Goal: Task Accomplishment & Management: Manage account settings

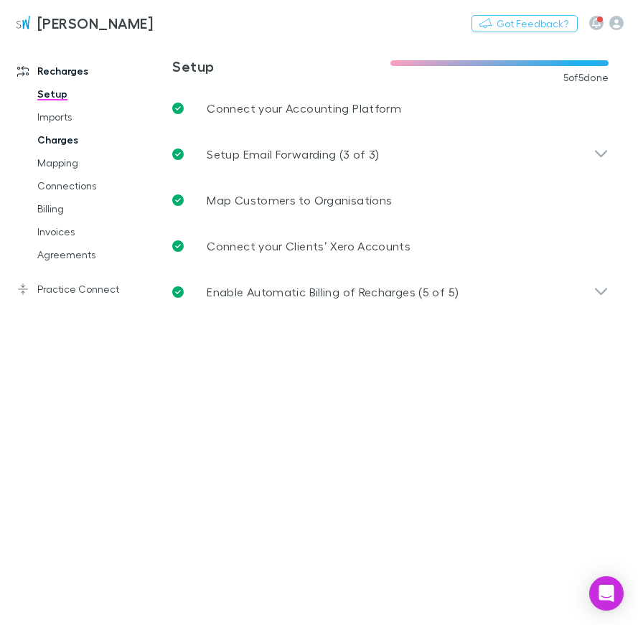
click at [48, 136] on link "Charges" at bounding box center [90, 139] width 135 height 23
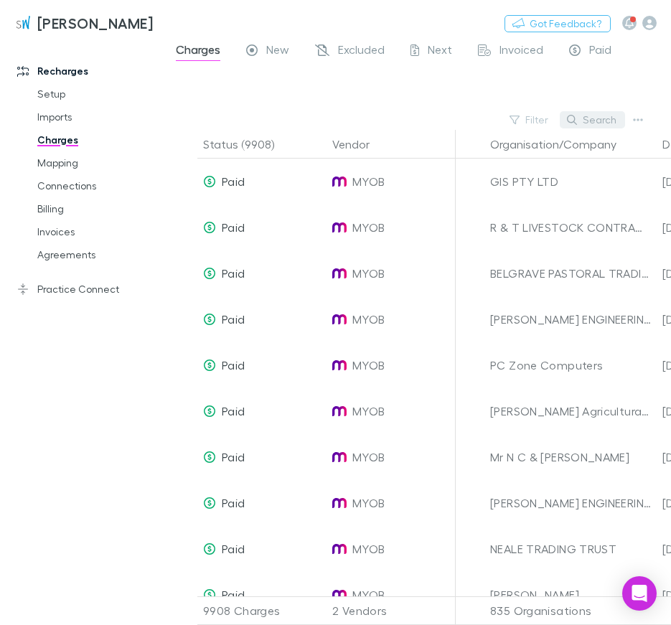
click at [598, 117] on button "Search" at bounding box center [592, 119] width 65 height 17
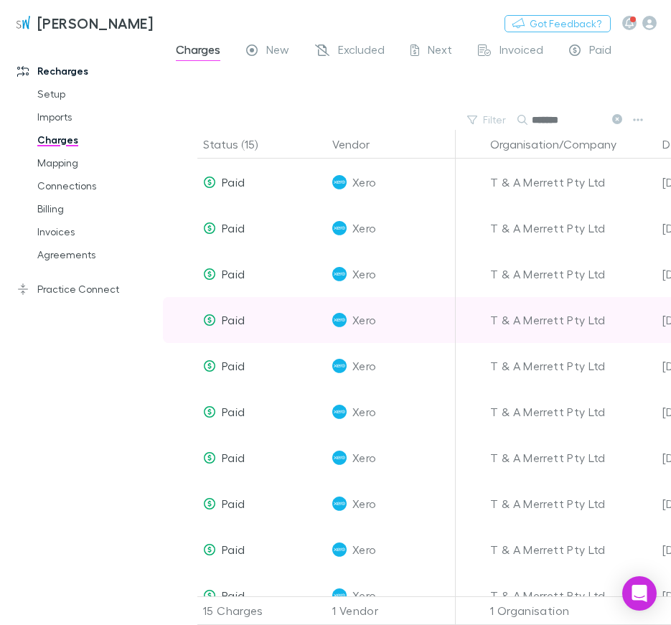
scroll to position [255, 0]
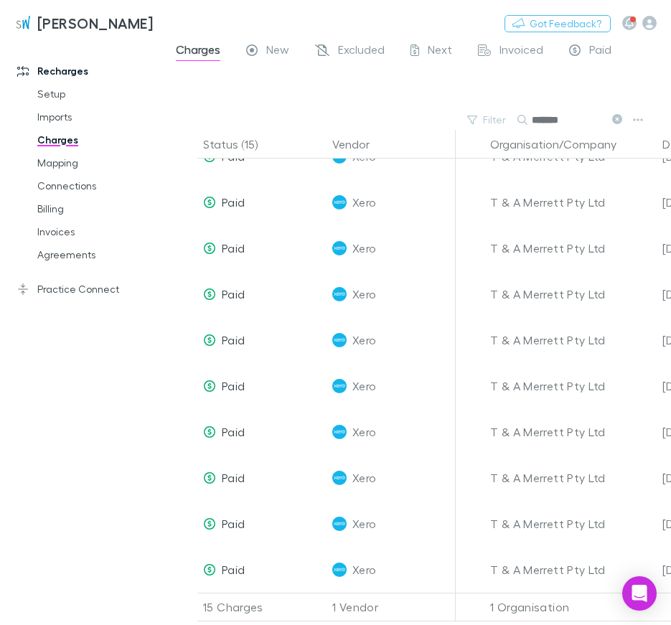
drag, startPoint x: 583, startPoint y: 116, endPoint x: 432, endPoint y: 108, distance: 151.6
click at [532, 110] on input "*******" at bounding box center [568, 120] width 72 height 20
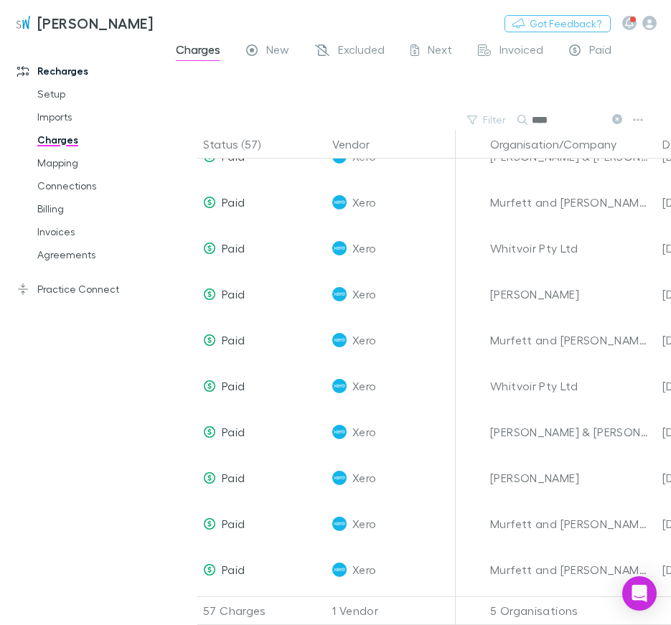
scroll to position [71, 0]
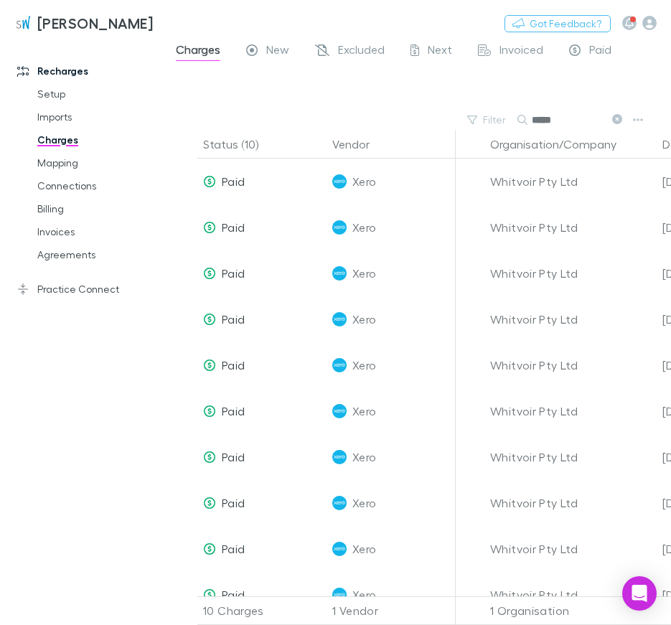
drag, startPoint x: 574, startPoint y: 126, endPoint x: 453, endPoint y: 116, distance: 121.7
click at [532, 116] on input "*****" at bounding box center [568, 120] width 72 height 20
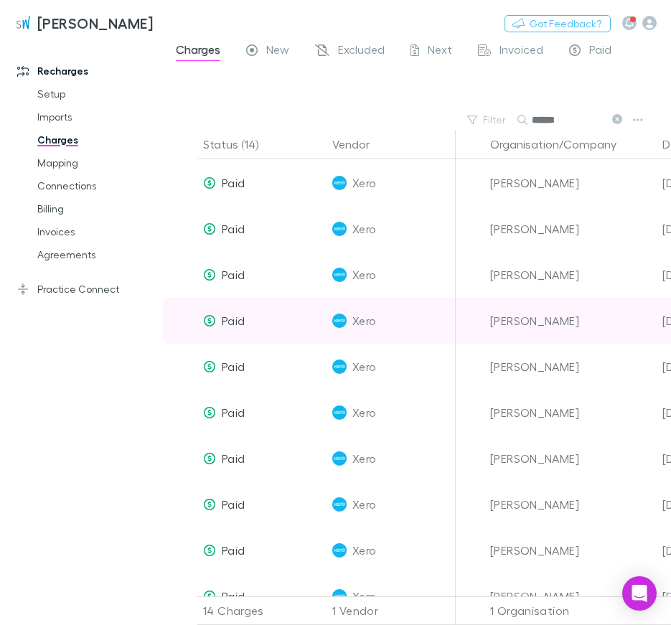
scroll to position [209, 0]
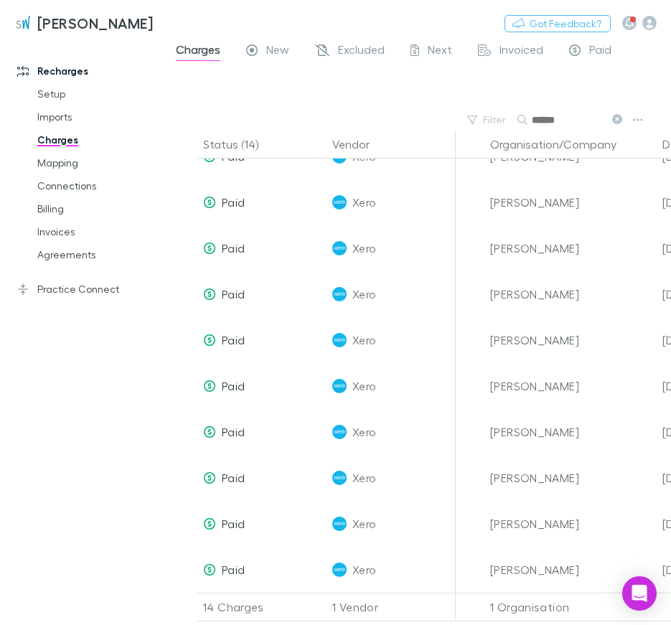
drag, startPoint x: 573, startPoint y: 121, endPoint x: 495, endPoint y: 123, distance: 78.2
click at [532, 123] on input "******" at bounding box center [568, 120] width 72 height 20
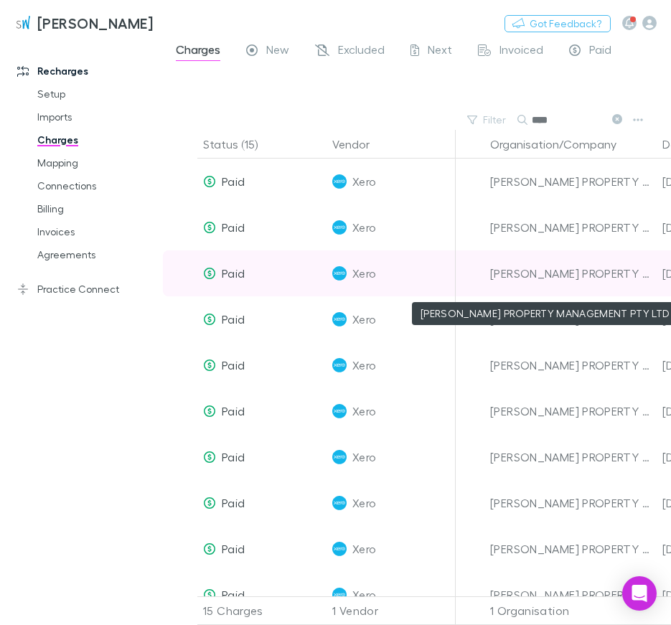
scroll to position [255, 0]
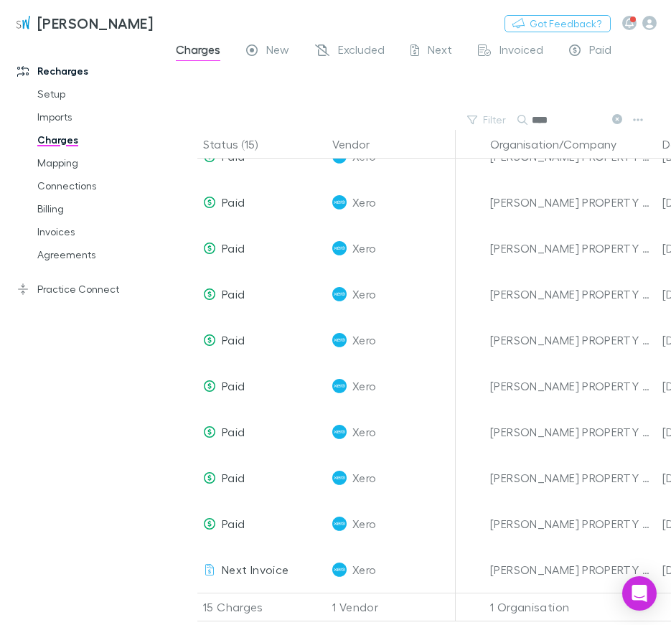
drag, startPoint x: 565, startPoint y: 116, endPoint x: 378, endPoint y: 104, distance: 187.7
click at [532, 110] on input "****" at bounding box center [568, 120] width 72 height 20
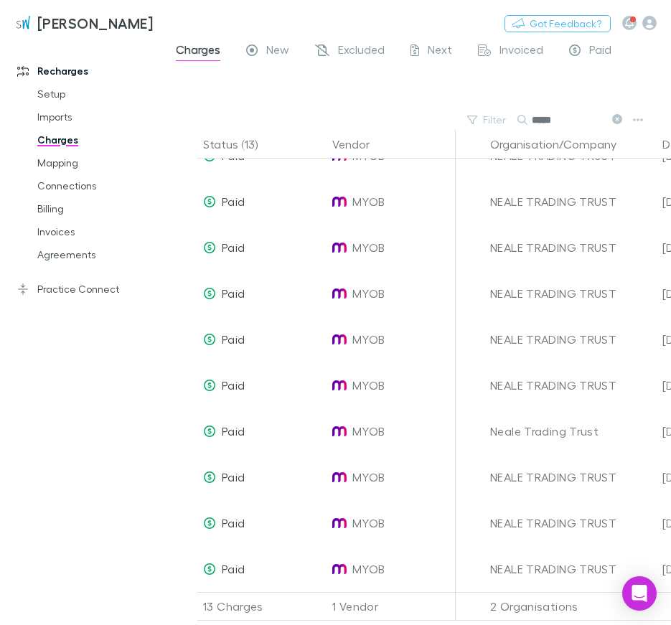
scroll to position [163, 0]
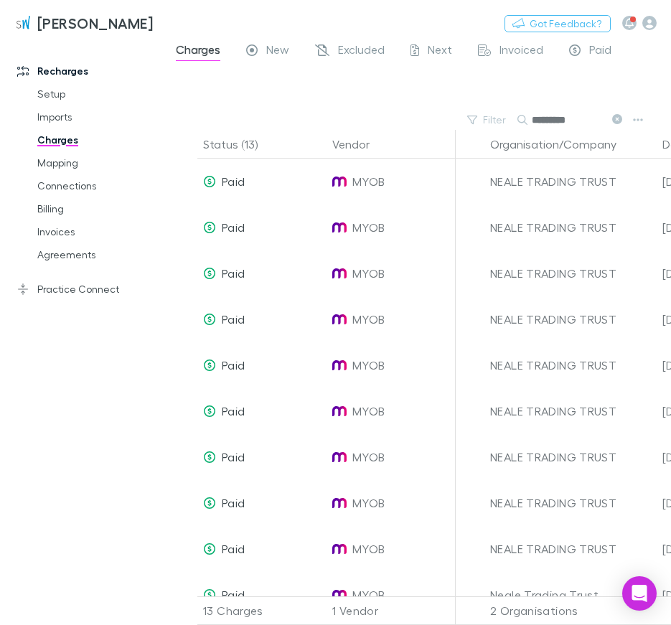
drag, startPoint x: 388, startPoint y: 117, endPoint x: 327, endPoint y: 121, distance: 61.1
click at [532, 117] on input "*********" at bounding box center [568, 120] width 72 height 20
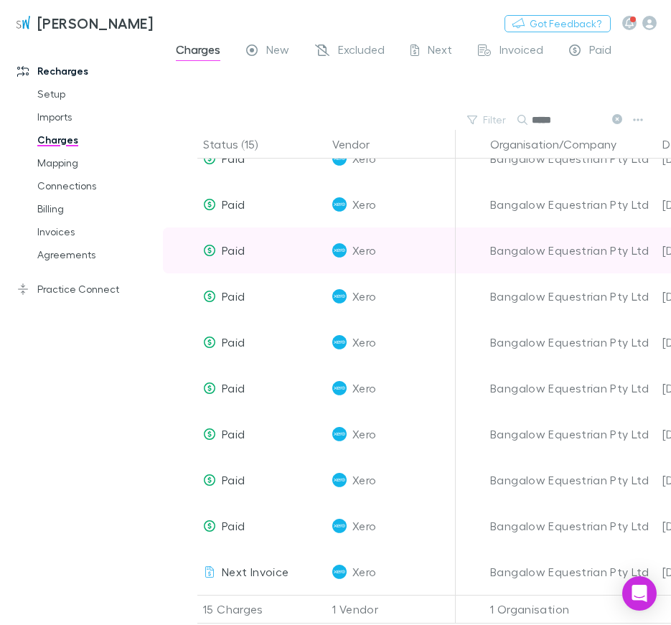
scroll to position [255, 0]
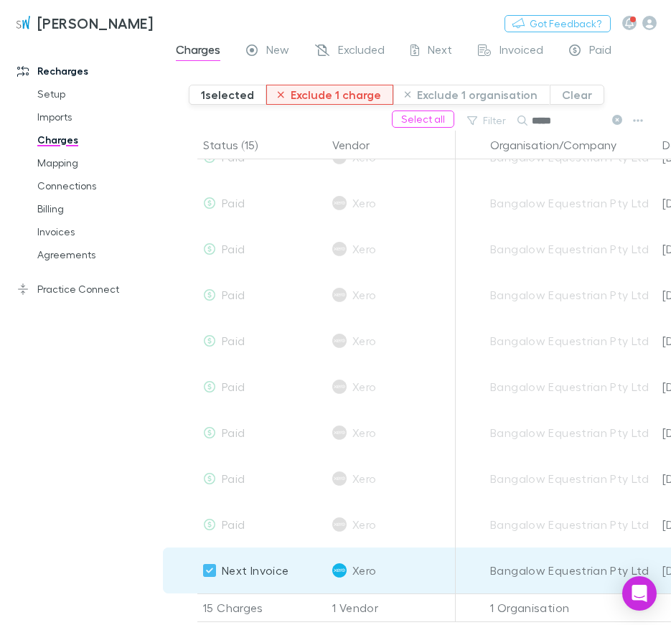
click at [310, 98] on button "Exclude 1 charge" at bounding box center [329, 95] width 127 height 20
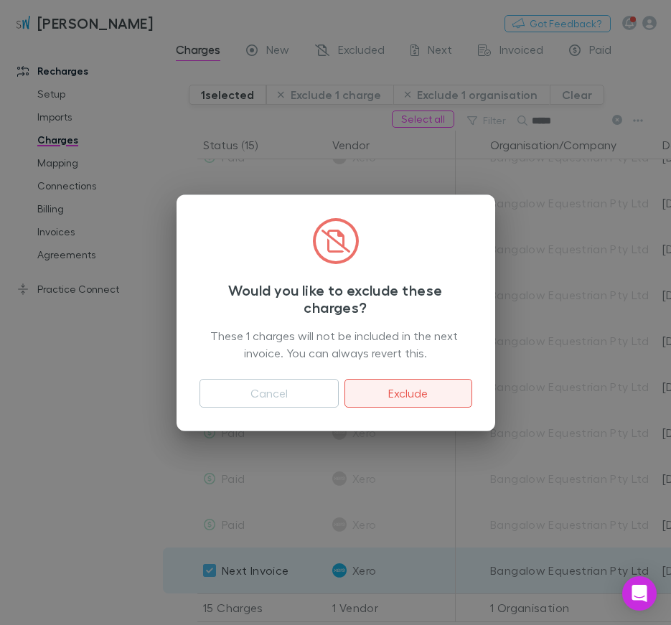
click at [443, 396] on button "Exclude" at bounding box center [407, 393] width 127 height 29
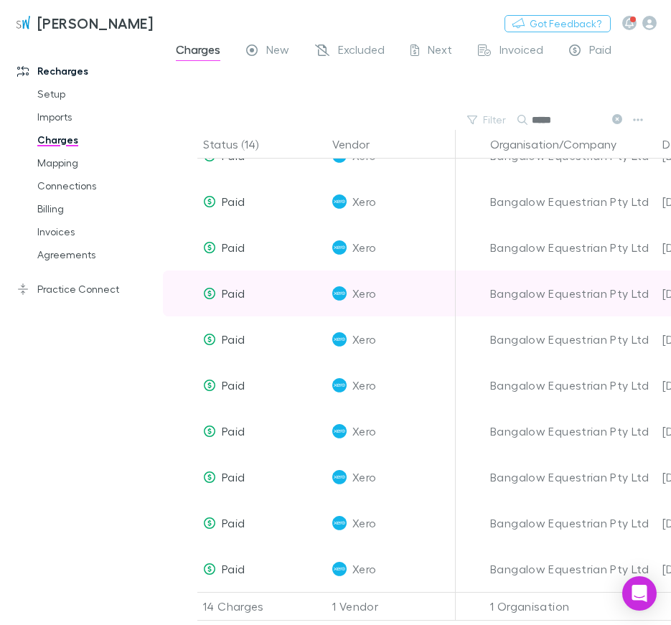
scroll to position [209, 0]
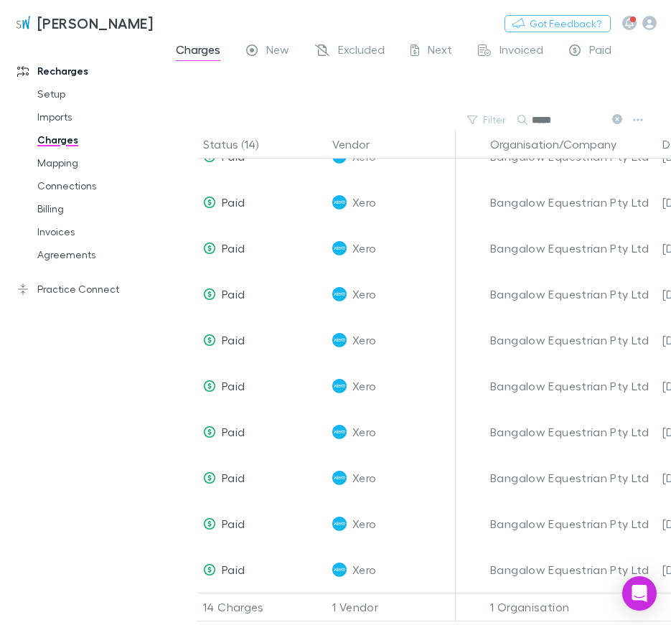
drag, startPoint x: 570, startPoint y: 123, endPoint x: 339, endPoint y: 109, distance: 231.5
click at [532, 110] on input "*****" at bounding box center [568, 120] width 72 height 20
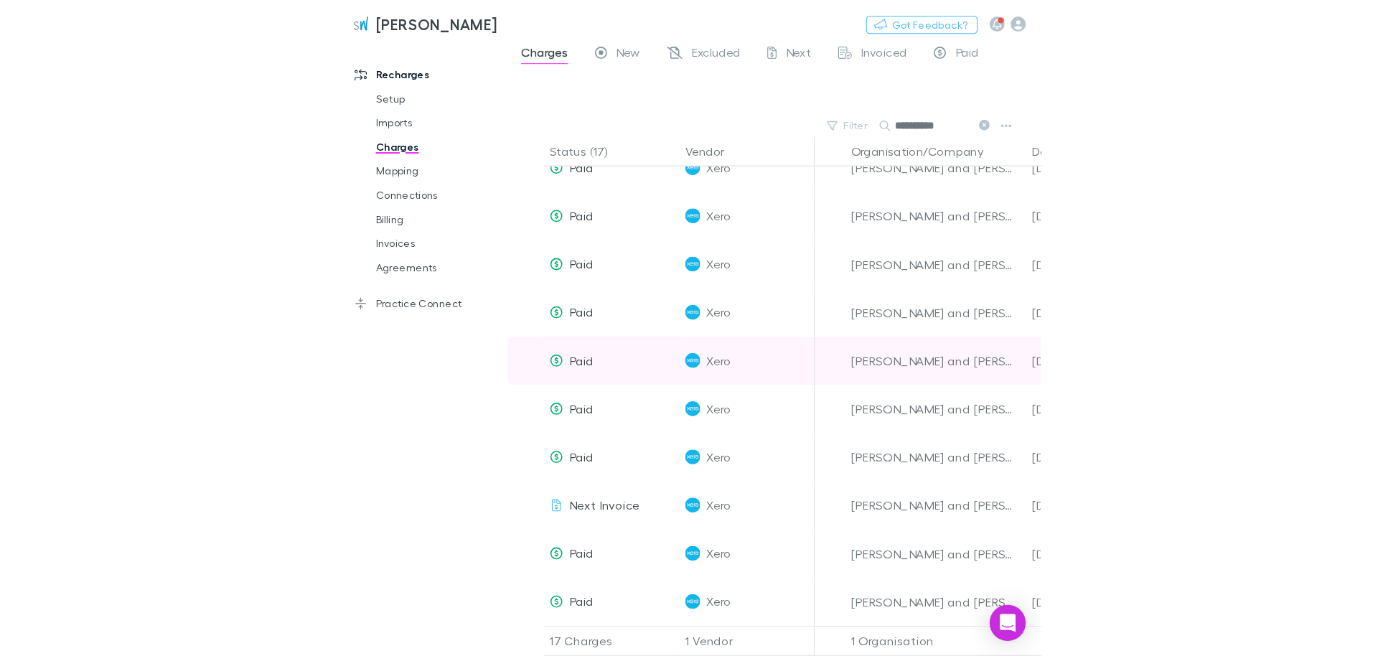
scroll to position [347, 0]
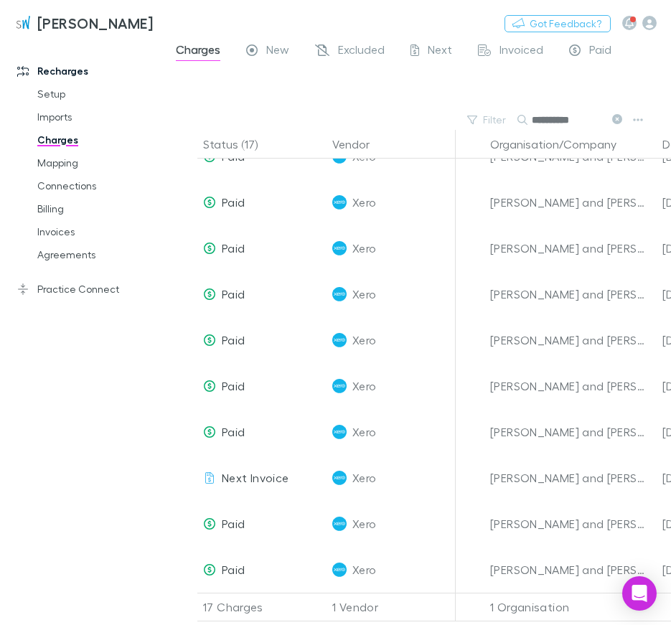
type input "**********"
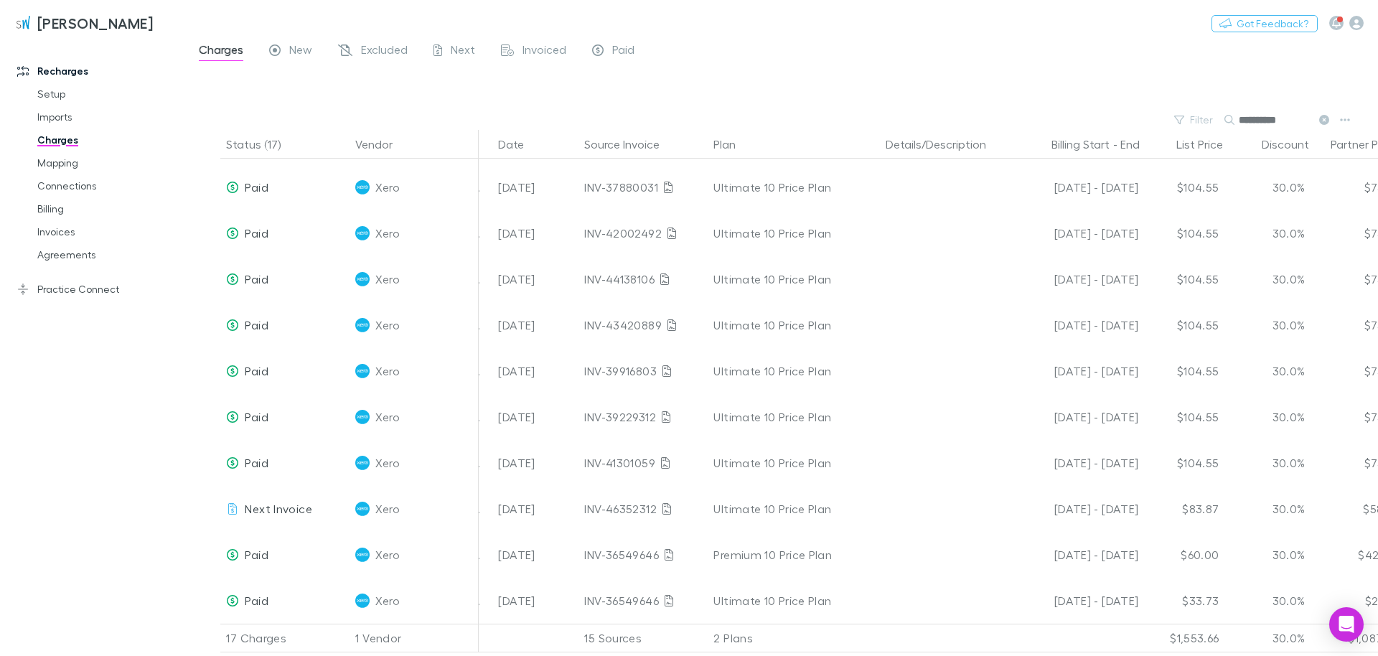
scroll to position [316, 0]
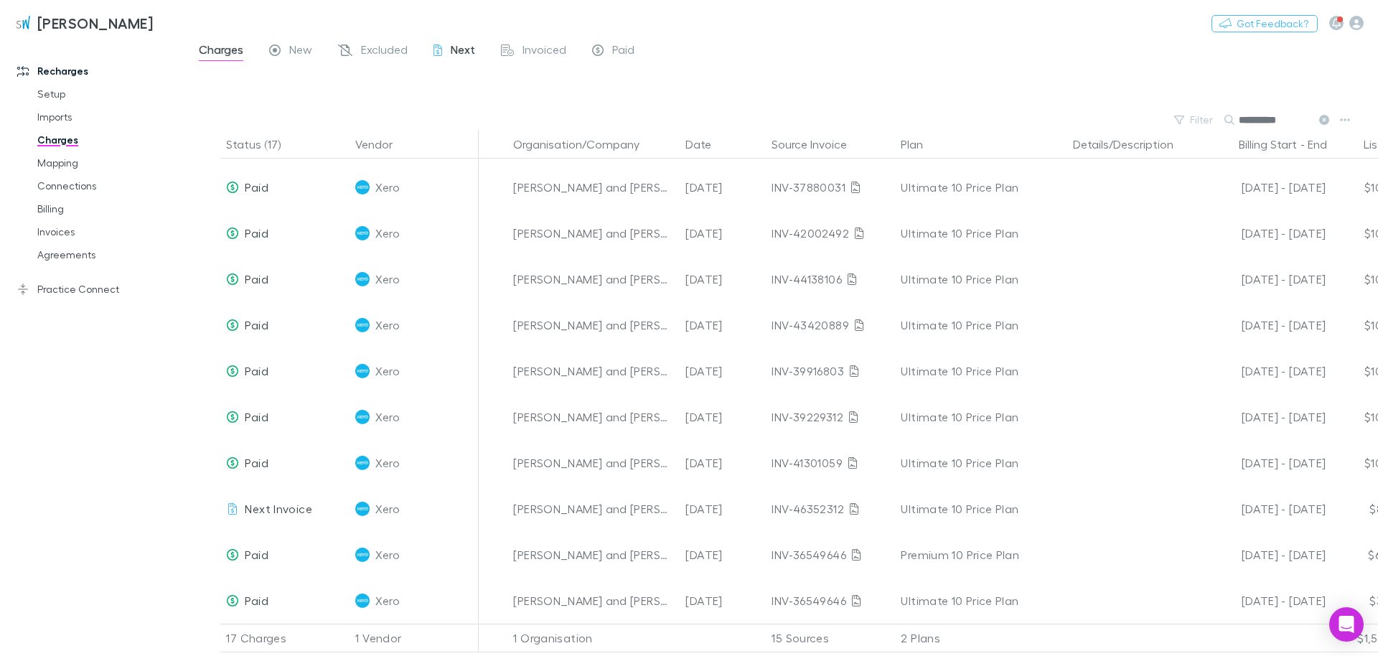
click at [468, 48] on span "Next" at bounding box center [463, 51] width 24 height 19
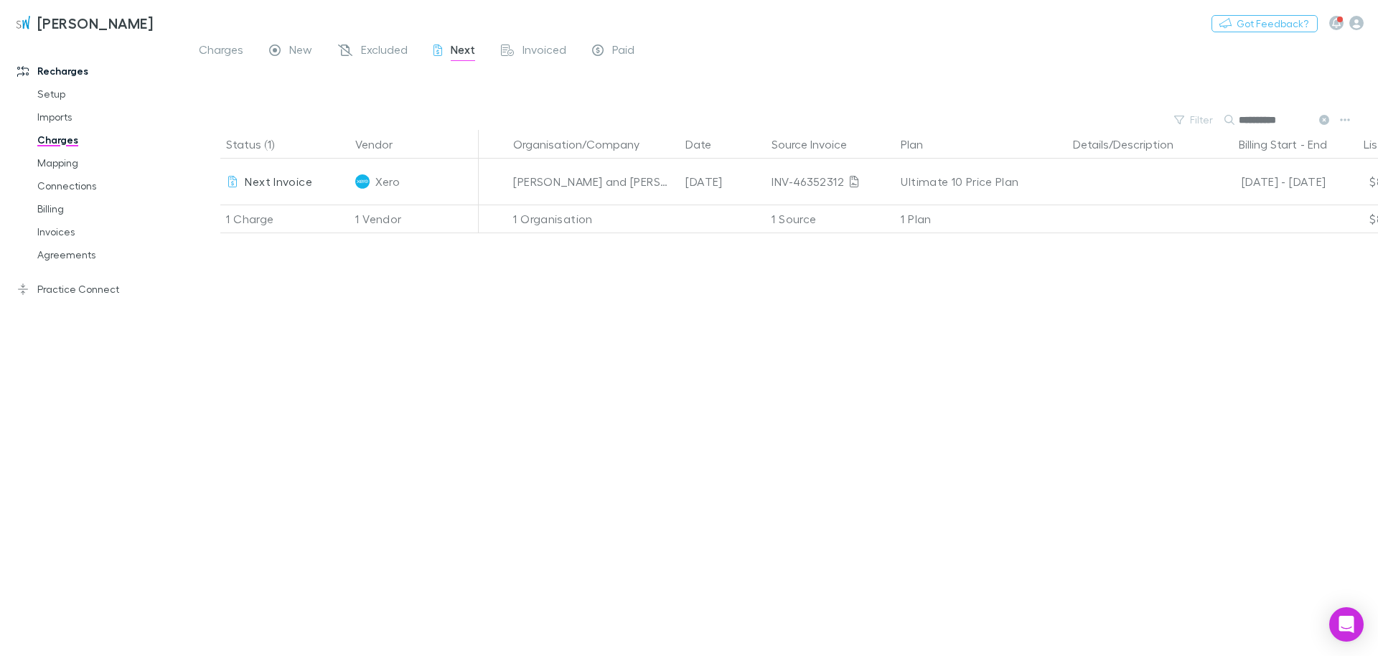
click at [950, 123] on icon at bounding box center [1324, 120] width 10 height 10
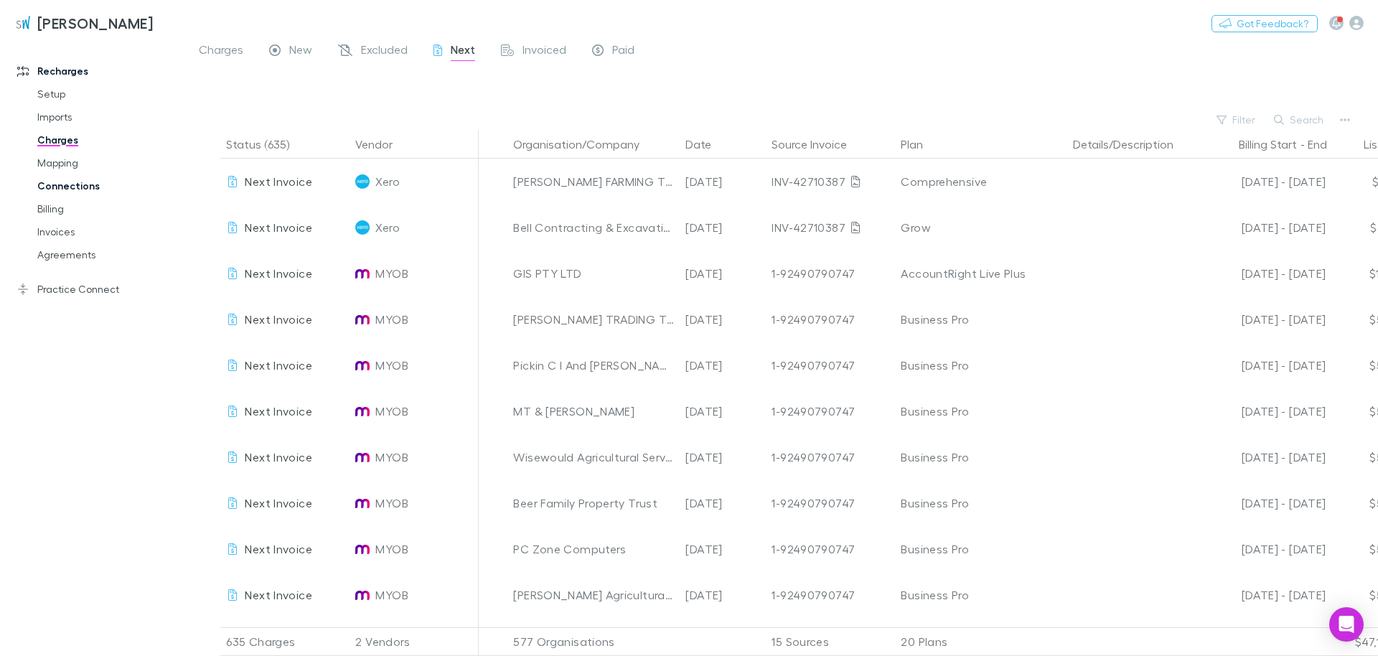
click at [81, 185] on link "Connections" at bounding box center [103, 185] width 160 height 23
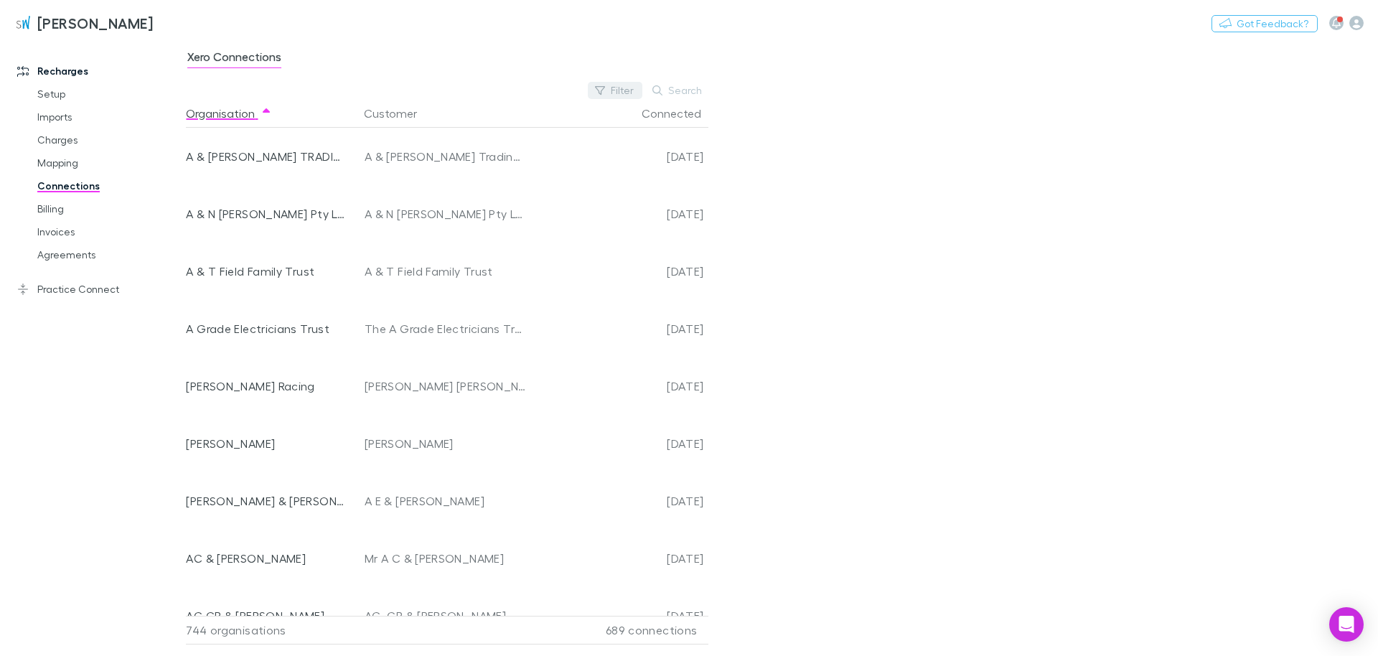
click at [623, 91] on button "Filter" at bounding box center [615, 90] width 55 height 17
click at [428, 207] on li "No" at bounding box center [519, 206] width 250 height 23
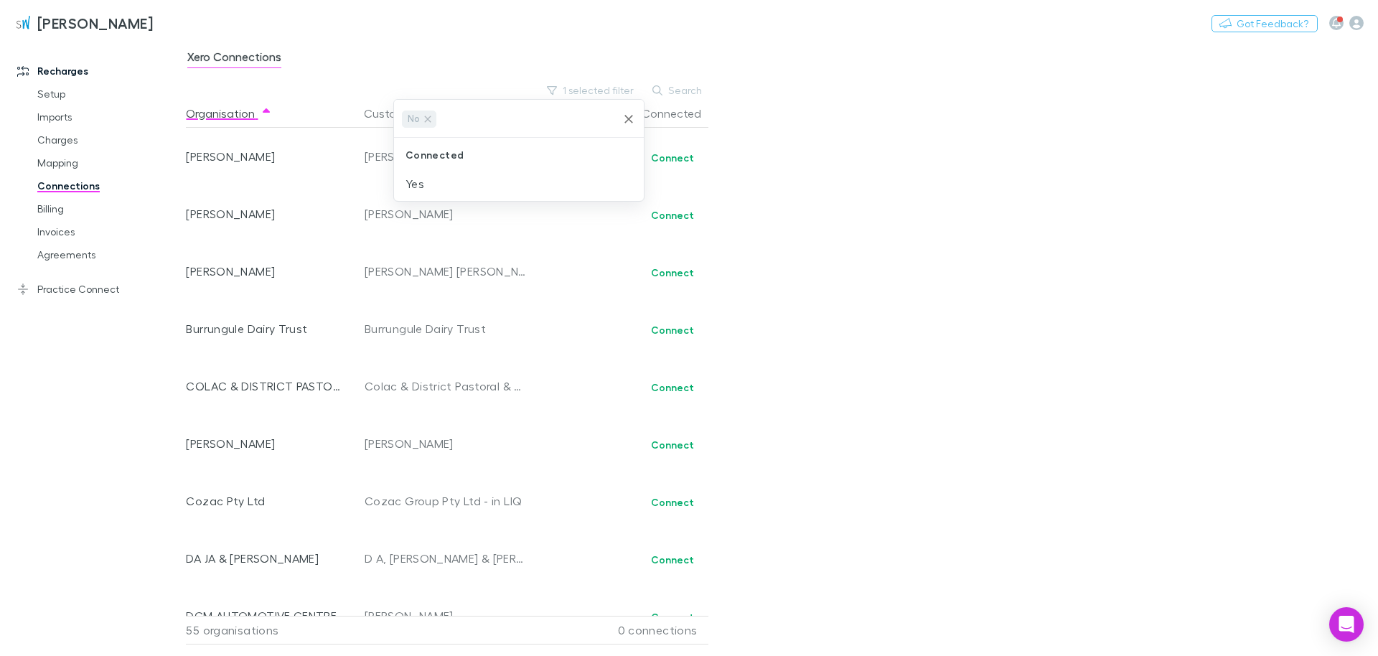
click at [908, 162] on div at bounding box center [689, 328] width 1378 height 656
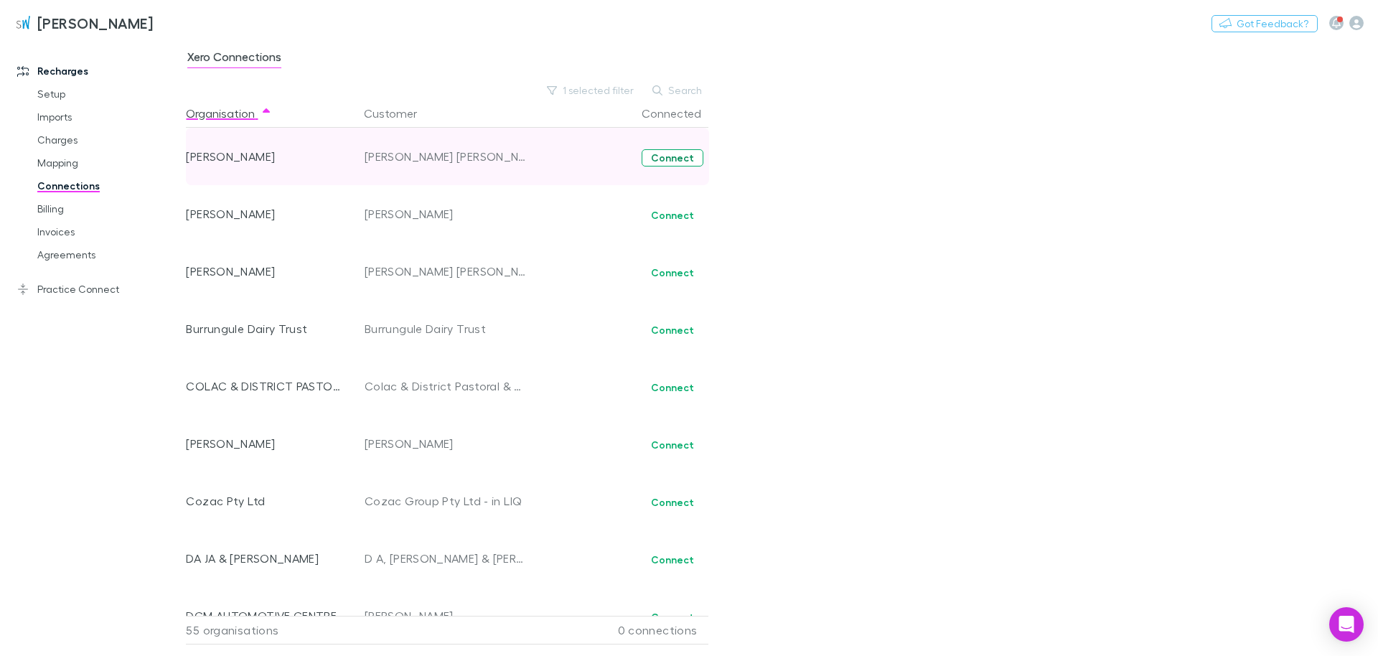
click at [681, 156] on button "Connect" at bounding box center [672, 157] width 62 height 17
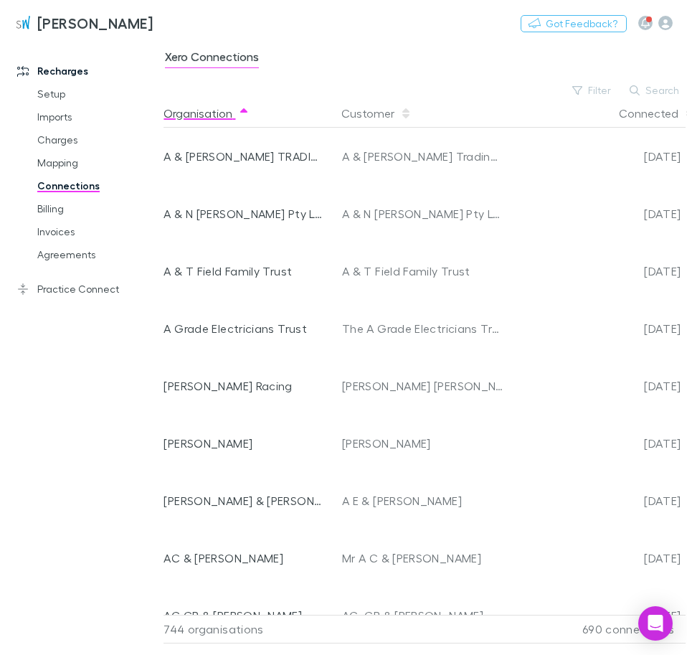
click at [601, 99] on div "Connected" at bounding box center [594, 113] width 172 height 29
click at [598, 88] on button "Filter" at bounding box center [592, 90] width 55 height 17
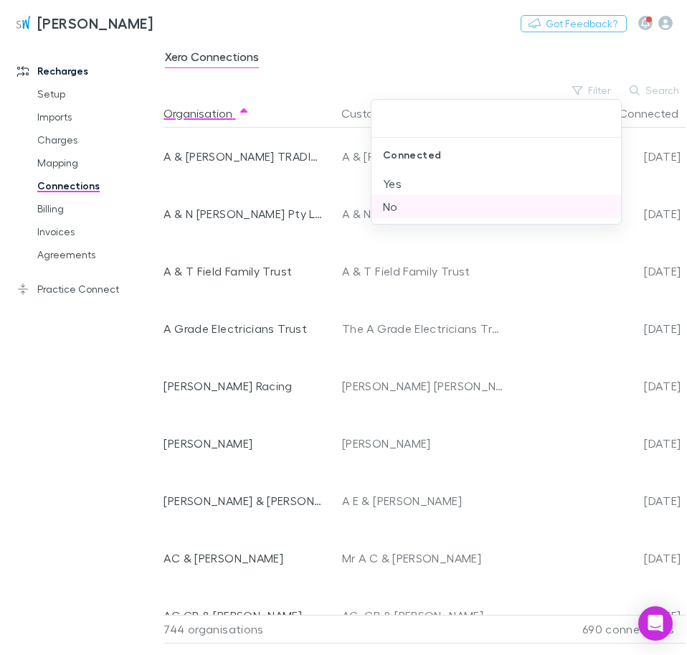
click at [418, 202] on li "No" at bounding box center [497, 206] width 250 height 23
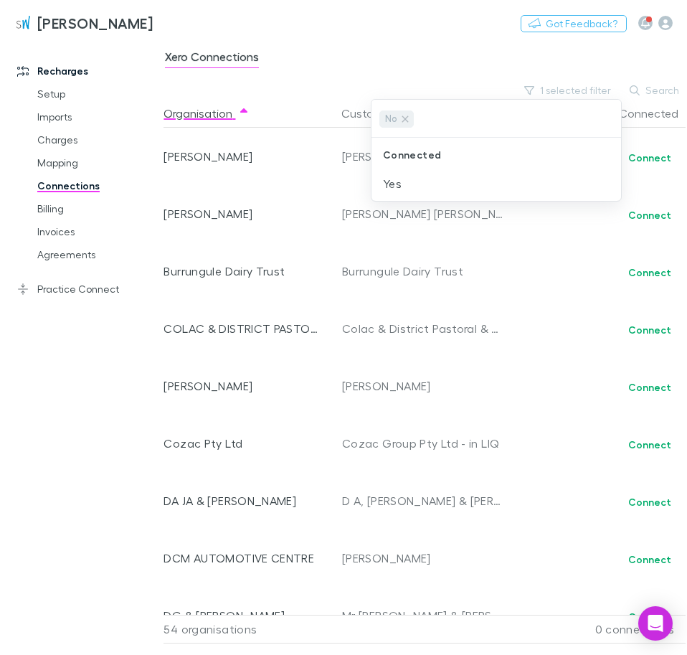
click at [651, 276] on div at bounding box center [343, 327] width 687 height 655
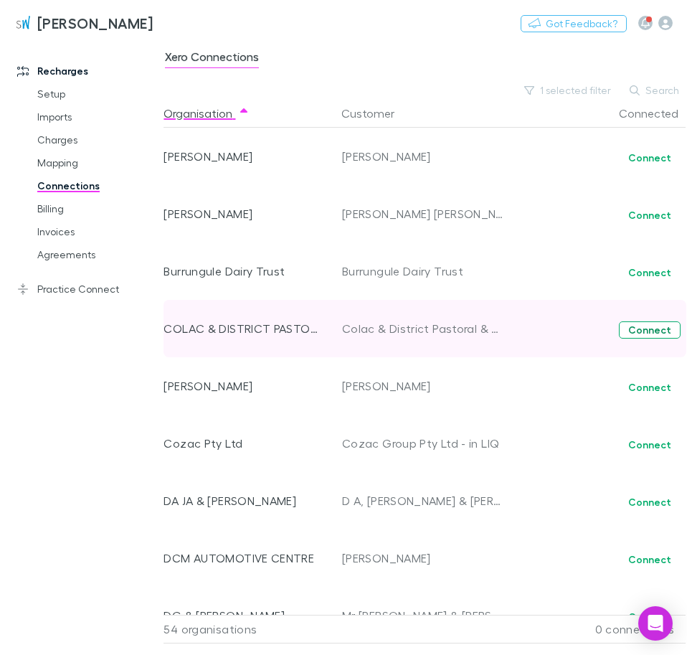
click at [654, 331] on button "Connect" at bounding box center [650, 329] width 62 height 17
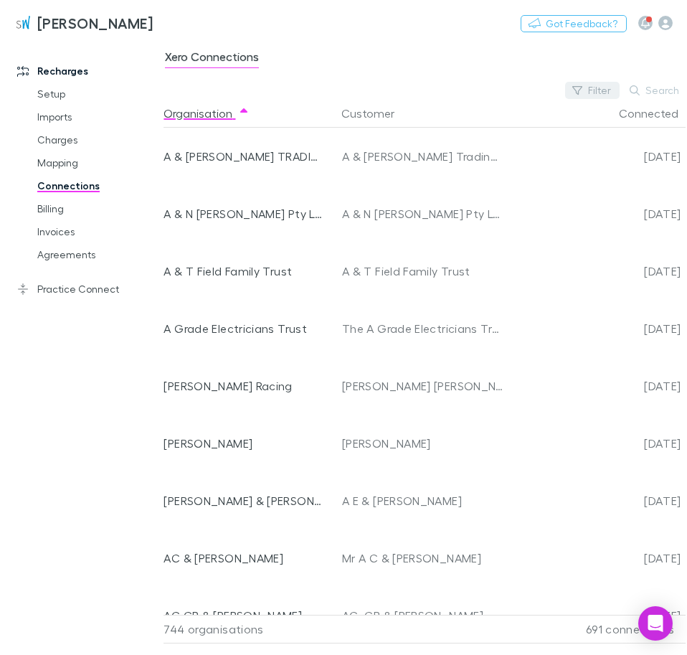
click at [616, 97] on button "Filter" at bounding box center [592, 90] width 55 height 17
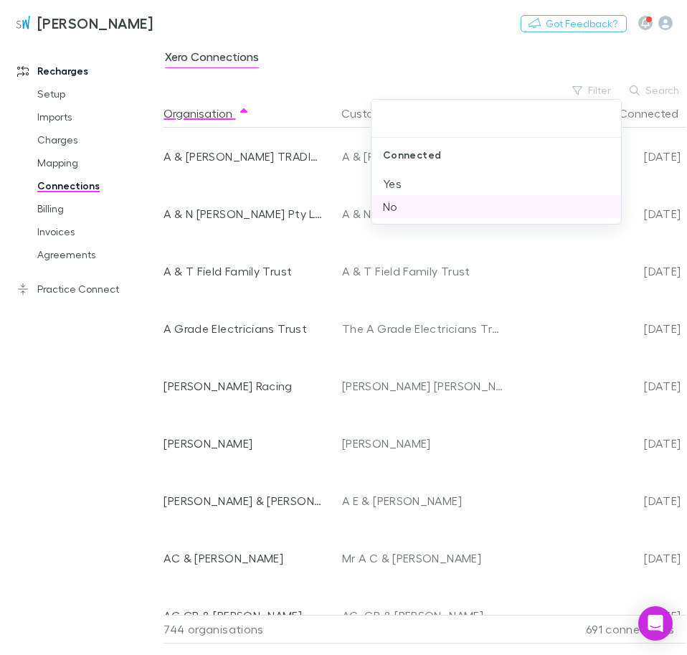
click at [423, 202] on li "No" at bounding box center [497, 206] width 250 height 23
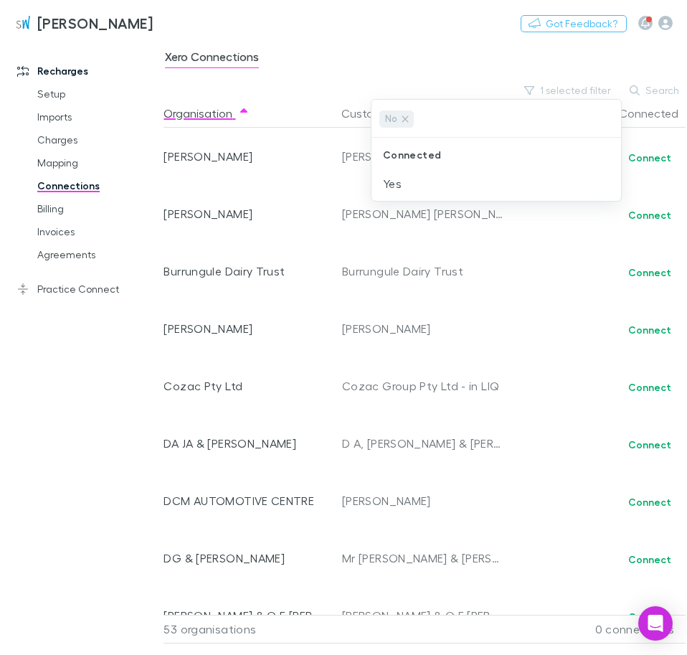
click at [102, 484] on div at bounding box center [343, 327] width 687 height 655
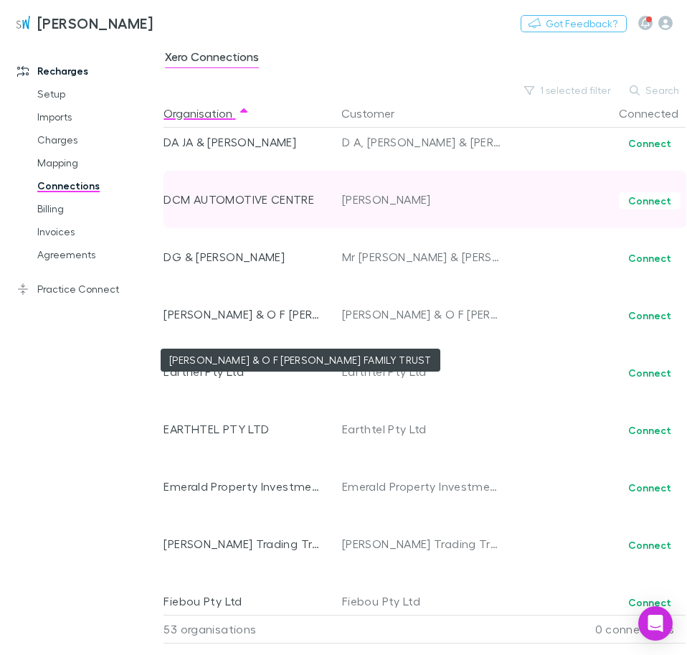
scroll to position [327, 0]
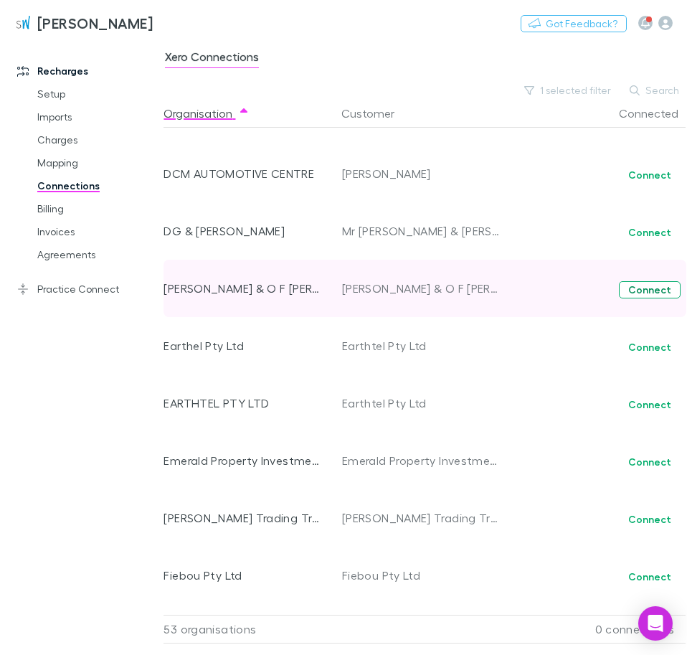
click at [657, 294] on button "Connect" at bounding box center [650, 289] width 62 height 17
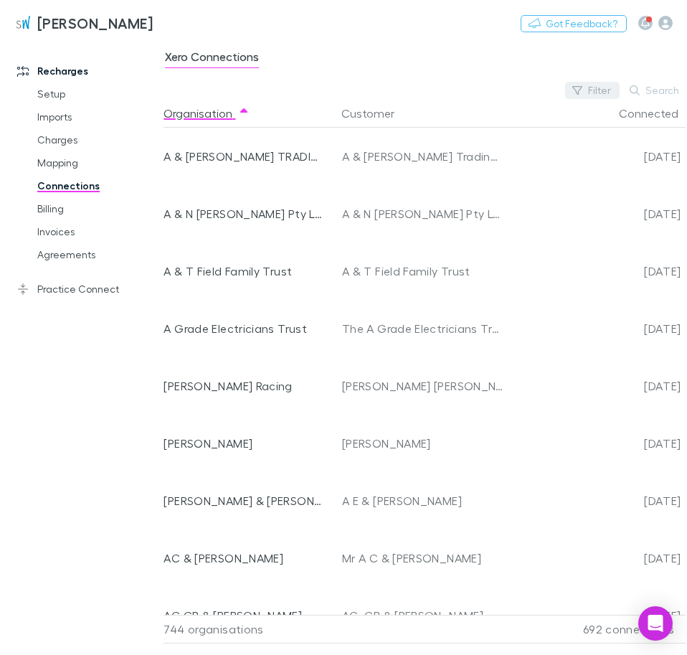
click at [583, 91] on icon "button" at bounding box center [578, 90] width 10 height 10
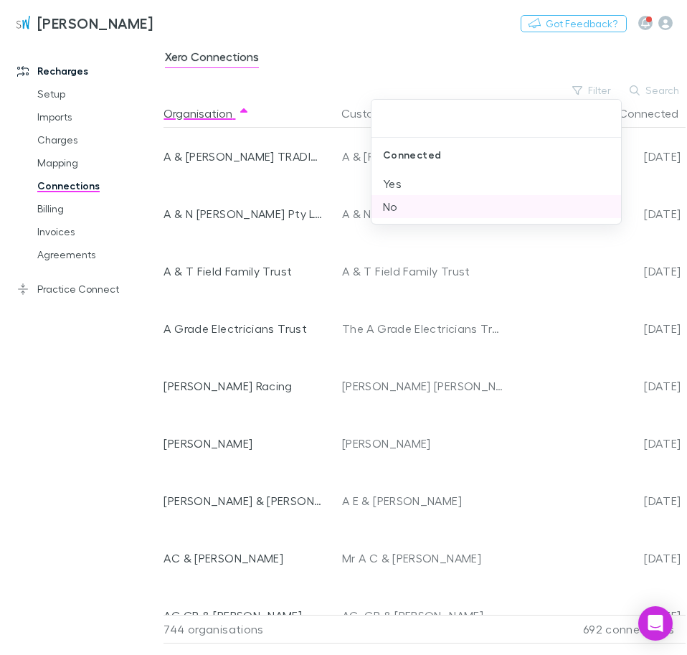
click at [408, 215] on li "No" at bounding box center [497, 206] width 250 height 23
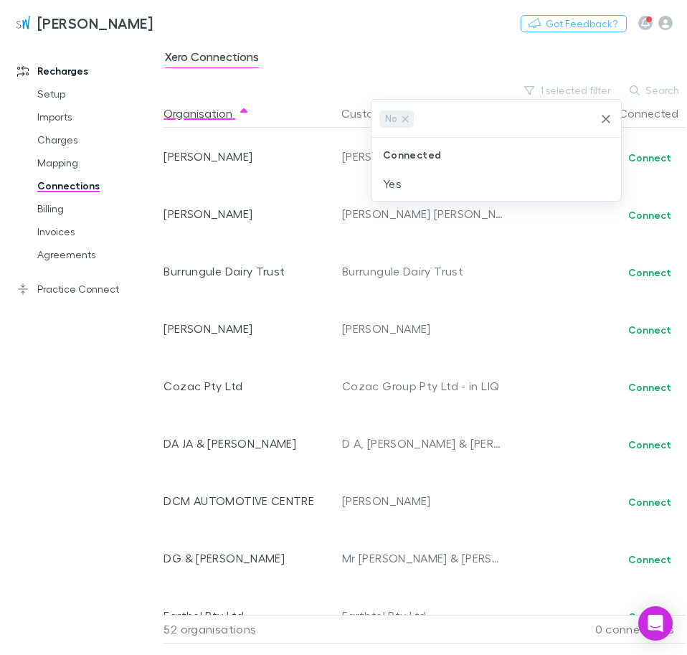
click at [369, 7] on div at bounding box center [343, 327] width 687 height 655
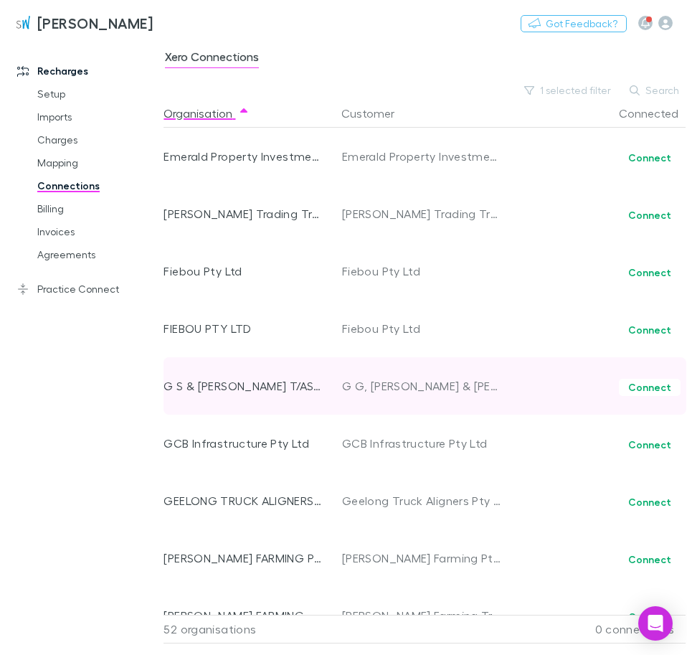
scroll to position [573, 0]
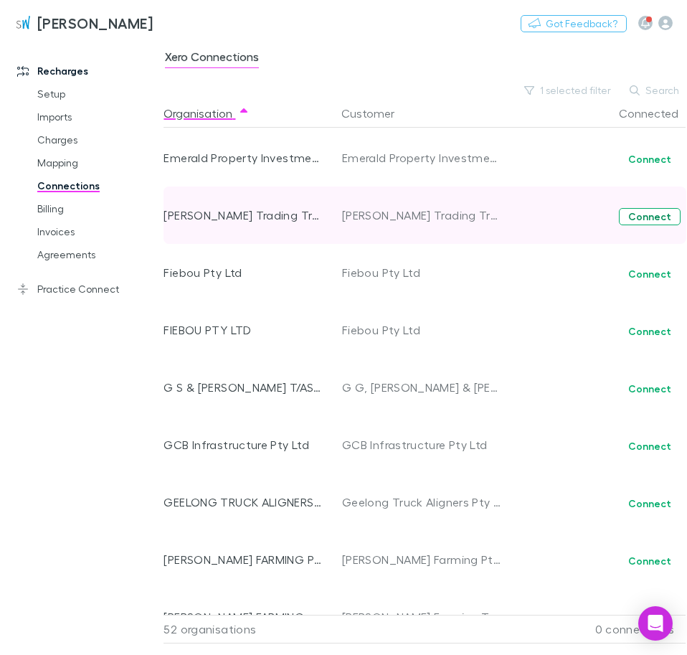
click at [650, 213] on button "Connect" at bounding box center [650, 216] width 62 height 17
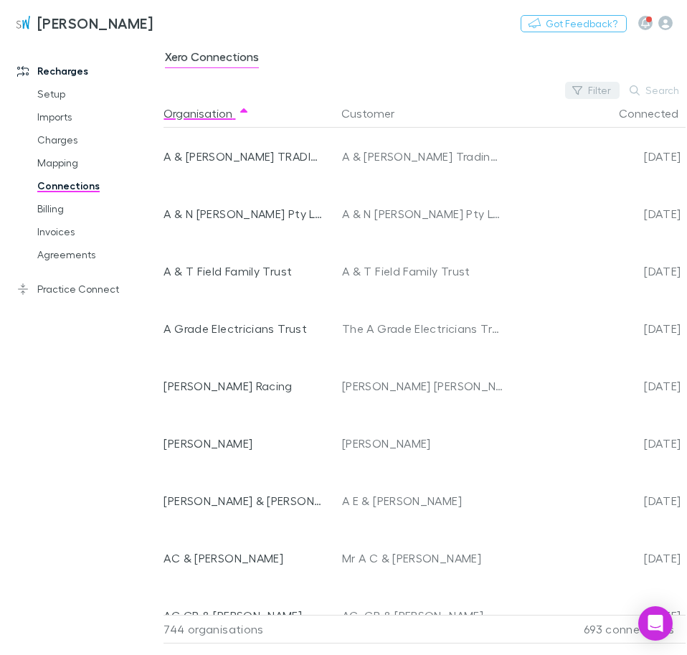
click at [613, 90] on button "Filter" at bounding box center [592, 90] width 55 height 17
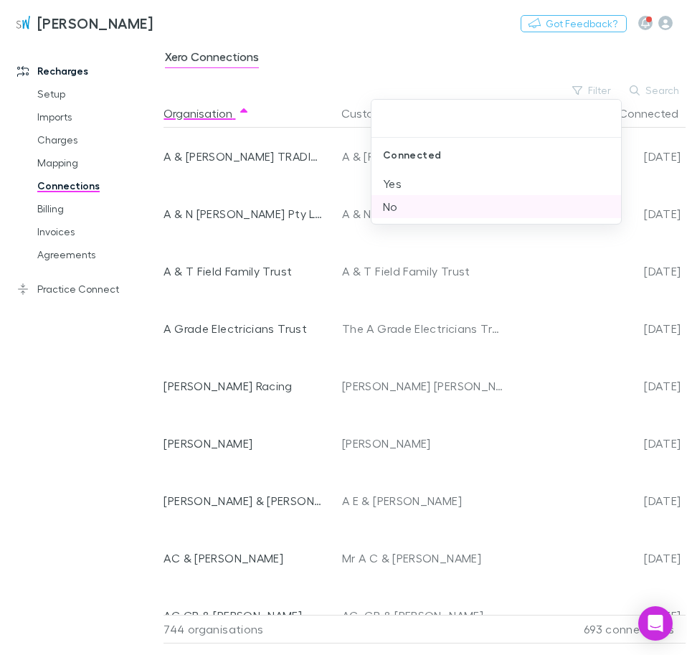
click at [412, 208] on li "No" at bounding box center [497, 206] width 250 height 23
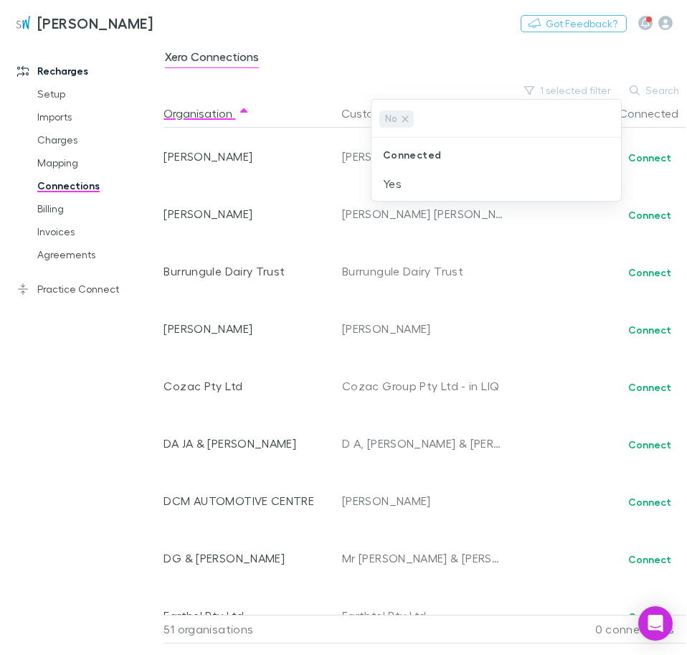
click at [412, 208] on div at bounding box center [343, 327] width 687 height 655
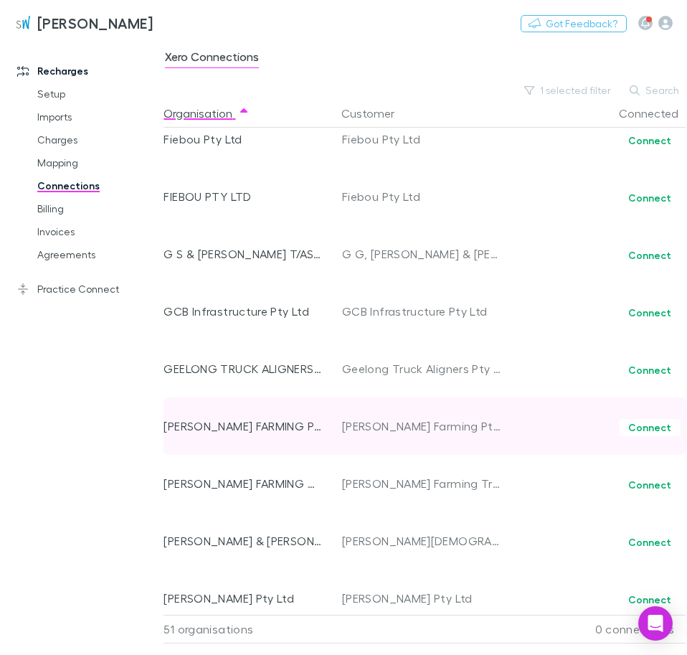
scroll to position [654, 0]
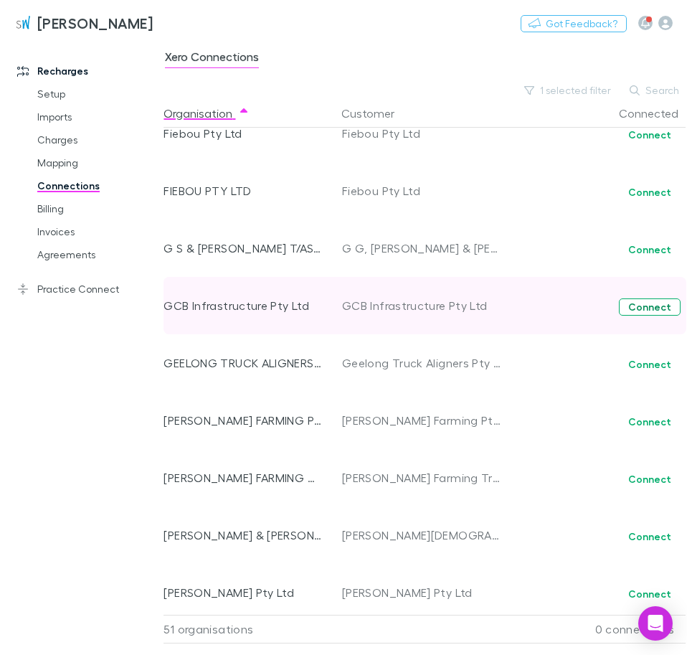
click at [649, 304] on button "Connect" at bounding box center [650, 306] width 62 height 17
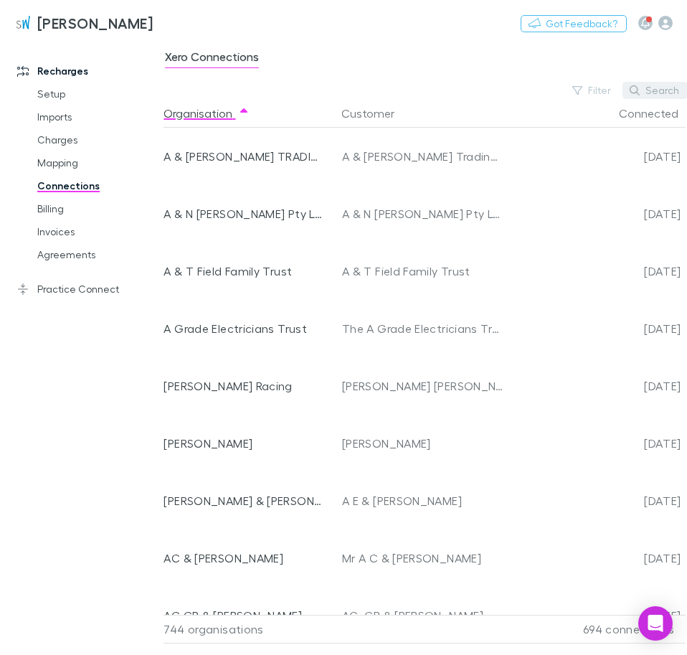
click at [640, 91] on icon "button" at bounding box center [635, 90] width 10 height 10
click at [557, 92] on div "Filter Search" at bounding box center [427, 90] width 527 height 17
click at [602, 92] on button "Filter" at bounding box center [592, 90] width 55 height 17
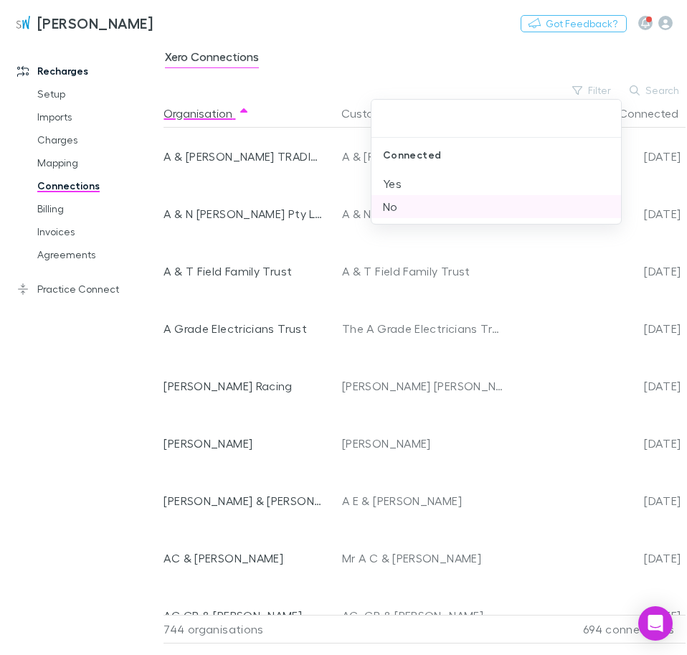
click at [452, 212] on li "No" at bounding box center [497, 206] width 250 height 23
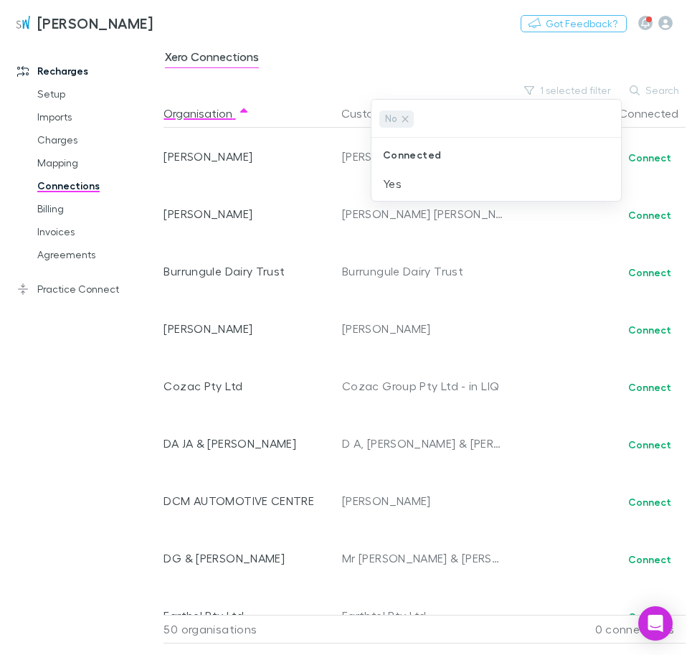
click at [48, 406] on div at bounding box center [343, 327] width 687 height 655
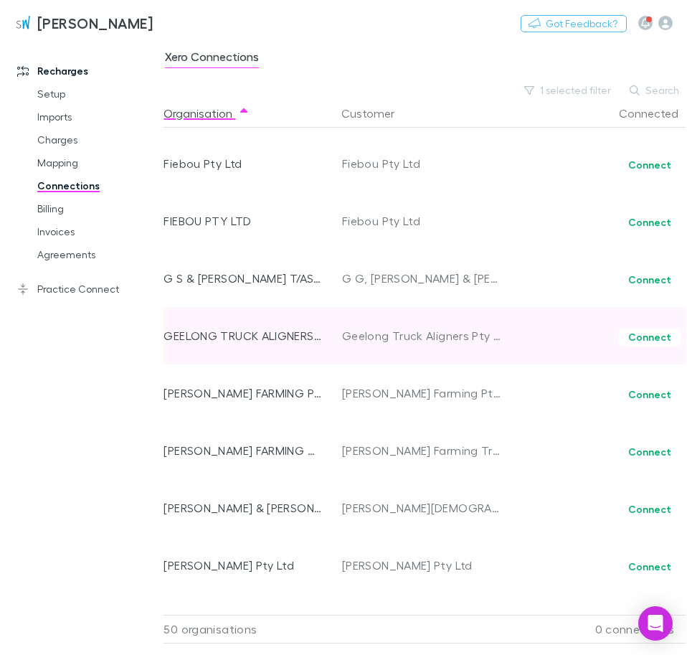
scroll to position [654, 0]
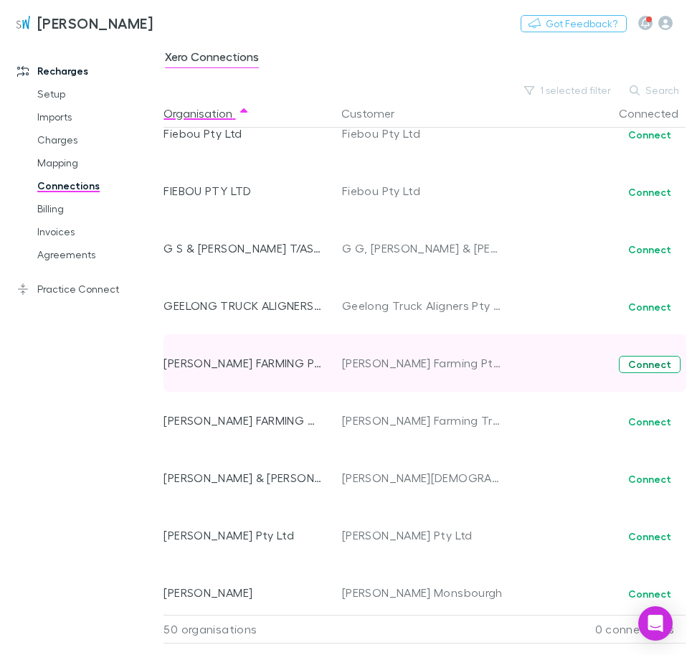
click at [651, 367] on button "Connect" at bounding box center [650, 364] width 62 height 17
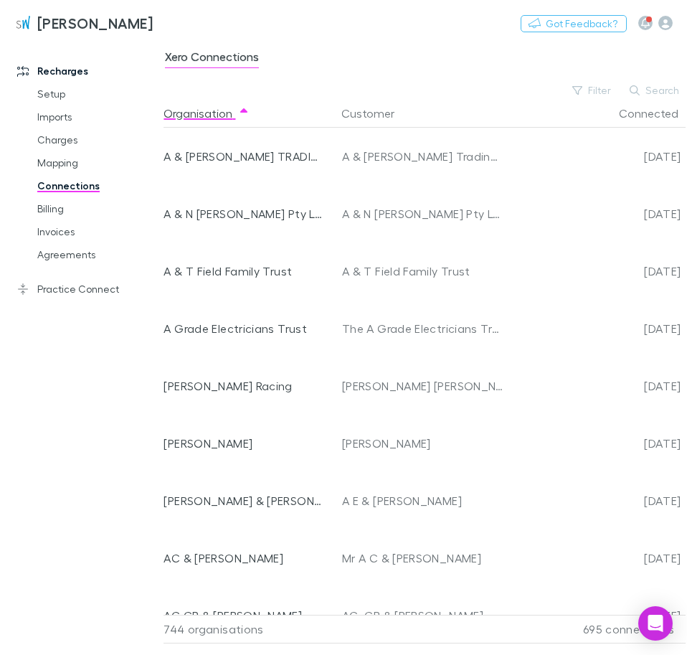
click at [649, 81] on div "Xero Connections Filter Search Organisation Customer Connected A & [PERSON_NAME…" at bounding box center [426, 347] width 524 height 615
click at [649, 84] on button "Search" at bounding box center [655, 90] width 65 height 17
click at [552, 91] on div "Filter Search" at bounding box center [427, 90] width 527 height 17
click at [592, 84] on button "Filter" at bounding box center [592, 90] width 55 height 17
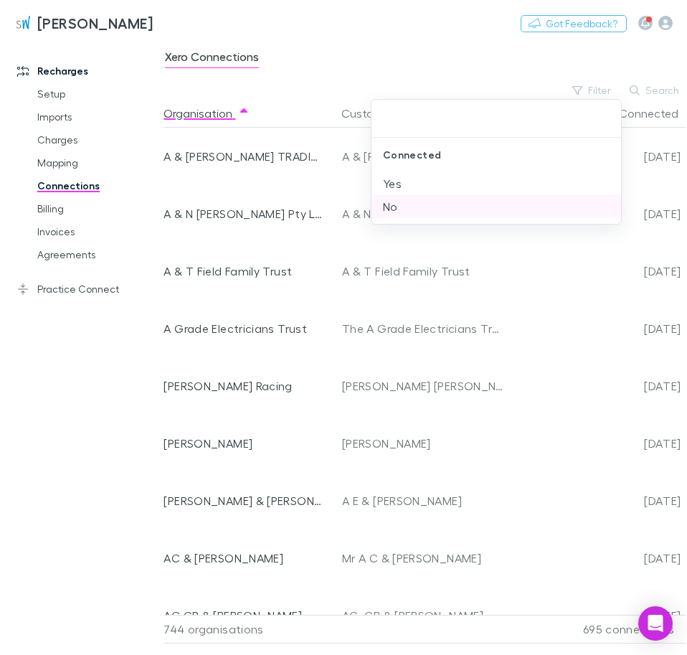
click at [417, 202] on li "No" at bounding box center [497, 206] width 250 height 23
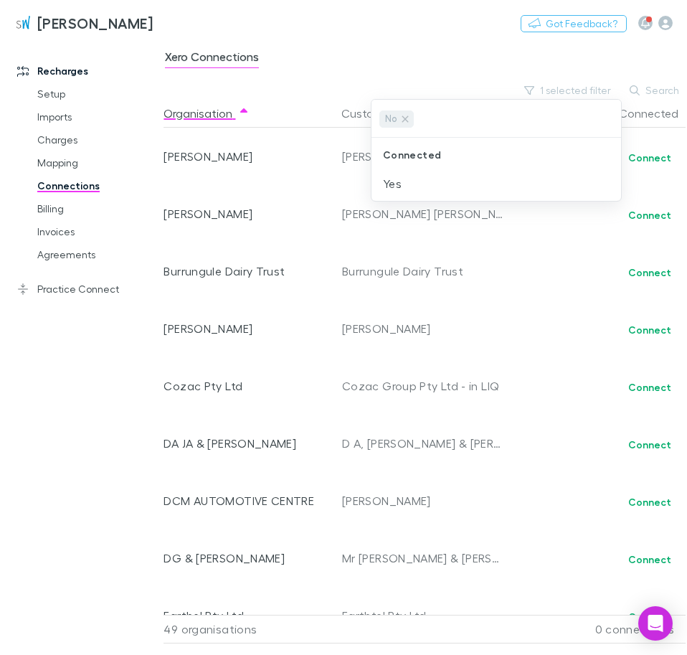
click at [72, 382] on div at bounding box center [343, 327] width 687 height 655
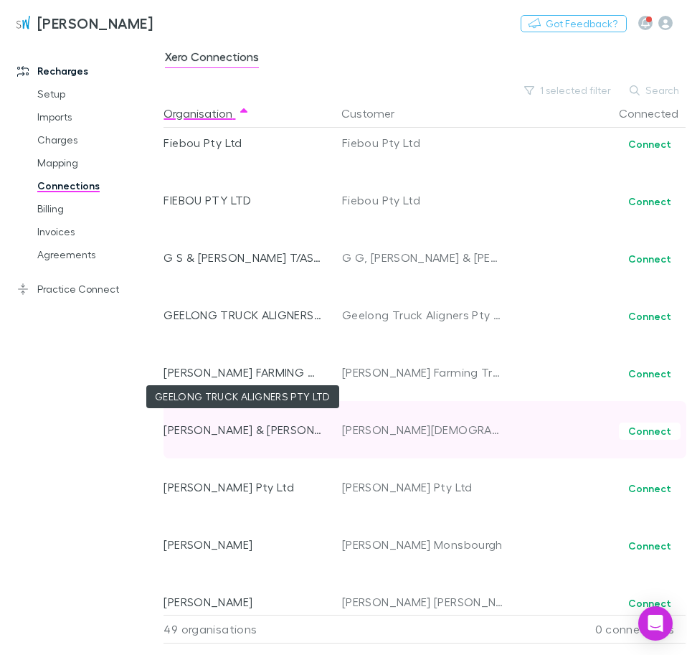
scroll to position [654, 0]
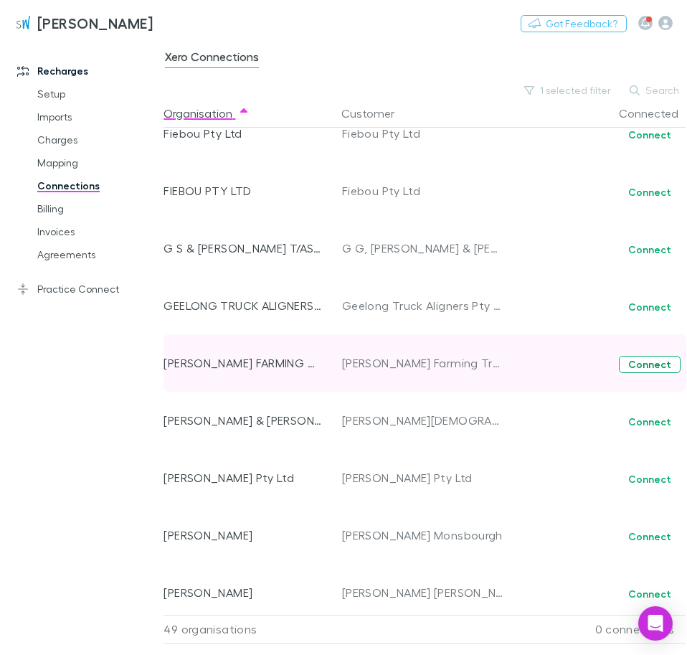
click at [644, 366] on button "Connect" at bounding box center [650, 364] width 62 height 17
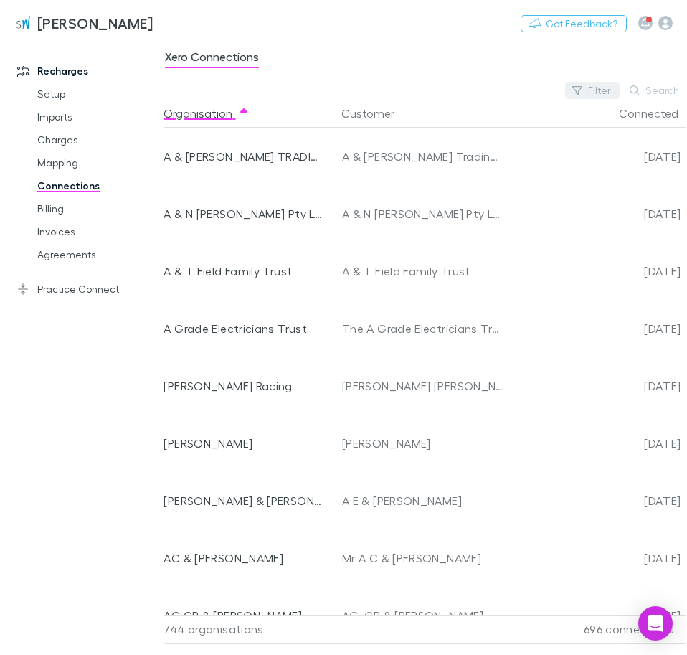
click at [590, 90] on button "Filter" at bounding box center [592, 90] width 55 height 17
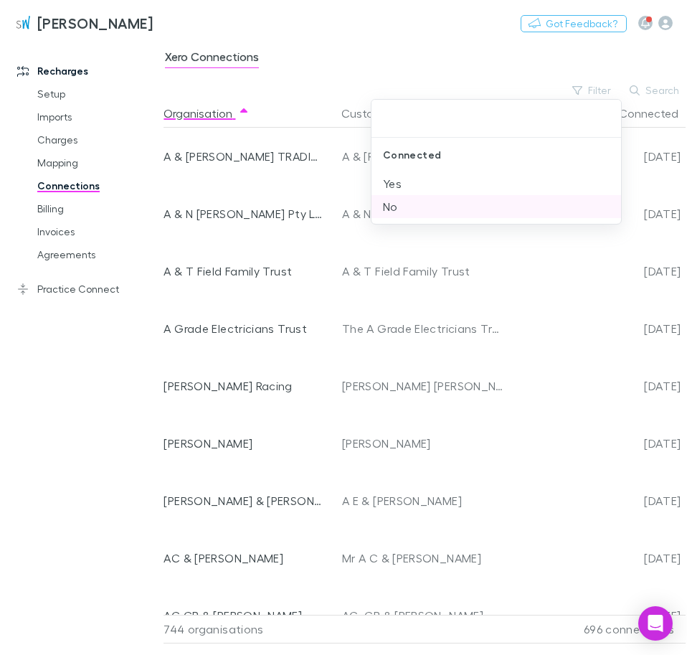
click at [396, 207] on li "No" at bounding box center [497, 206] width 250 height 23
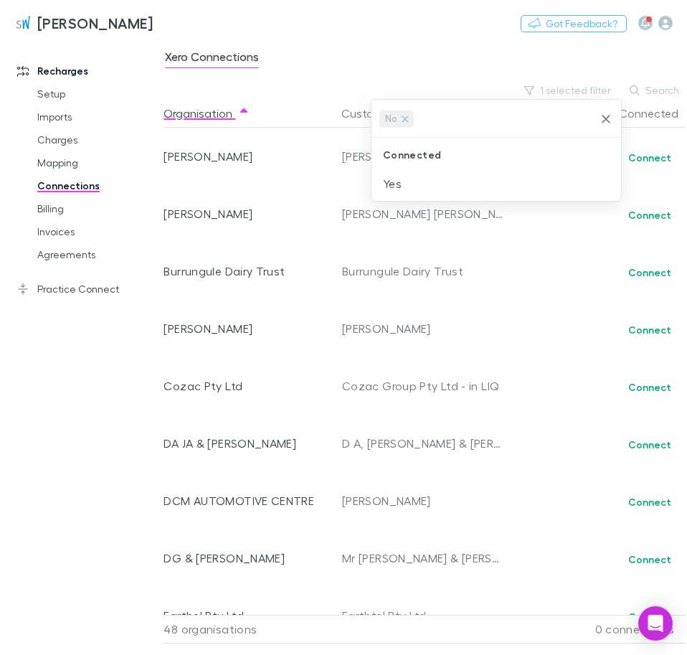
click at [68, 481] on div at bounding box center [343, 327] width 687 height 655
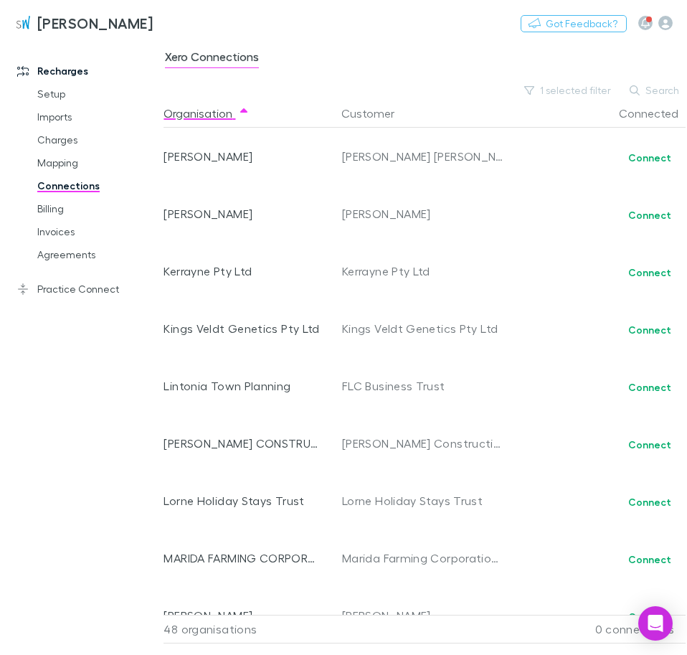
scroll to position [1063, 0]
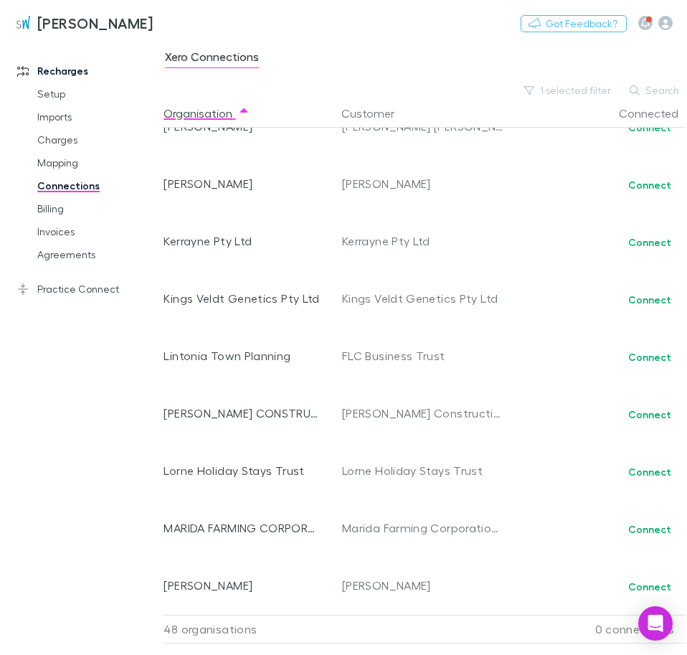
click at [362, 51] on div "Xero Connections" at bounding box center [426, 60] width 524 height 27
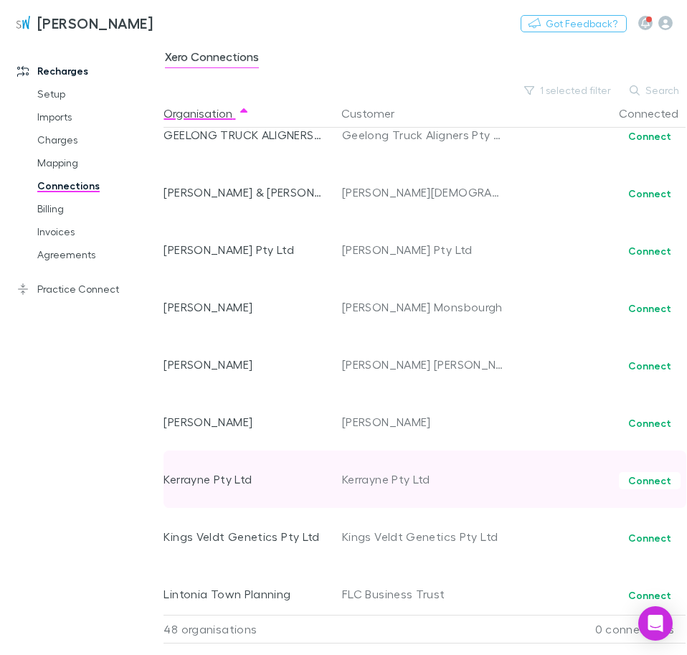
scroll to position [818, 0]
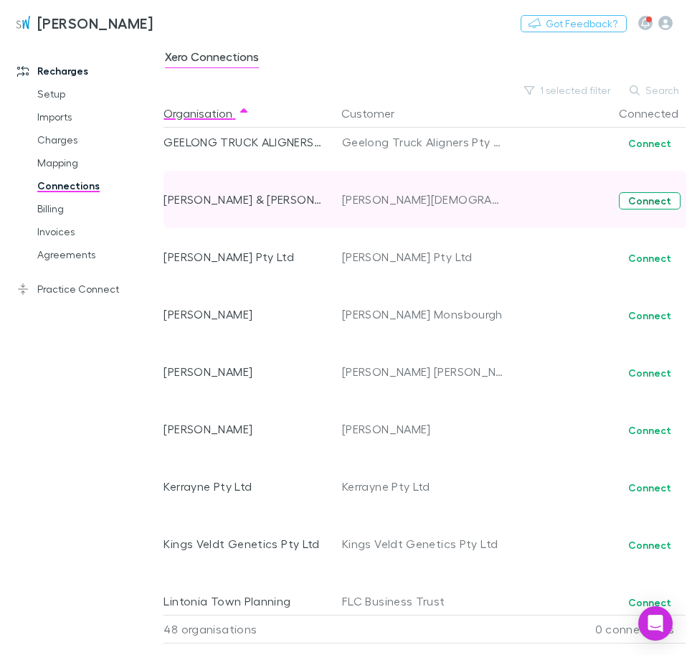
click at [664, 199] on button "Connect" at bounding box center [650, 200] width 62 height 17
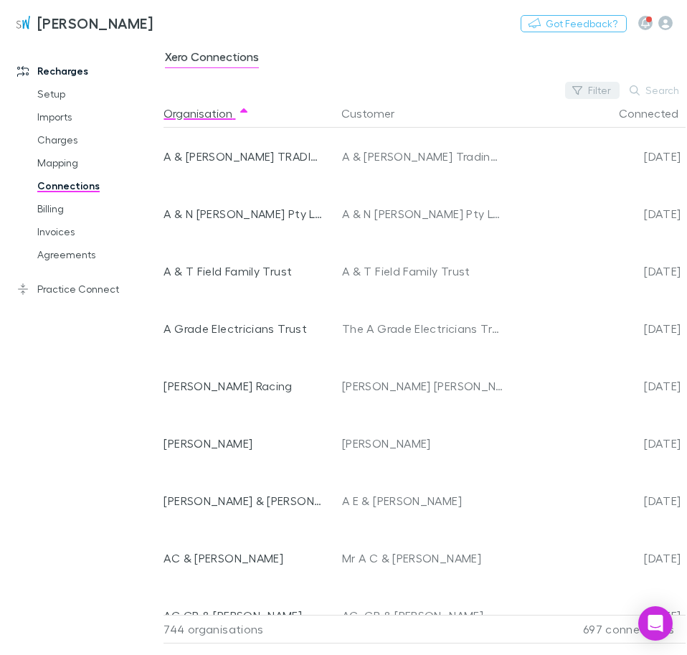
click at [603, 86] on button "Filter" at bounding box center [592, 90] width 55 height 17
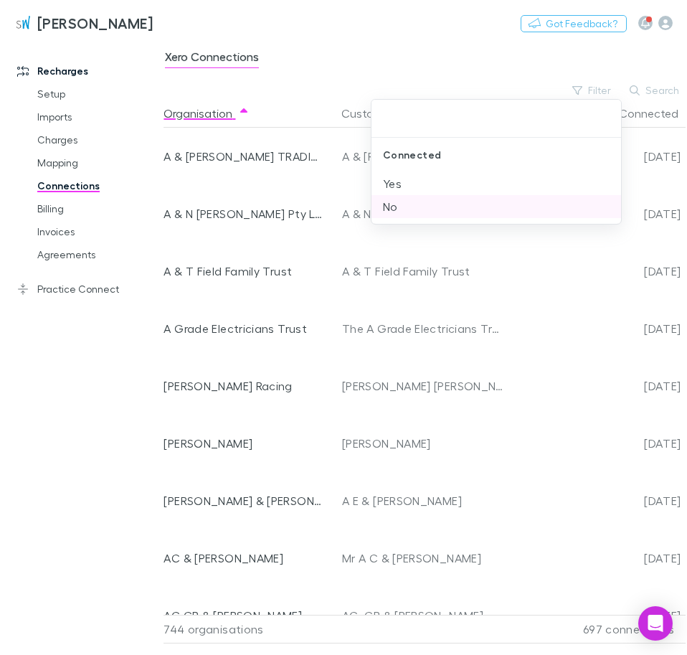
click at [396, 215] on li "No" at bounding box center [497, 206] width 250 height 23
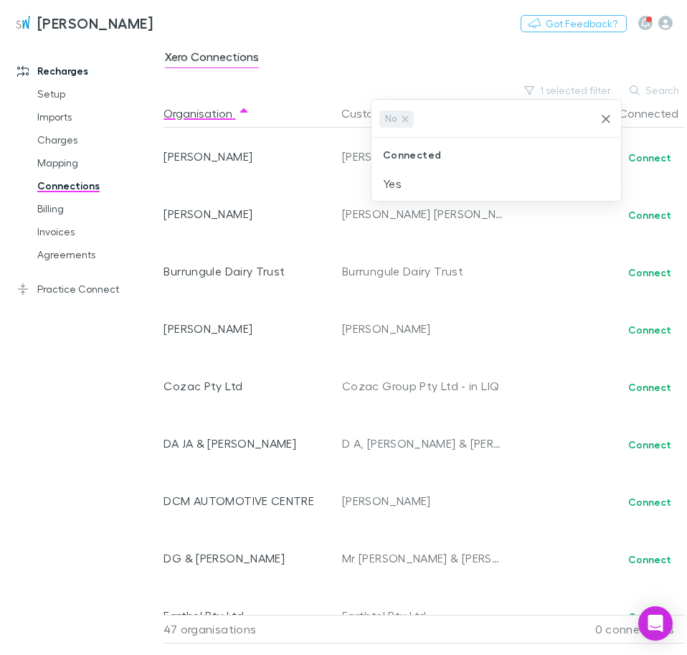
click at [100, 413] on div at bounding box center [343, 327] width 687 height 655
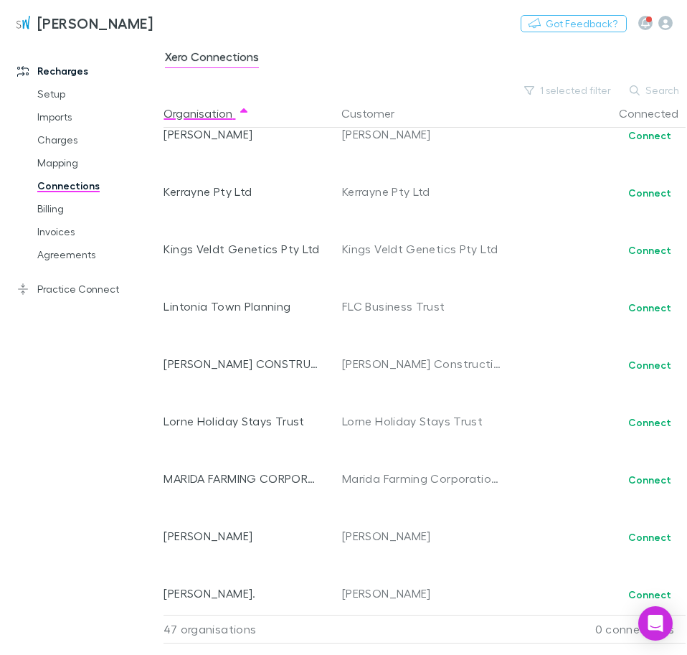
scroll to position [981, 0]
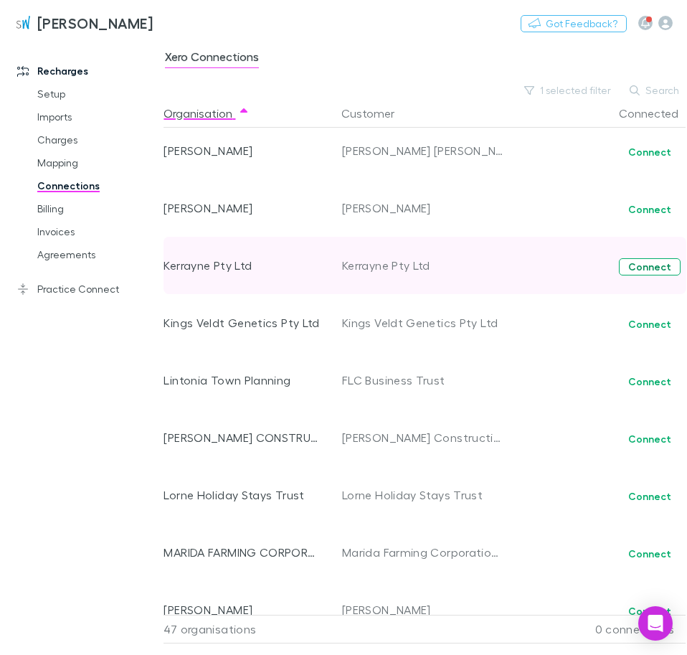
click at [652, 268] on button "Connect" at bounding box center [650, 266] width 62 height 17
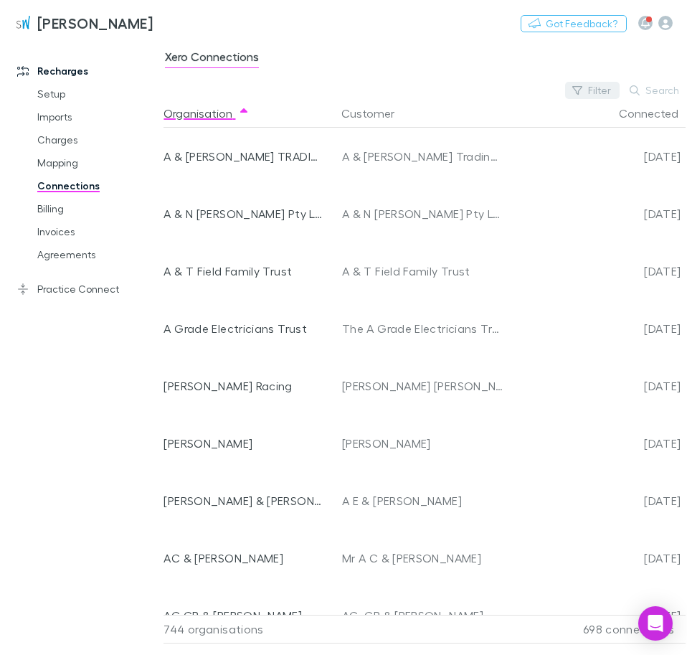
click at [599, 88] on button "Filter" at bounding box center [592, 90] width 55 height 17
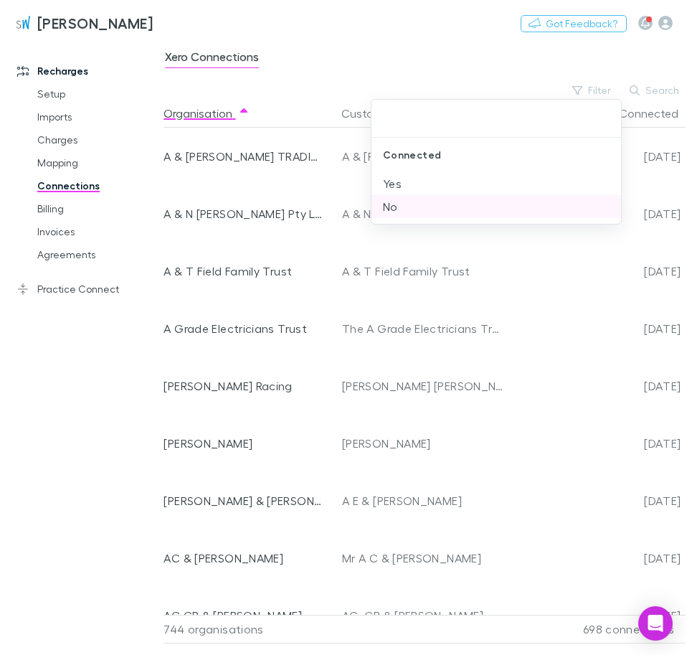
click at [420, 205] on li "No" at bounding box center [497, 206] width 250 height 23
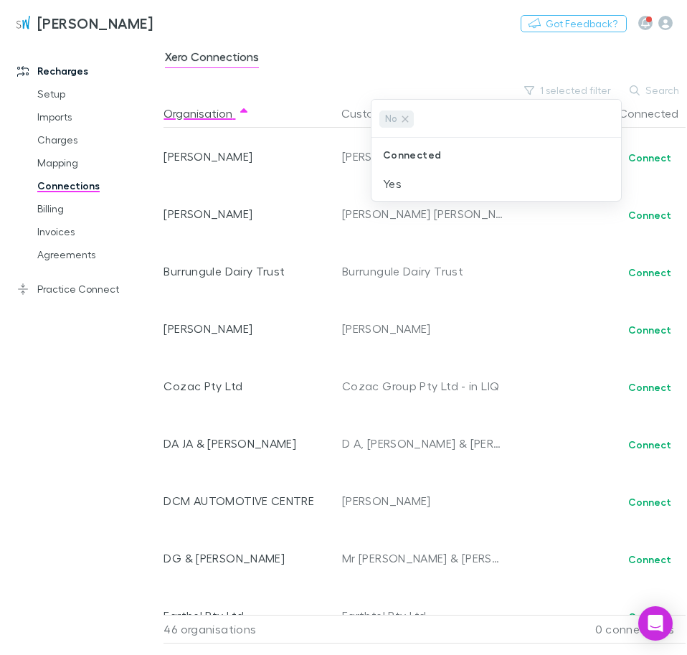
click at [419, 60] on div at bounding box center [343, 327] width 687 height 655
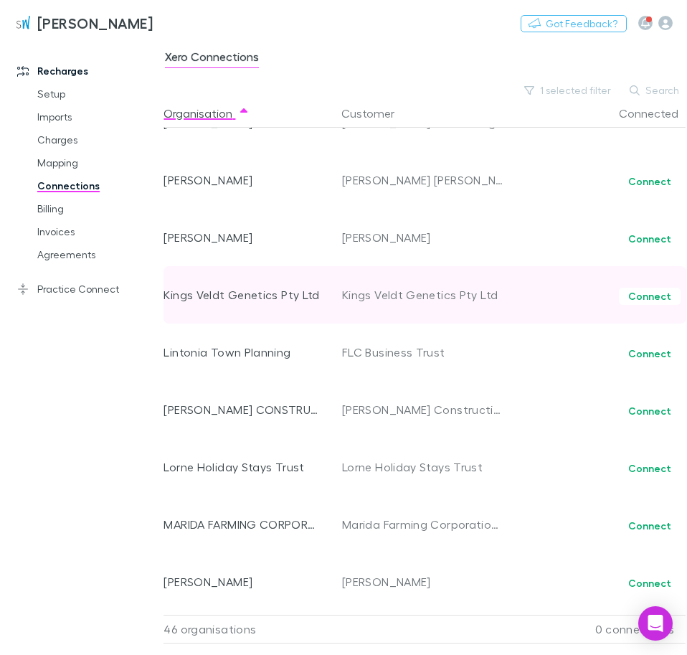
scroll to position [981, 0]
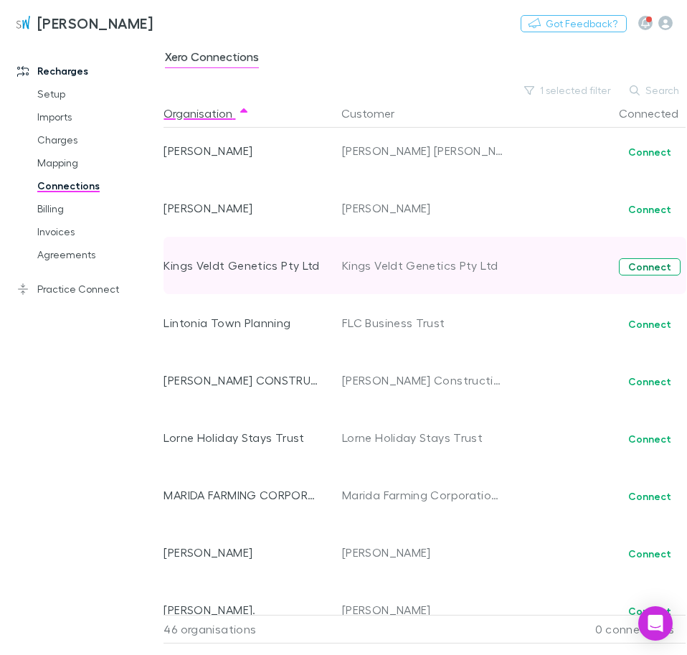
click at [638, 266] on button "Connect" at bounding box center [650, 266] width 62 height 17
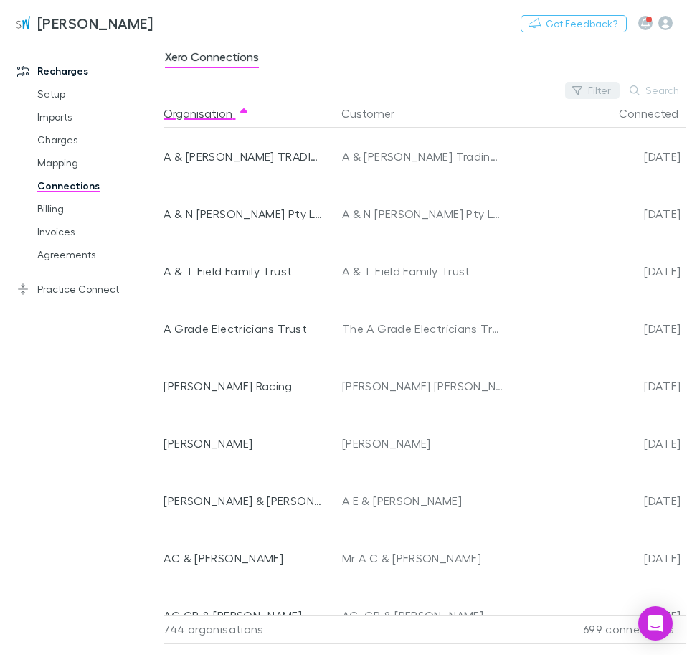
click at [593, 92] on button "Filter" at bounding box center [592, 90] width 55 height 17
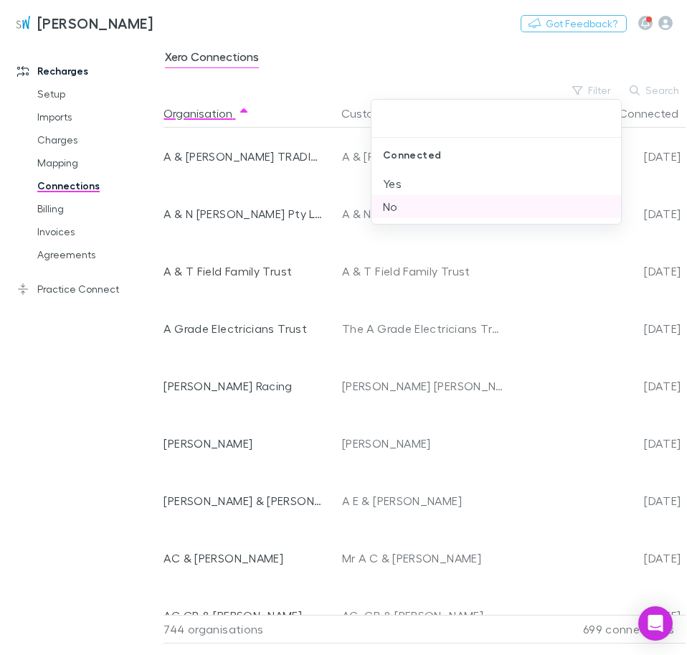
click at [398, 202] on li "No" at bounding box center [497, 206] width 250 height 23
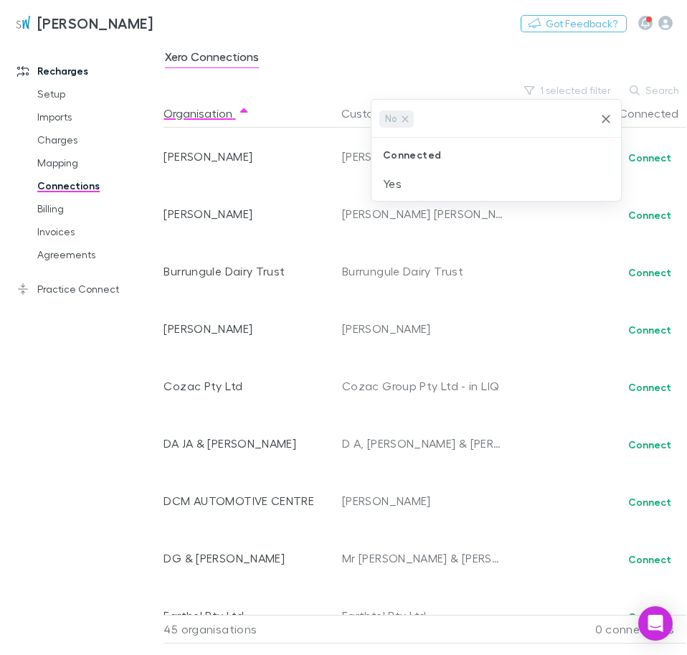
click at [97, 364] on div at bounding box center [343, 327] width 687 height 655
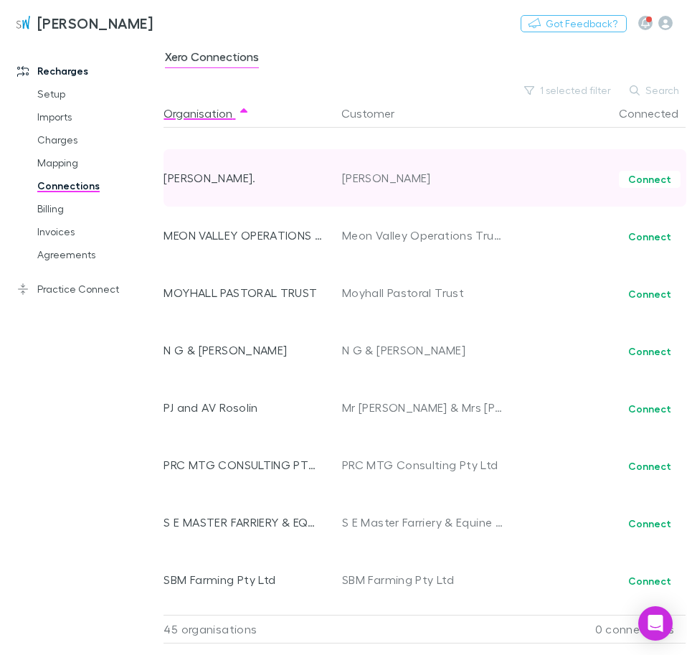
scroll to position [1390, 0]
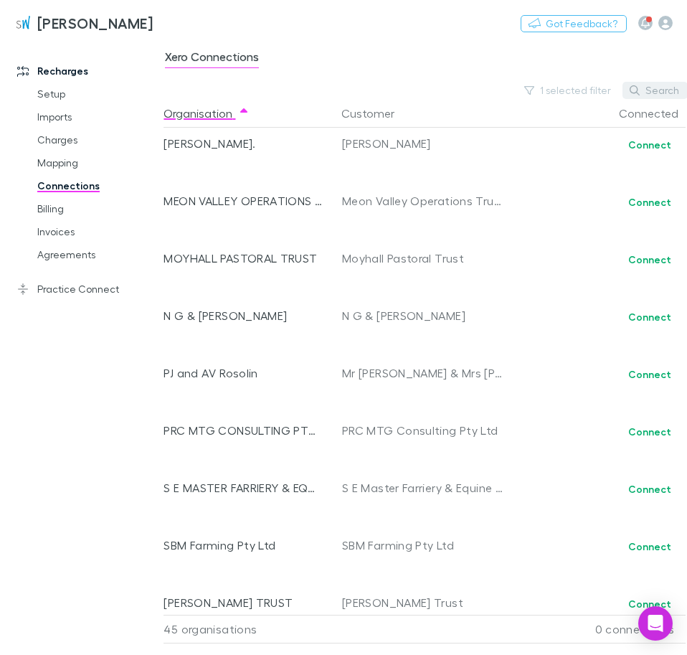
click at [644, 85] on button "Search" at bounding box center [655, 90] width 65 height 17
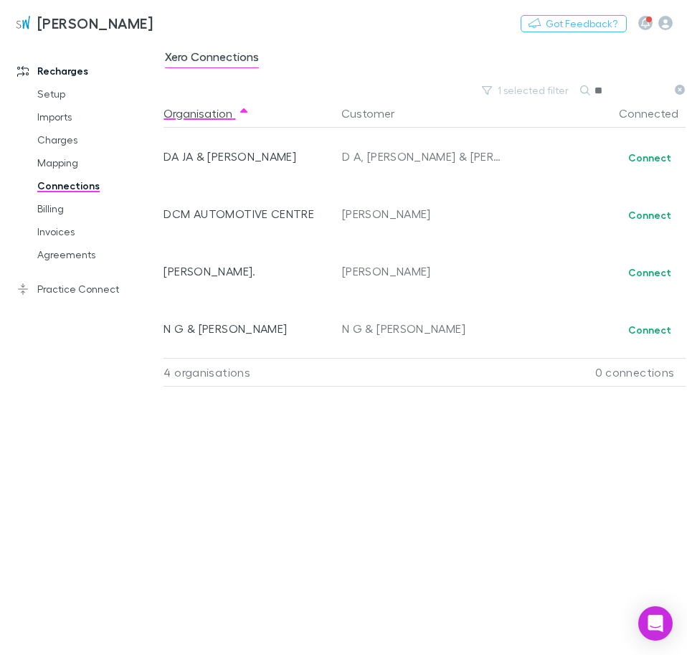
type input "*"
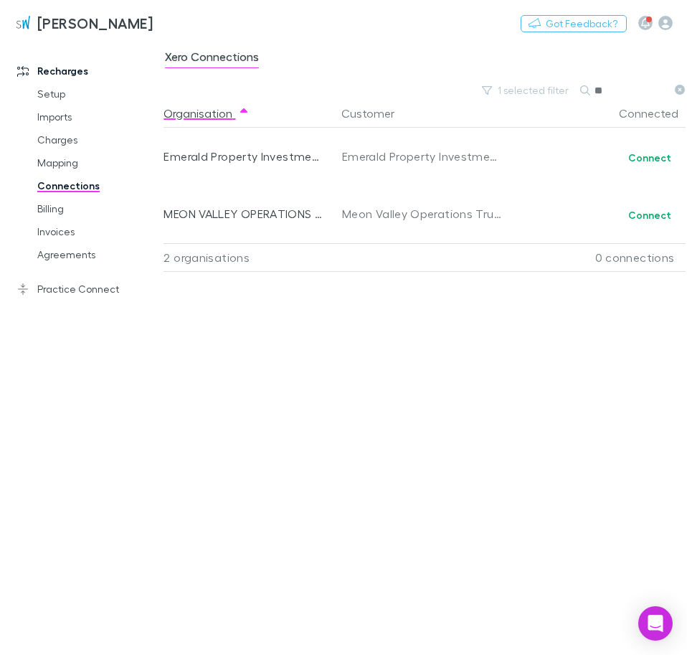
type input "*"
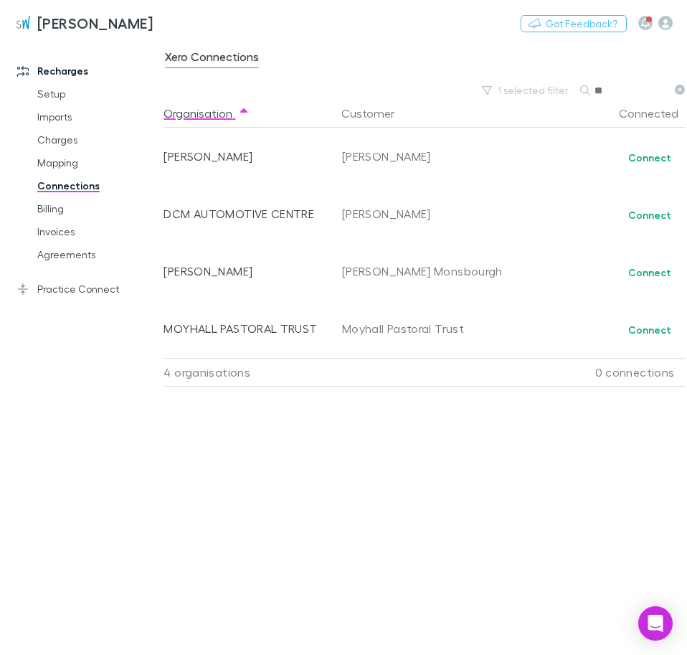
type input "*"
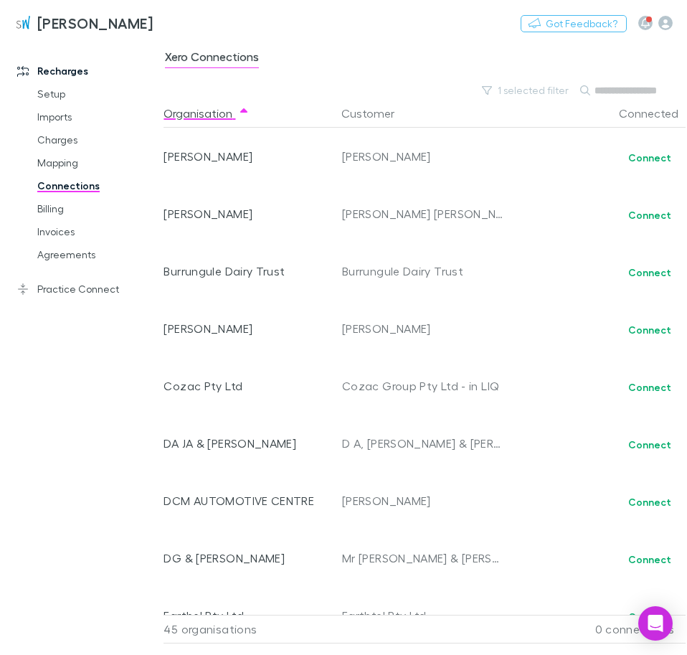
type input "*"
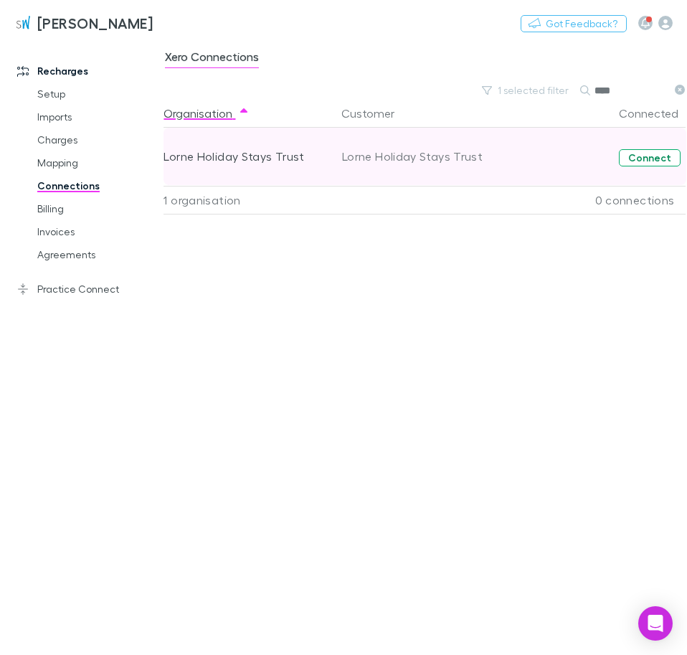
type input "****"
click at [653, 154] on button "Connect" at bounding box center [650, 157] width 62 height 17
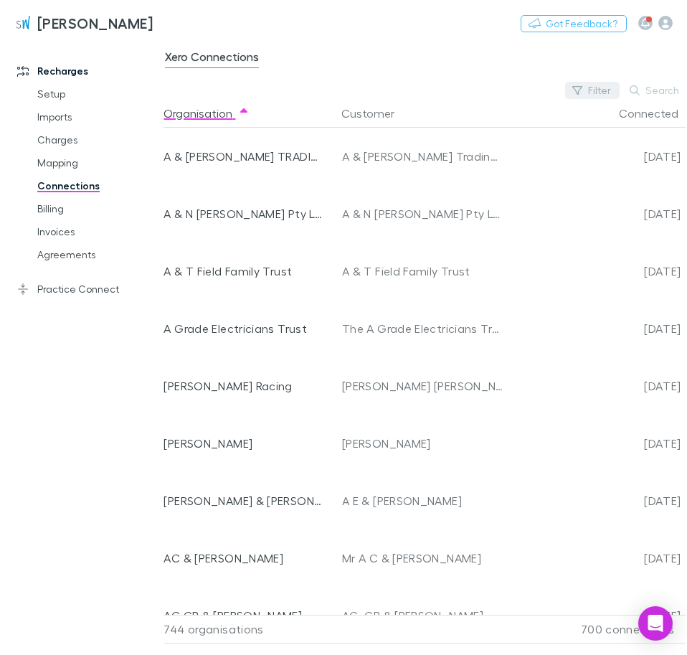
click at [597, 87] on button "Filter" at bounding box center [592, 90] width 55 height 17
click at [479, 208] on li "No" at bounding box center [497, 206] width 250 height 23
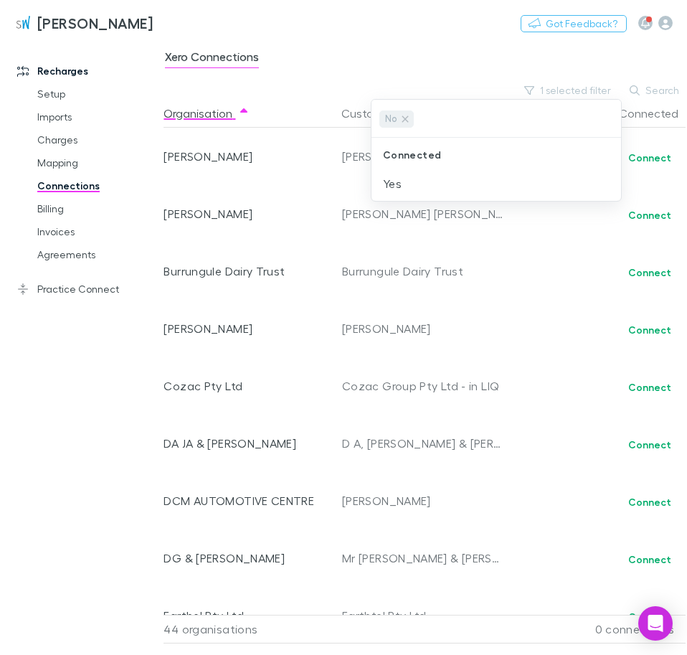
click at [69, 503] on div at bounding box center [343, 327] width 687 height 655
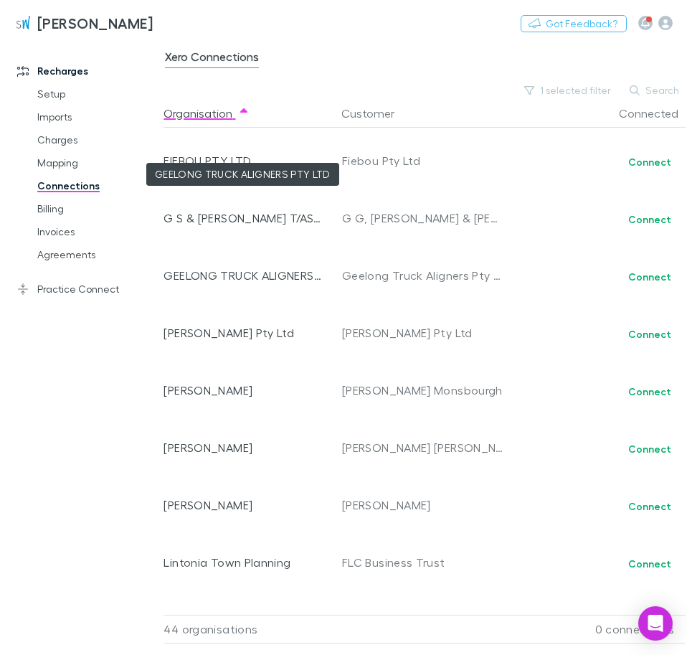
scroll to position [900, 0]
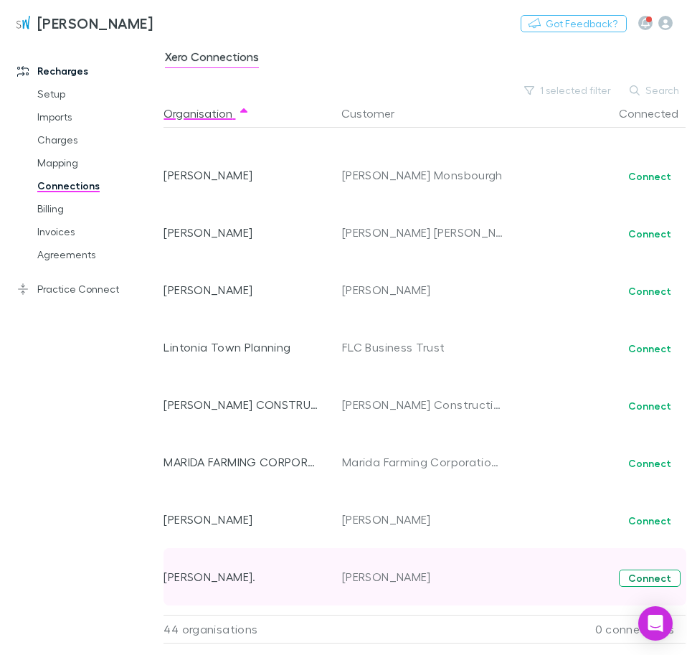
click at [667, 584] on button "Connect" at bounding box center [650, 578] width 62 height 17
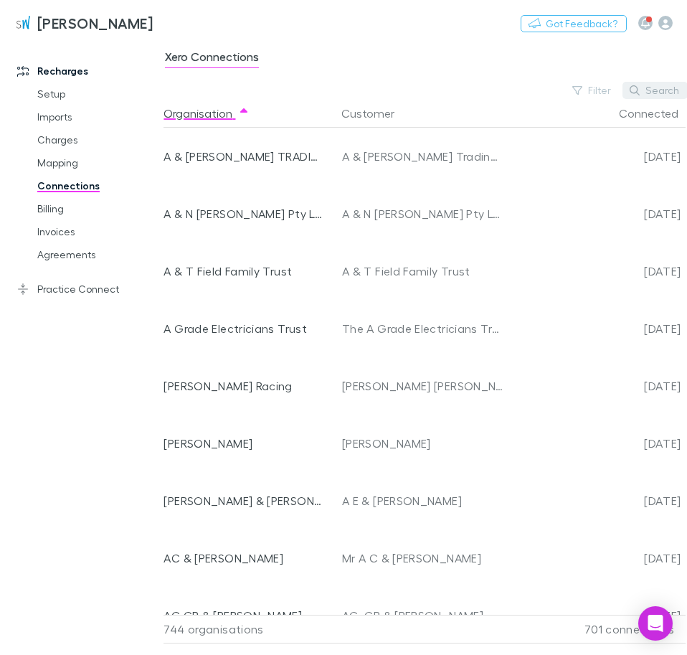
click at [636, 83] on button "Search" at bounding box center [655, 90] width 65 height 17
click at [560, 89] on div "Filter Search" at bounding box center [427, 90] width 527 height 17
click at [588, 94] on button "Filter" at bounding box center [592, 90] width 55 height 17
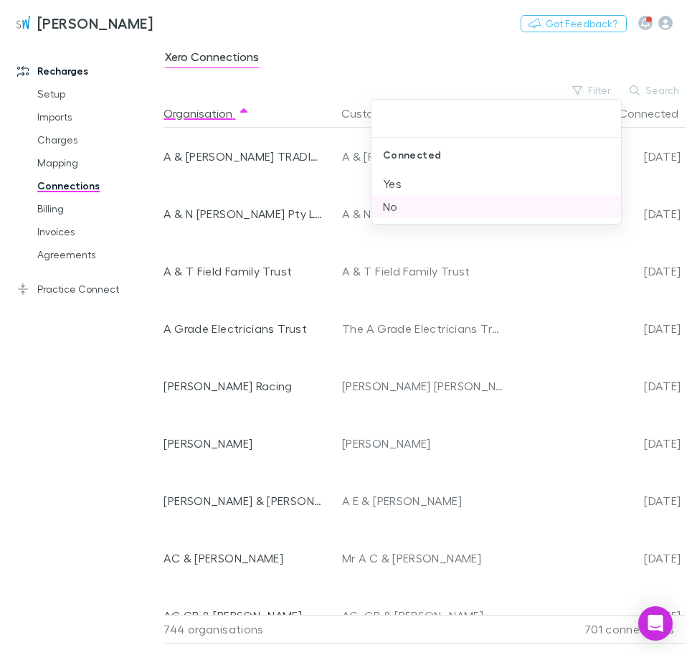
click at [514, 215] on li "No" at bounding box center [497, 206] width 250 height 23
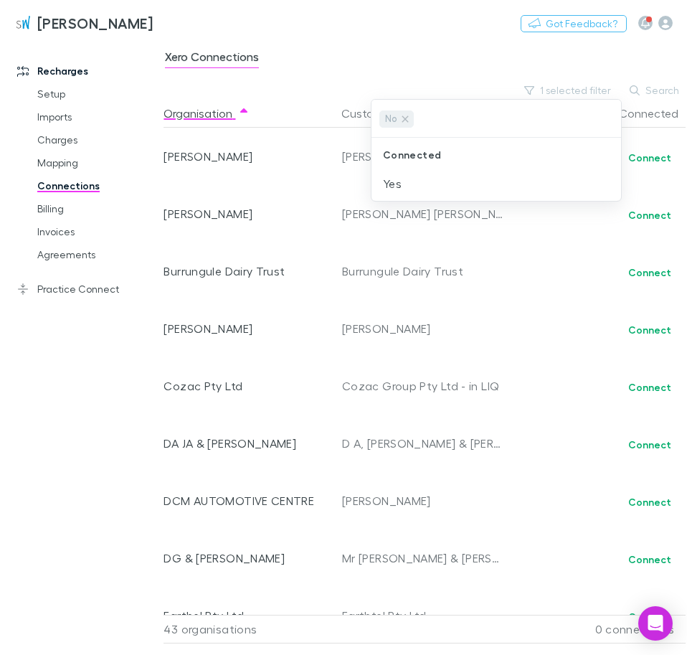
click at [570, 62] on div at bounding box center [343, 327] width 687 height 655
click at [649, 85] on button "Search" at bounding box center [655, 90] width 65 height 17
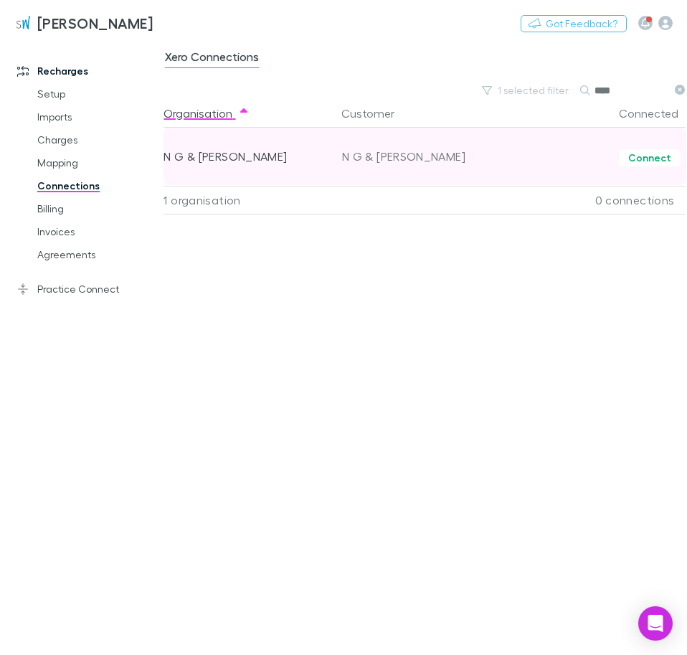
type input "****"
click at [665, 168] on div "Connect" at bounding box center [595, 156] width 172 height 57
click at [660, 162] on button "Connect" at bounding box center [650, 157] width 62 height 17
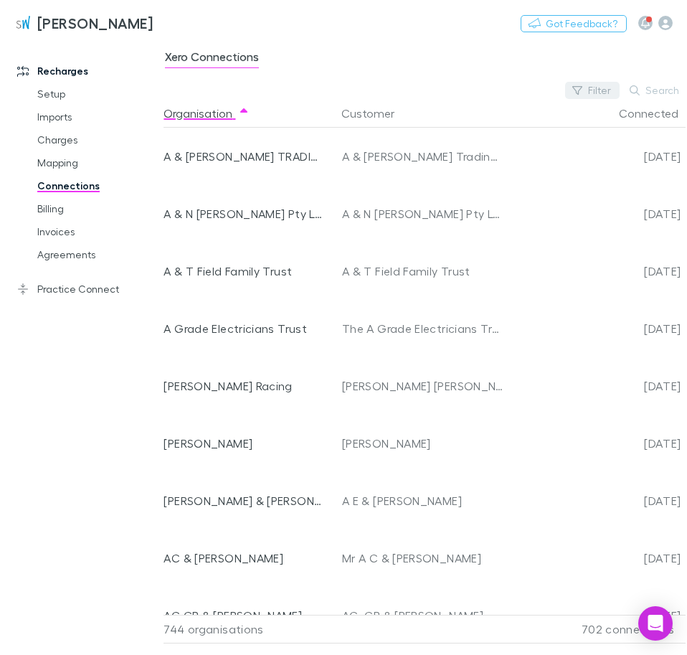
click at [604, 94] on button "Filter" at bounding box center [592, 90] width 55 height 17
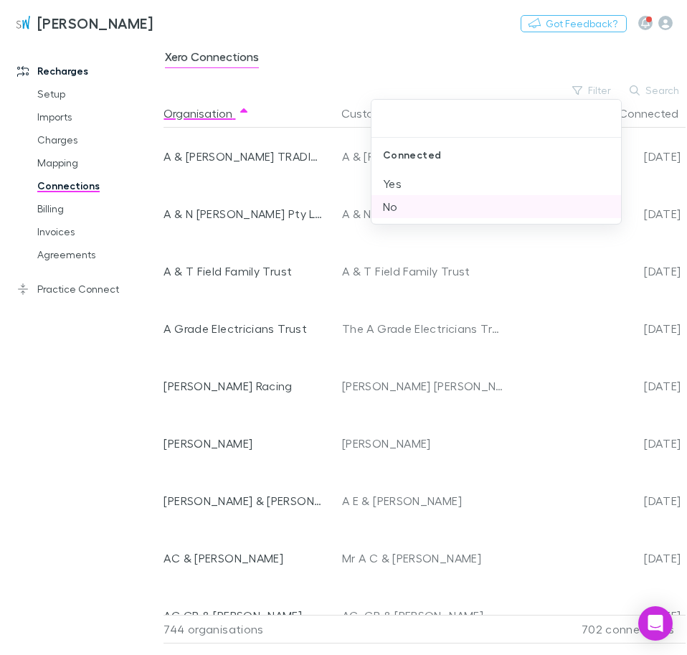
click at [419, 212] on li "No" at bounding box center [497, 206] width 250 height 23
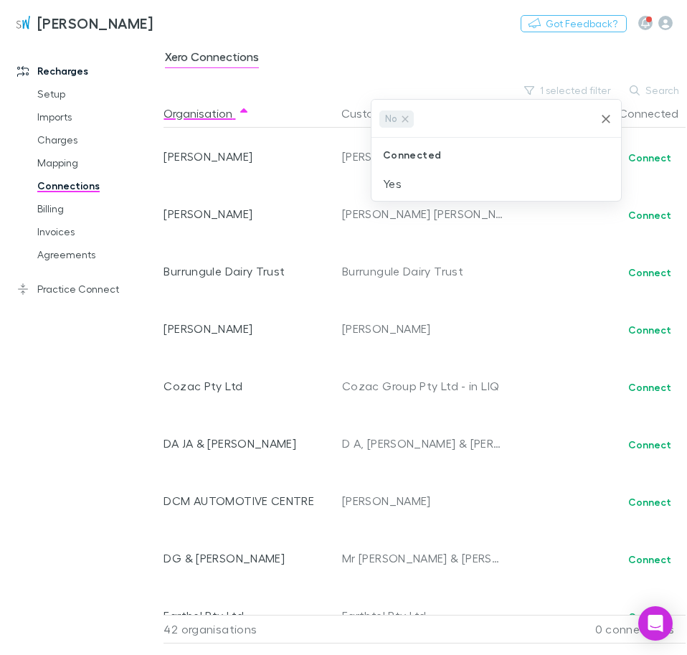
click at [336, 24] on div at bounding box center [343, 327] width 687 height 655
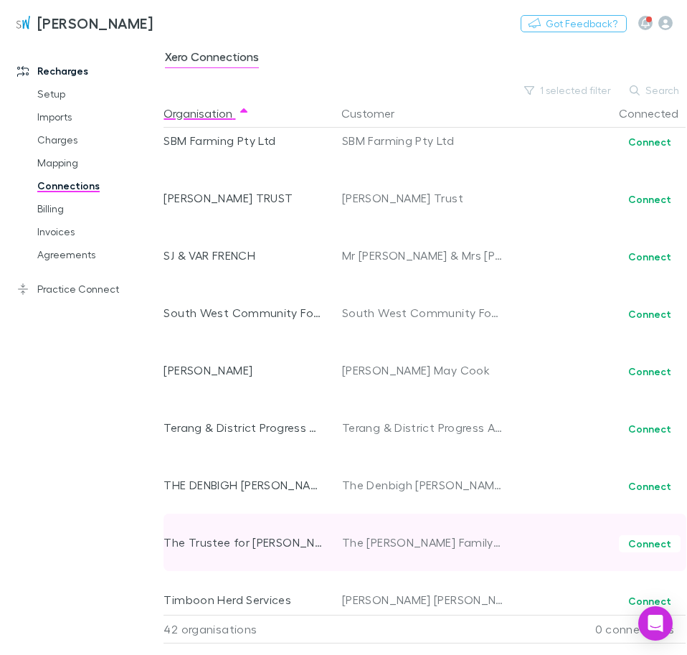
scroll to position [1597, 0]
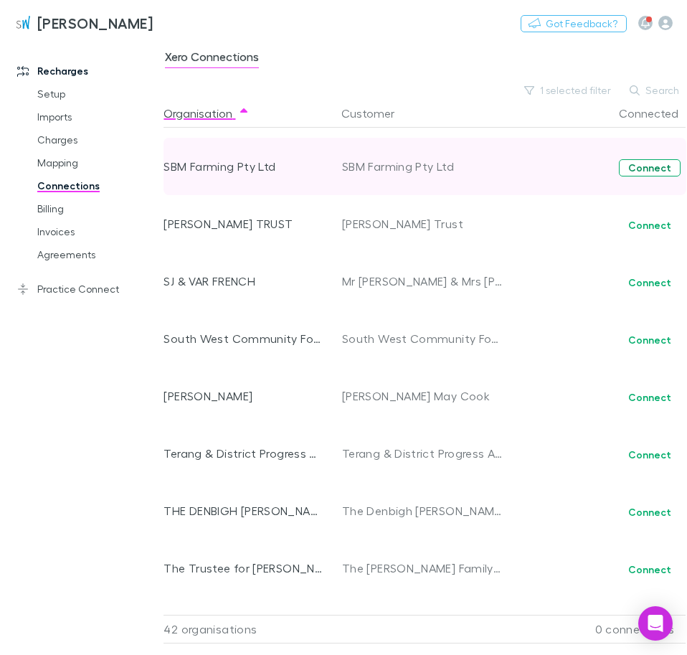
click at [634, 167] on button "Connect" at bounding box center [650, 167] width 62 height 17
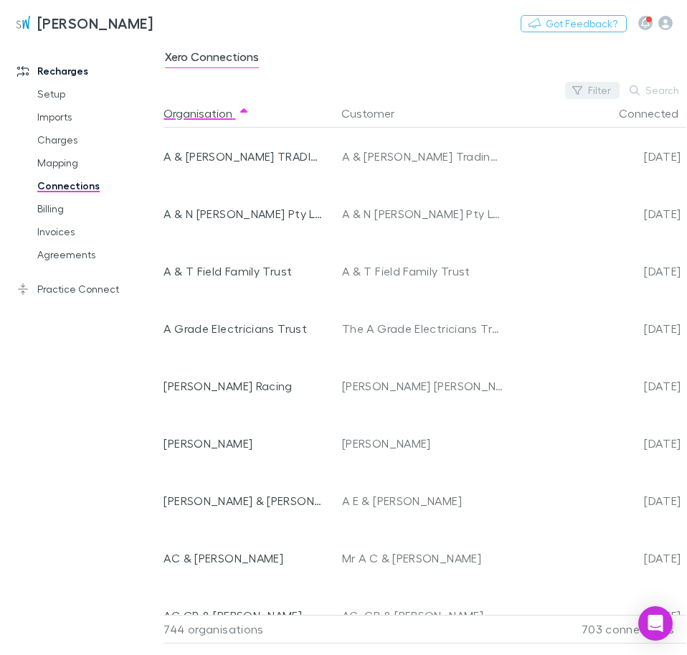
click at [583, 88] on icon "button" at bounding box center [578, 90] width 10 height 10
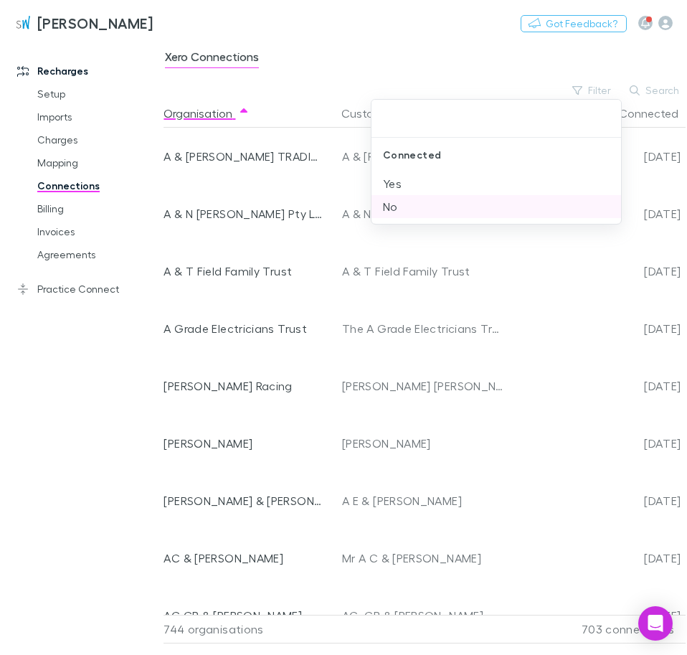
click at [392, 204] on li "No" at bounding box center [497, 206] width 250 height 23
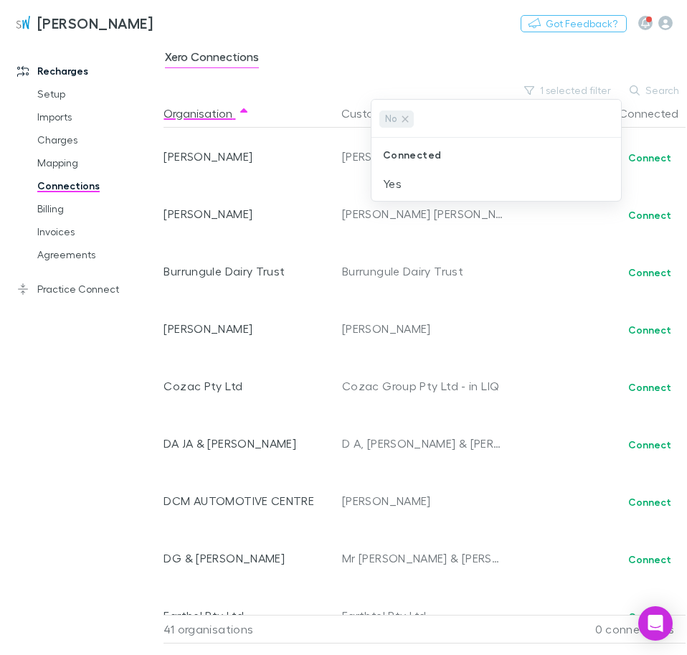
click at [373, 62] on div at bounding box center [343, 327] width 687 height 655
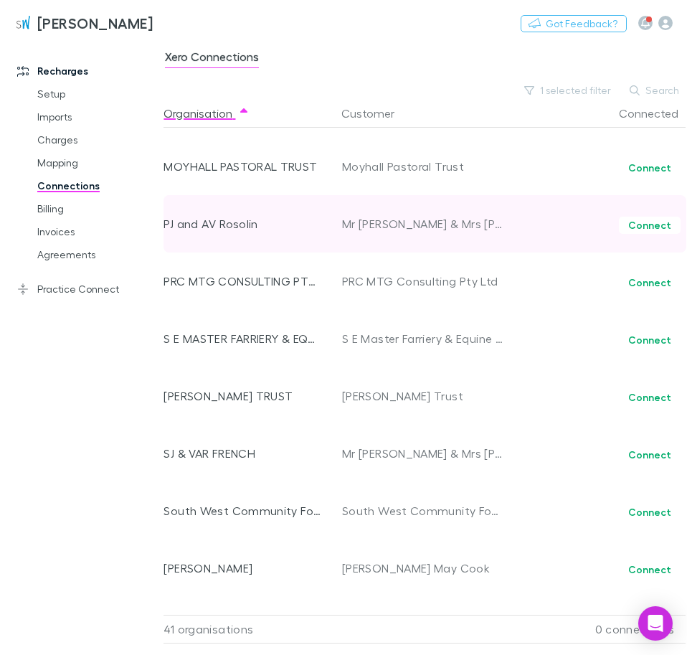
scroll to position [1390, 0]
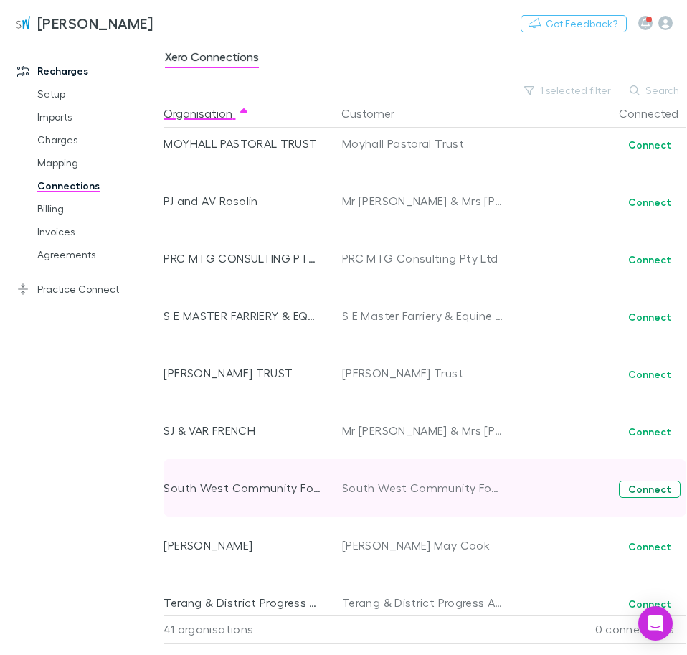
click at [656, 489] on button "Connect" at bounding box center [650, 489] width 62 height 17
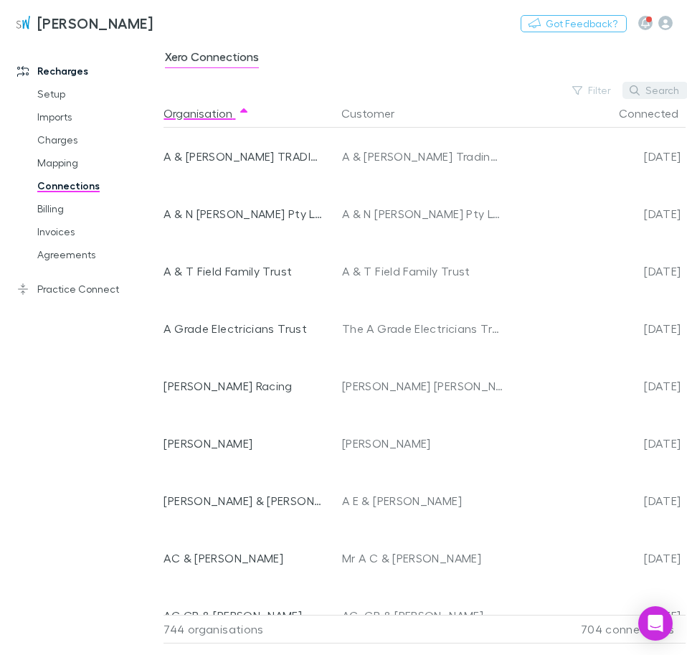
click at [662, 85] on button "Search" at bounding box center [655, 90] width 65 height 17
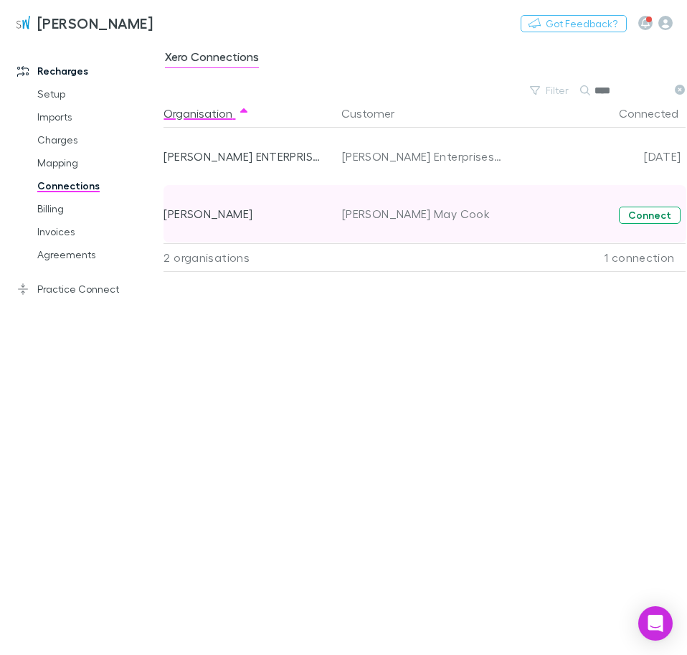
type input "****"
click at [636, 217] on button "Connect" at bounding box center [650, 215] width 62 height 17
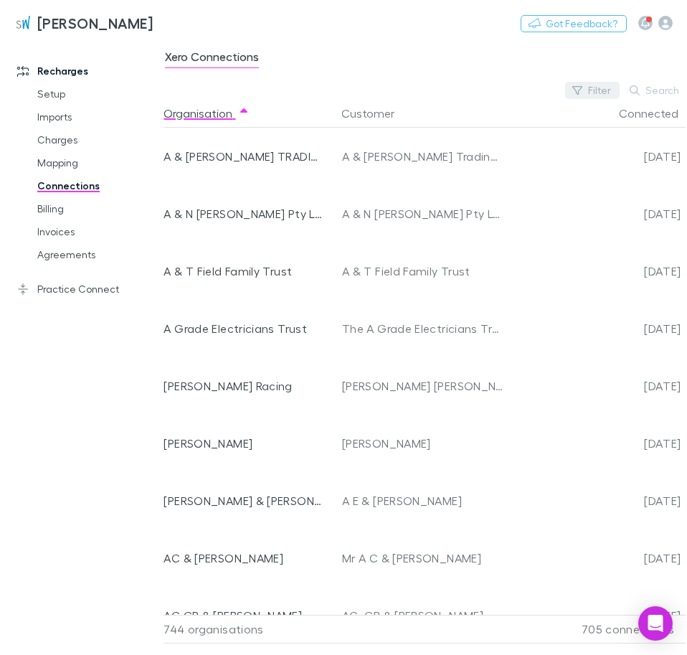
click at [578, 86] on icon "button" at bounding box center [578, 90] width 10 height 9
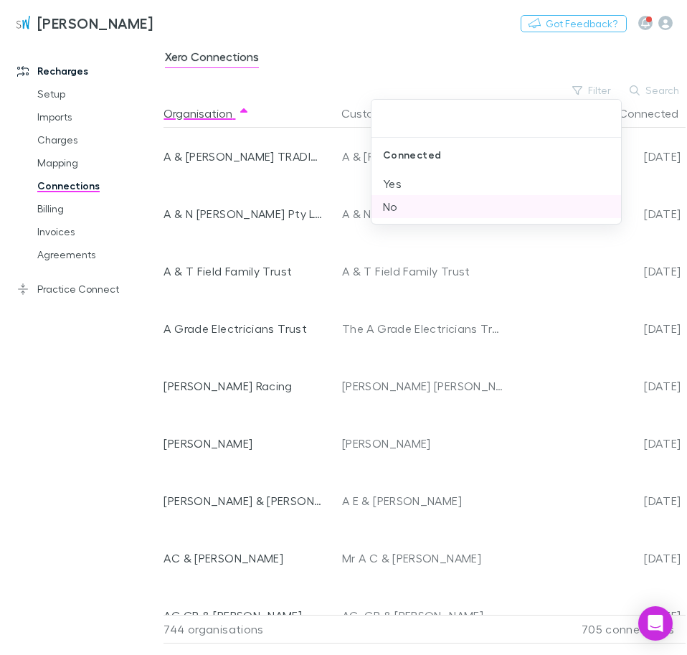
click at [433, 208] on li "No" at bounding box center [497, 206] width 250 height 23
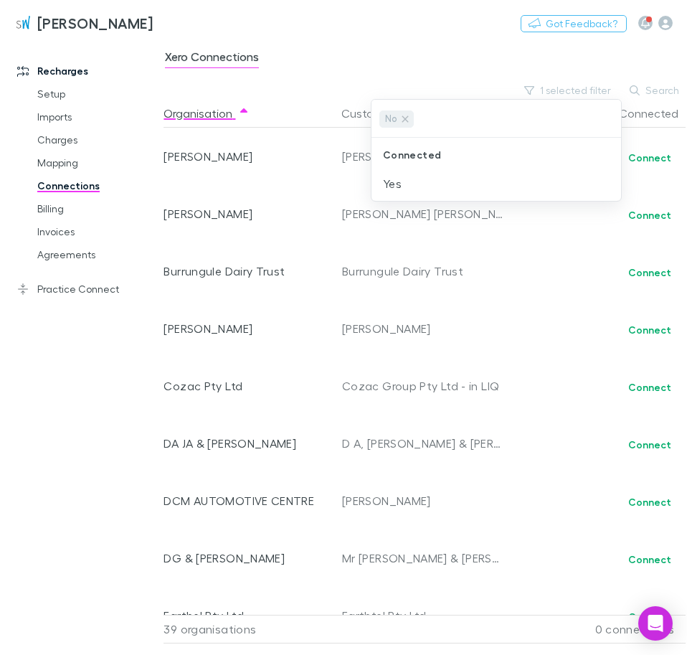
click at [114, 376] on div at bounding box center [343, 327] width 687 height 655
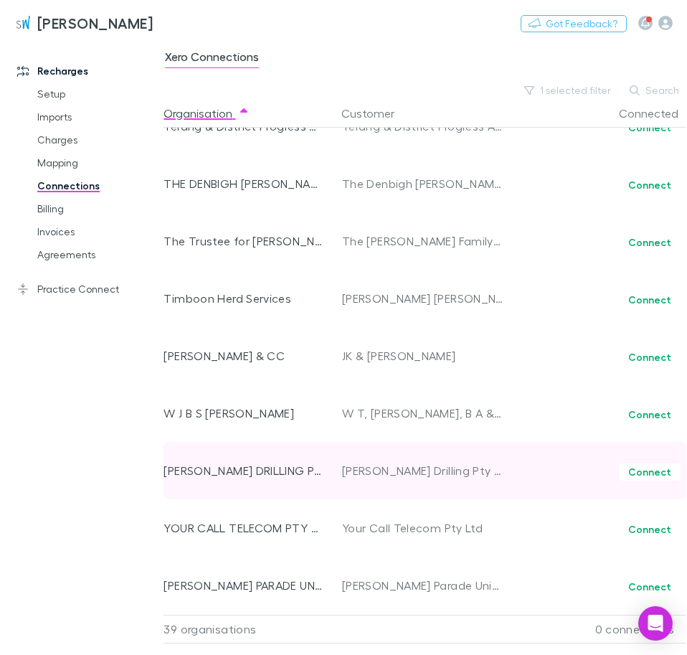
scroll to position [1670, 0]
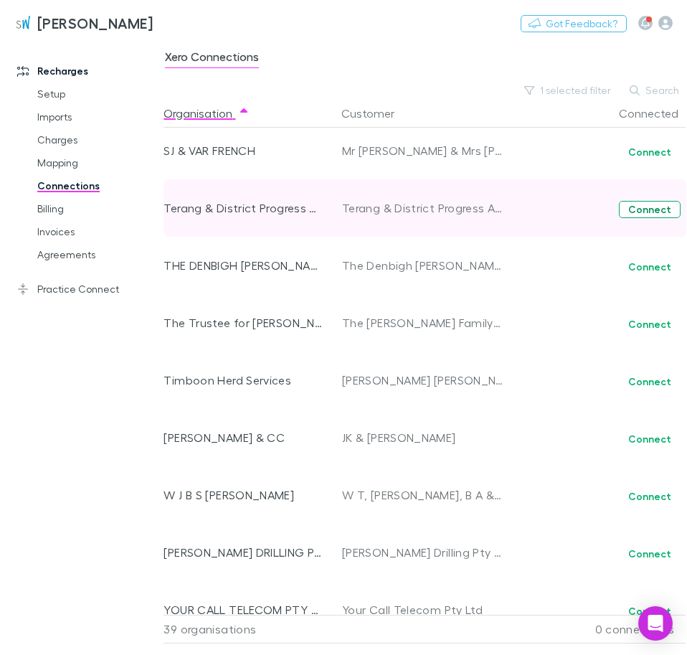
click at [651, 207] on button "Connect" at bounding box center [650, 209] width 62 height 17
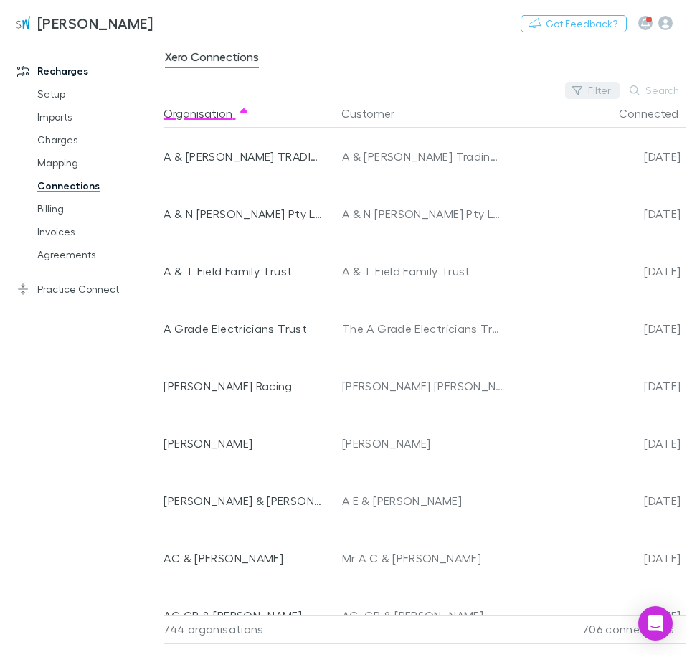
click at [600, 90] on button "Filter" at bounding box center [592, 90] width 55 height 17
click at [400, 199] on li "No" at bounding box center [497, 206] width 250 height 23
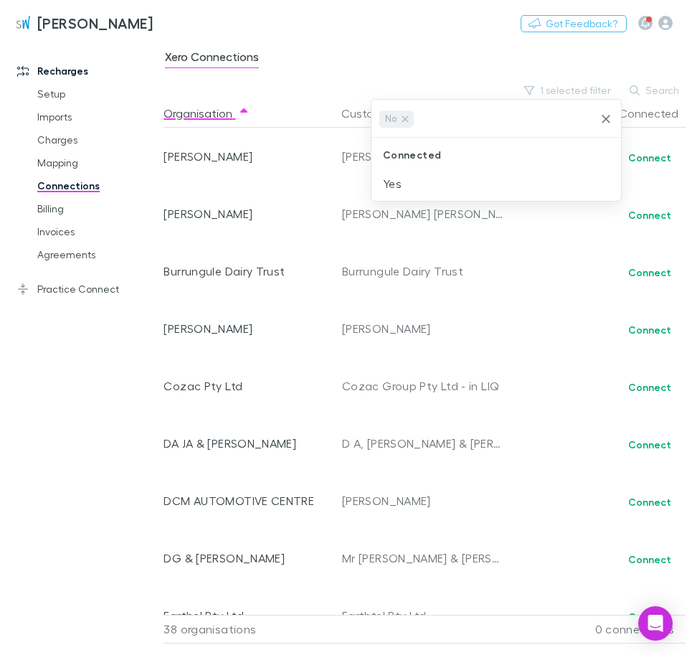
click at [131, 286] on div at bounding box center [343, 327] width 687 height 655
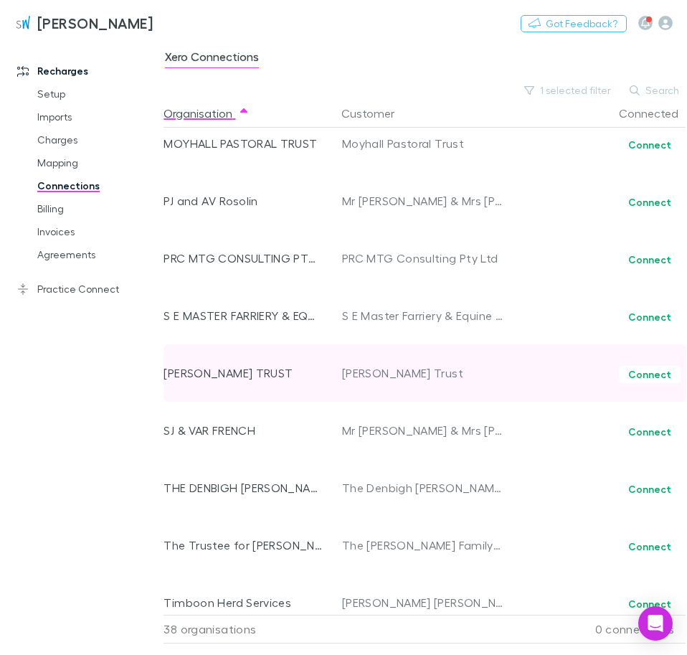
scroll to position [1695, 0]
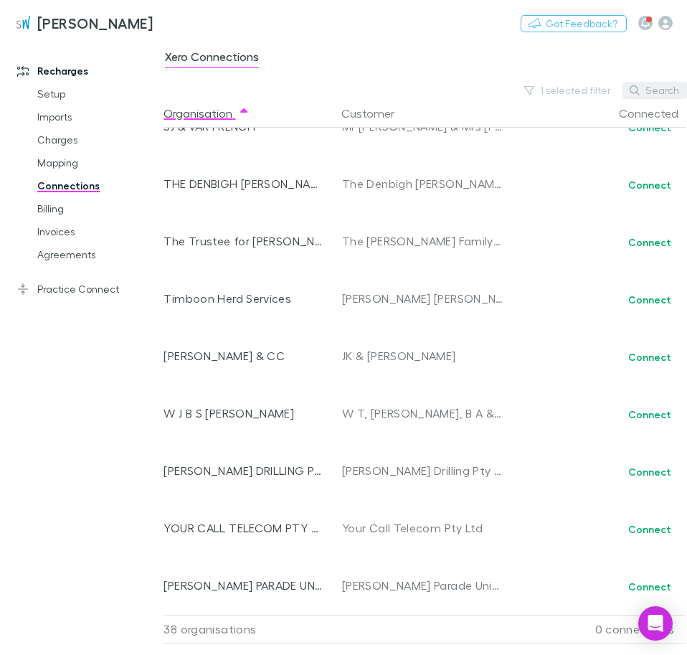
click at [636, 85] on icon "button" at bounding box center [635, 90] width 10 height 10
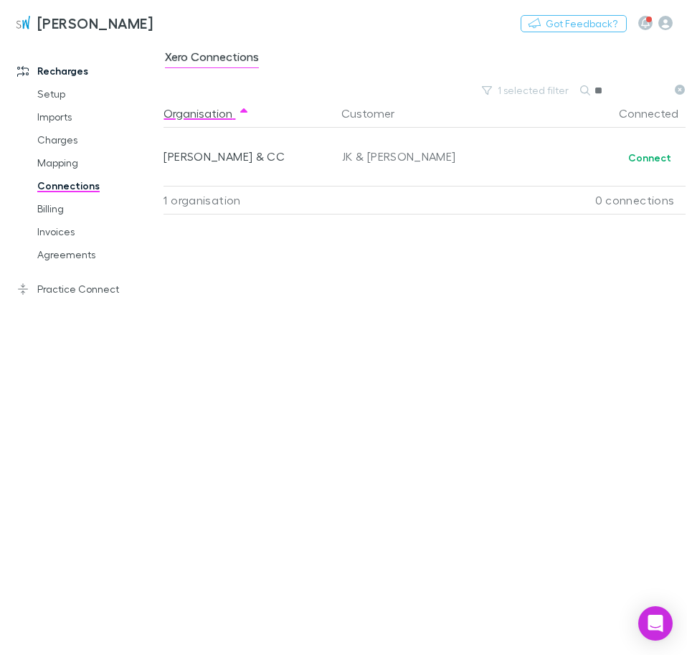
type input "*"
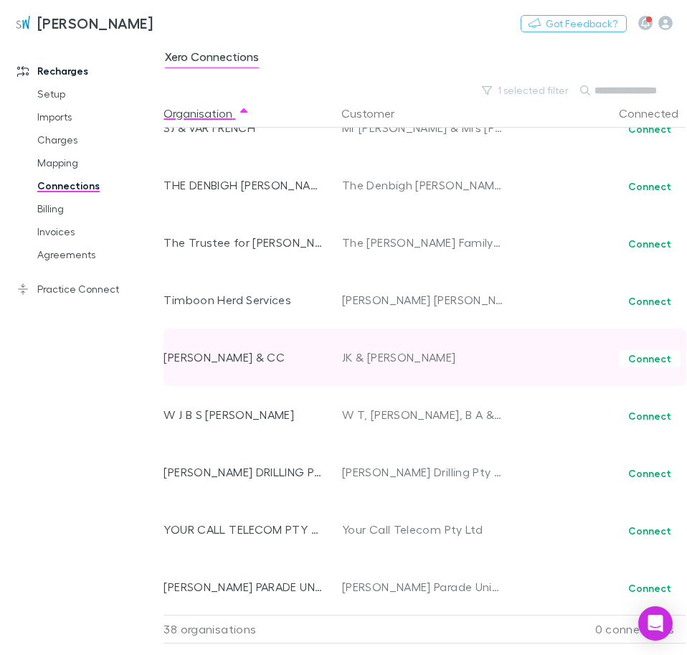
scroll to position [1695, 0]
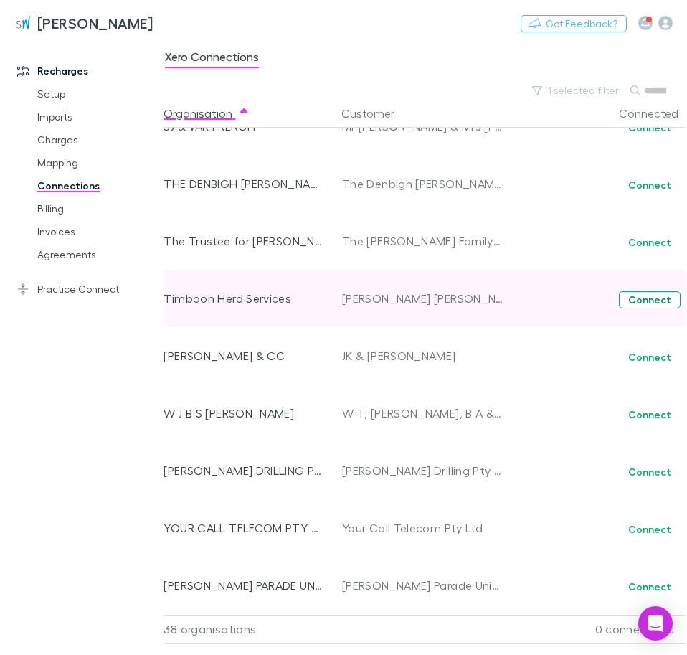
click at [665, 298] on button "Connect" at bounding box center [650, 299] width 62 height 17
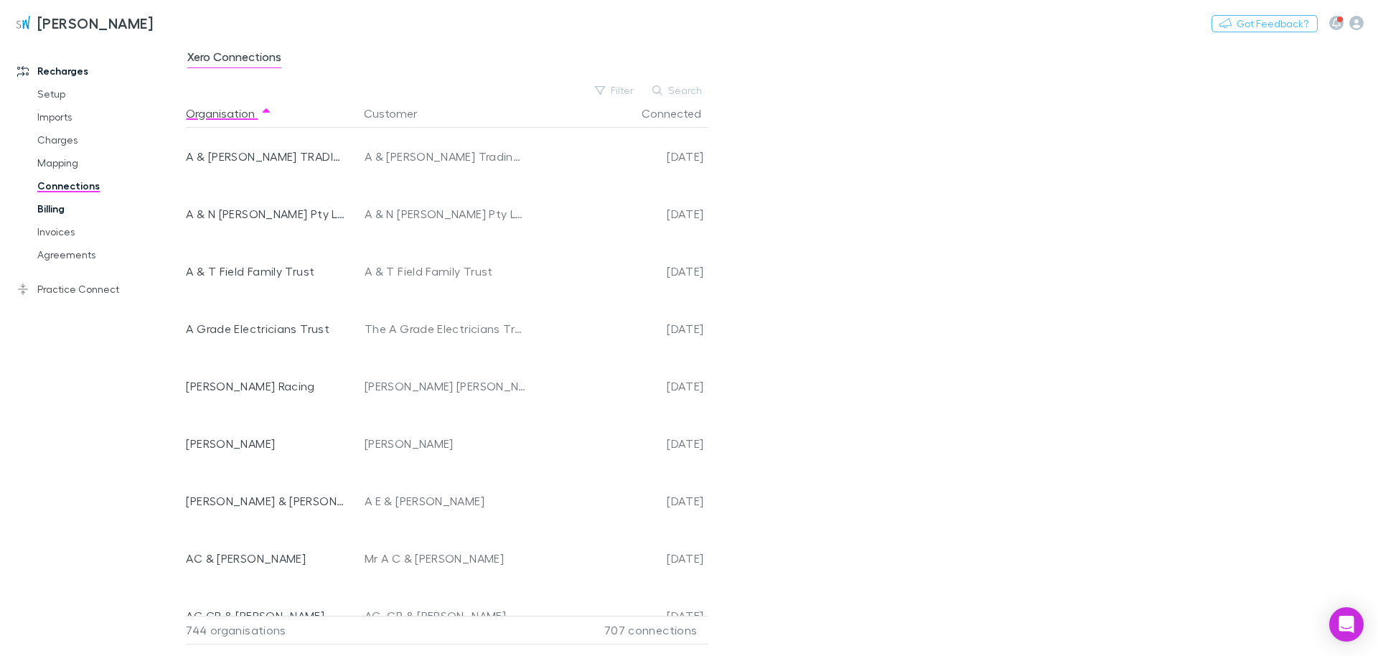
click at [57, 205] on link "Billing" at bounding box center [103, 208] width 160 height 23
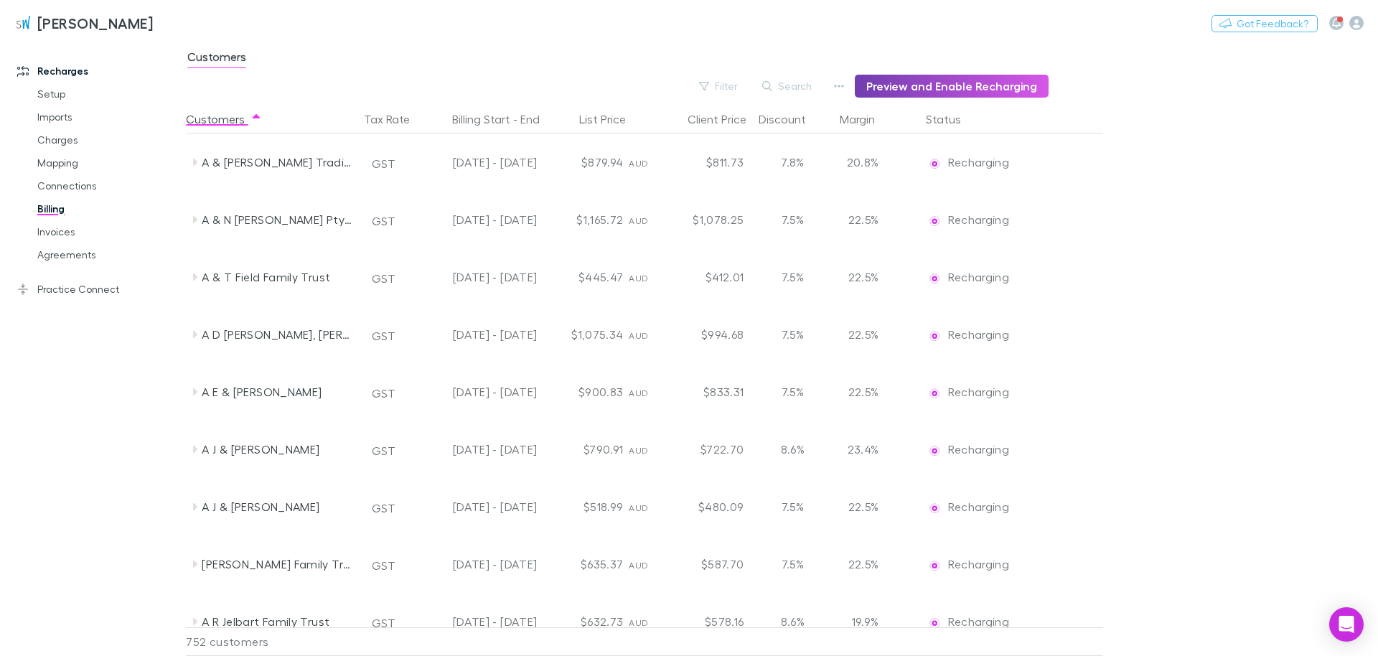
click at [687, 90] on button "Preview and Enable Recharging" at bounding box center [952, 86] width 194 height 23
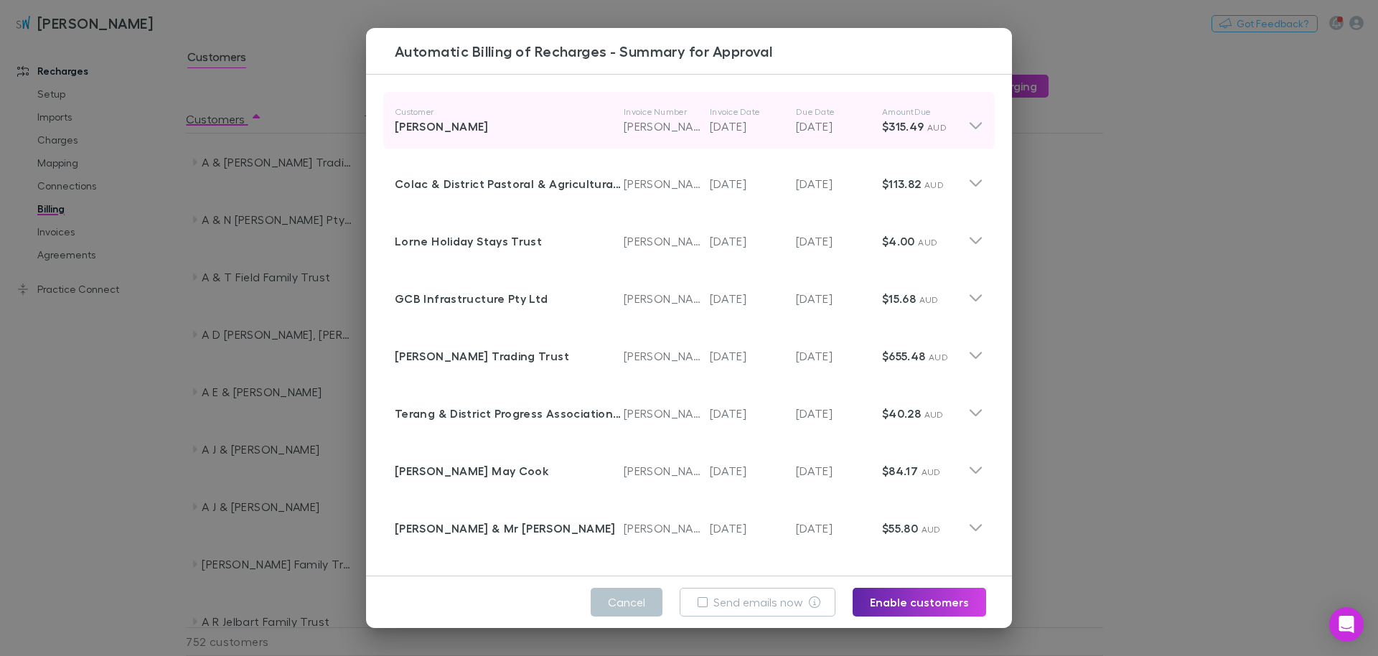
click at [687, 122] on icon at bounding box center [975, 120] width 15 height 29
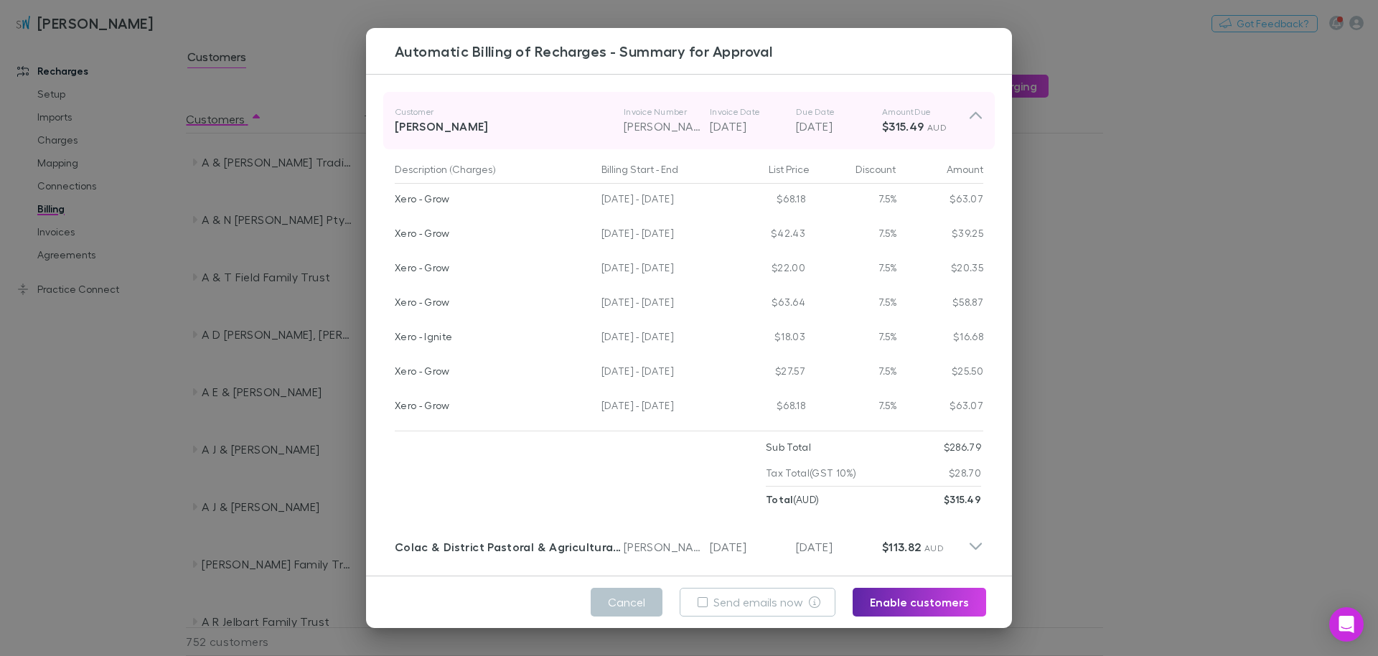
click at [687, 123] on icon at bounding box center [975, 120] width 15 height 29
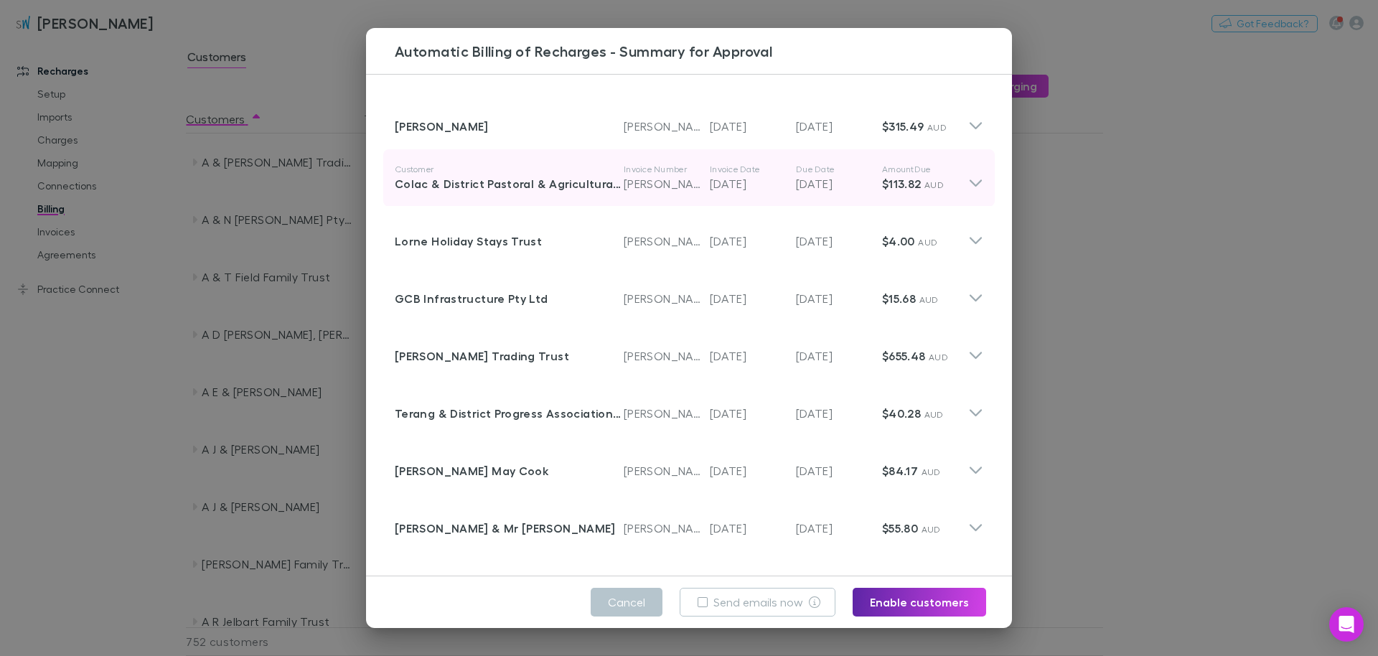
click at [687, 186] on icon at bounding box center [975, 178] width 15 height 29
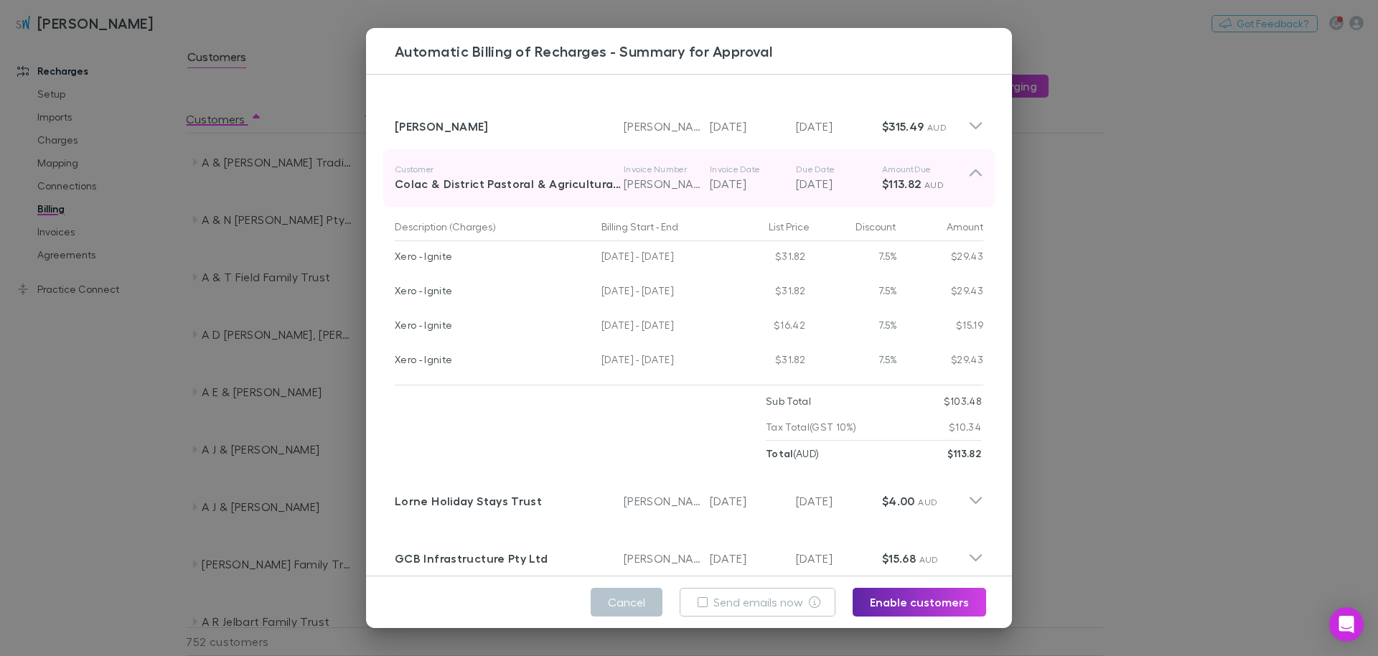
click at [687, 186] on icon at bounding box center [975, 178] width 15 height 29
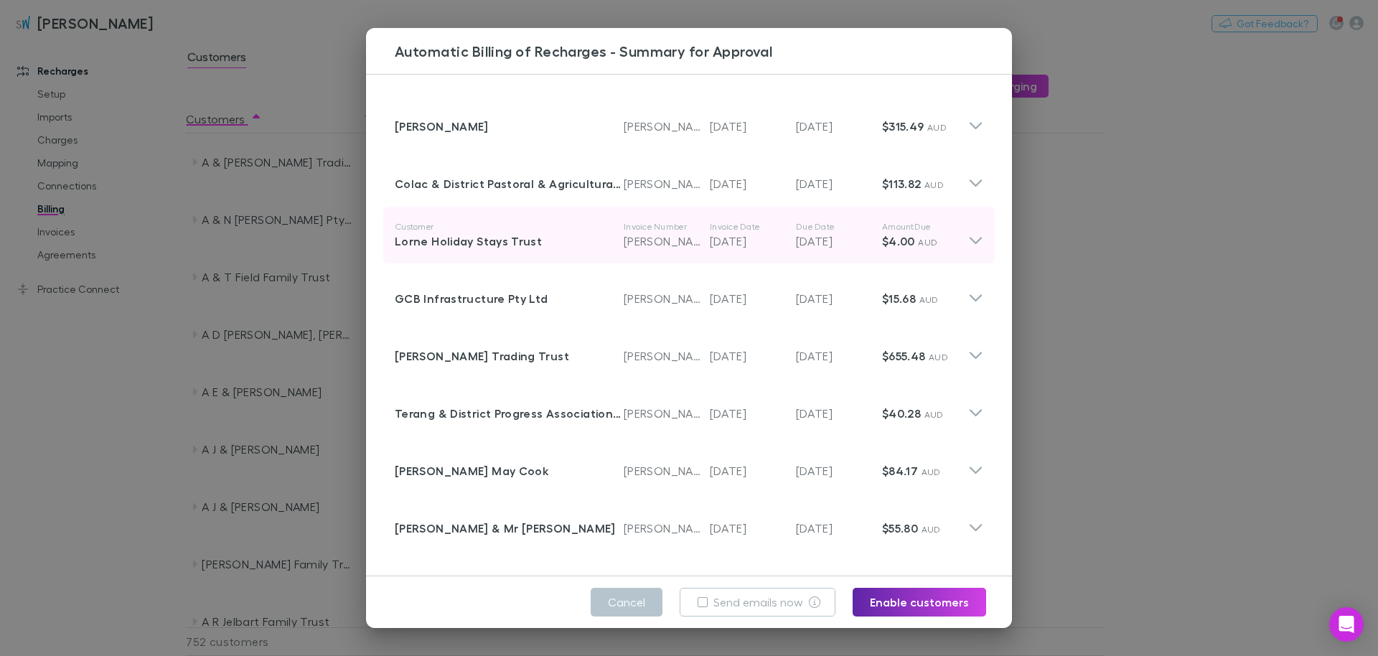
click at [687, 243] on icon at bounding box center [975, 240] width 12 height 7
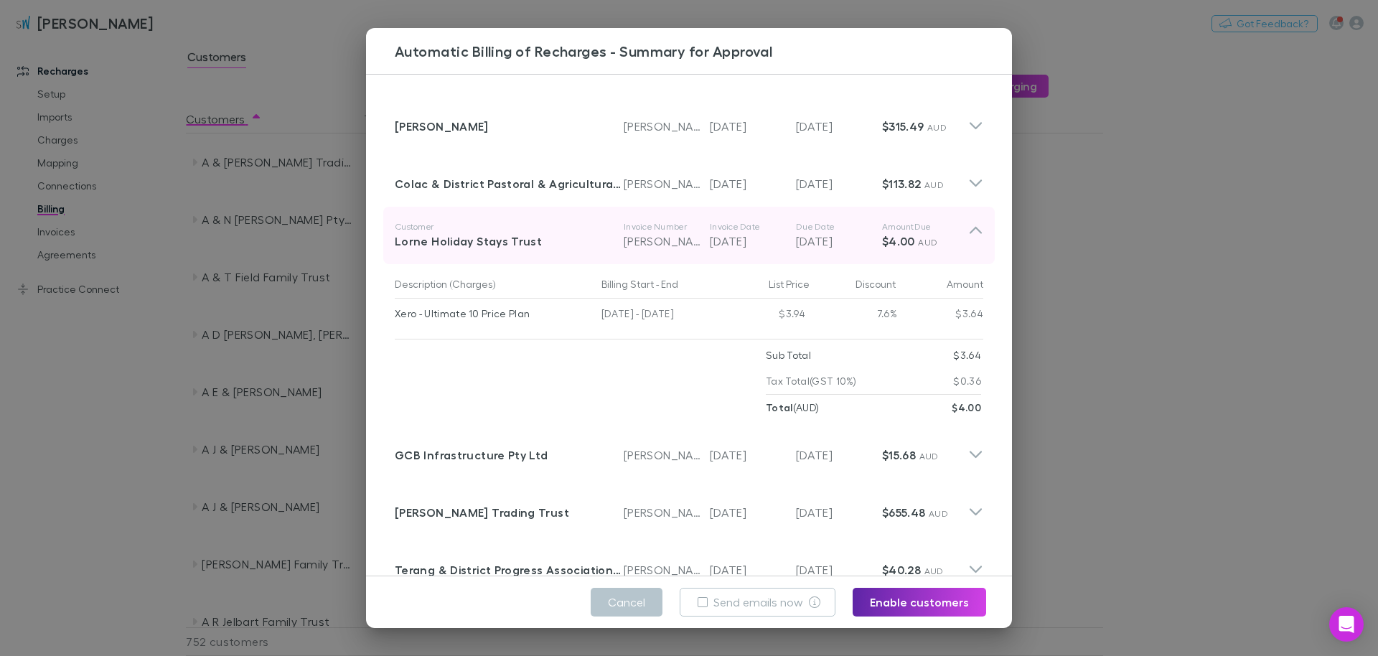
click at [687, 232] on icon at bounding box center [975, 235] width 15 height 29
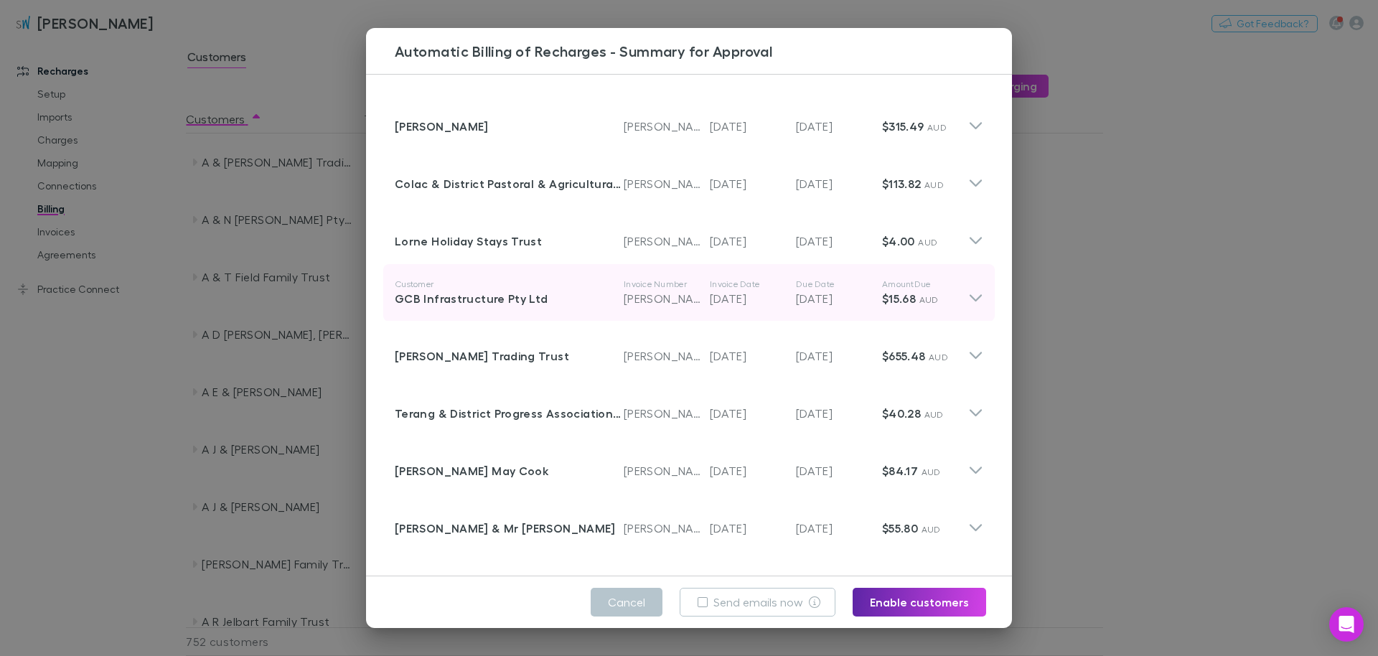
click at [687, 286] on icon at bounding box center [975, 292] width 15 height 29
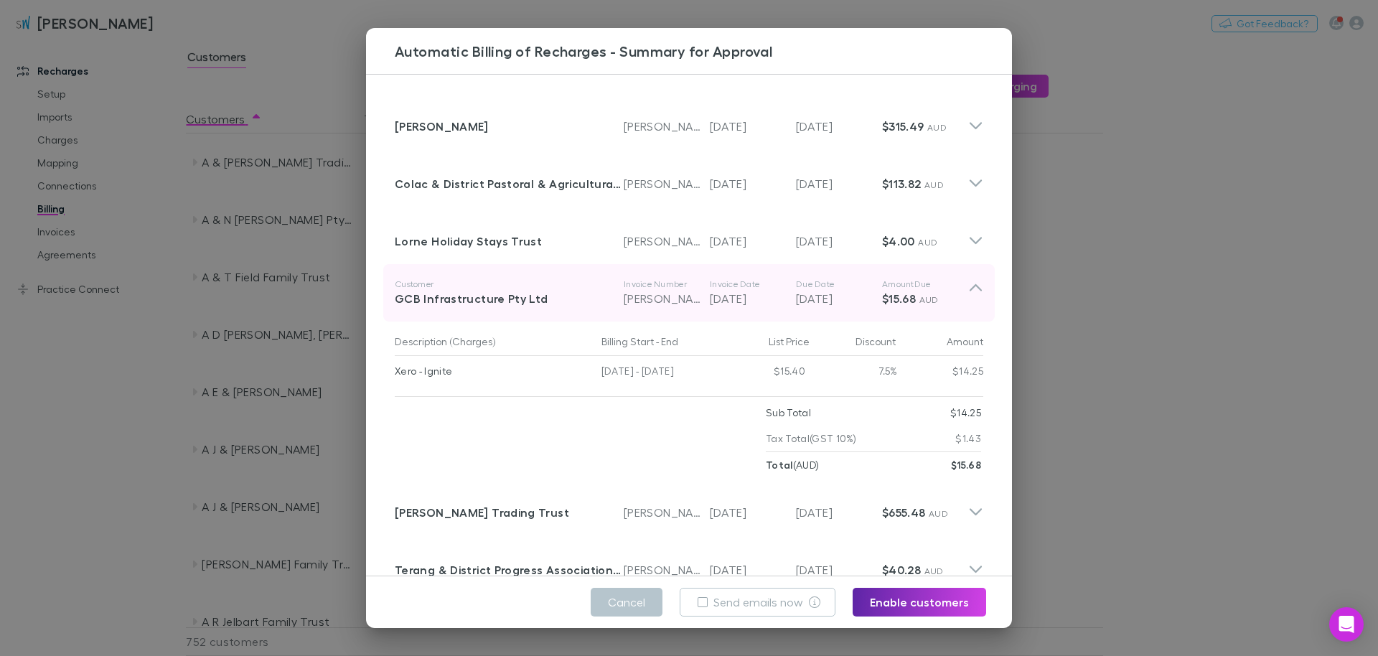
click at [687, 291] on icon at bounding box center [975, 292] width 15 height 29
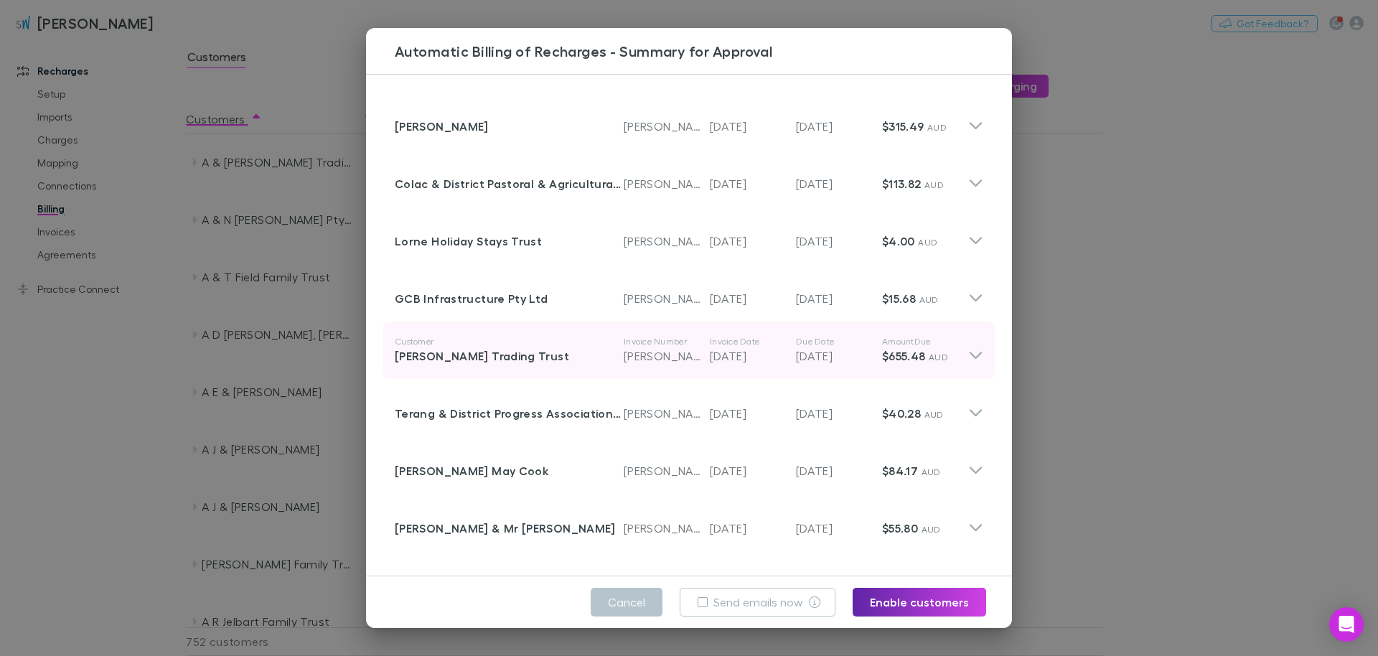
click at [687, 357] on icon at bounding box center [975, 355] width 12 height 7
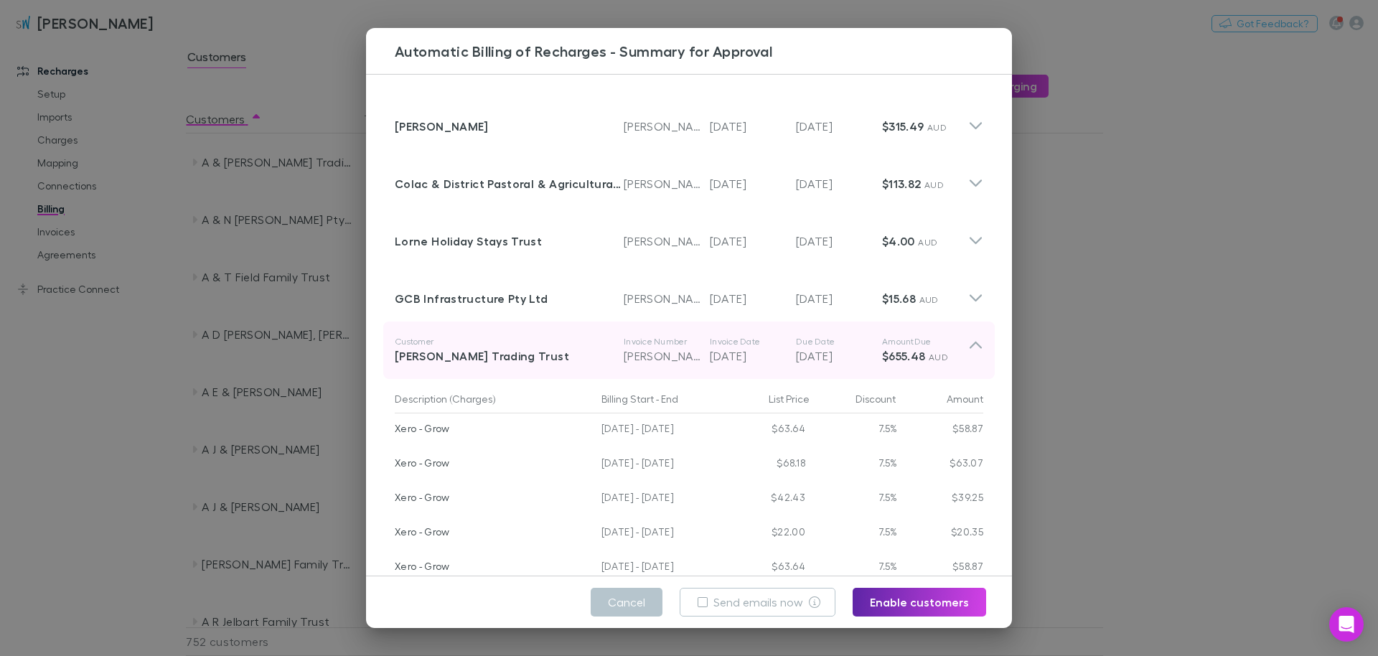
click at [687, 357] on icon at bounding box center [975, 350] width 15 height 29
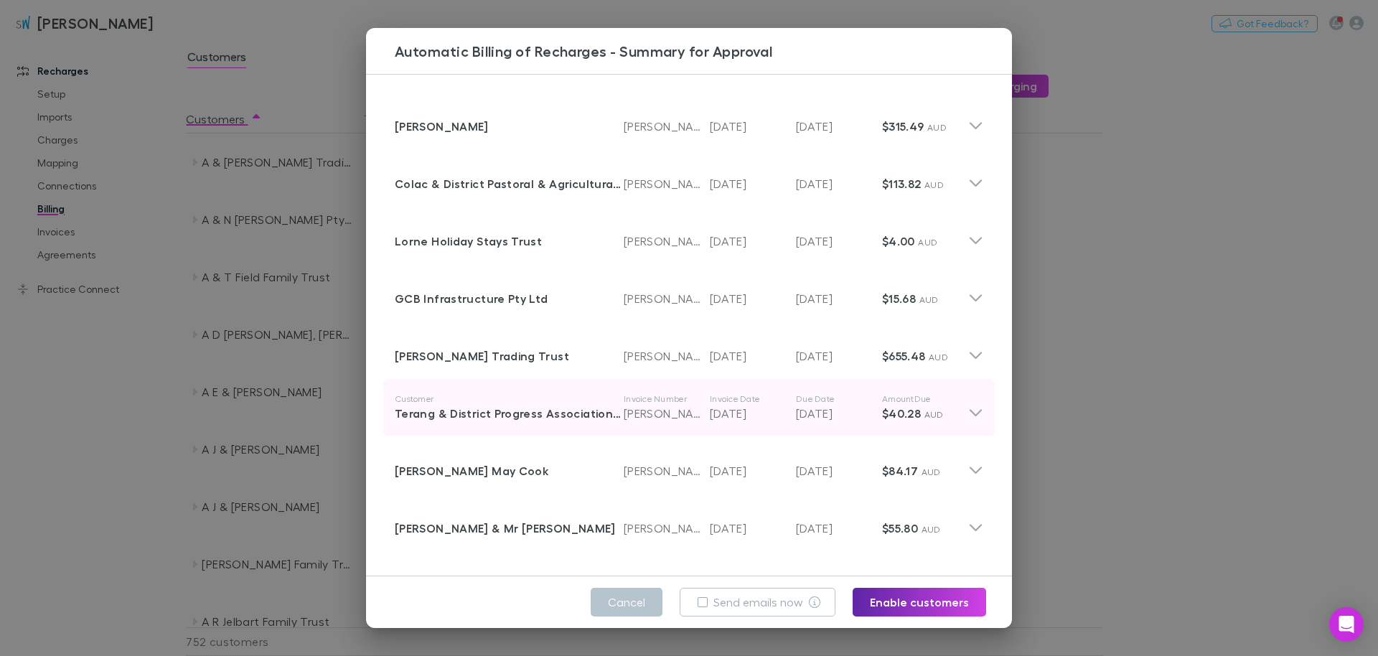
click at [687, 416] on icon at bounding box center [975, 412] width 12 height 7
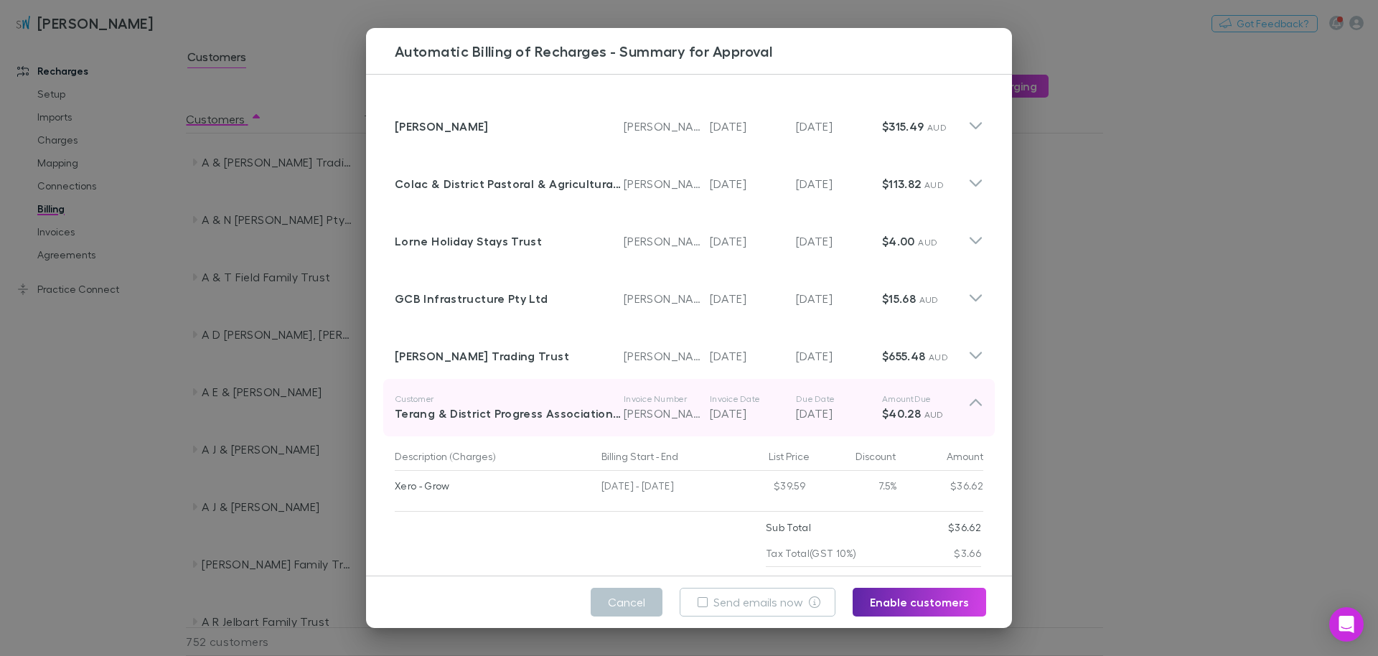
click at [687, 418] on icon at bounding box center [975, 407] width 15 height 29
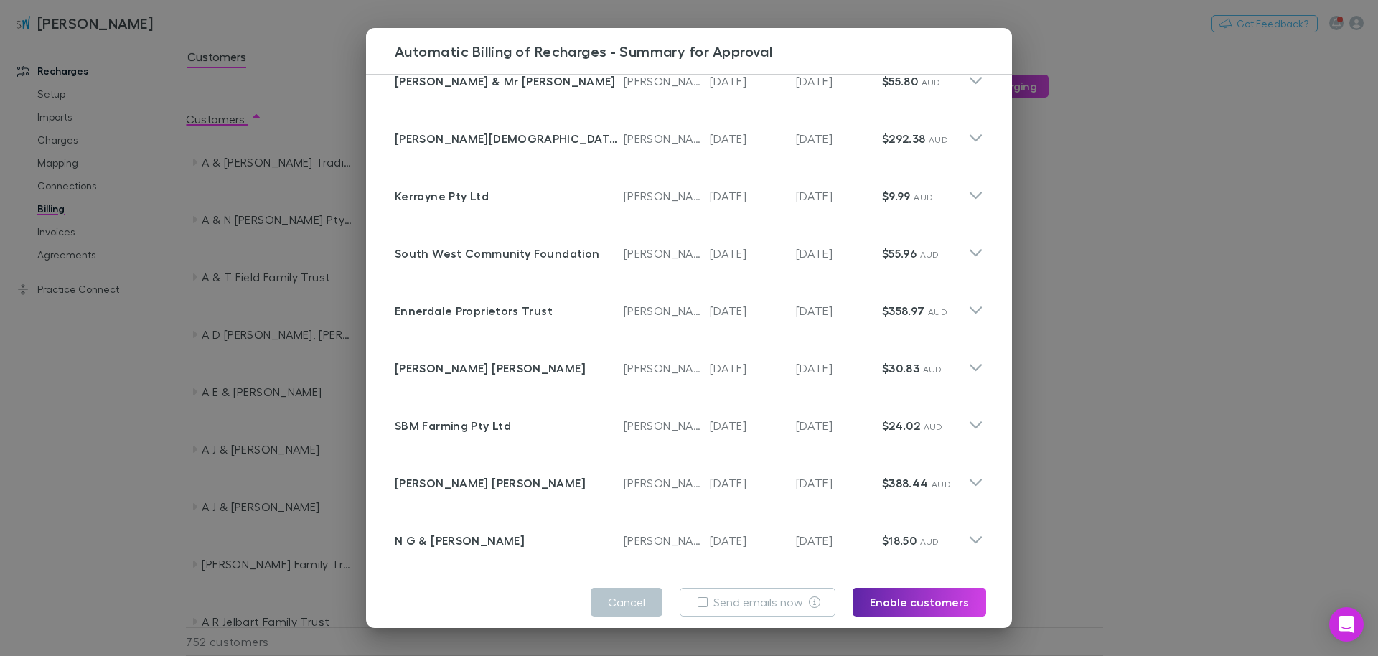
scroll to position [458, 0]
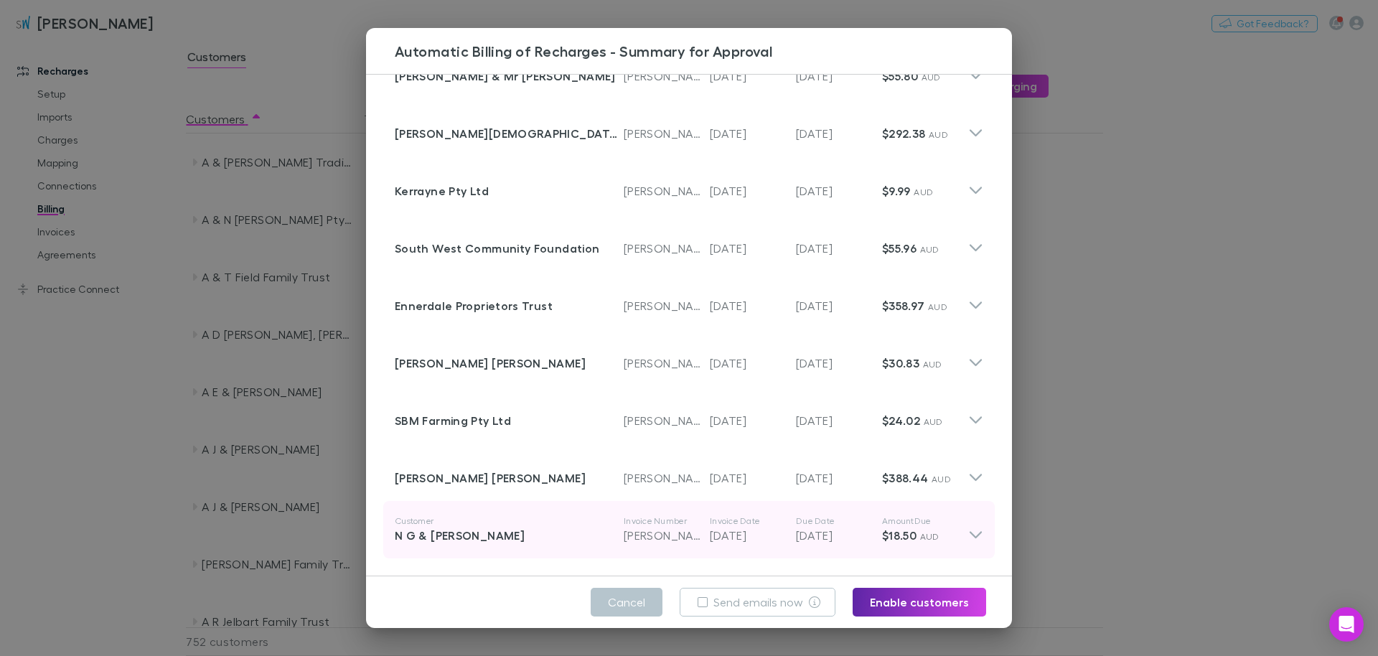
click at [687, 534] on icon at bounding box center [975, 534] width 12 height 7
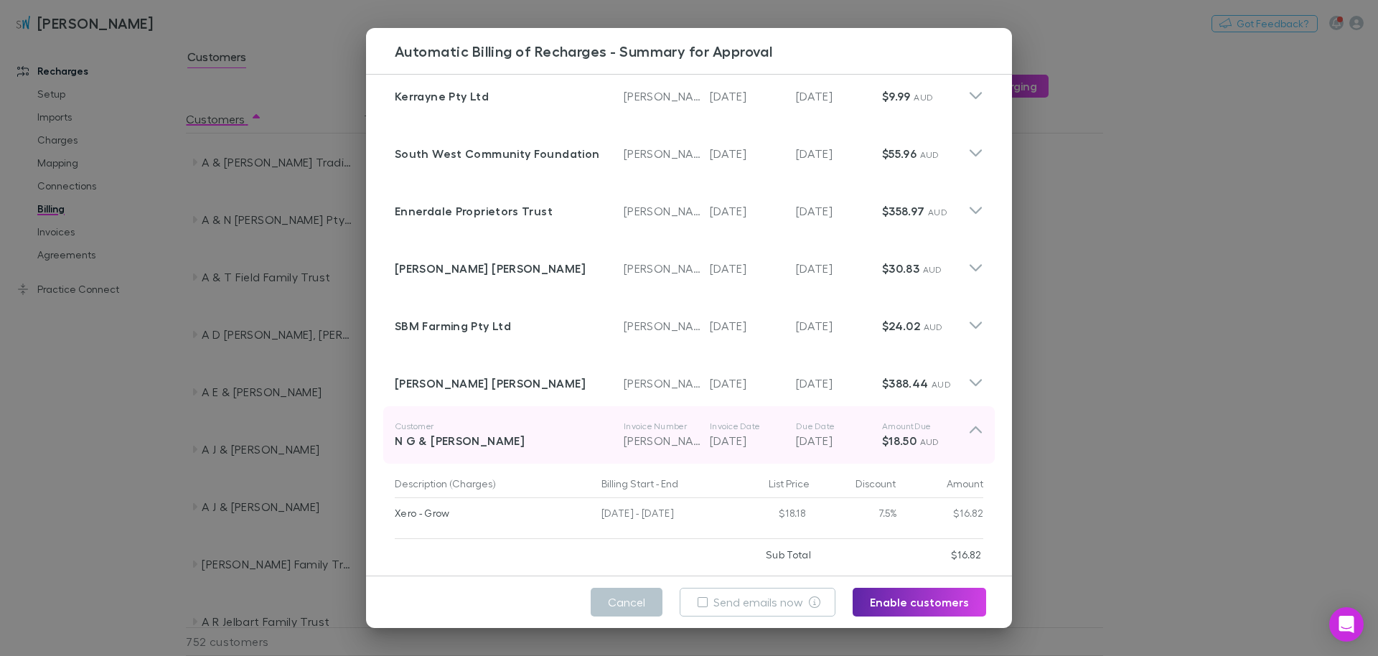
scroll to position [614, 0]
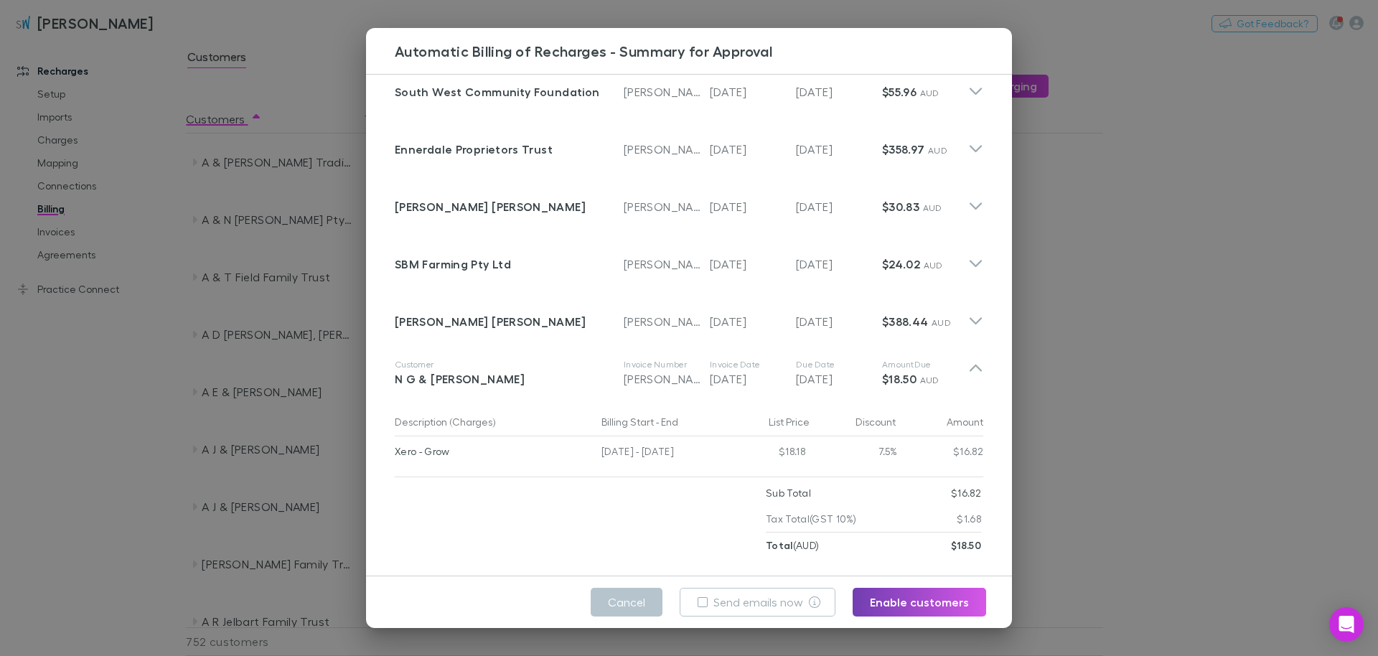
click at [687, 601] on button "Enable customers" at bounding box center [918, 602] width 133 height 29
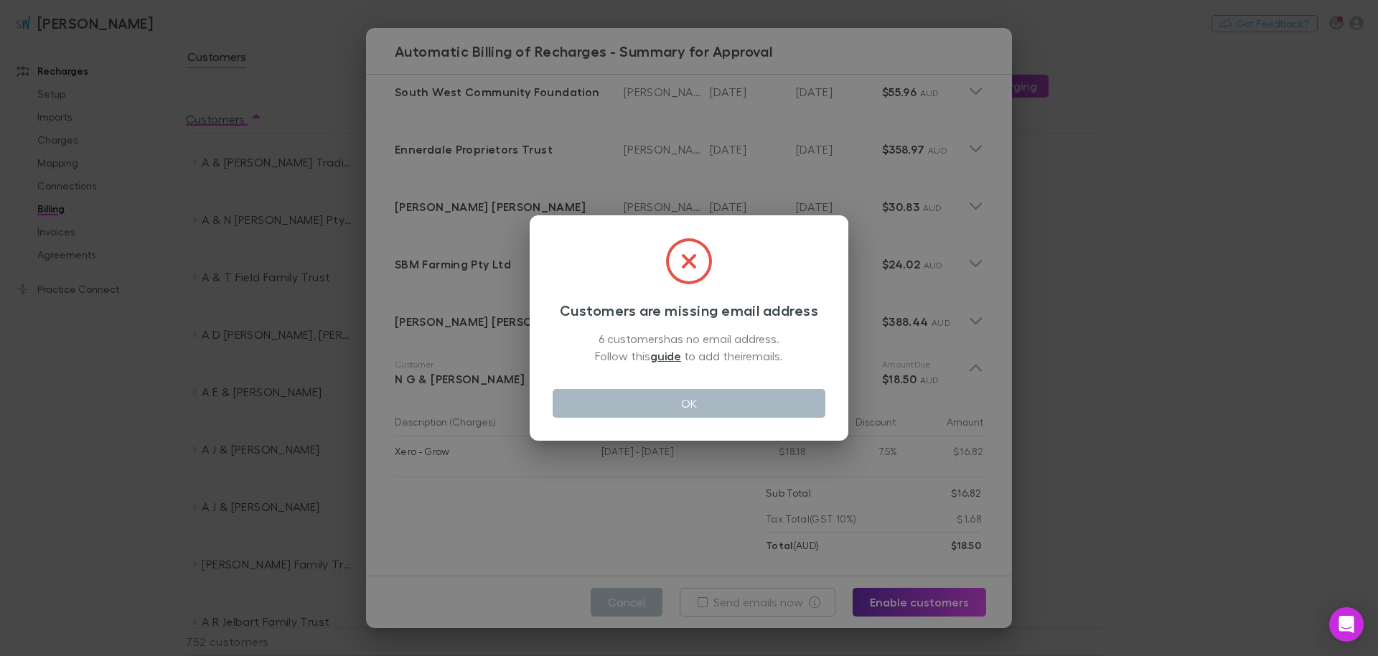
click at [687, 409] on button "OK" at bounding box center [688, 403] width 273 height 29
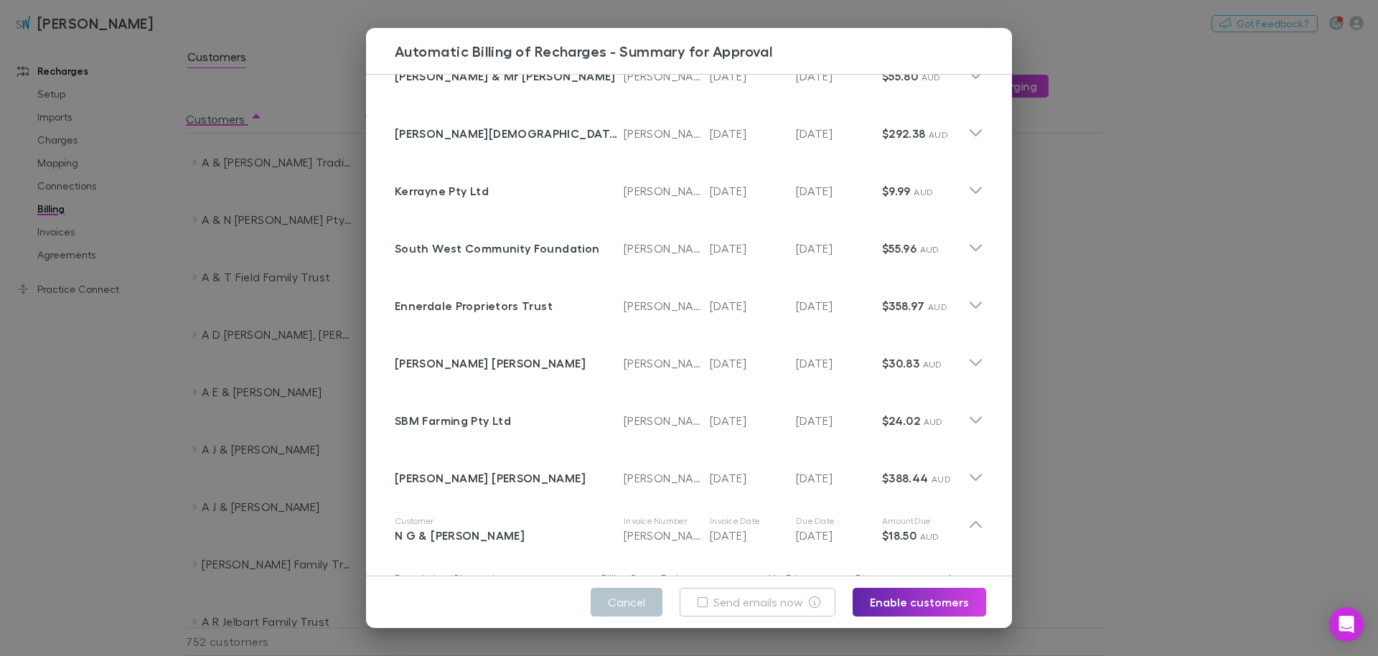
scroll to position [491, 0]
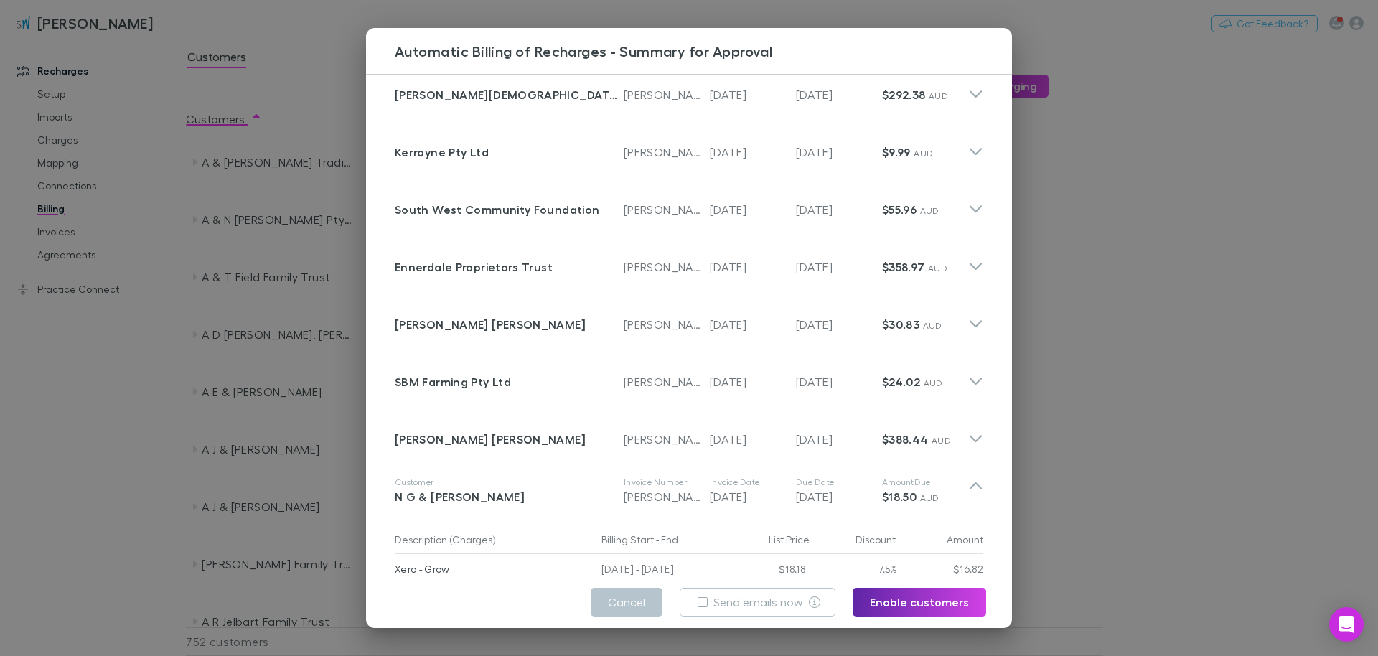
click at [578, 65] on div "Automatic Billing of Recharges - Summary for Approval" at bounding box center [689, 51] width 646 height 46
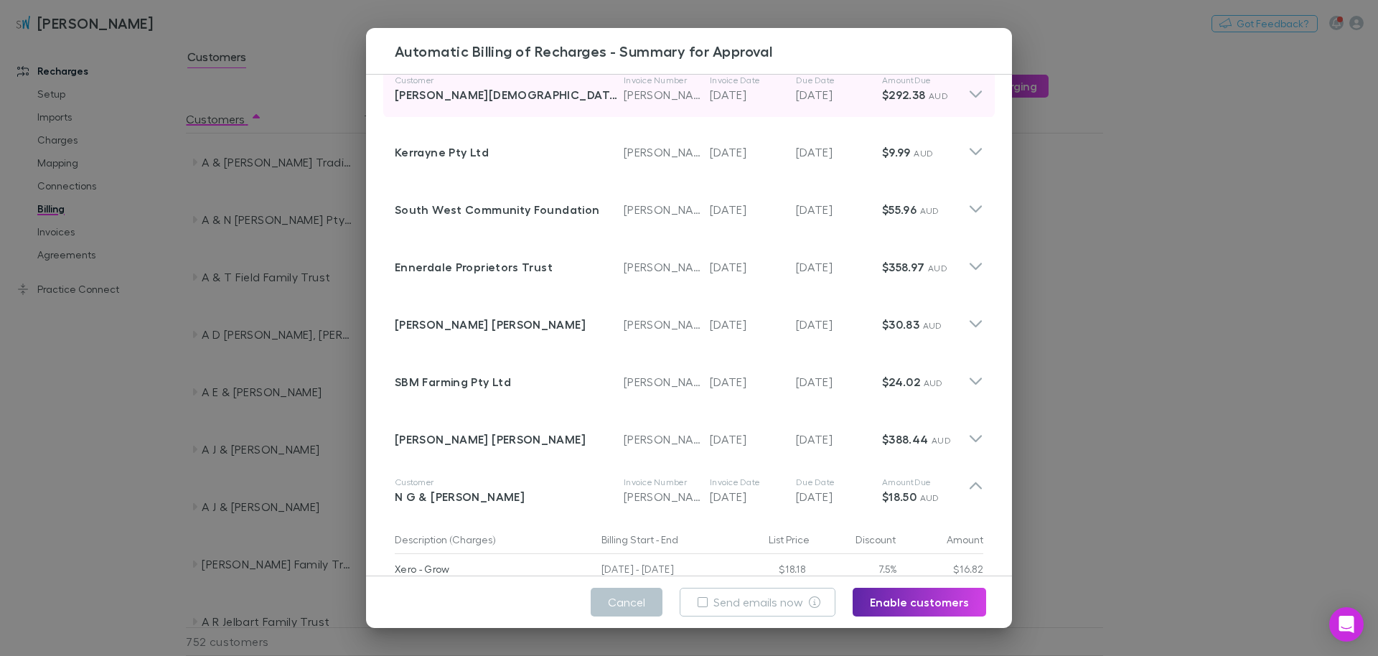
click at [687, 93] on p "$292.38 AUD" at bounding box center [925, 94] width 86 height 17
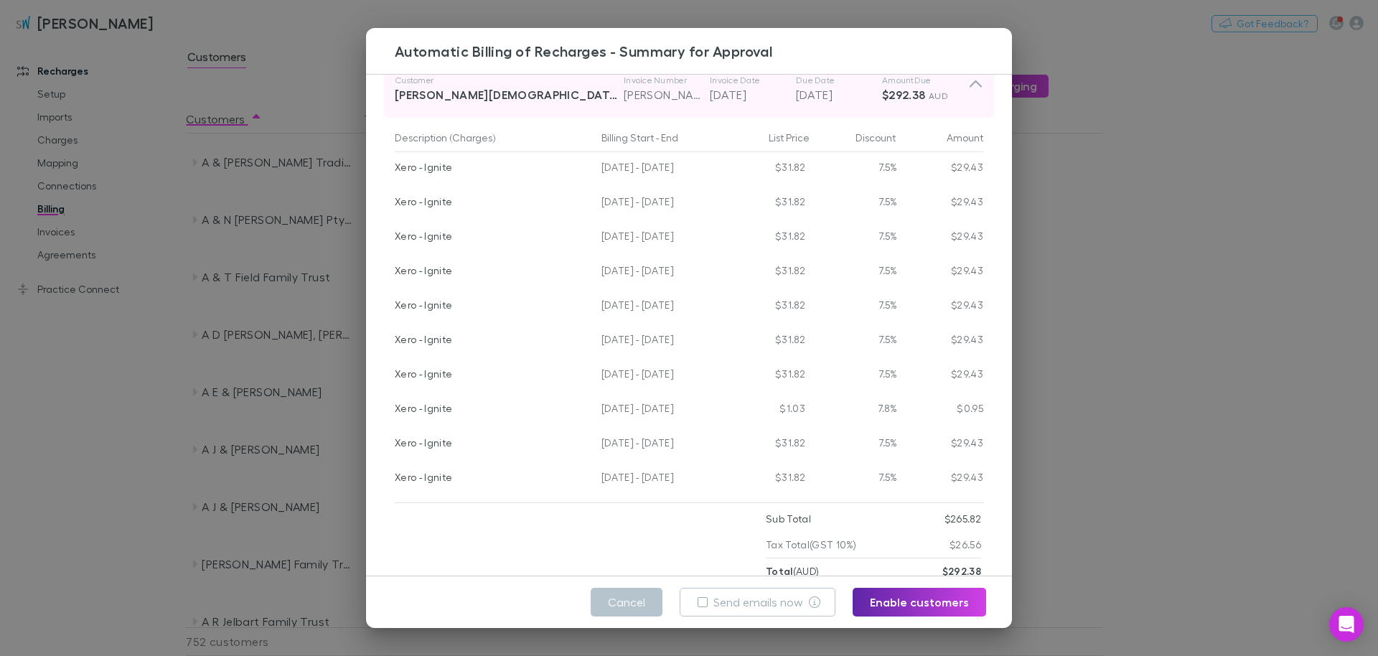
click at [687, 88] on icon at bounding box center [975, 89] width 15 height 29
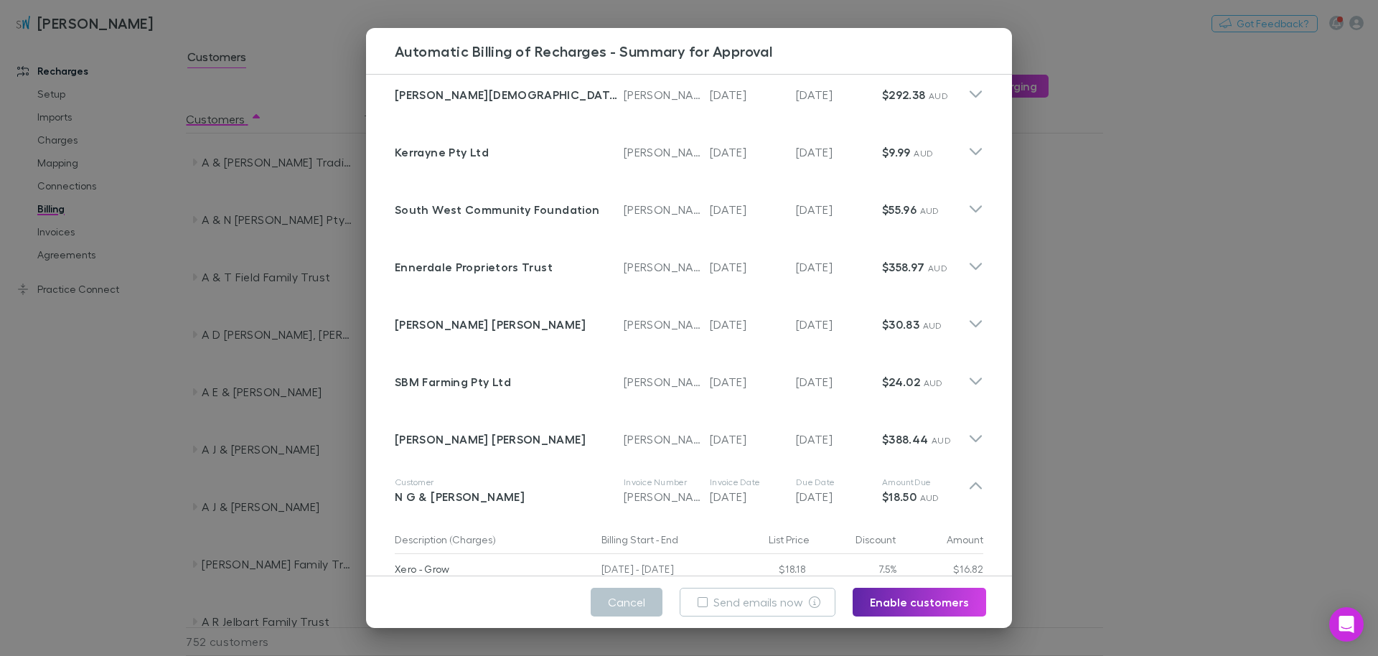
drag, startPoint x: 494, startPoint y: 157, endPoint x: 296, endPoint y: 104, distance: 205.0
click at [296, 104] on div "Automatic Billing of Recharges - Summary for Approval Customer [PERSON_NAME] In…" at bounding box center [689, 328] width 1378 height 656
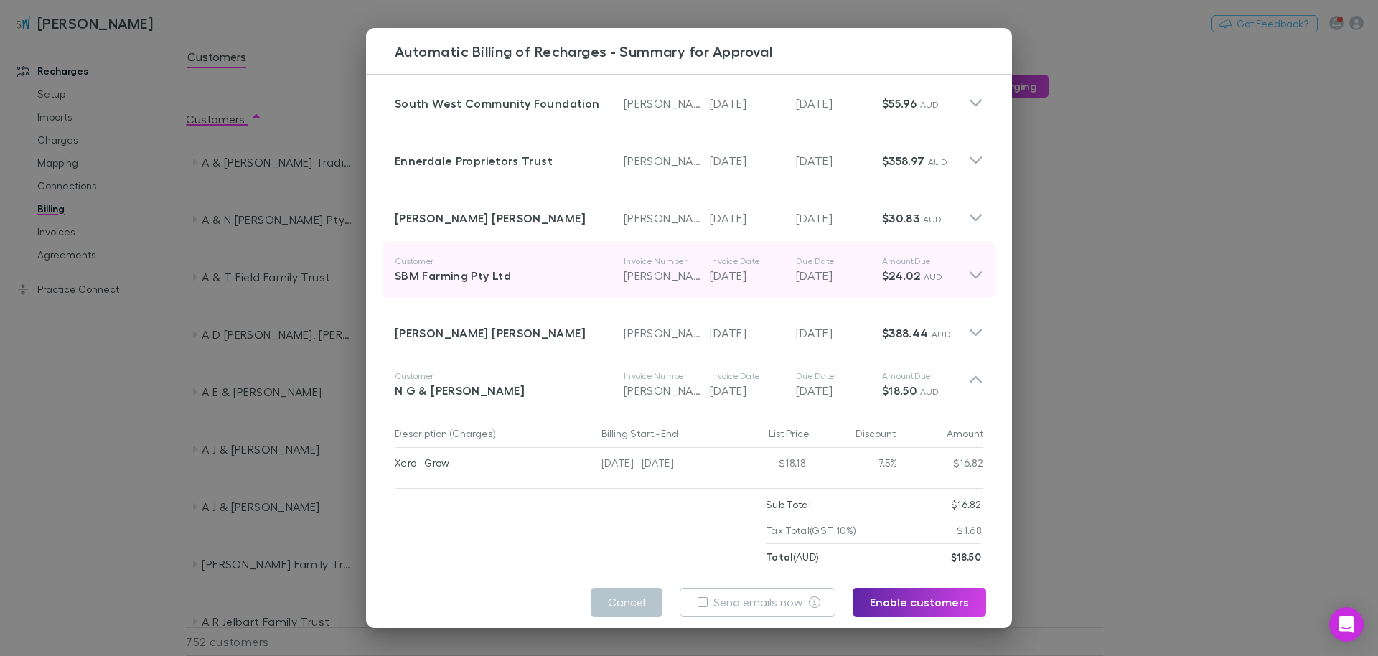
scroll to position [614, 0]
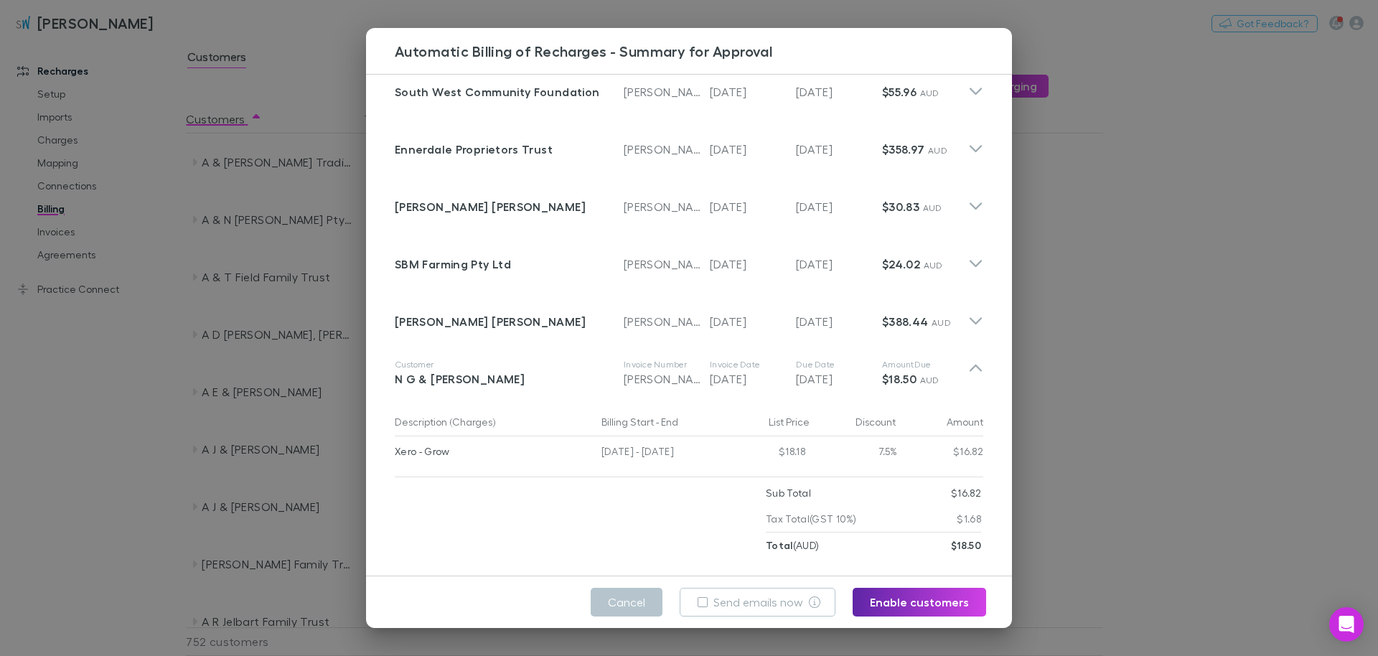
click at [116, 359] on div "Automatic Billing of Recharges - Summary for Approval Customer [PERSON_NAME] In…" at bounding box center [689, 328] width 1378 height 656
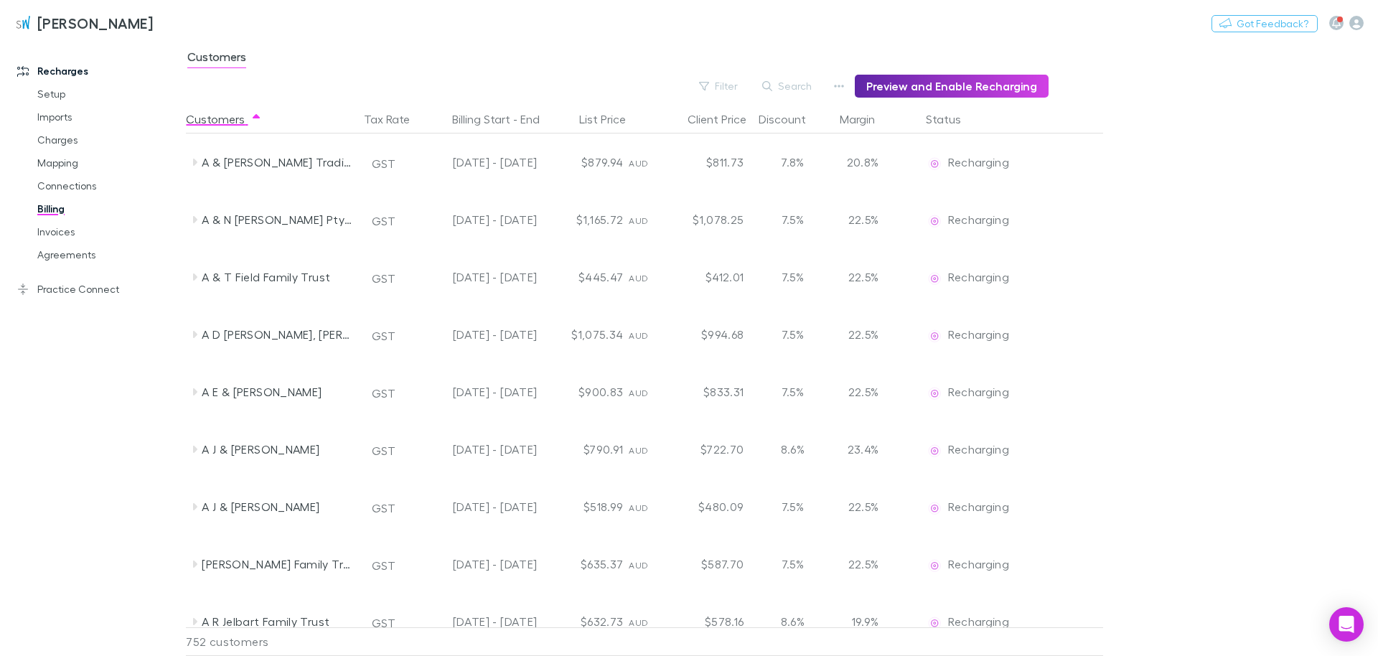
click at [71, 22] on h3 "[PERSON_NAME]" at bounding box center [95, 22] width 116 height 17
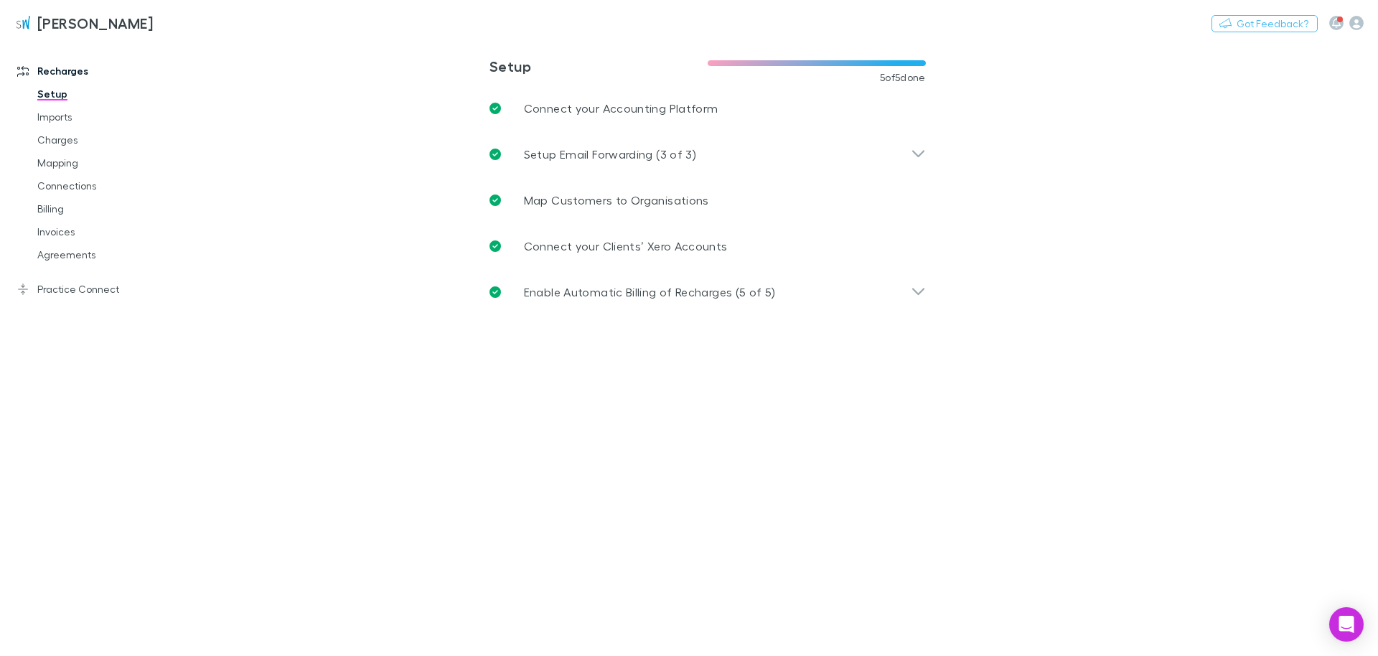
click at [102, 20] on h3 "[PERSON_NAME]" at bounding box center [95, 22] width 116 height 17
click at [687, 25] on icon "button" at bounding box center [1356, 23] width 14 height 14
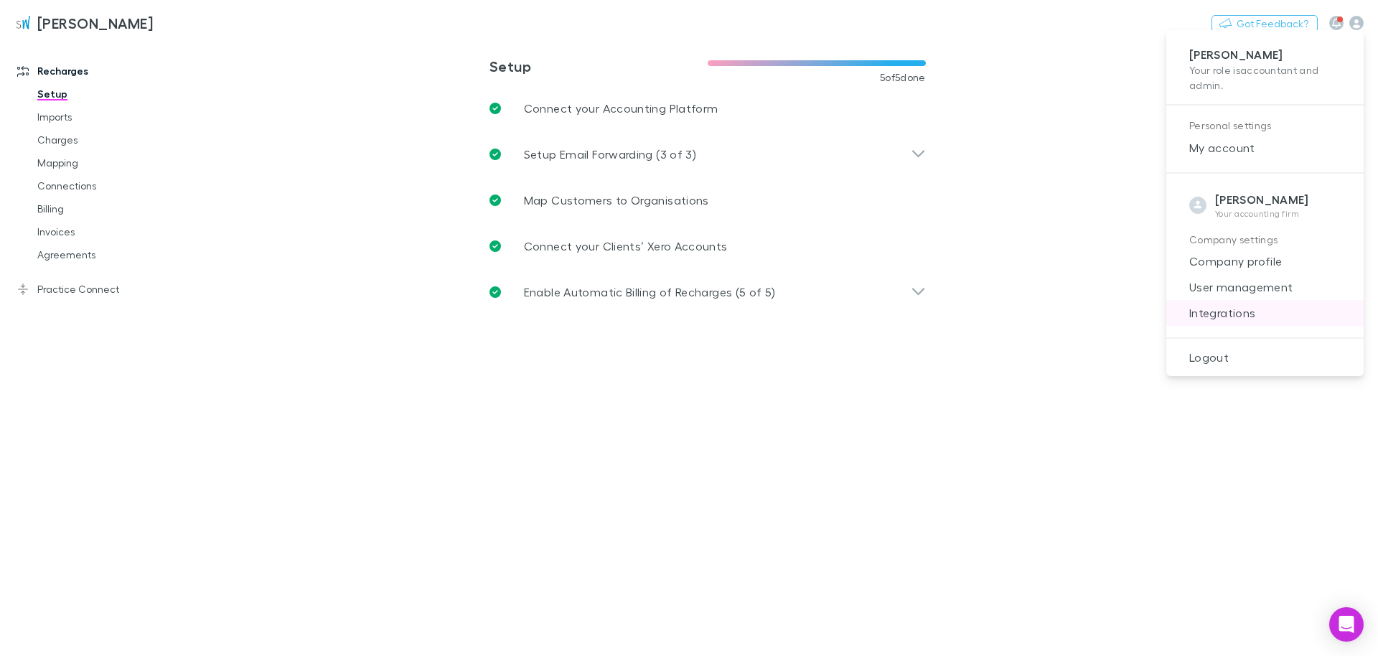
click at [687, 310] on span "Integrations" at bounding box center [1264, 312] width 174 height 17
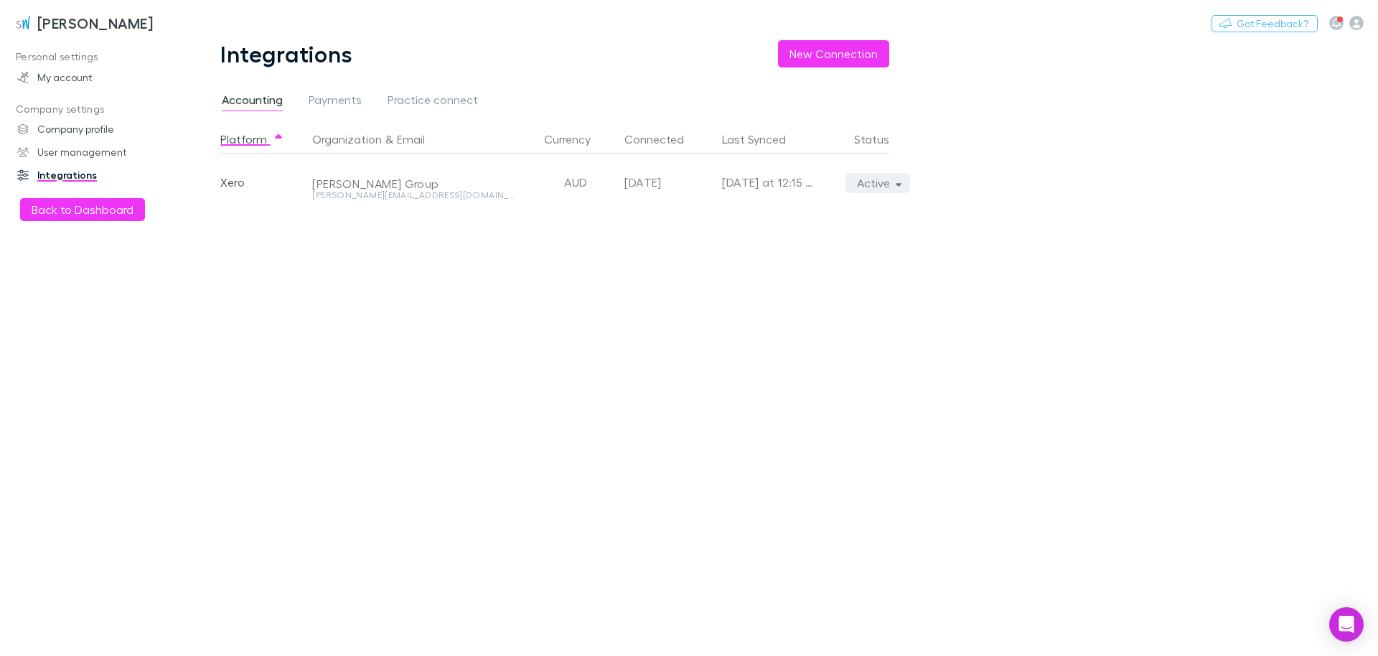
click at [687, 182] on button "Active" at bounding box center [877, 183] width 65 height 20
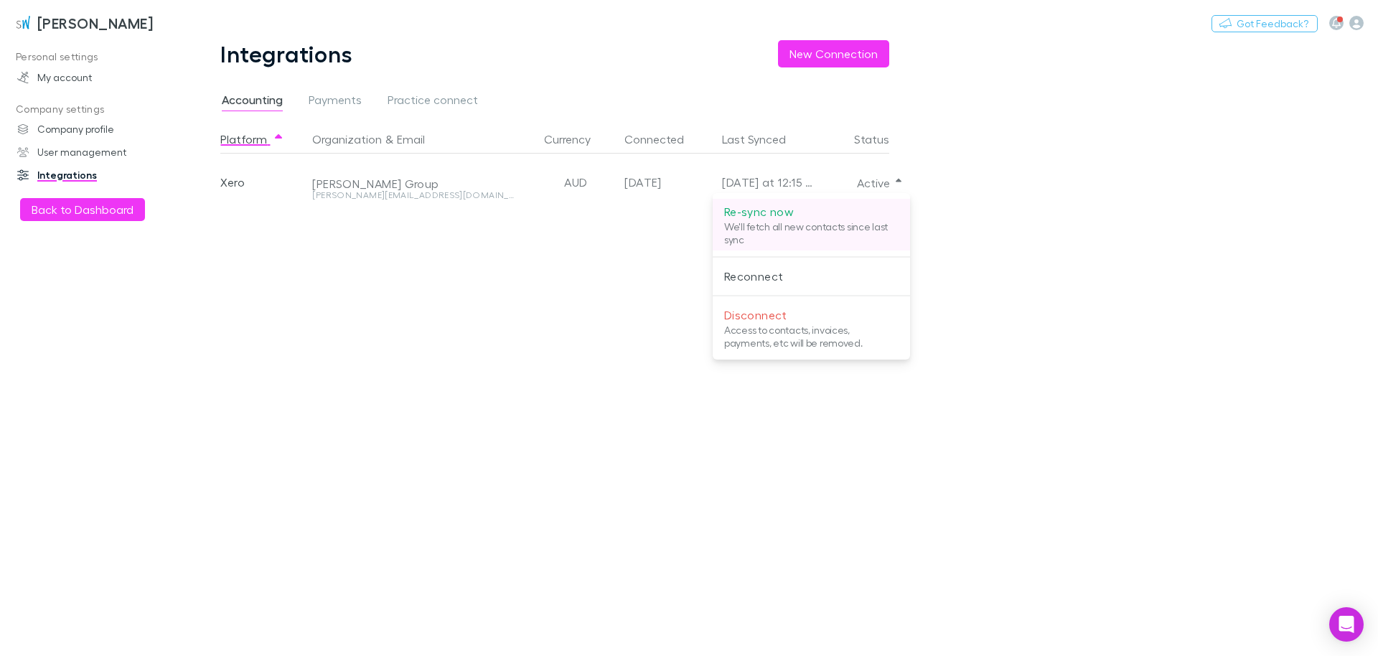
click at [687, 223] on p "We'll fetch all new contacts since last sync" at bounding box center [811, 233] width 174 height 26
click at [687, 219] on p "Re-sync now" at bounding box center [811, 211] width 174 height 17
click at [522, 277] on div at bounding box center [689, 328] width 1378 height 656
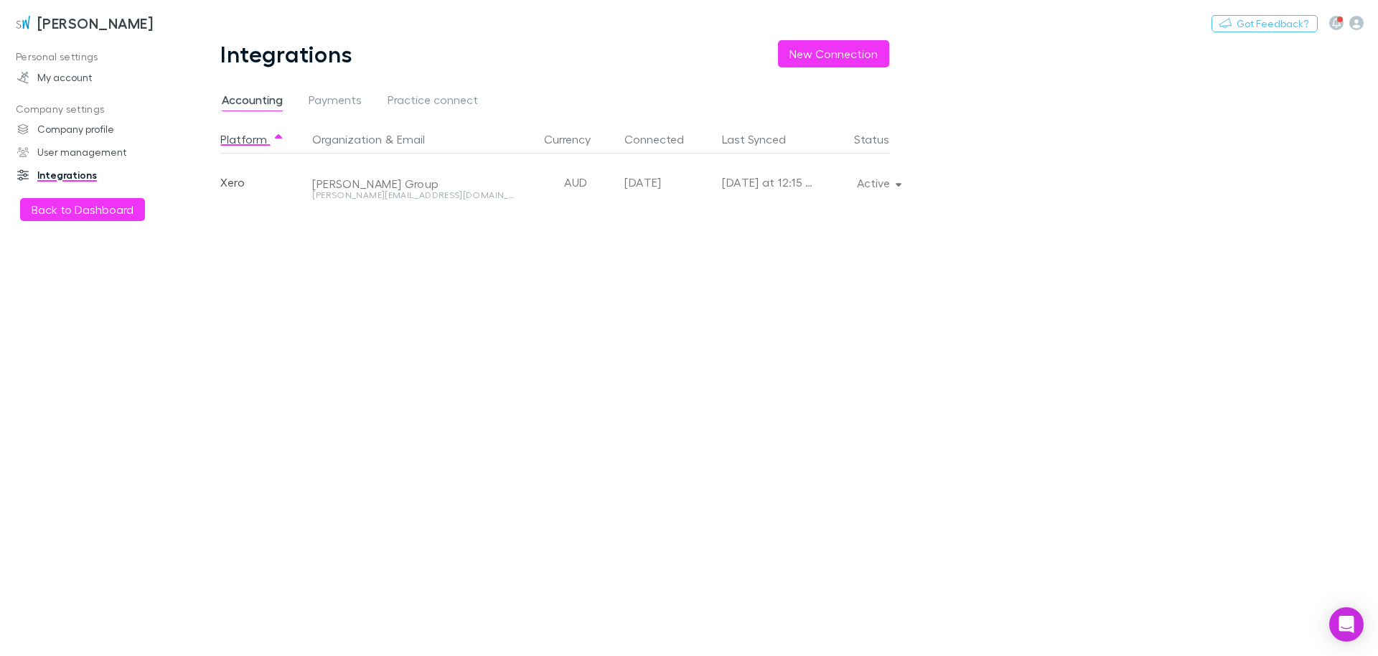
click at [83, 27] on h3 "[PERSON_NAME]" at bounding box center [95, 22] width 116 height 17
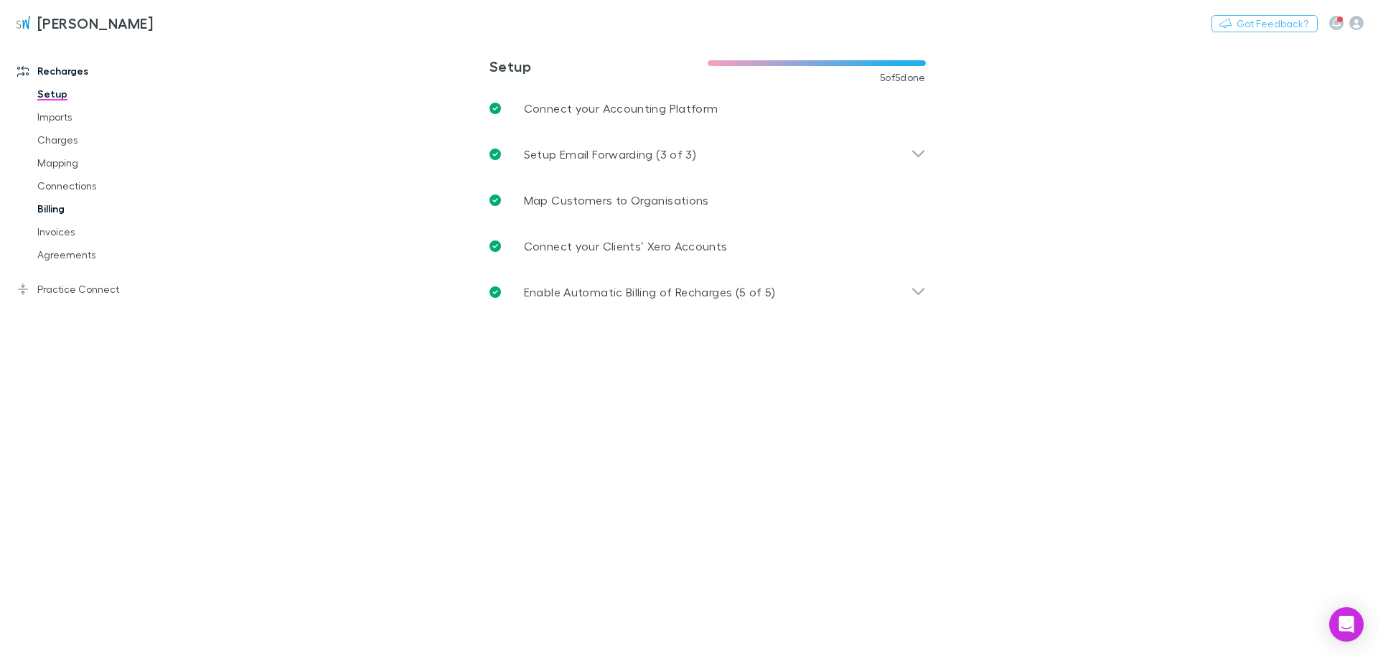
click at [57, 210] on link "Billing" at bounding box center [103, 208] width 160 height 23
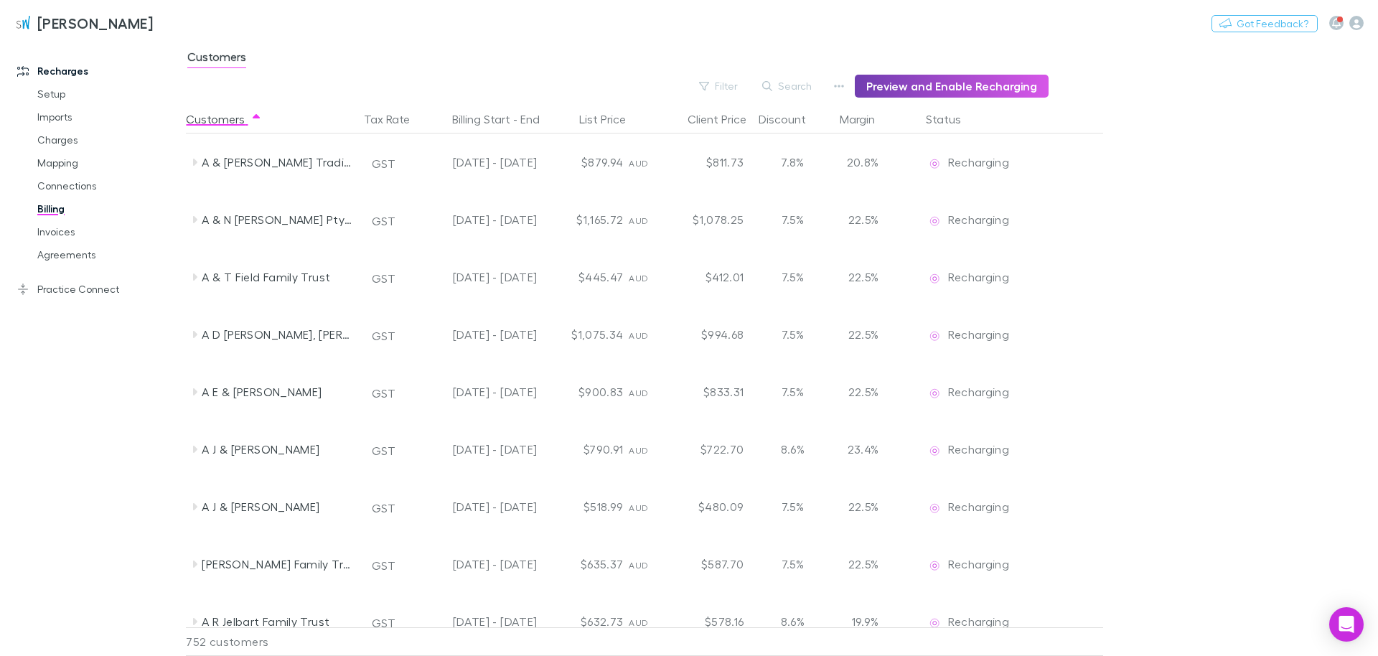
click at [687, 88] on button "Preview and Enable Recharging" at bounding box center [952, 86] width 194 height 23
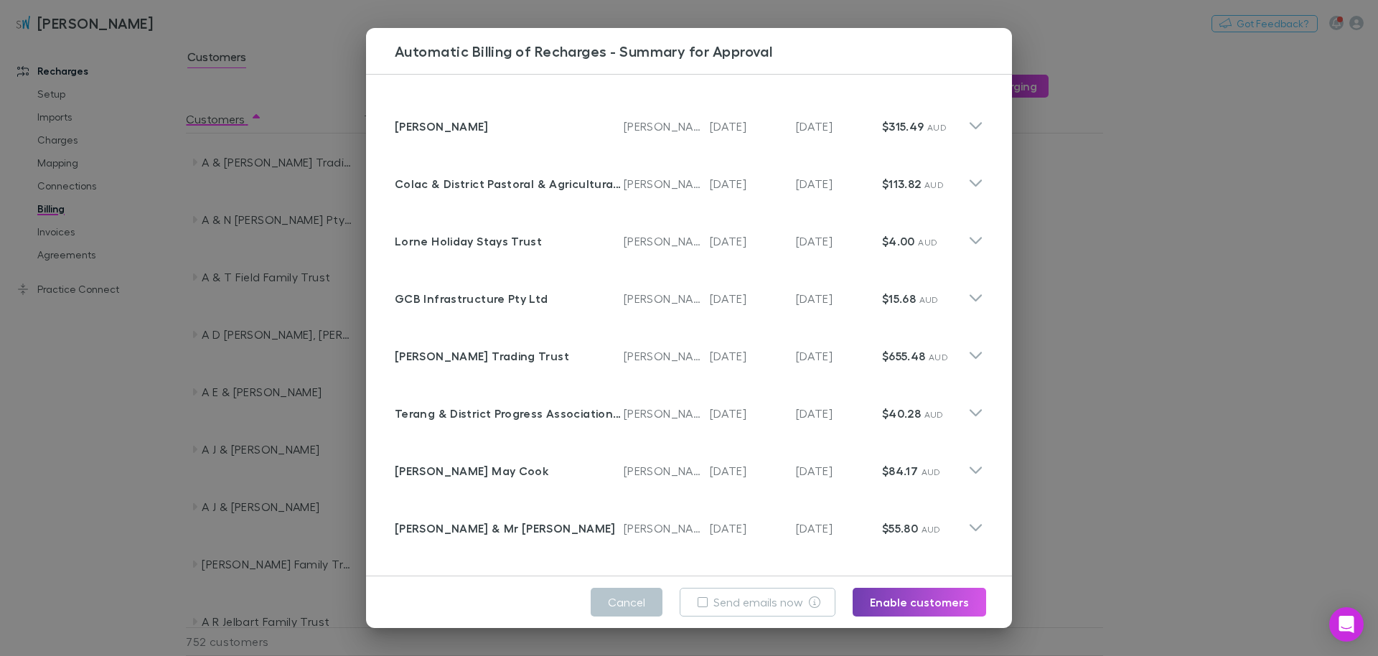
click at [687, 600] on button "Enable customers" at bounding box center [918, 602] width 133 height 29
click at [671, 400] on p "Invoice Number" at bounding box center [666, 398] width 86 height 11
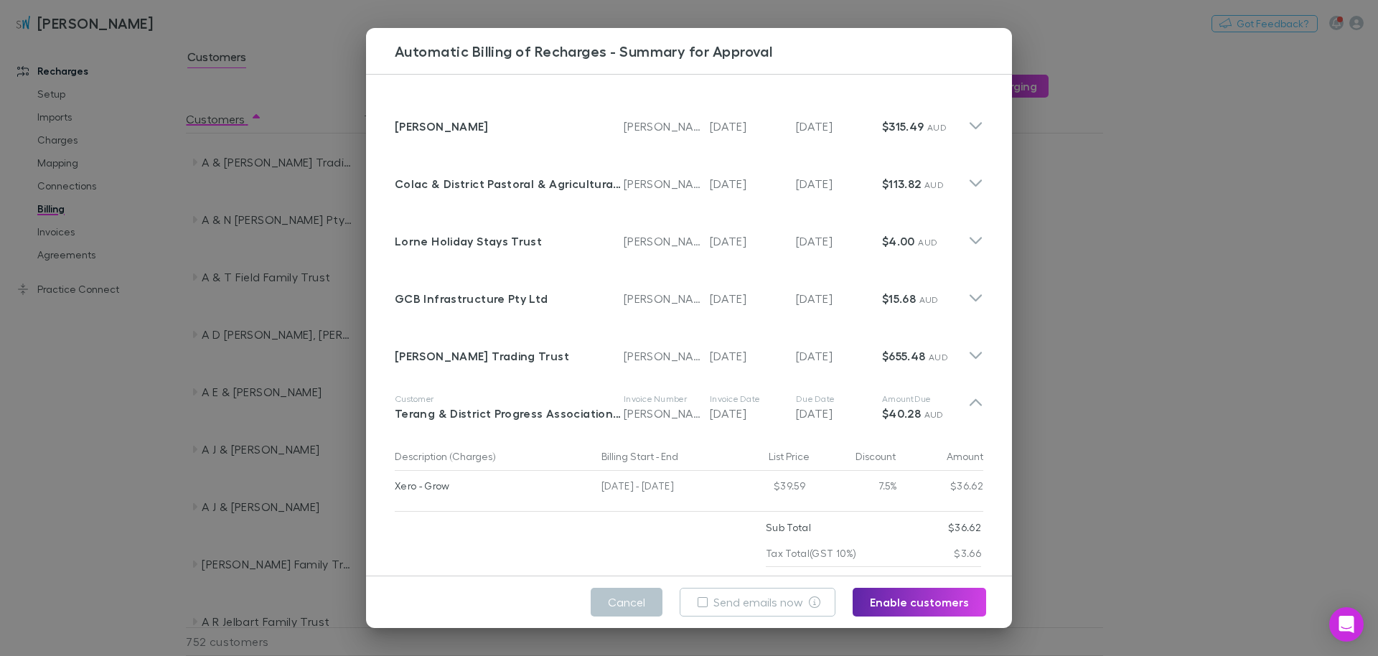
click at [634, 608] on button "Cancel" at bounding box center [626, 602] width 72 height 29
click at [71, 22] on h3 "[PERSON_NAME]" at bounding box center [95, 22] width 116 height 17
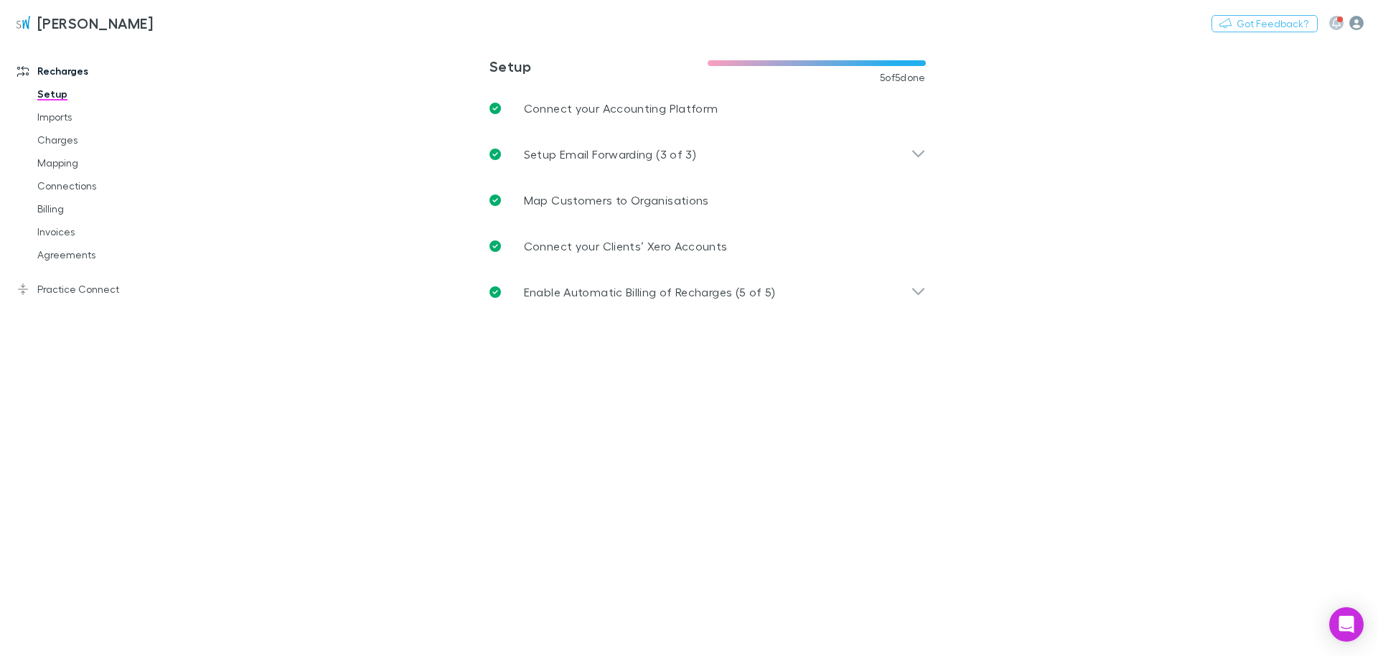
click at [687, 20] on icon "button" at bounding box center [1356, 23] width 14 height 14
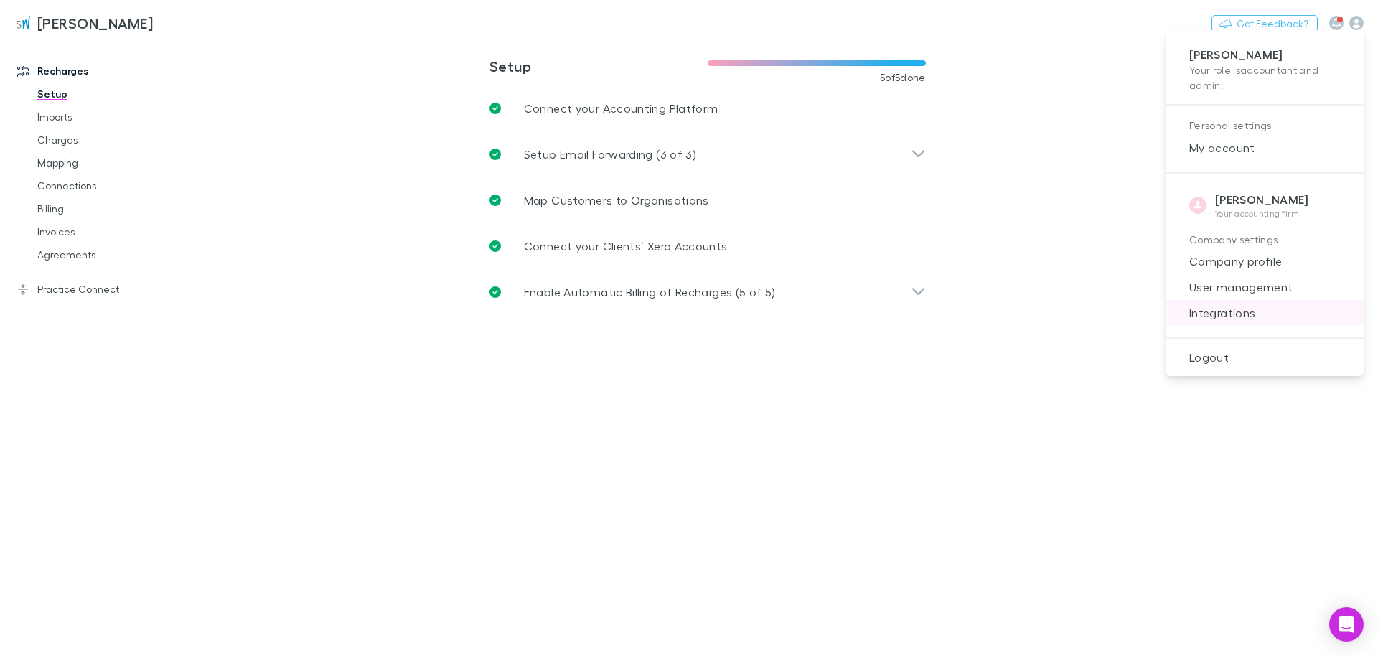
click at [687, 314] on span "Integrations" at bounding box center [1264, 312] width 174 height 17
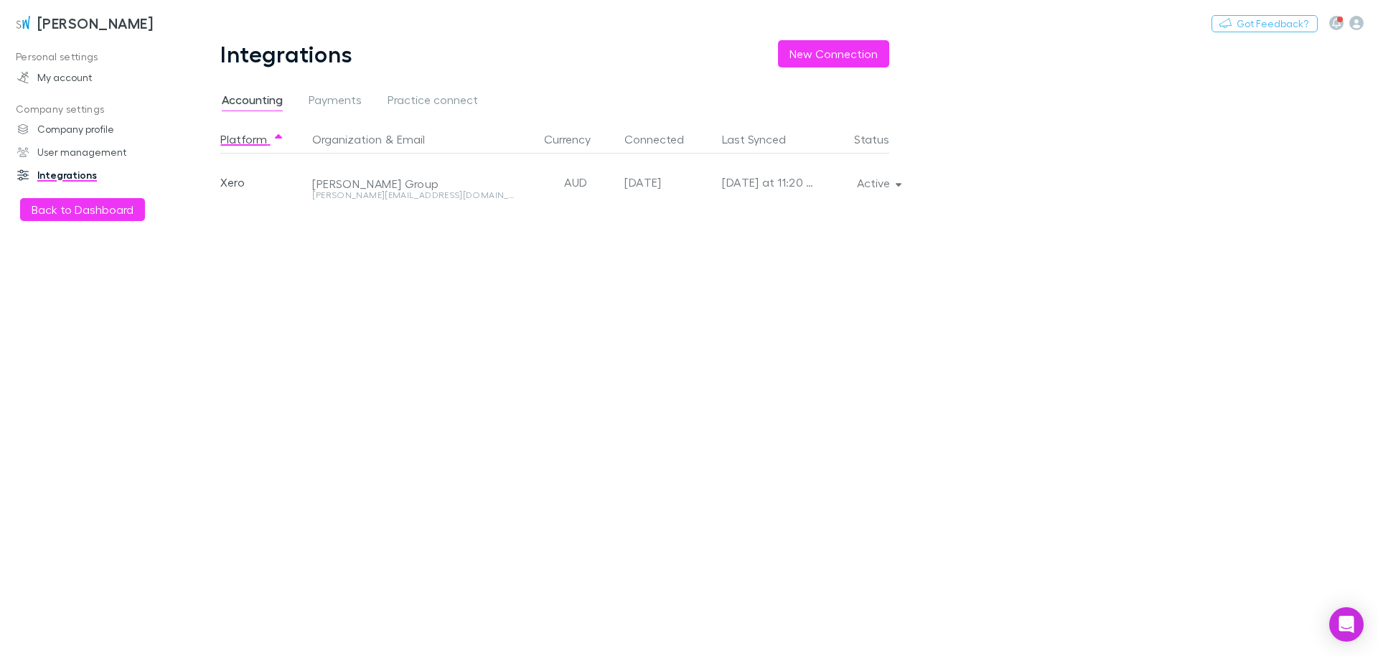
click at [56, 17] on h3 "[PERSON_NAME]" at bounding box center [95, 22] width 116 height 17
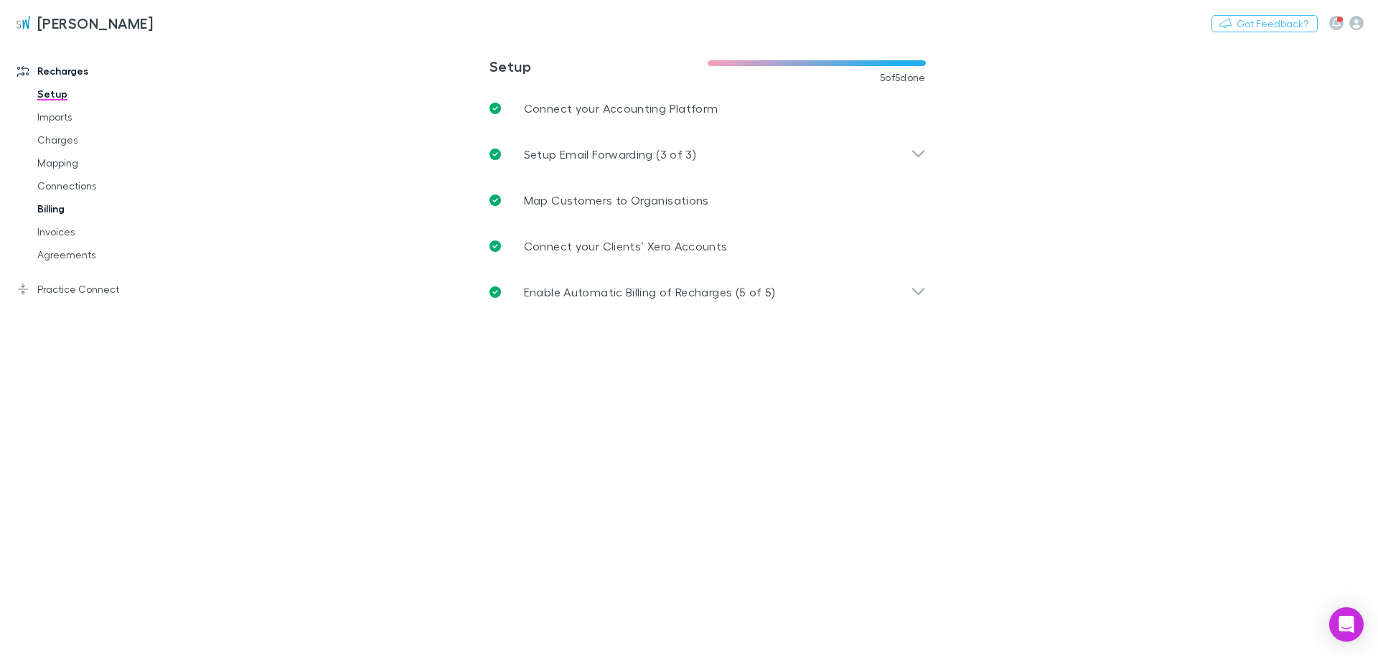
click at [50, 202] on link "Billing" at bounding box center [103, 208] width 160 height 23
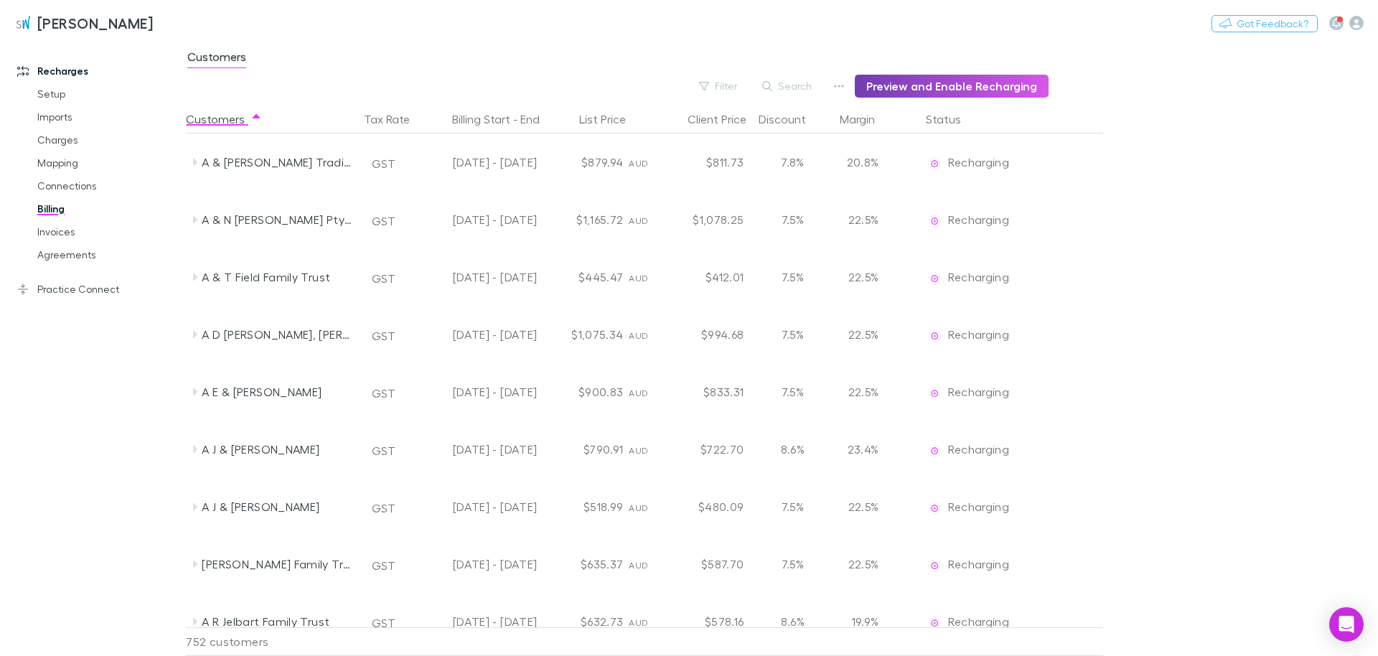
click at [687, 91] on button "Preview and Enable Recharging" at bounding box center [952, 86] width 194 height 23
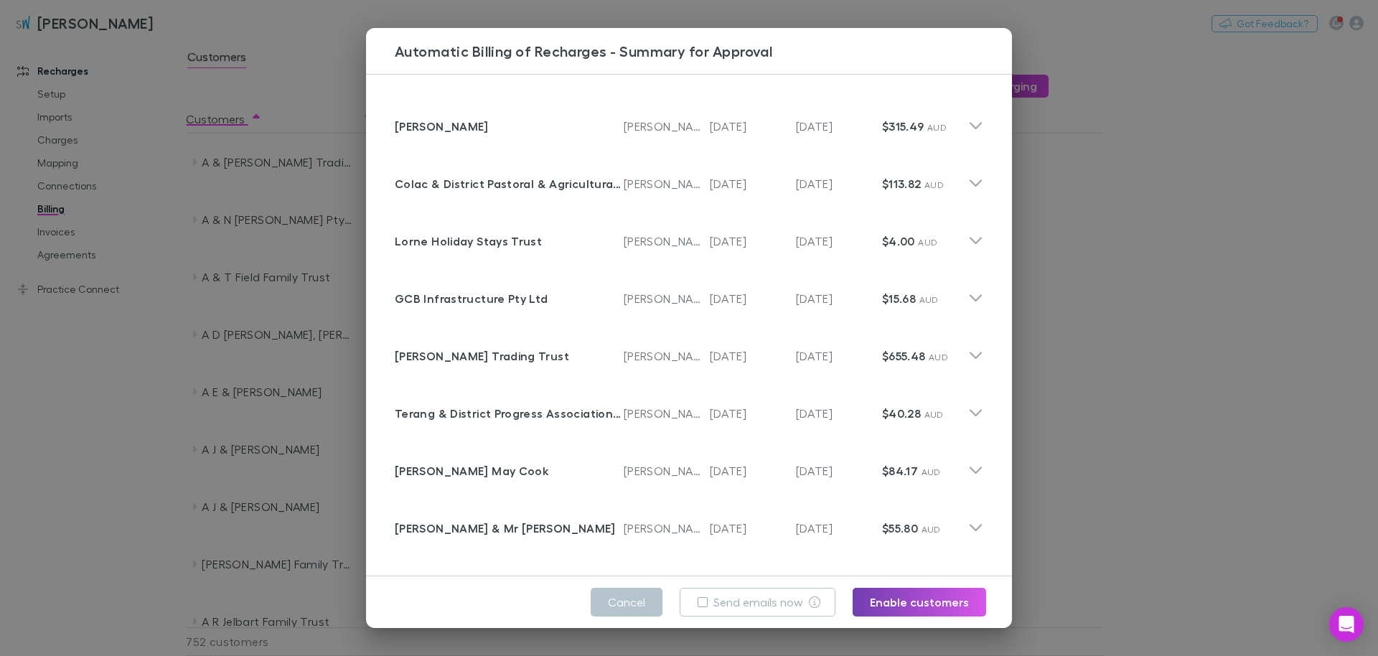
click at [687, 606] on button "Enable customers" at bounding box center [918, 602] width 133 height 29
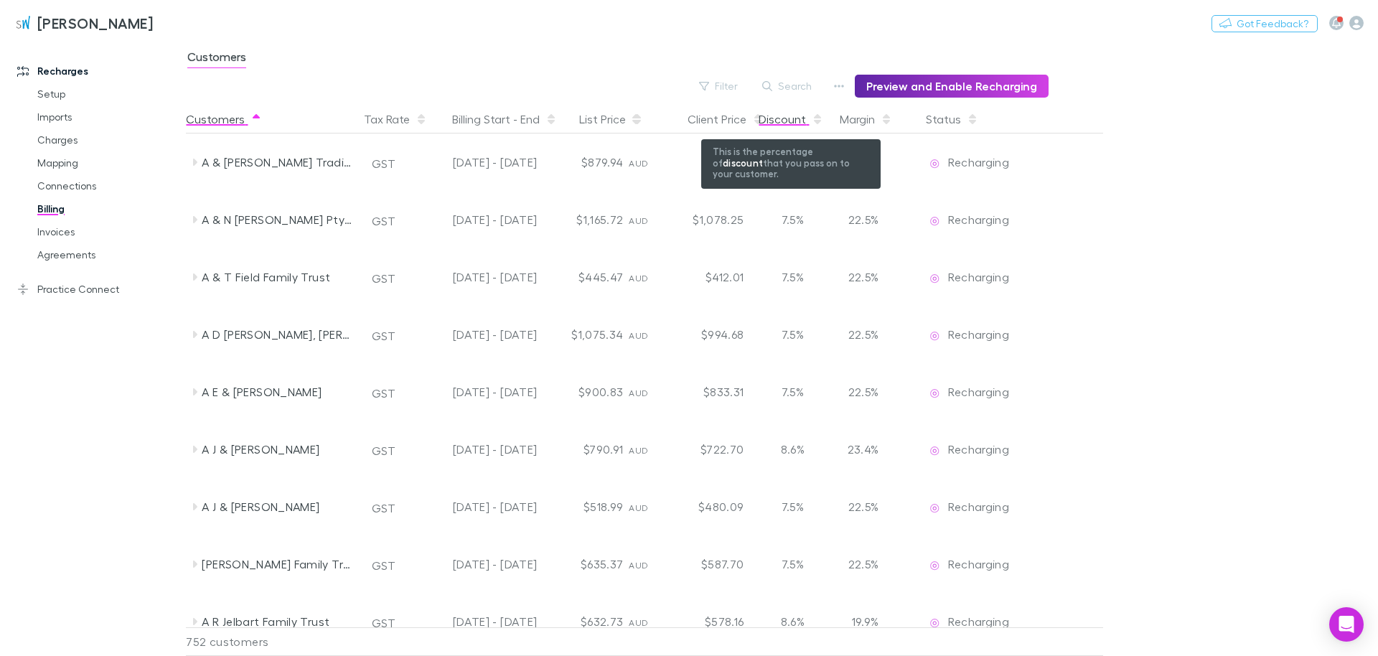
click at [687, 117] on div "Discount" at bounding box center [790, 119] width 65 height 29
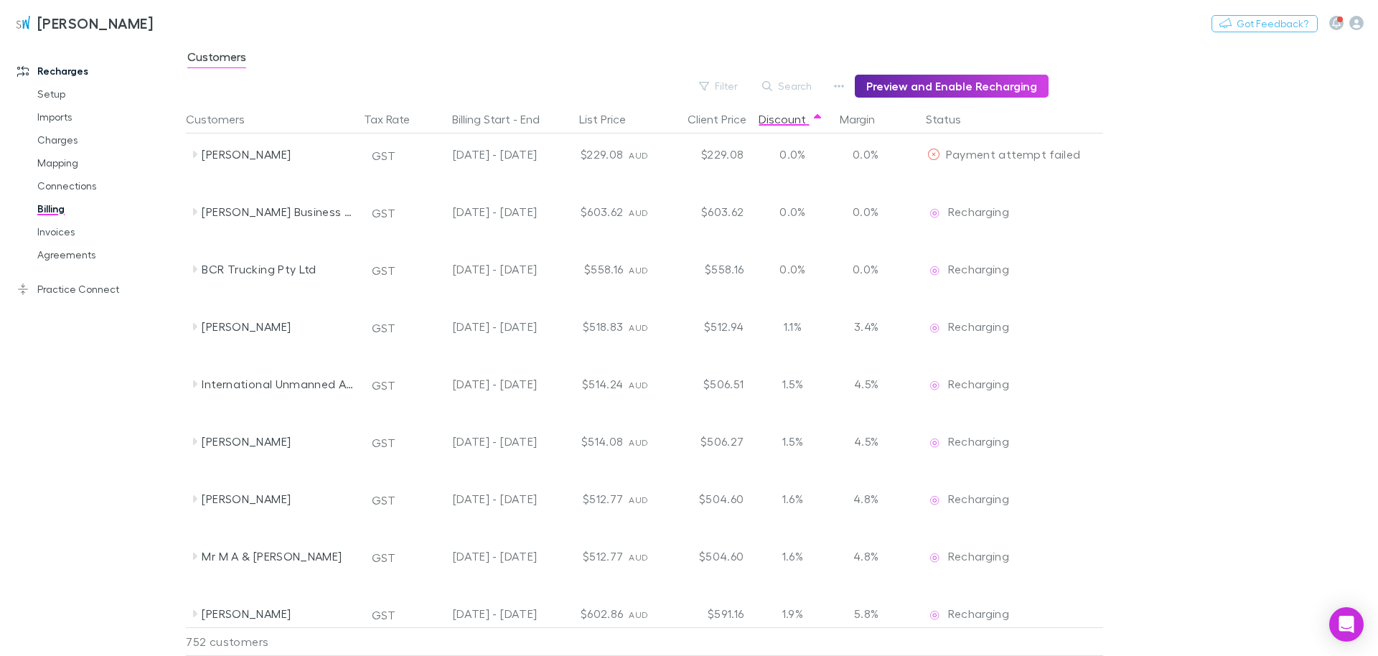
scroll to position [900, 0]
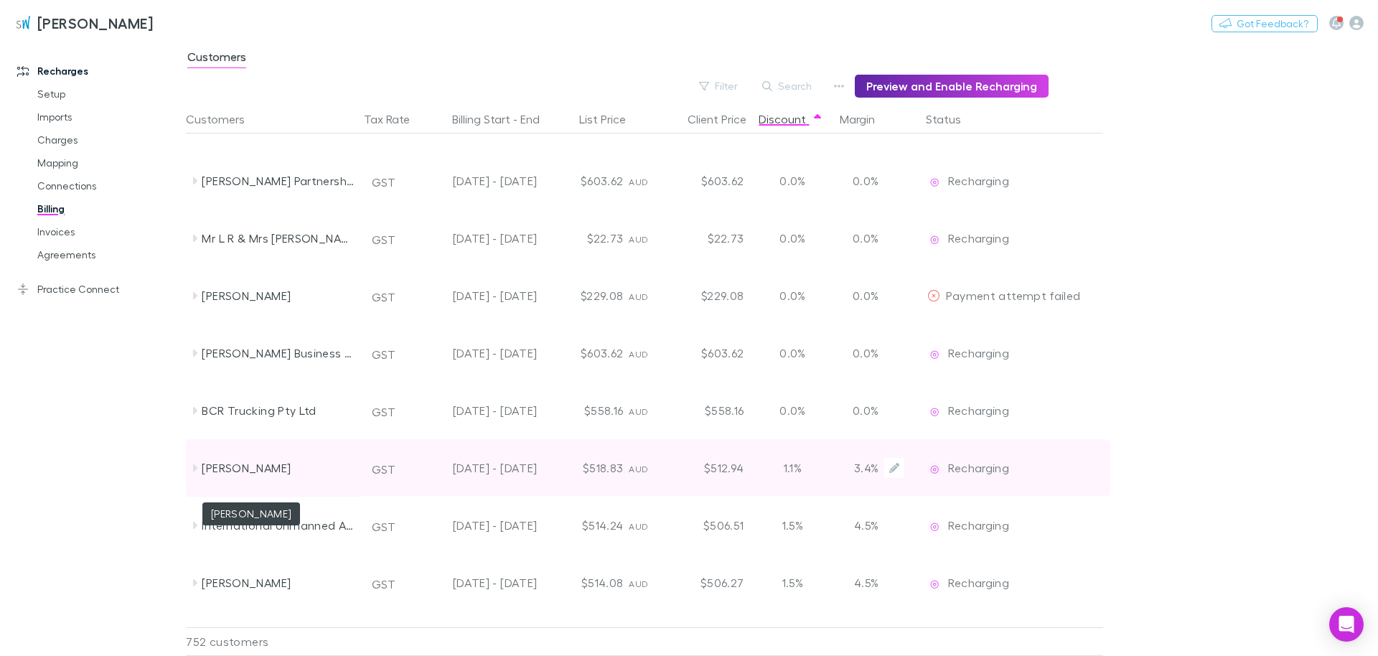
click at [215, 464] on div "[PERSON_NAME]" at bounding box center [278, 467] width 152 height 57
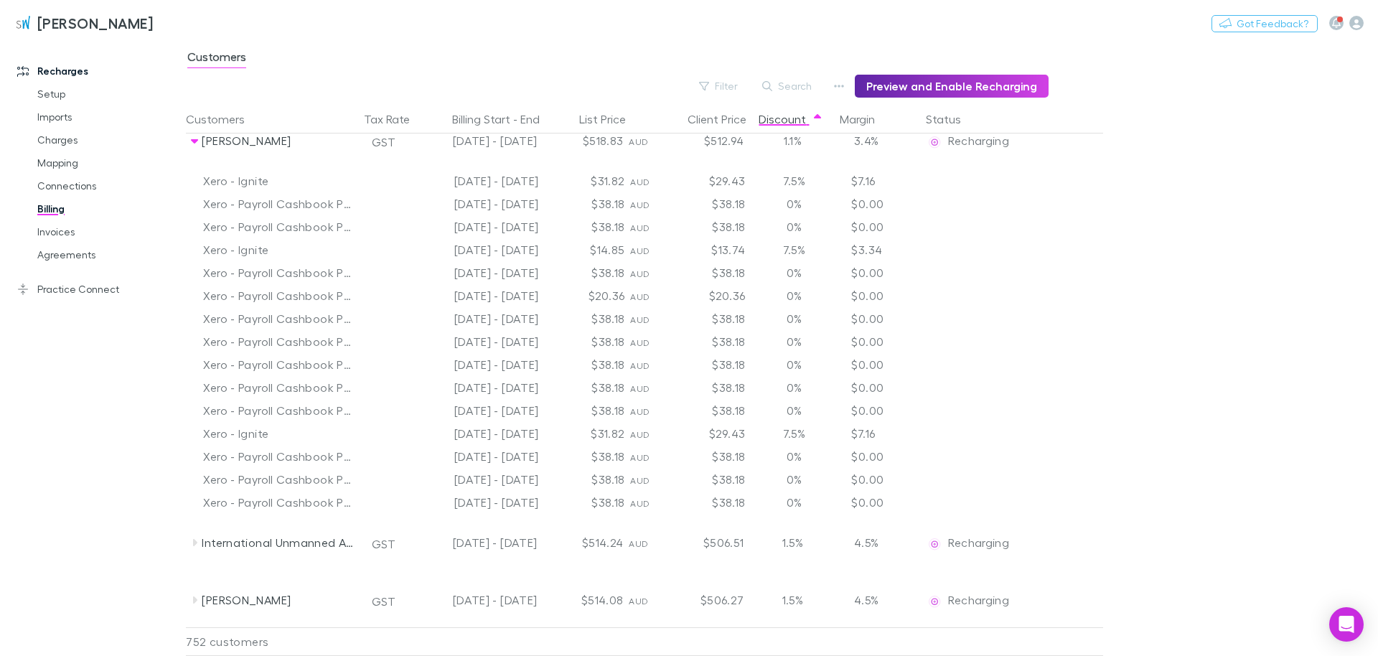
scroll to position [1145, 0]
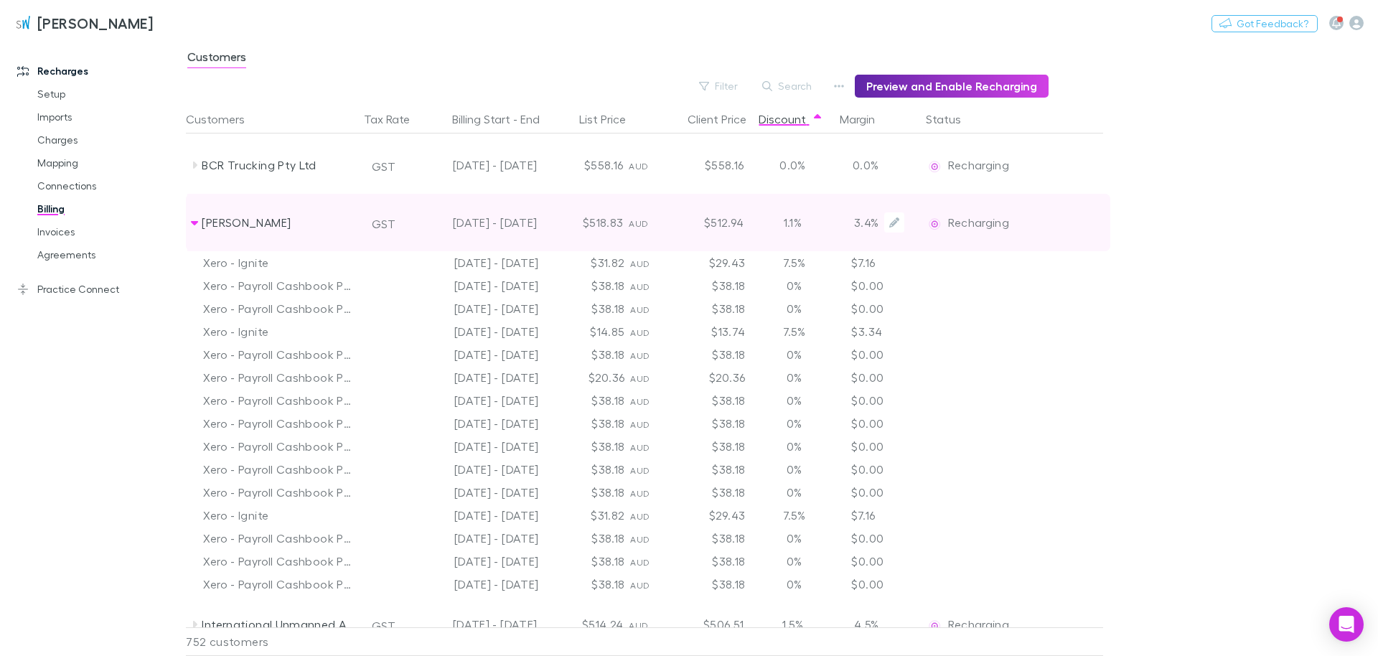
click at [201, 219] on div "[PERSON_NAME]" at bounding box center [273, 222] width 172 height 57
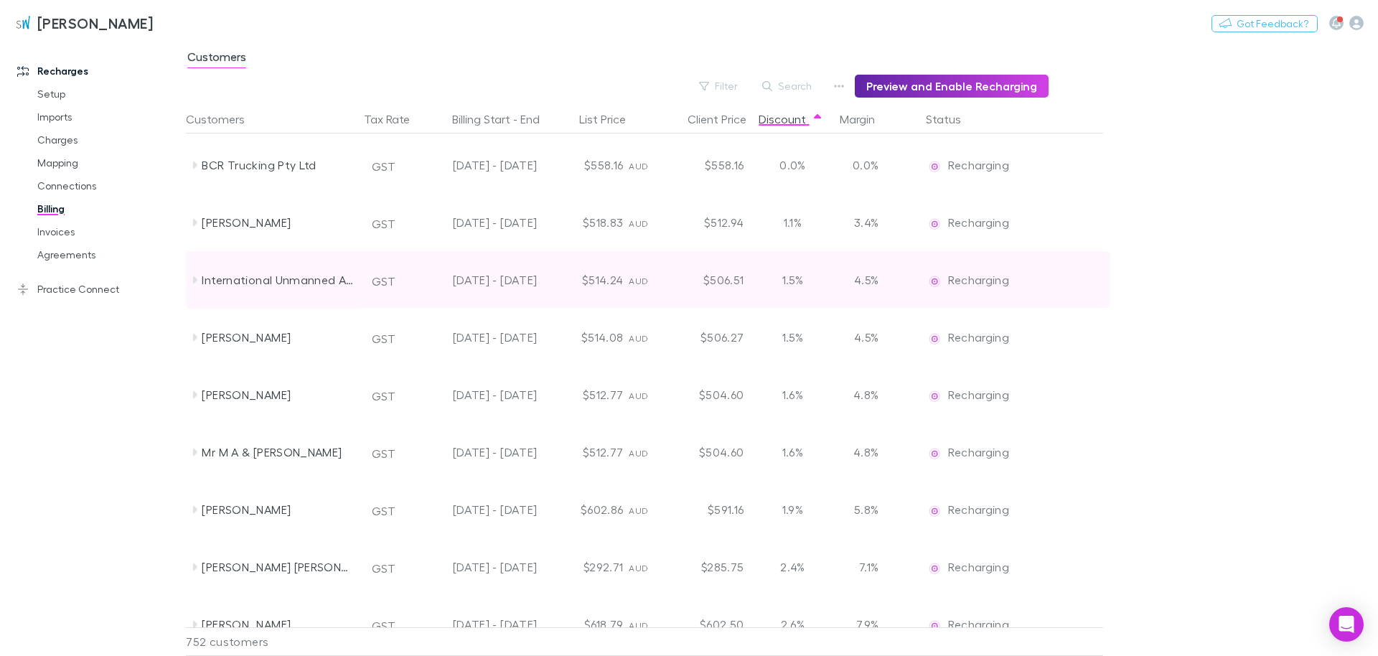
click at [194, 274] on icon at bounding box center [194, 279] width 11 height 11
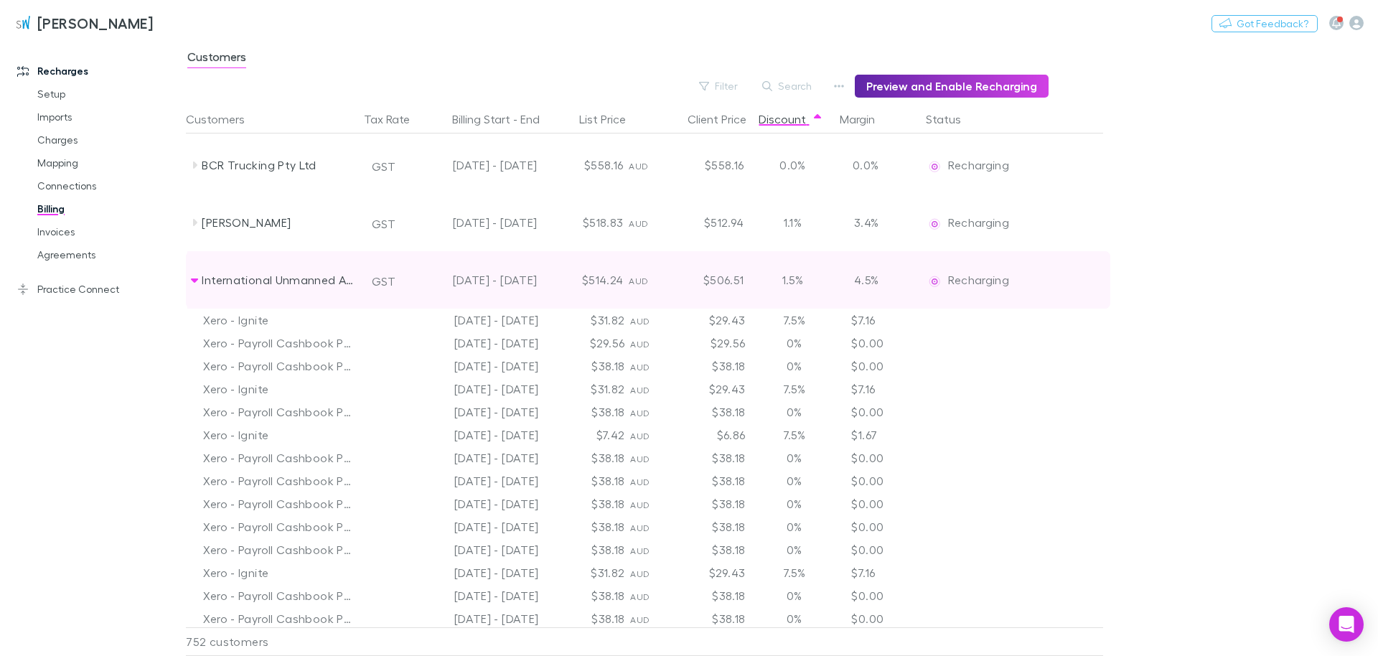
click at [194, 274] on icon at bounding box center [194, 279] width 11 height 11
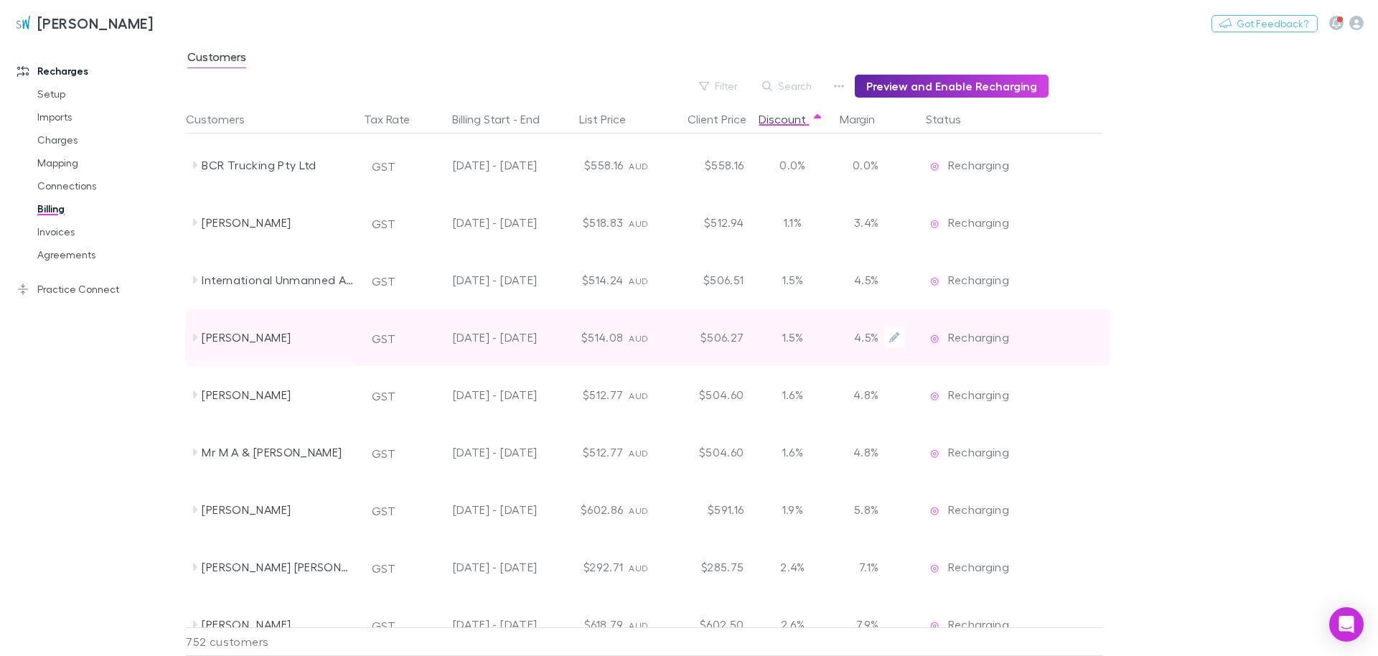
click at [209, 335] on div "[PERSON_NAME]" at bounding box center [278, 337] width 152 height 57
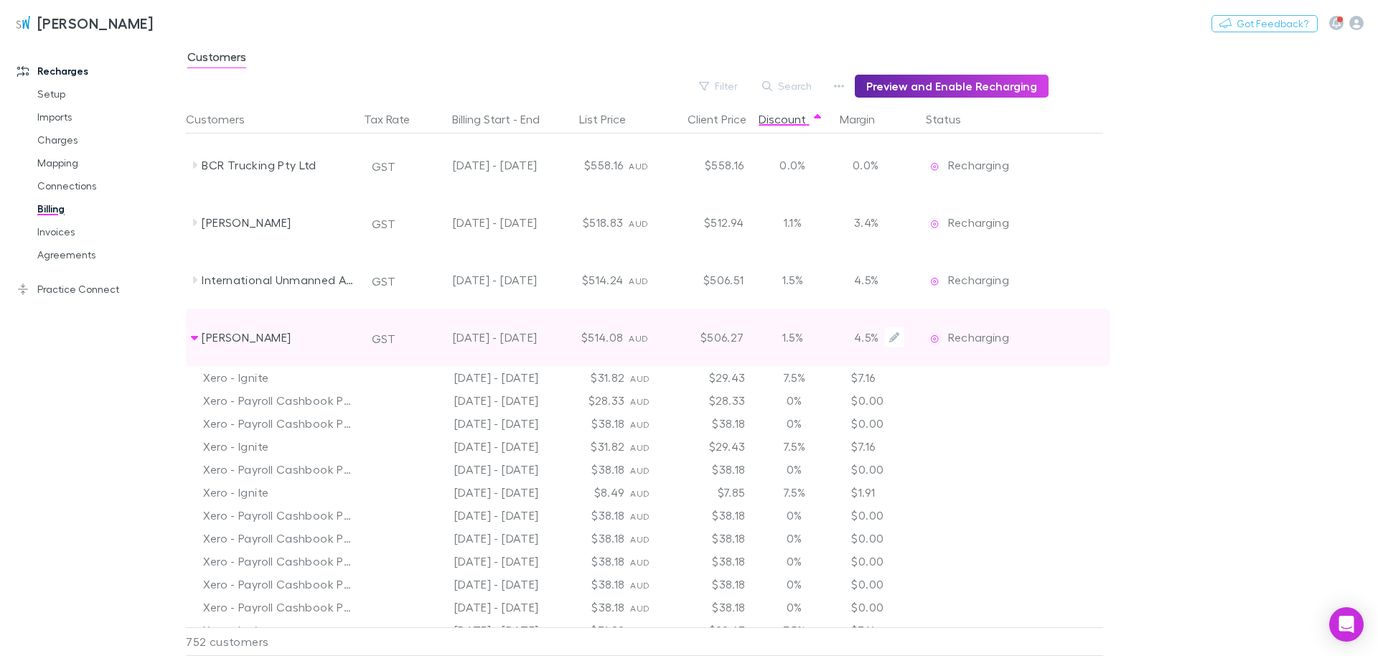
click at [209, 335] on div "[PERSON_NAME]" at bounding box center [278, 337] width 152 height 57
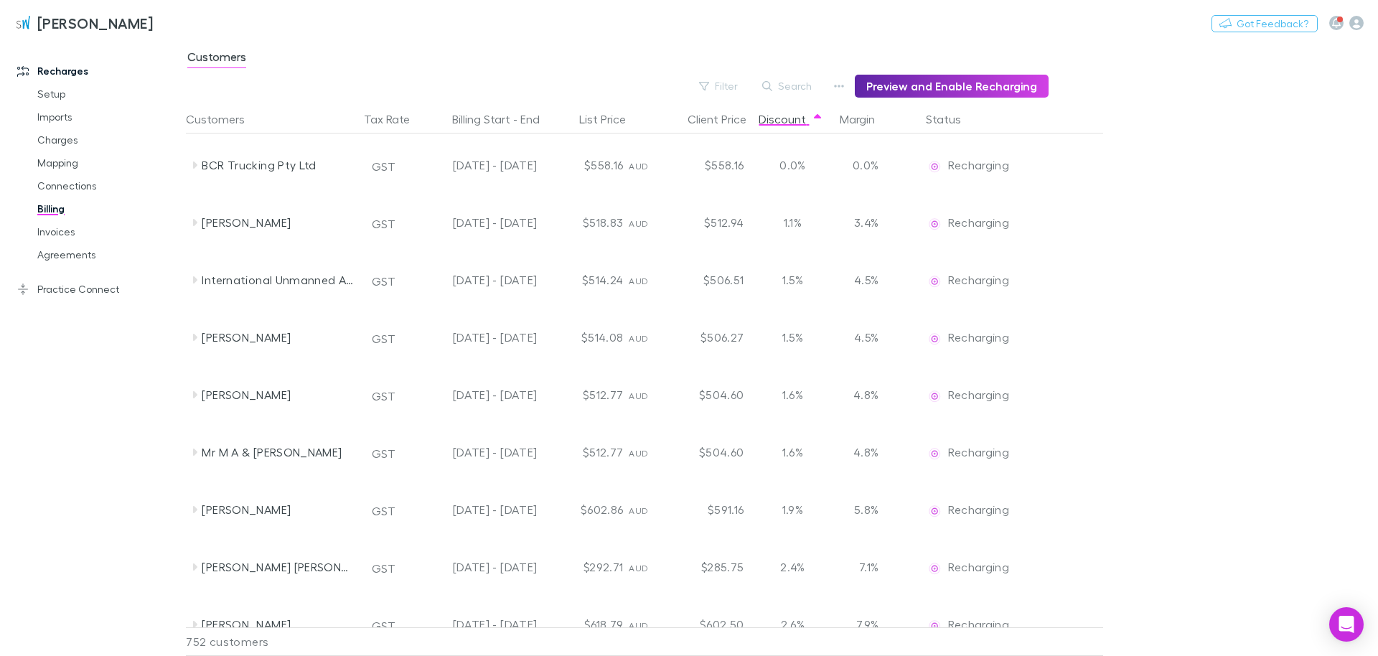
click at [211, 390] on div "[PERSON_NAME]" at bounding box center [278, 394] width 152 height 57
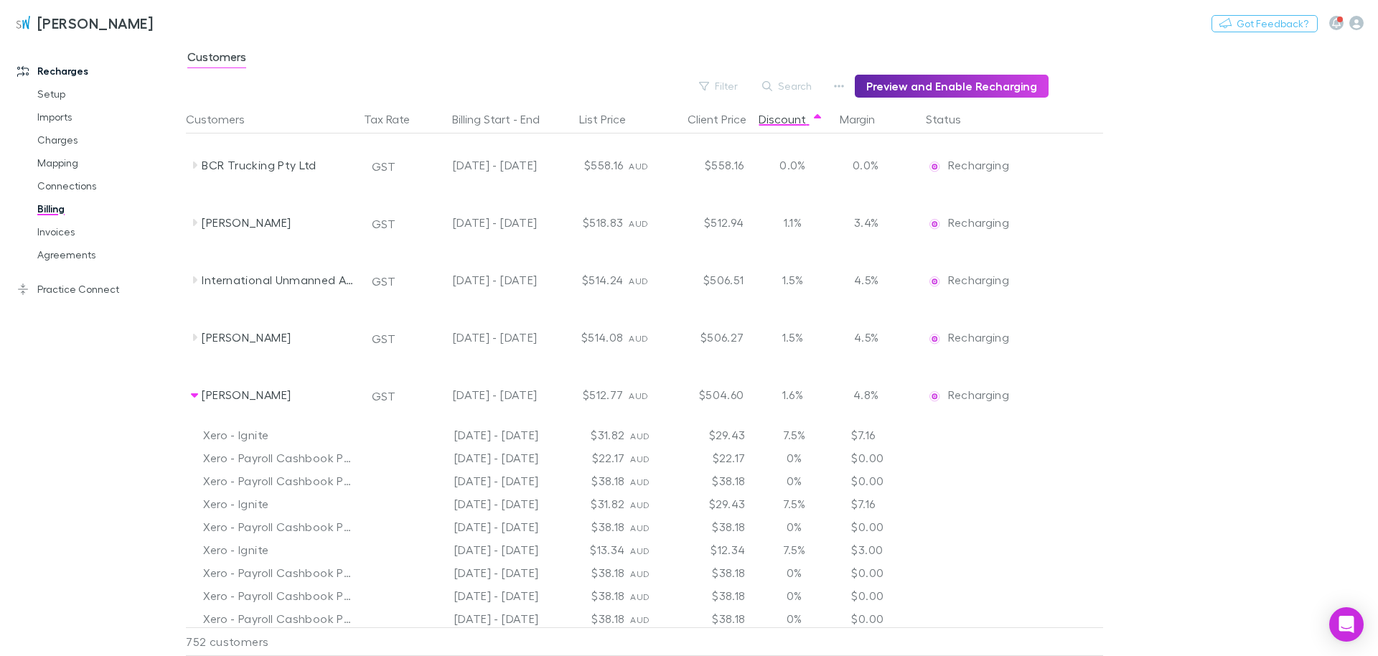
click at [211, 390] on div "[PERSON_NAME]" at bounding box center [278, 394] width 152 height 57
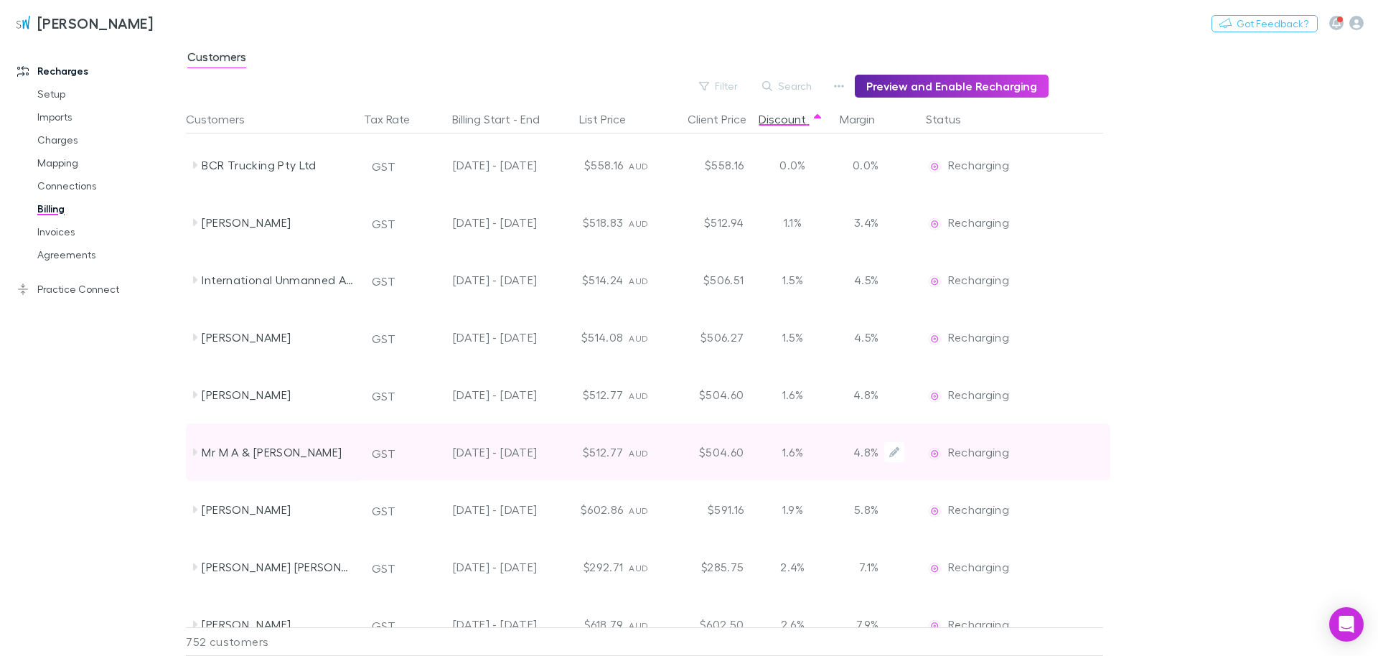
click at [215, 453] on div "Mr M A & [PERSON_NAME]" at bounding box center [278, 451] width 152 height 57
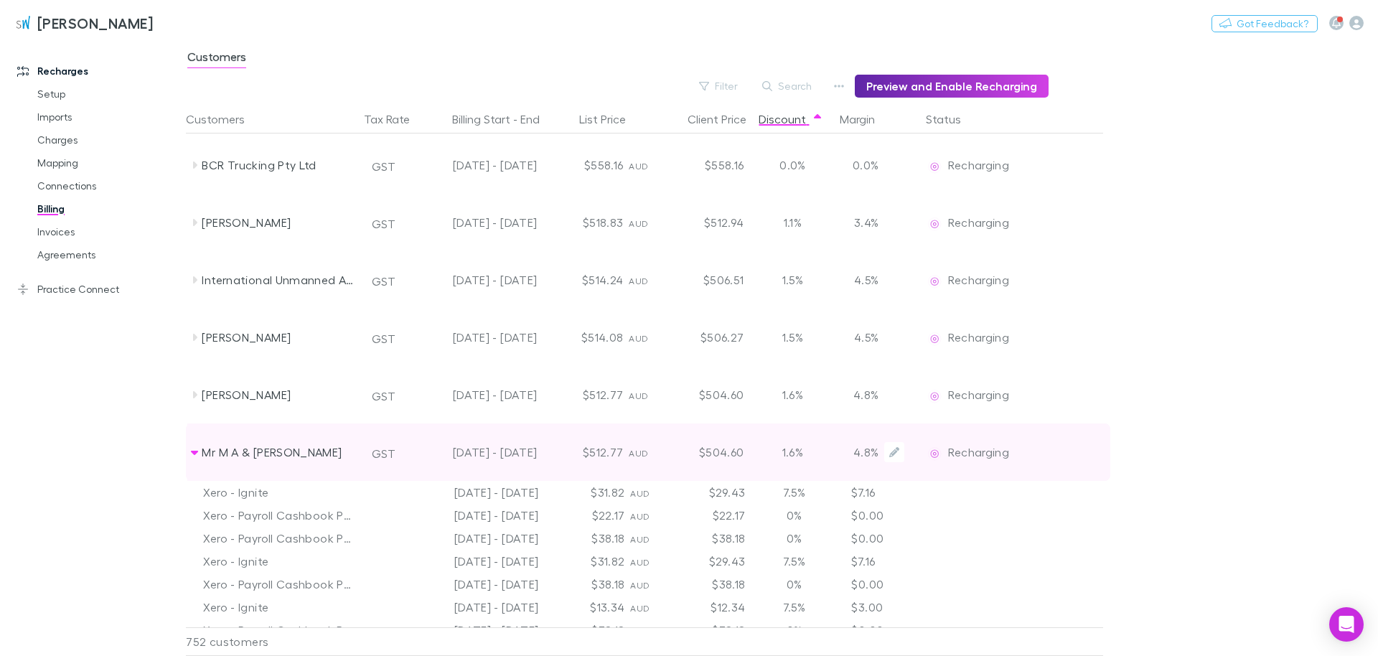
click at [215, 453] on div "Mr M A & [PERSON_NAME]" at bounding box center [278, 451] width 152 height 57
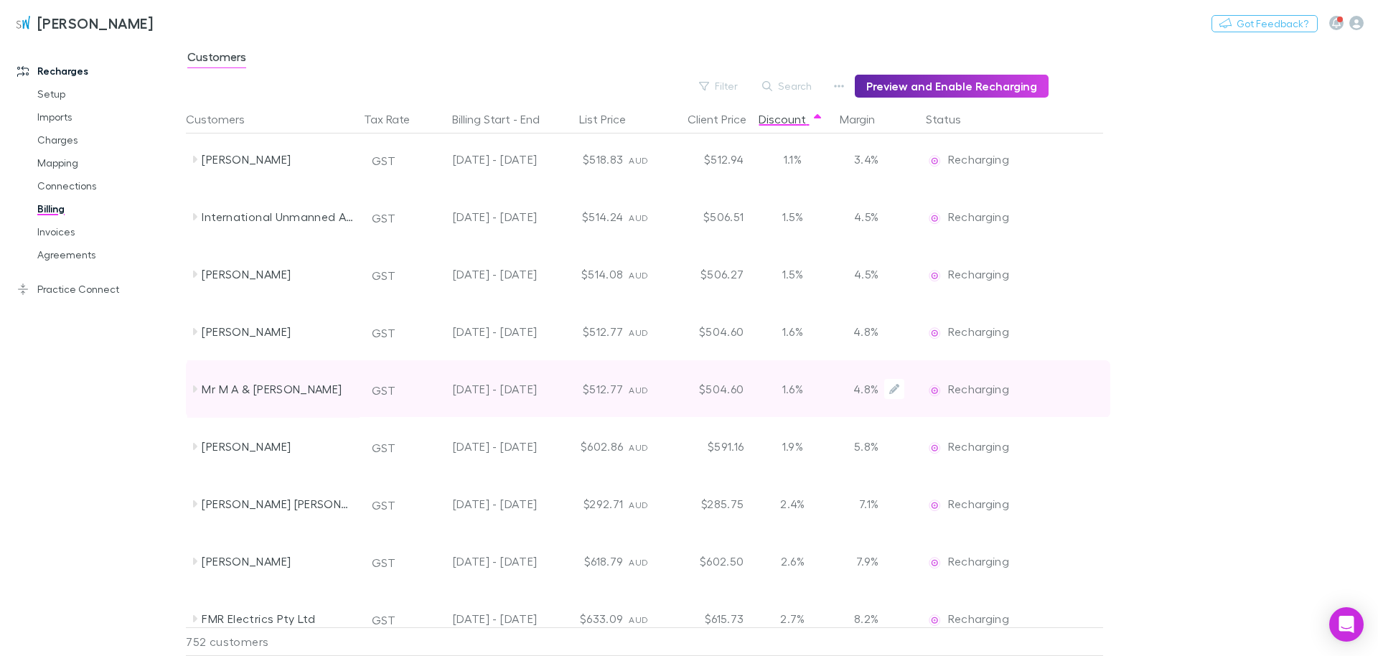
scroll to position [1227, 0]
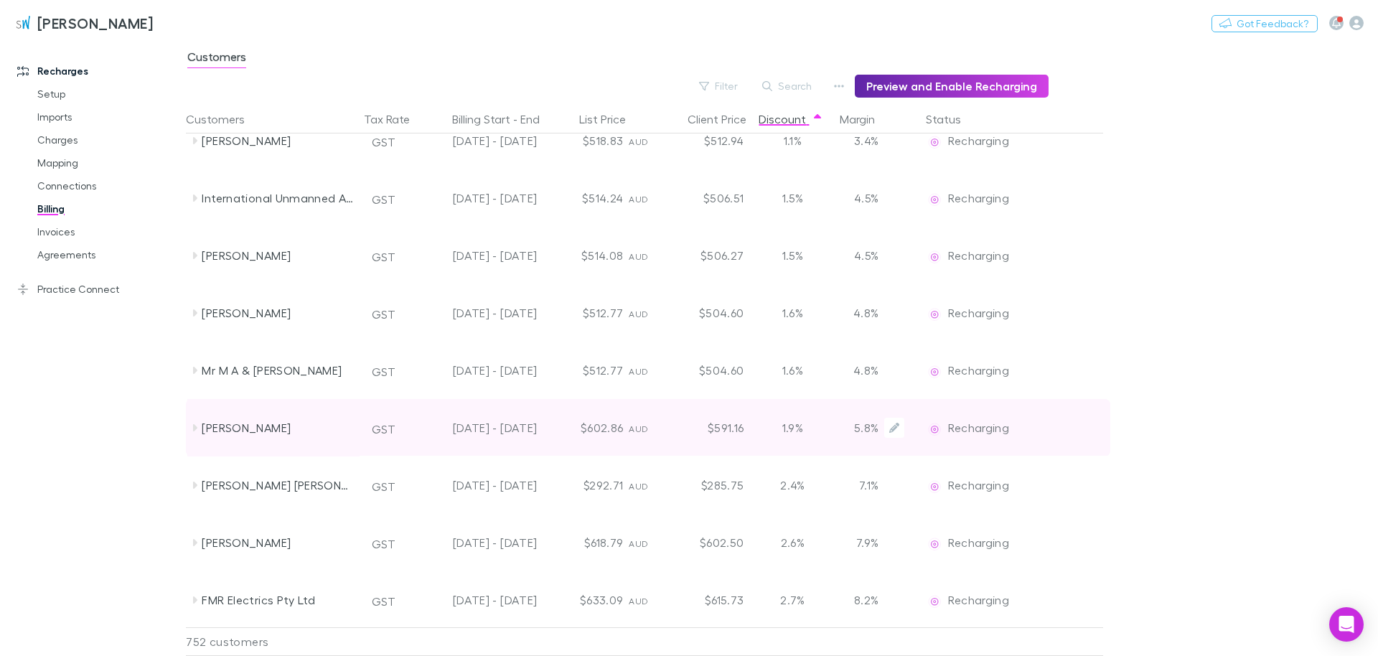
click at [215, 451] on div "[PERSON_NAME]" at bounding box center [278, 427] width 152 height 57
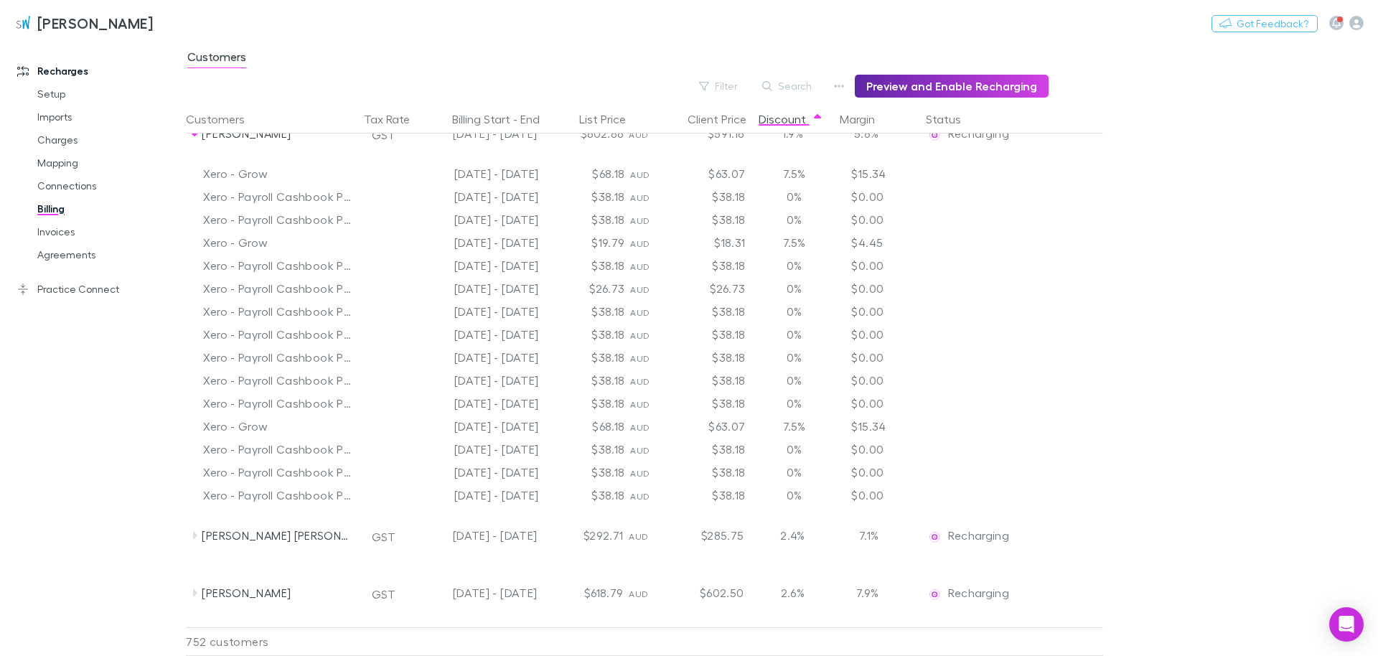
scroll to position [1554, 0]
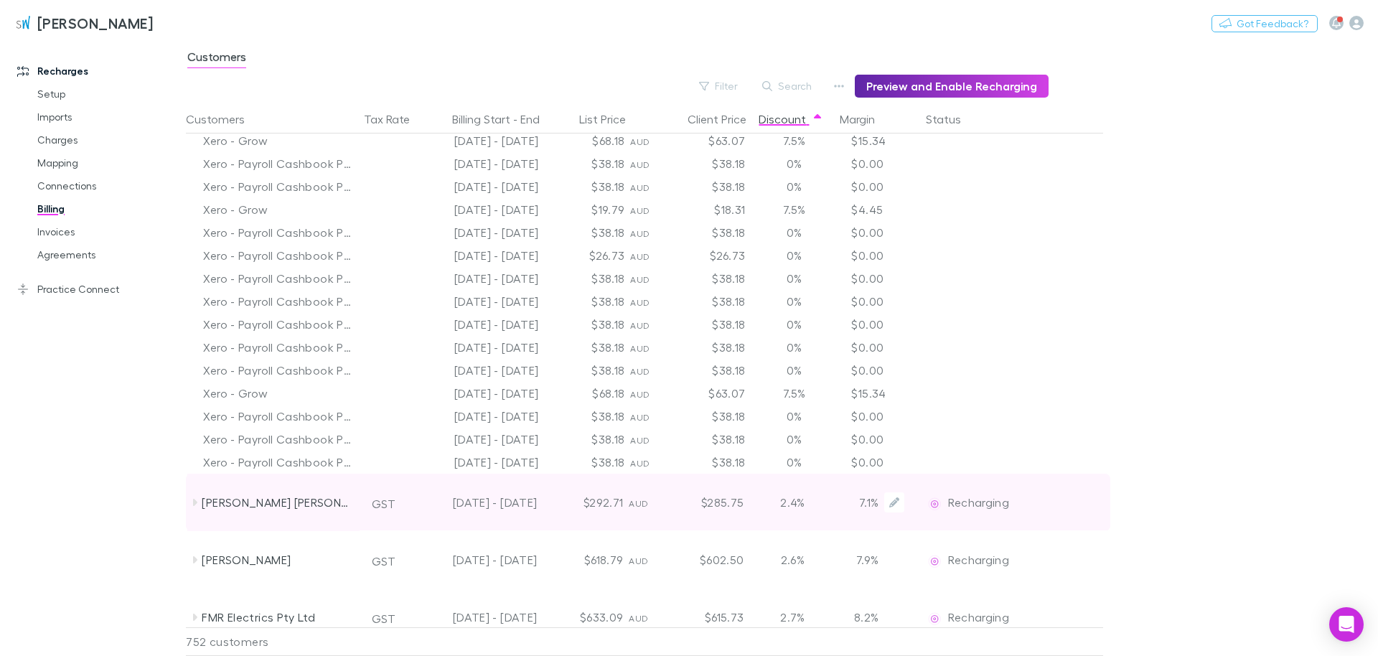
click at [265, 504] on div "[PERSON_NAME] [PERSON_NAME]" at bounding box center [278, 502] width 152 height 57
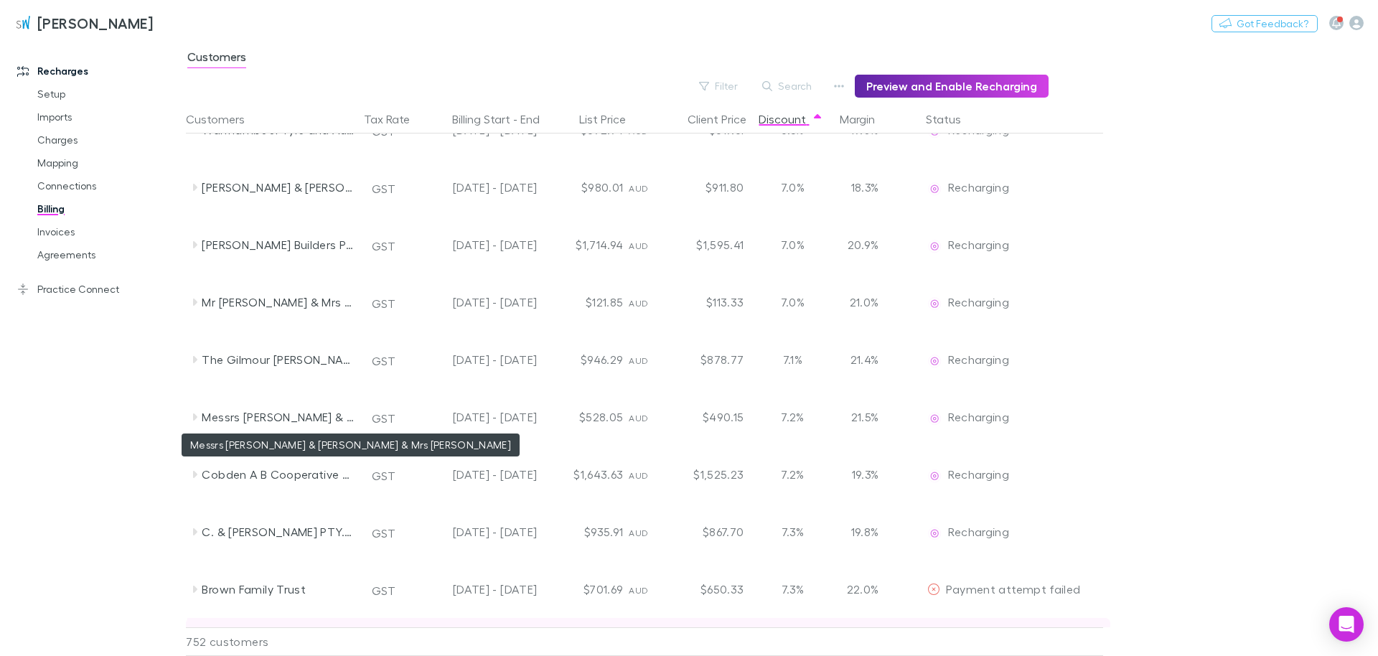
scroll to position [2871, 0]
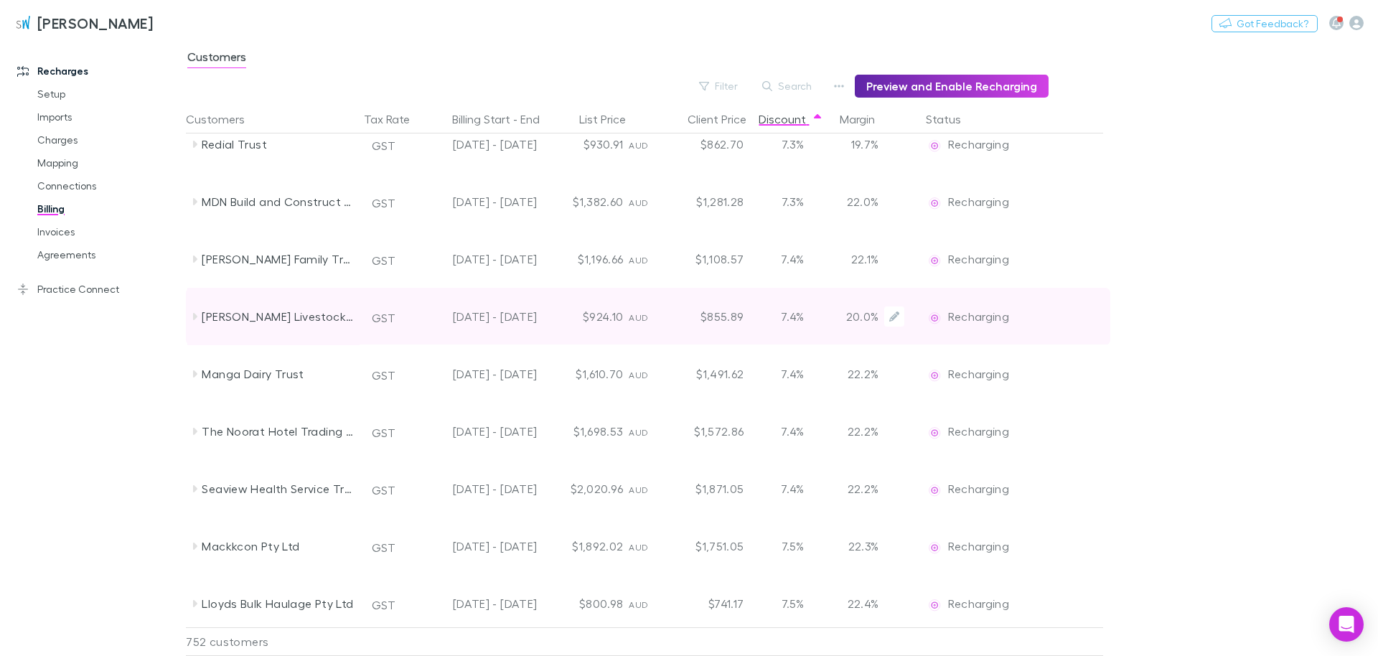
scroll to position [3392, 0]
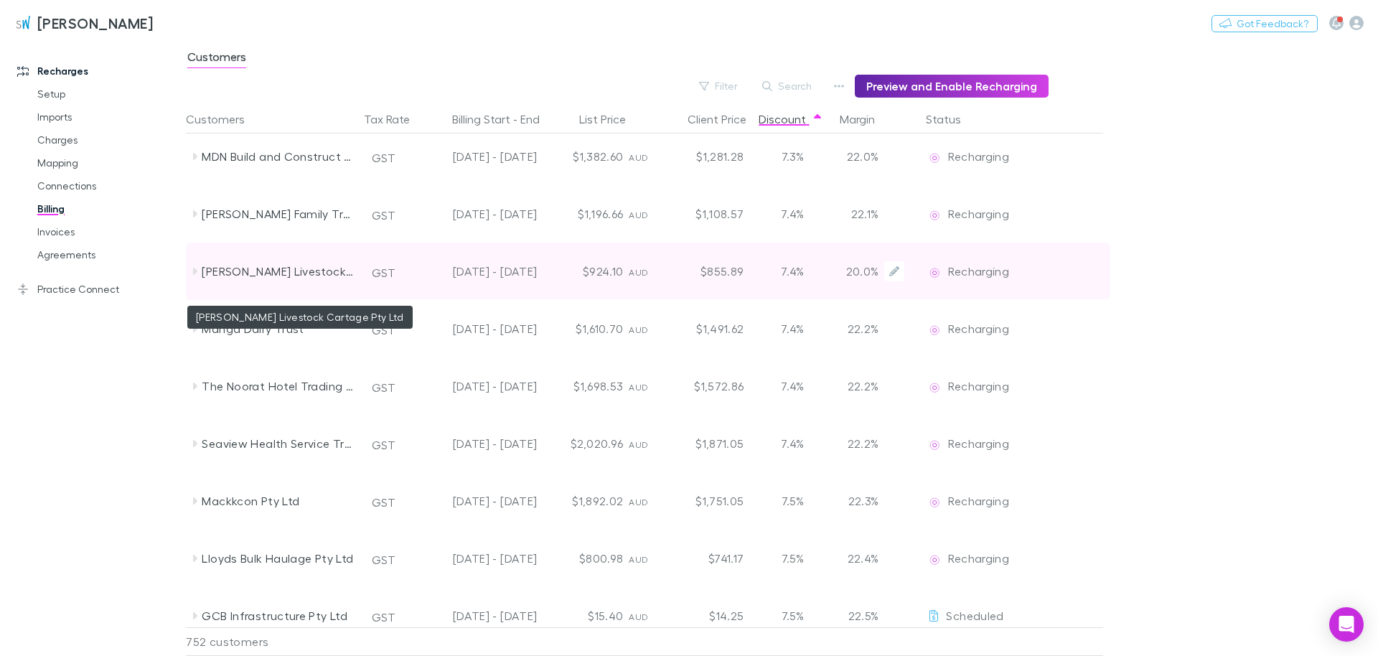
click at [203, 273] on div "[PERSON_NAME] Livestock Cartage Pty Ltd" at bounding box center [278, 271] width 152 height 57
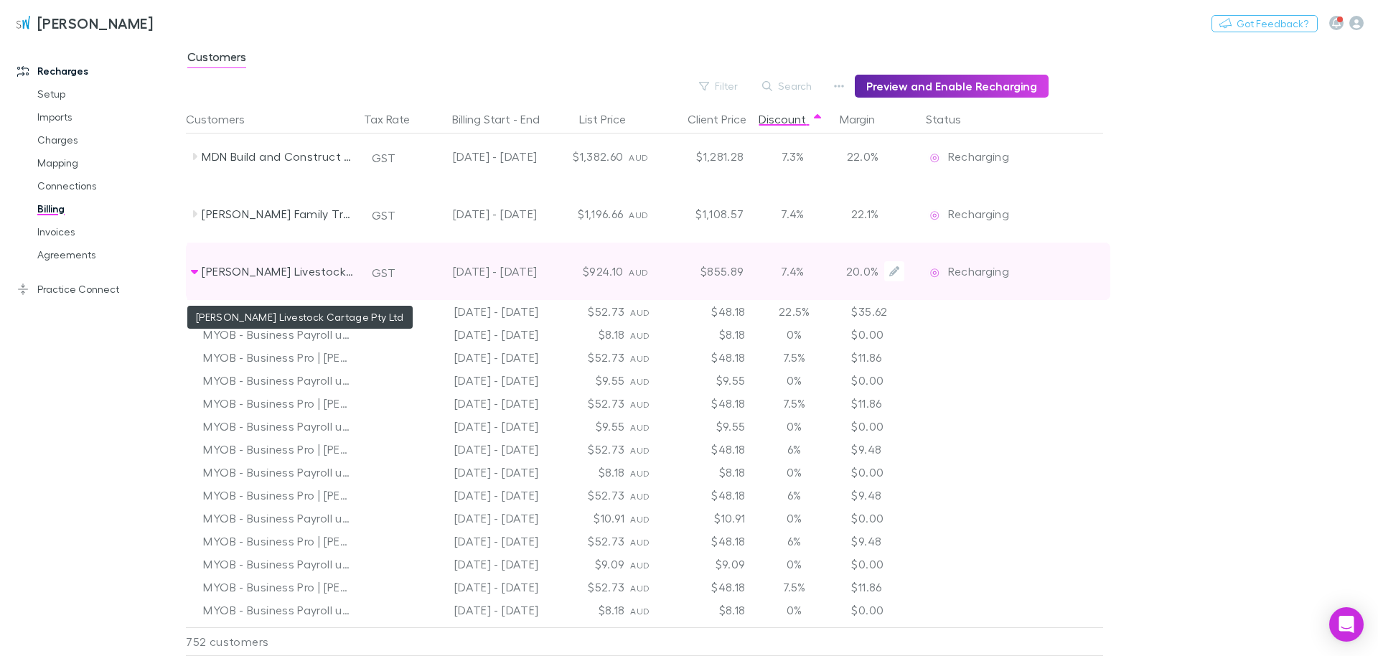
click at [206, 268] on div "[PERSON_NAME] Livestock Cartage Pty Ltd" at bounding box center [278, 271] width 152 height 57
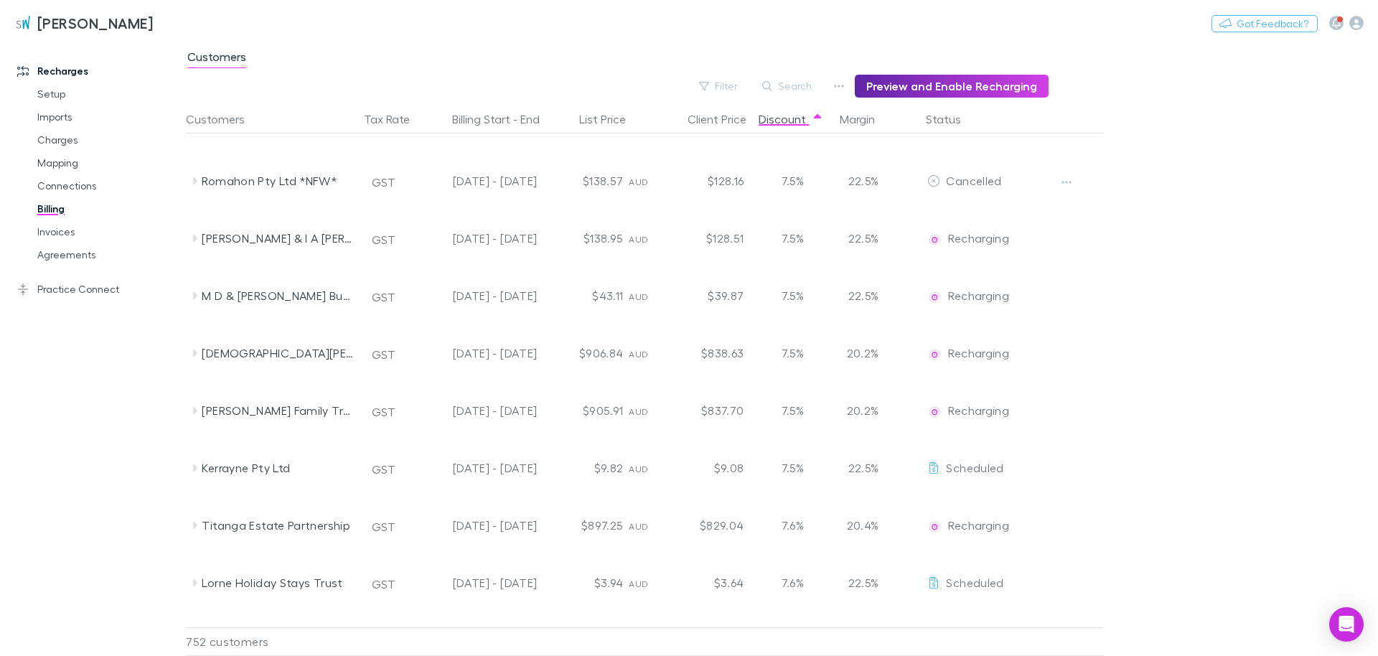
scroll to position [38887, 0]
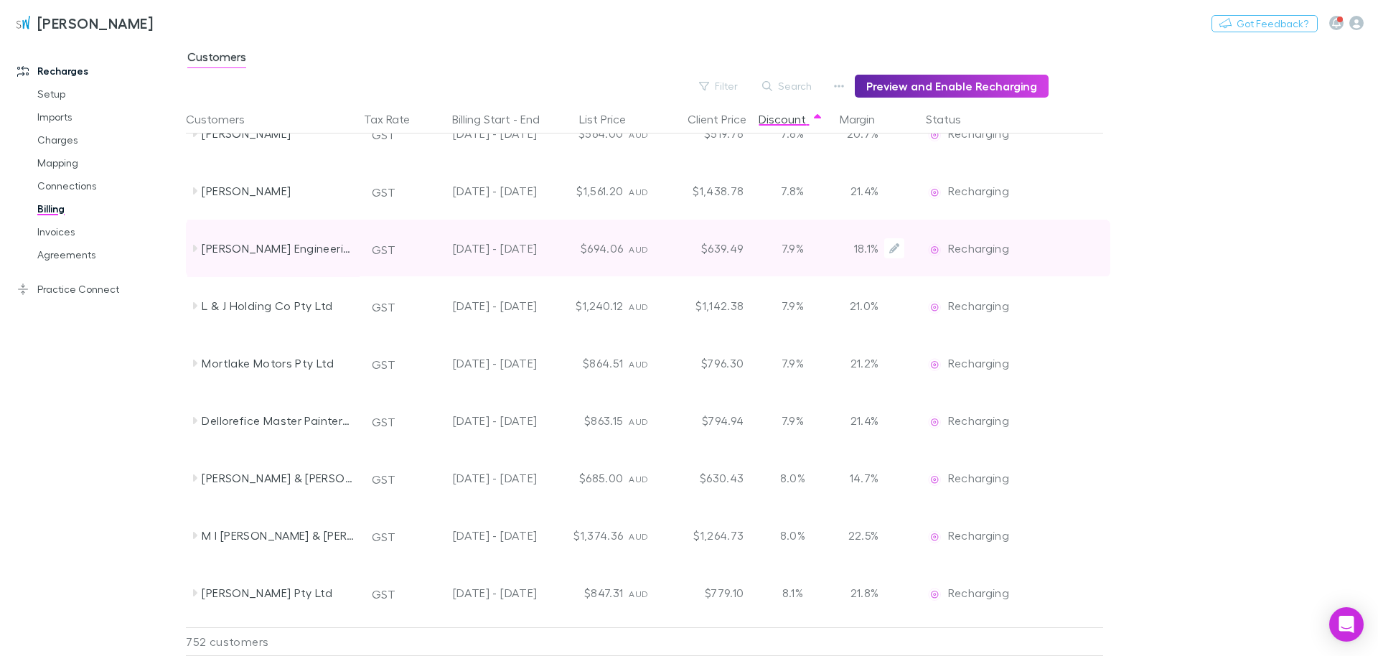
click at [687, 249] on div "7.9%" at bounding box center [792, 248] width 86 height 57
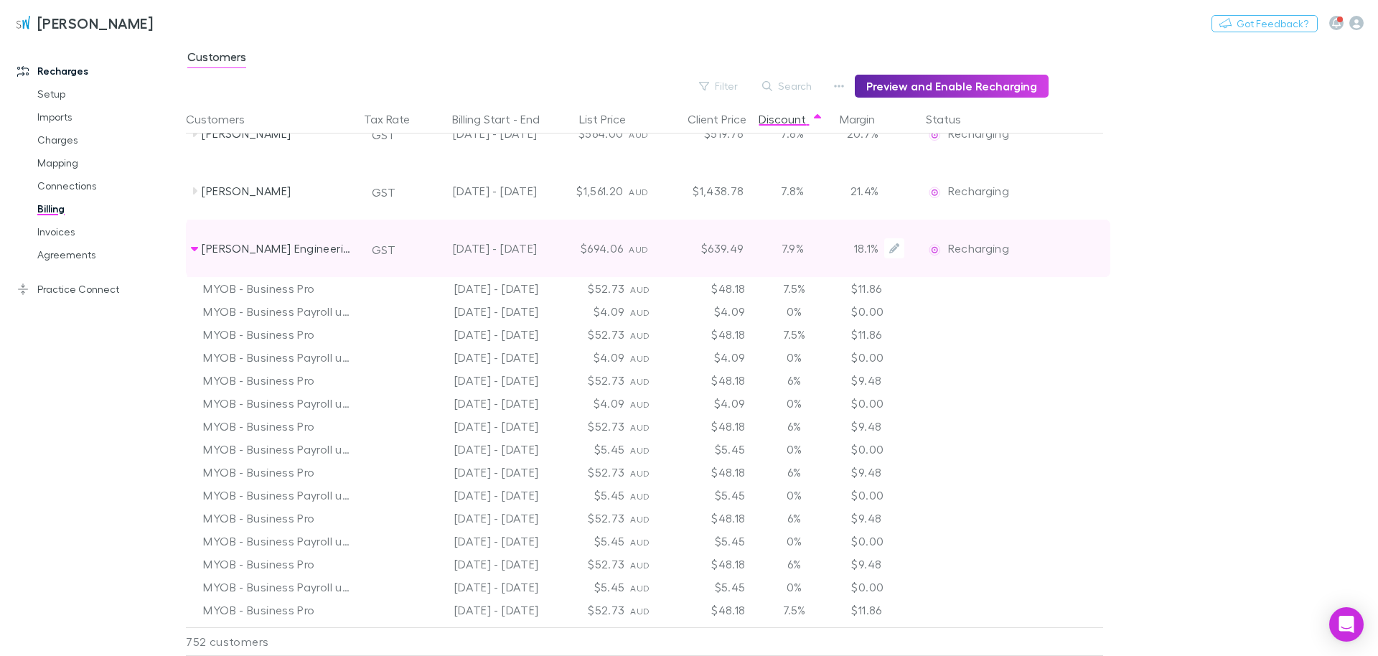
click at [687, 249] on div "7.9%" at bounding box center [792, 248] width 86 height 57
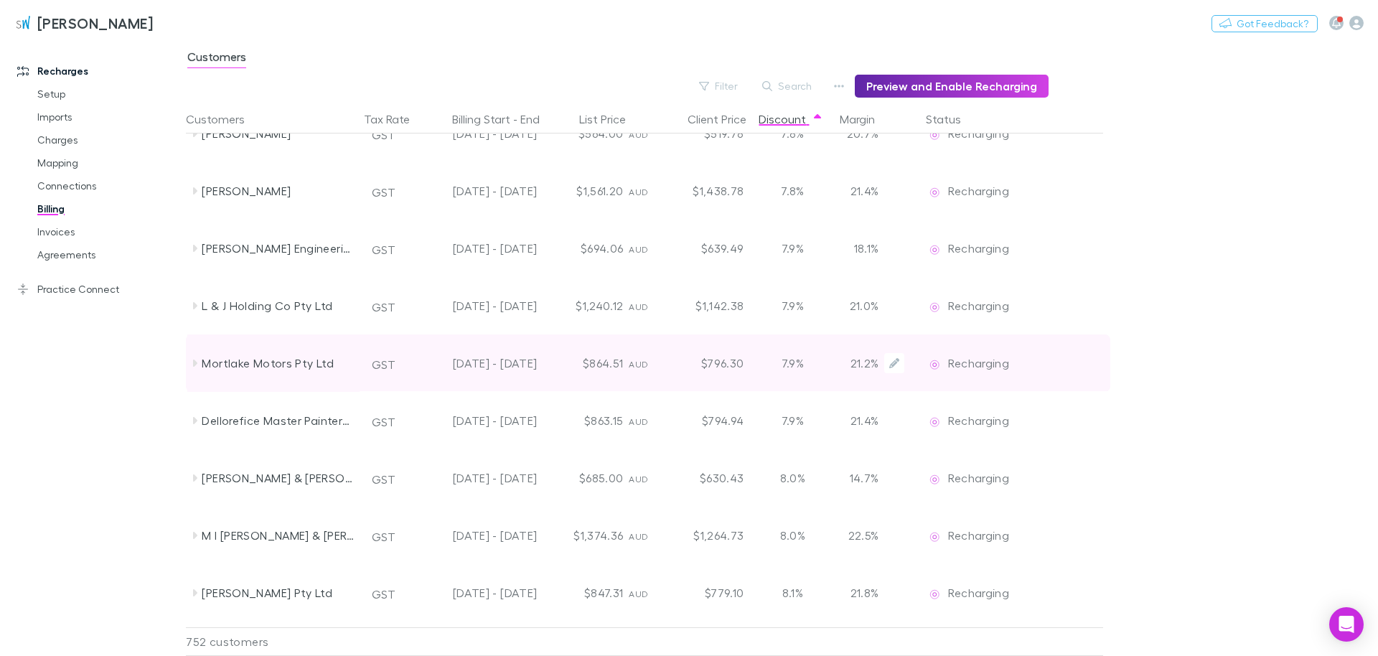
click at [687, 359] on div "7.9%" at bounding box center [792, 362] width 86 height 57
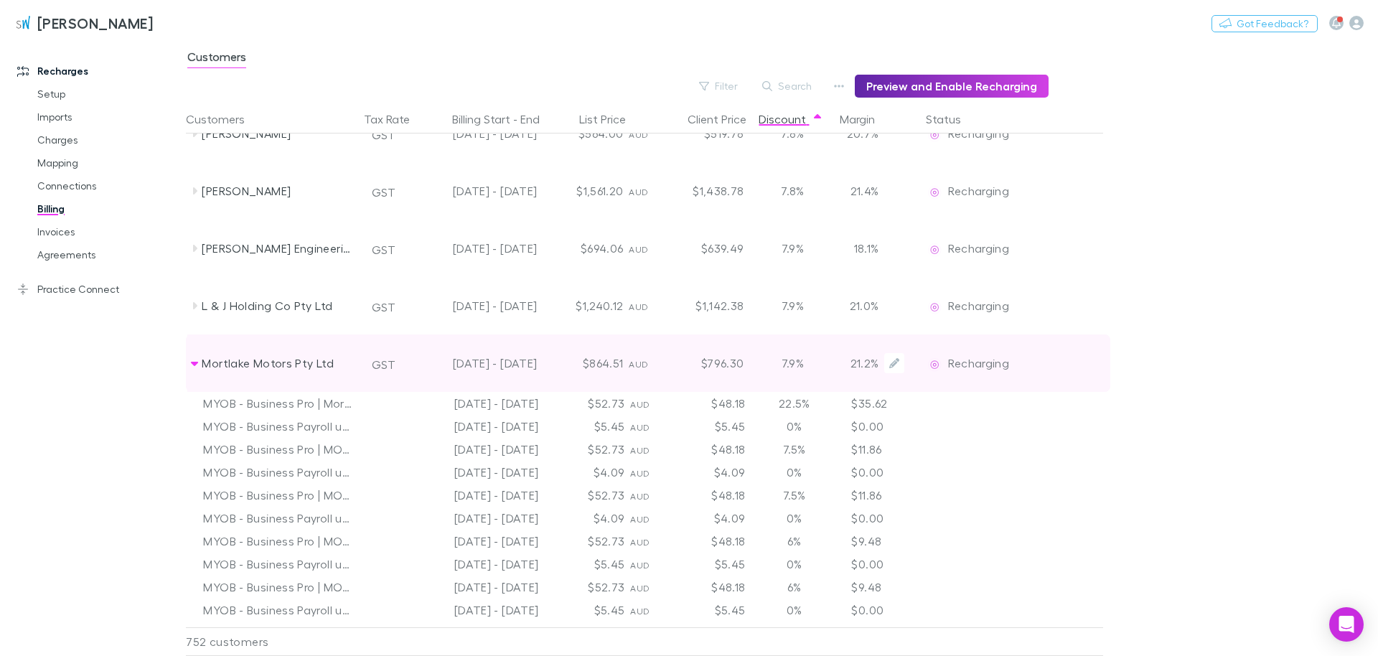
click at [687, 359] on div "7.9%" at bounding box center [792, 362] width 86 height 57
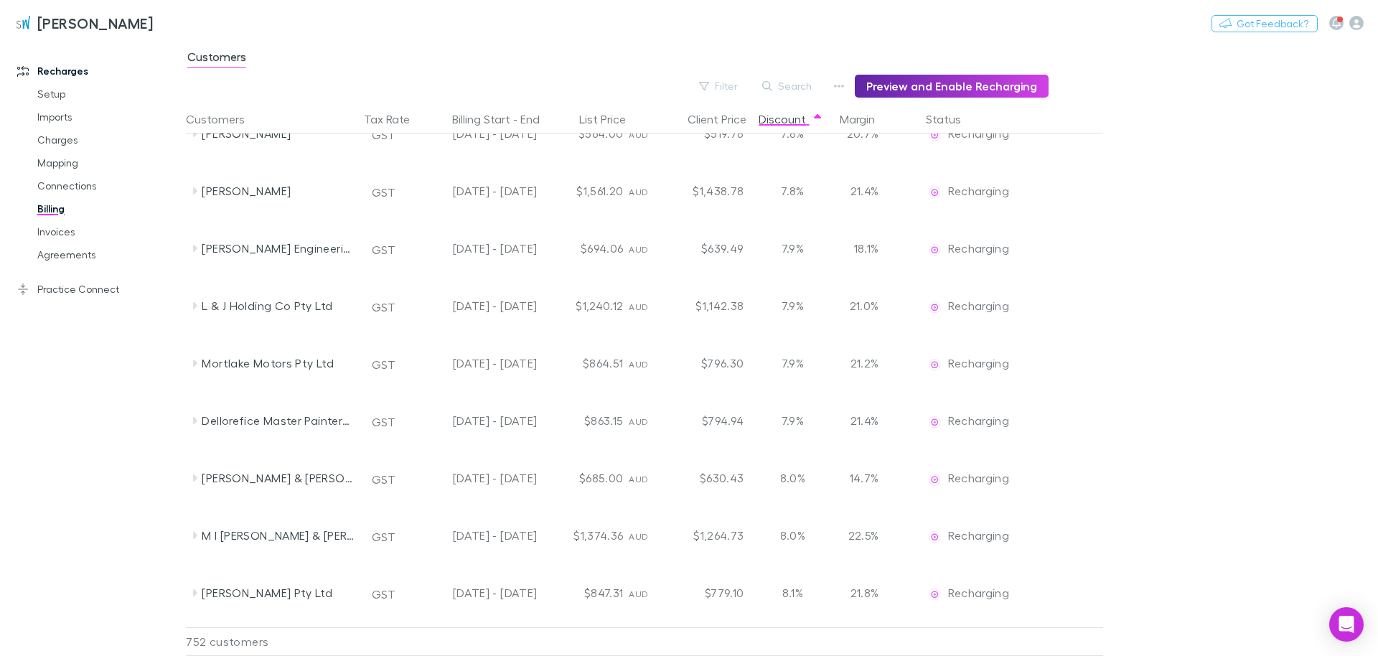
scroll to position [39459, 0]
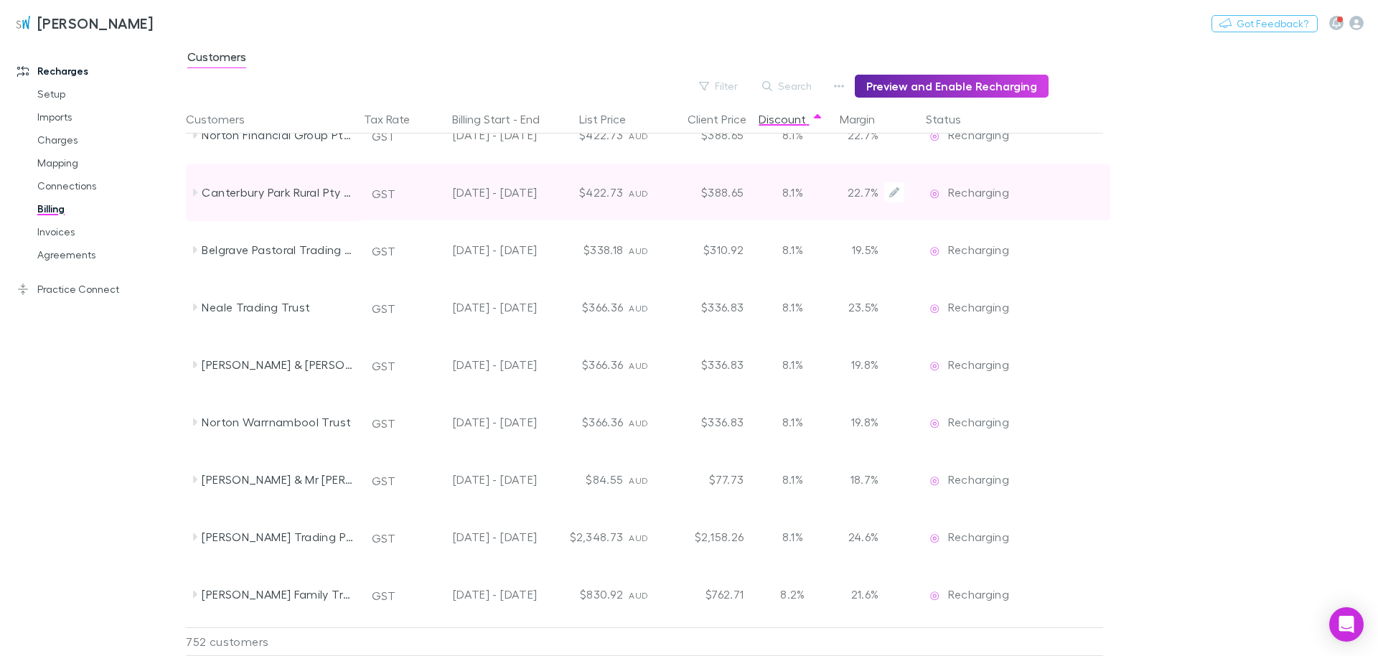
click at [687, 364] on div "8.1%" at bounding box center [792, 364] width 86 height 57
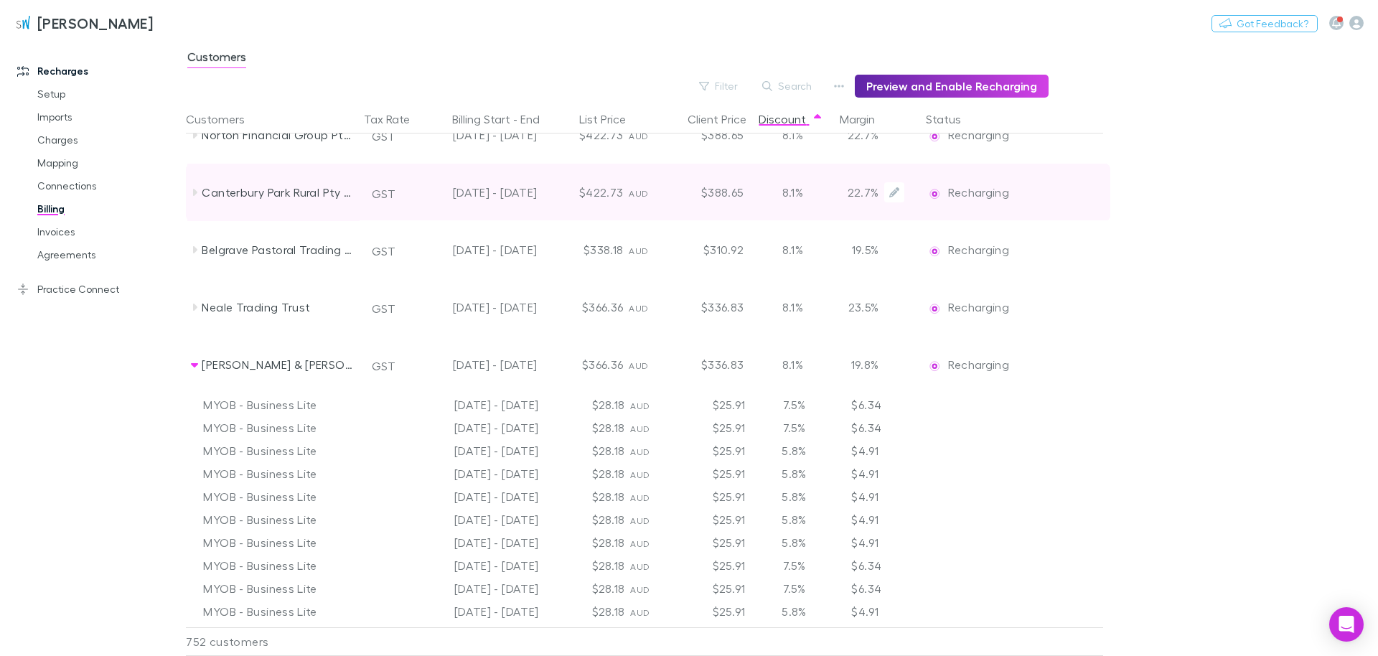
click at [687, 364] on div "8.1%" at bounding box center [792, 364] width 86 height 57
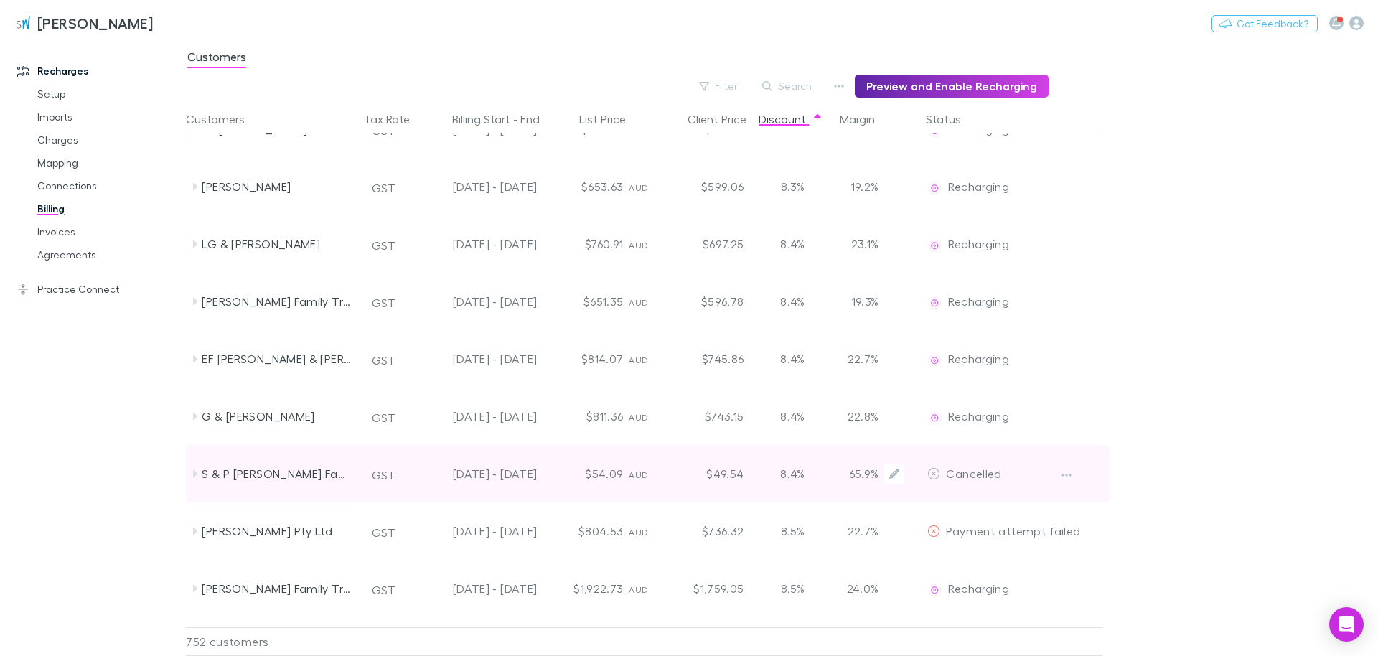
scroll to position [40113, 0]
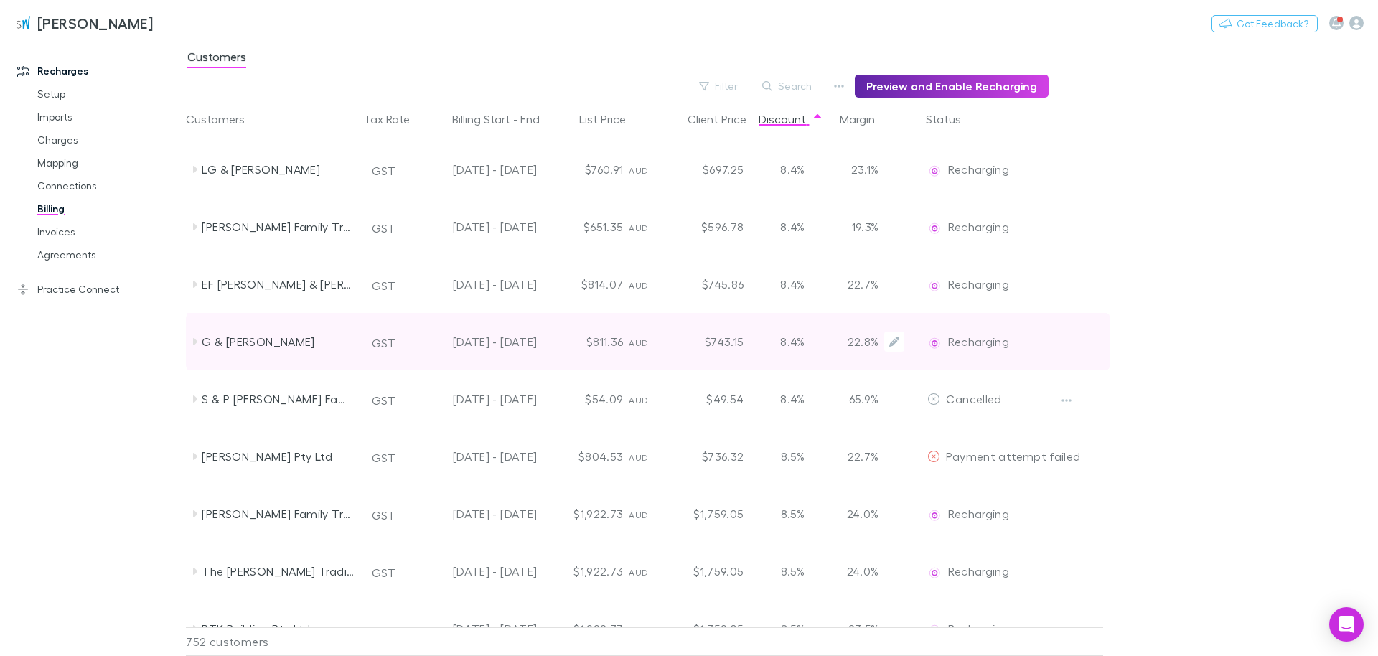
click at [687, 396] on div "8.4%" at bounding box center [792, 398] width 86 height 57
click at [687, 344] on div "$743.15" at bounding box center [706, 341] width 86 height 57
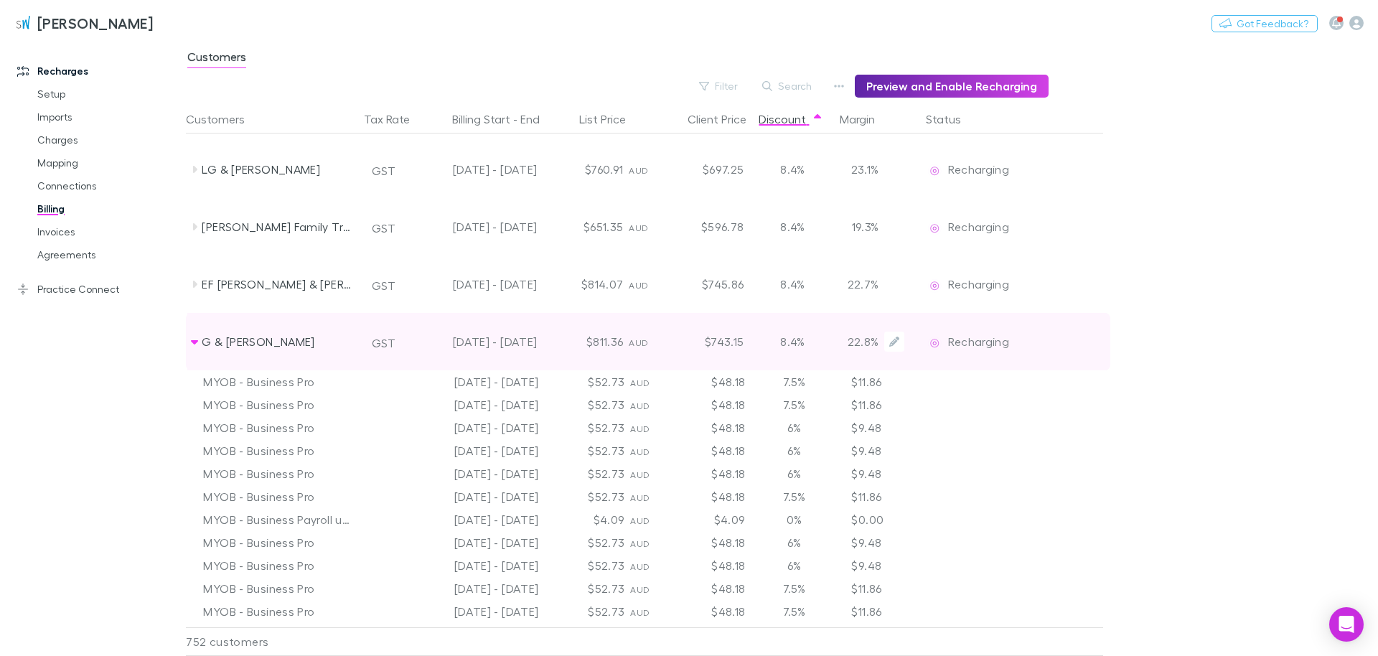
click at [687, 344] on div "$743.15" at bounding box center [706, 341] width 86 height 57
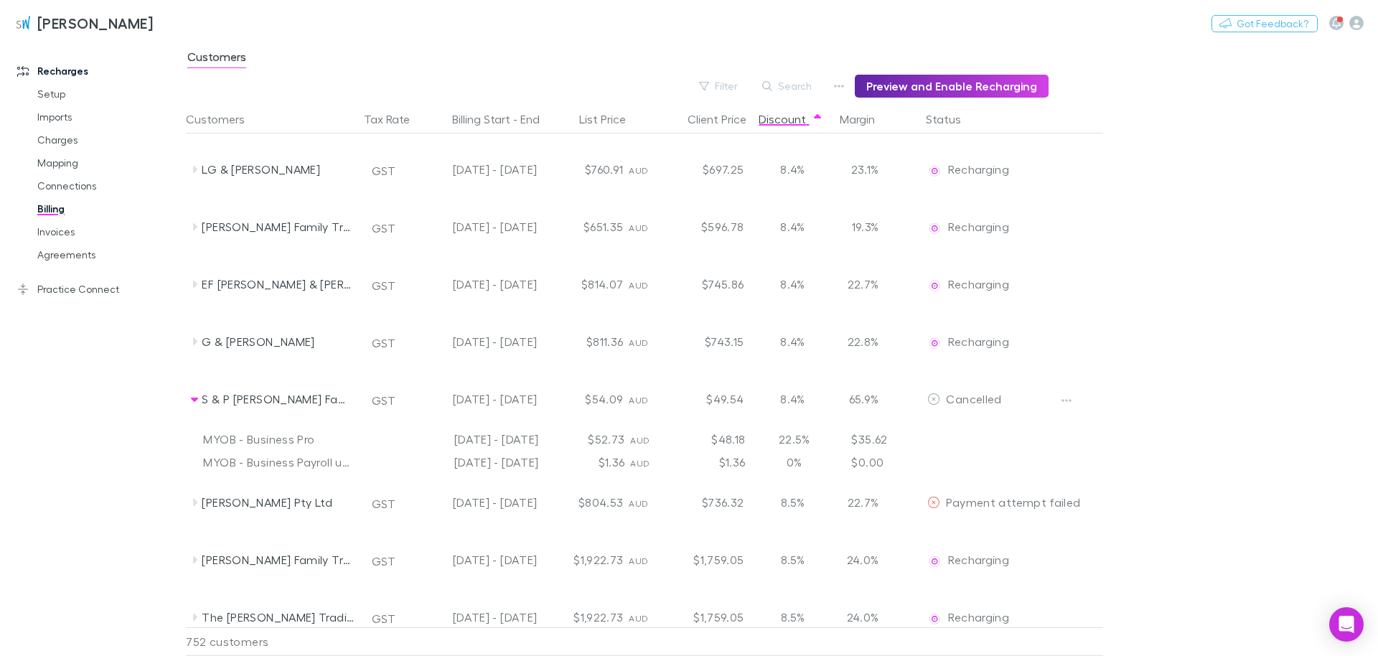
scroll to position [40294, 0]
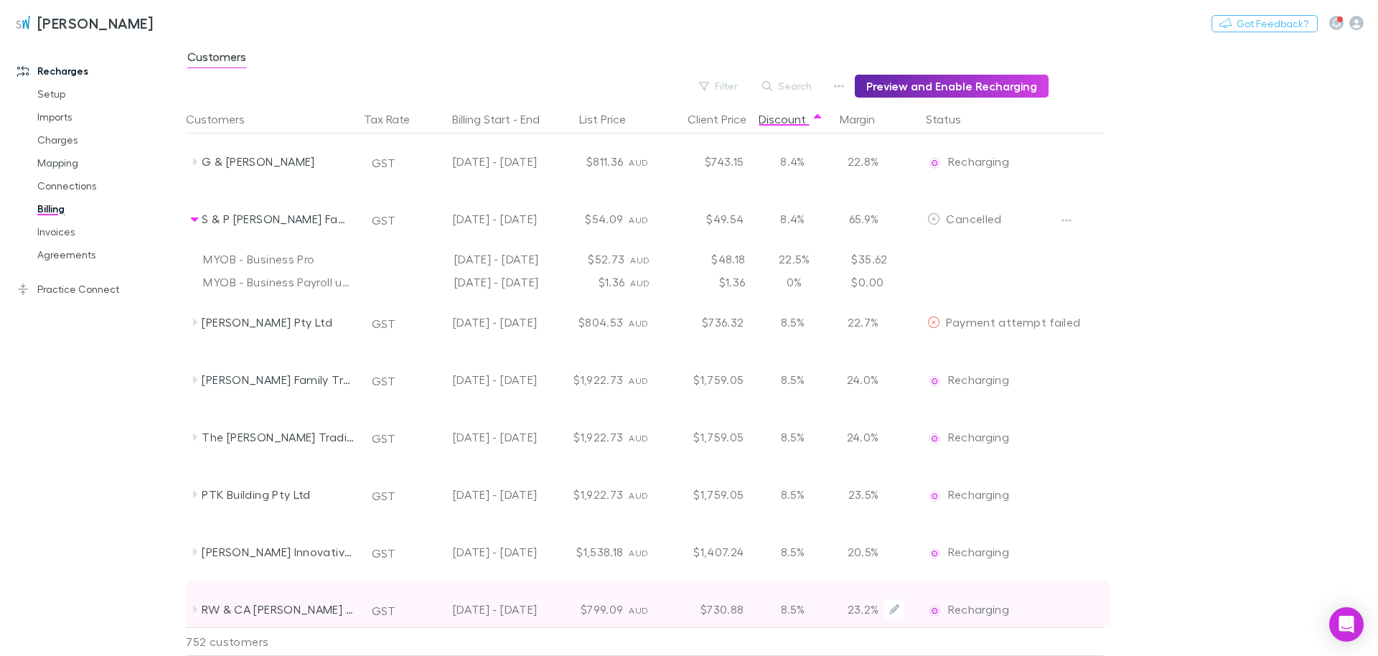
click at [687, 580] on div "8.5%" at bounding box center [792, 608] width 86 height 57
click at [687, 580] on div "$730.88" at bounding box center [706, 608] width 86 height 57
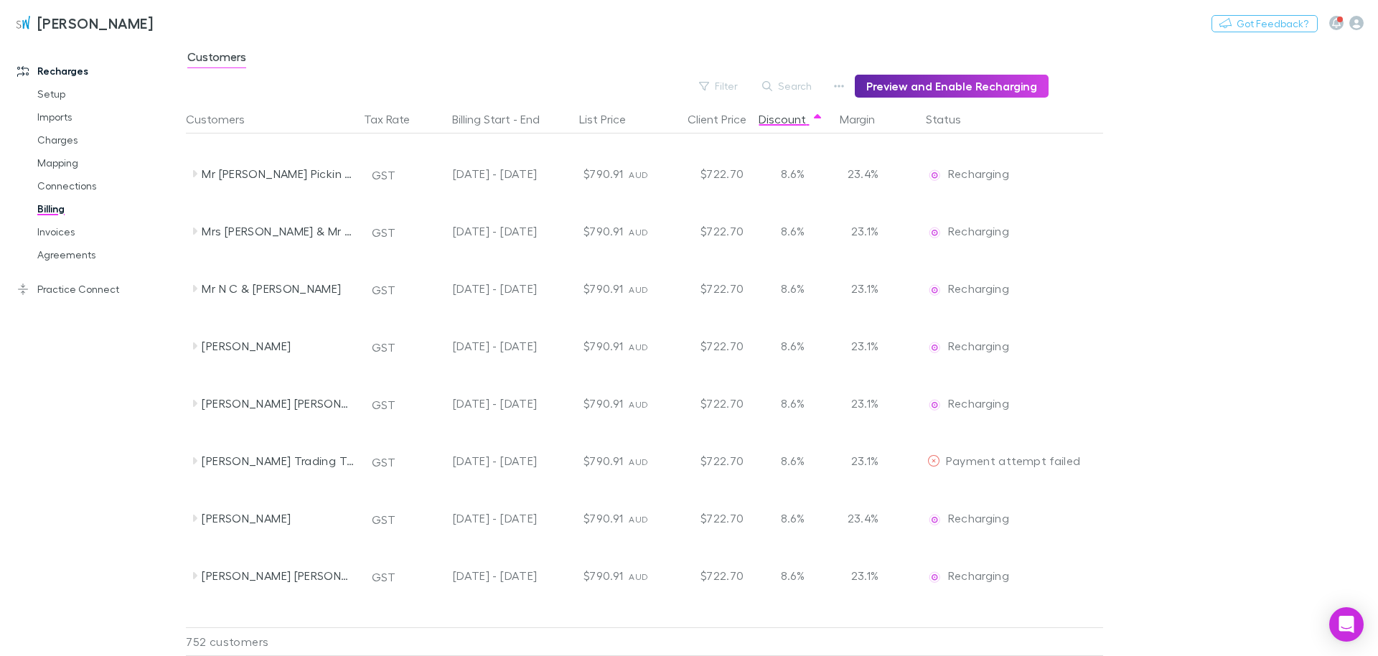
scroll to position [43118, 0]
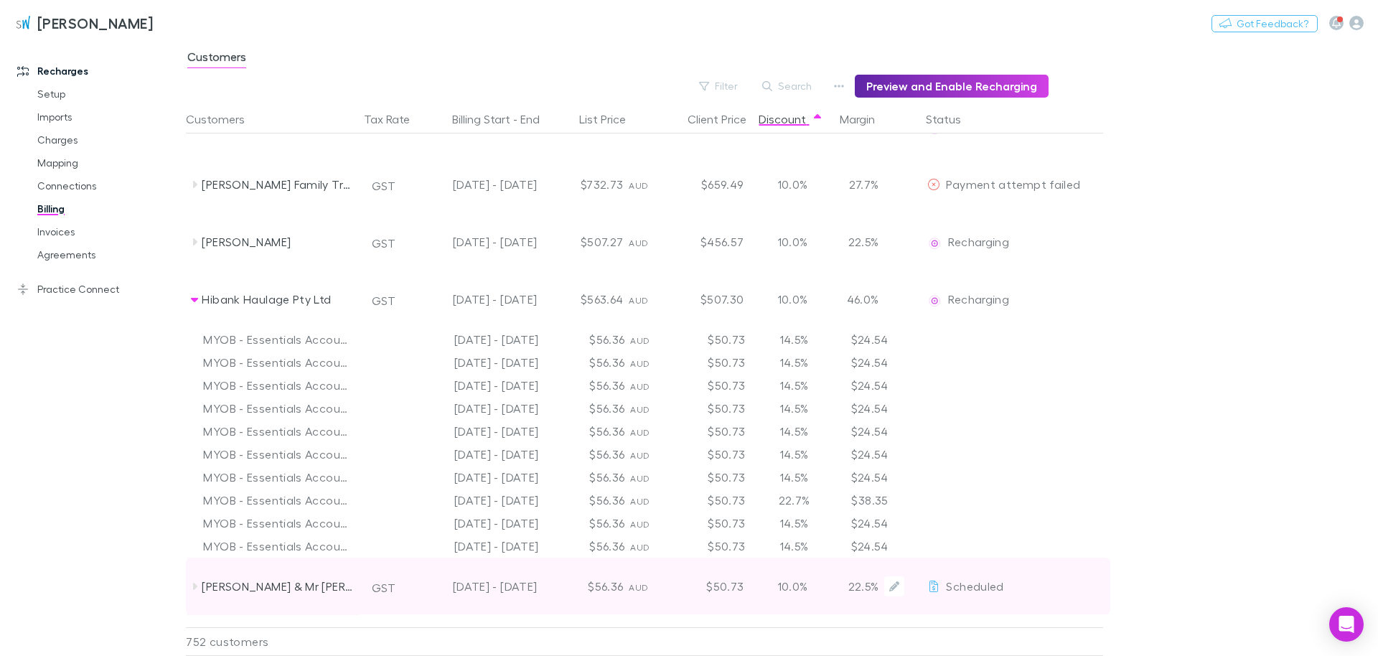
scroll to position [43860, 0]
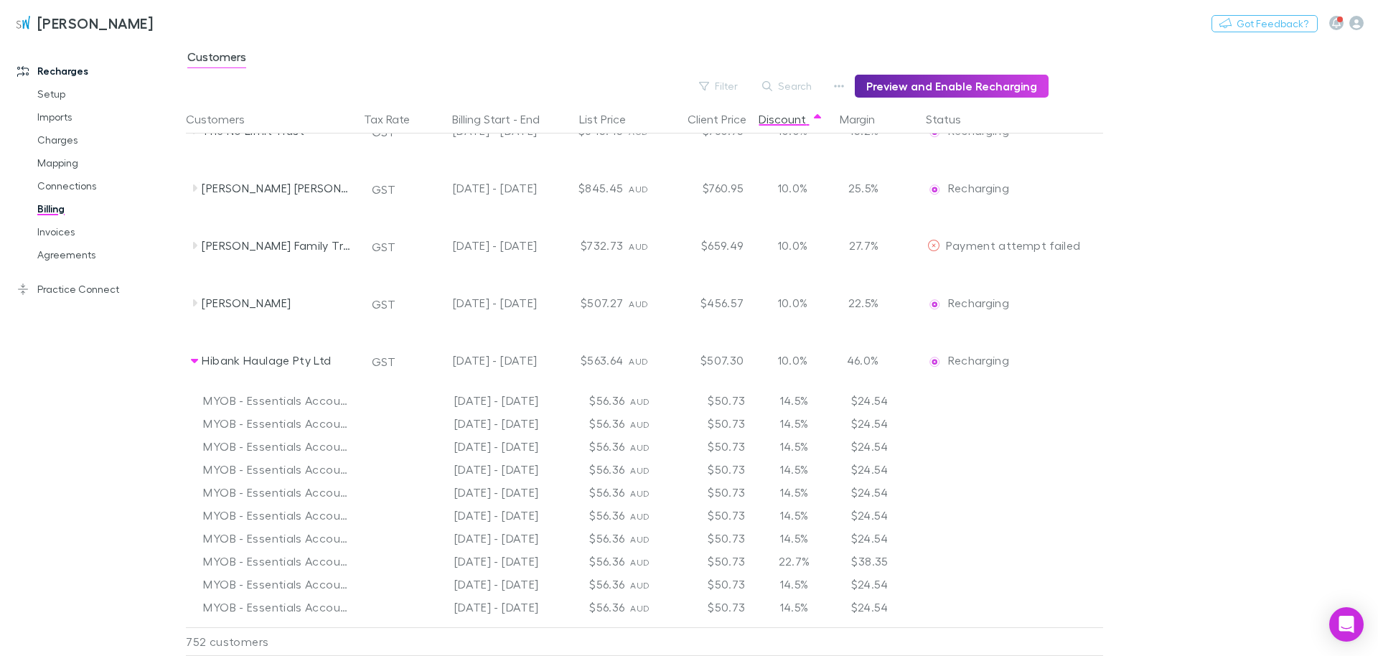
click at [472, 481] on div "[DATE] - [DATE]" at bounding box center [479, 469] width 129 height 23
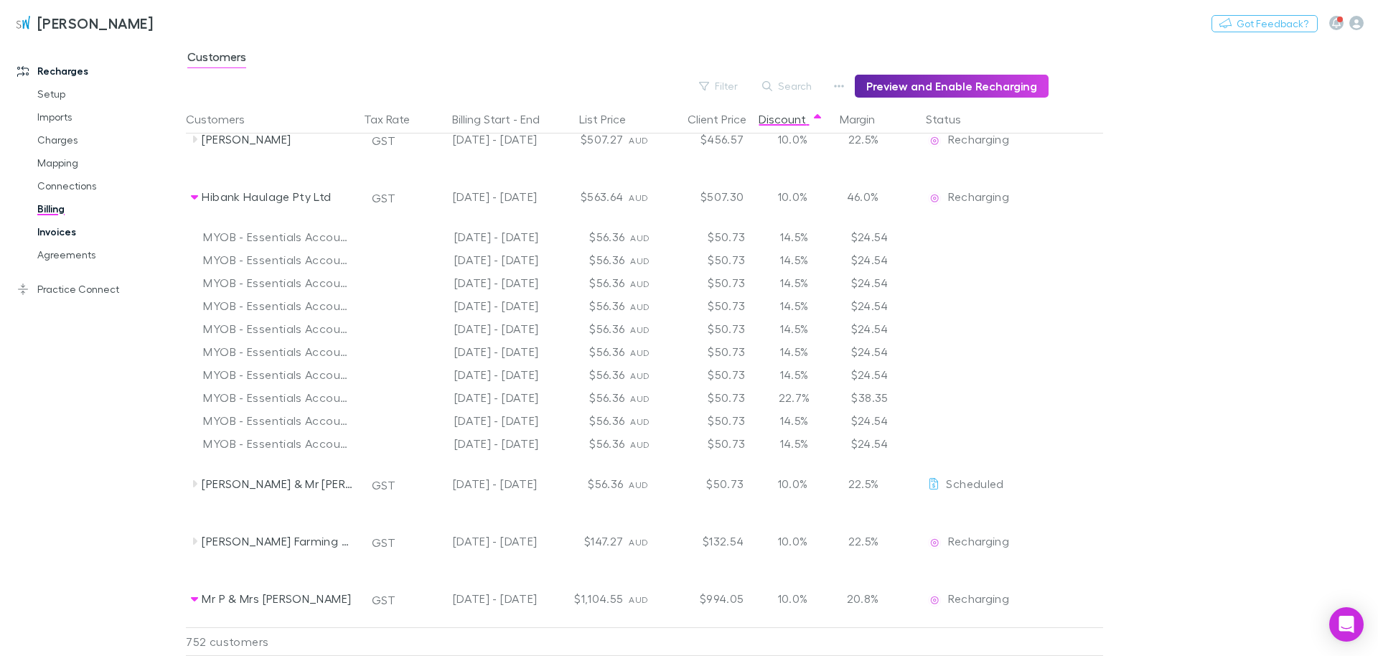
click at [52, 236] on link "Invoices" at bounding box center [103, 231] width 160 height 23
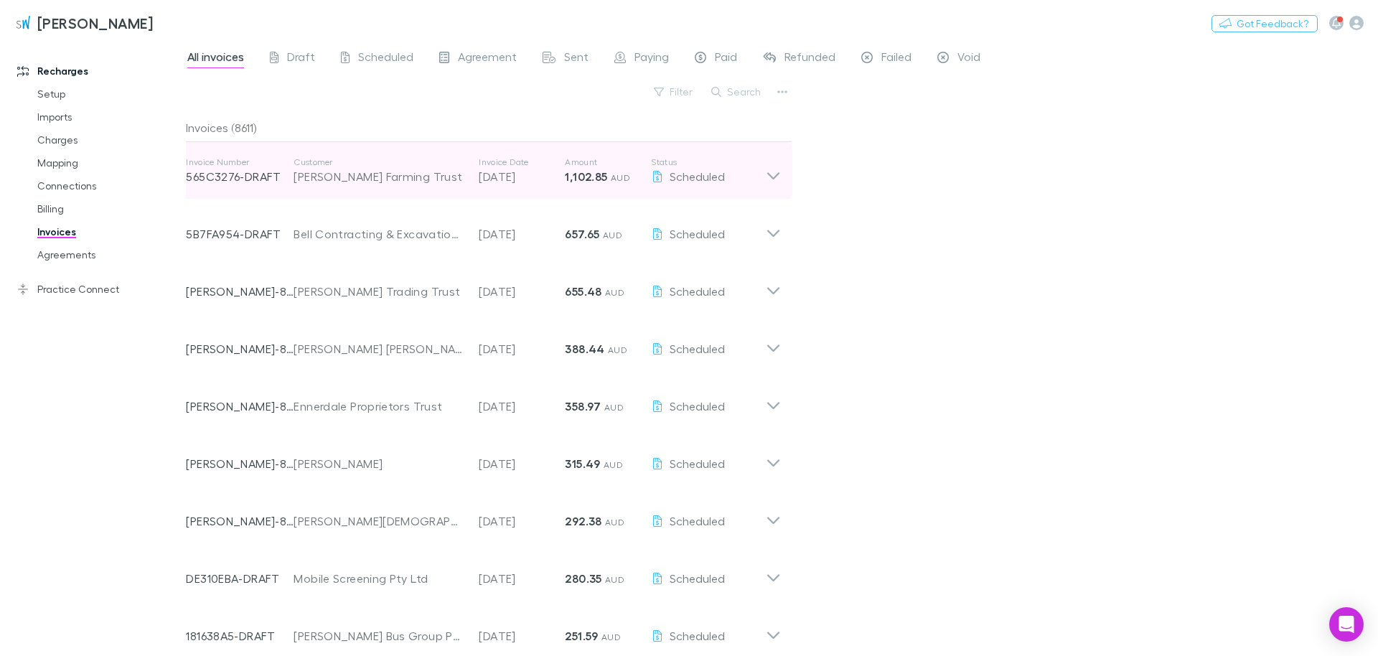
click at [687, 176] on icon at bounding box center [773, 170] width 15 height 29
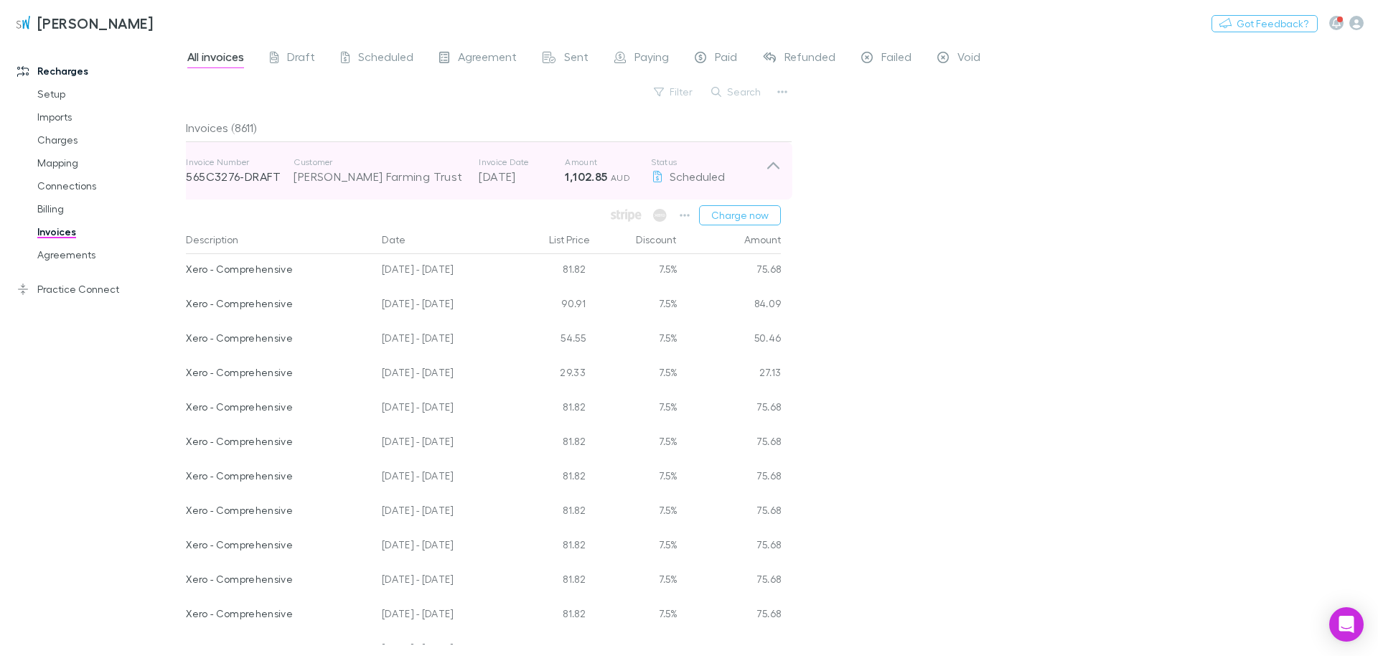
click at [687, 167] on icon at bounding box center [773, 170] width 15 height 29
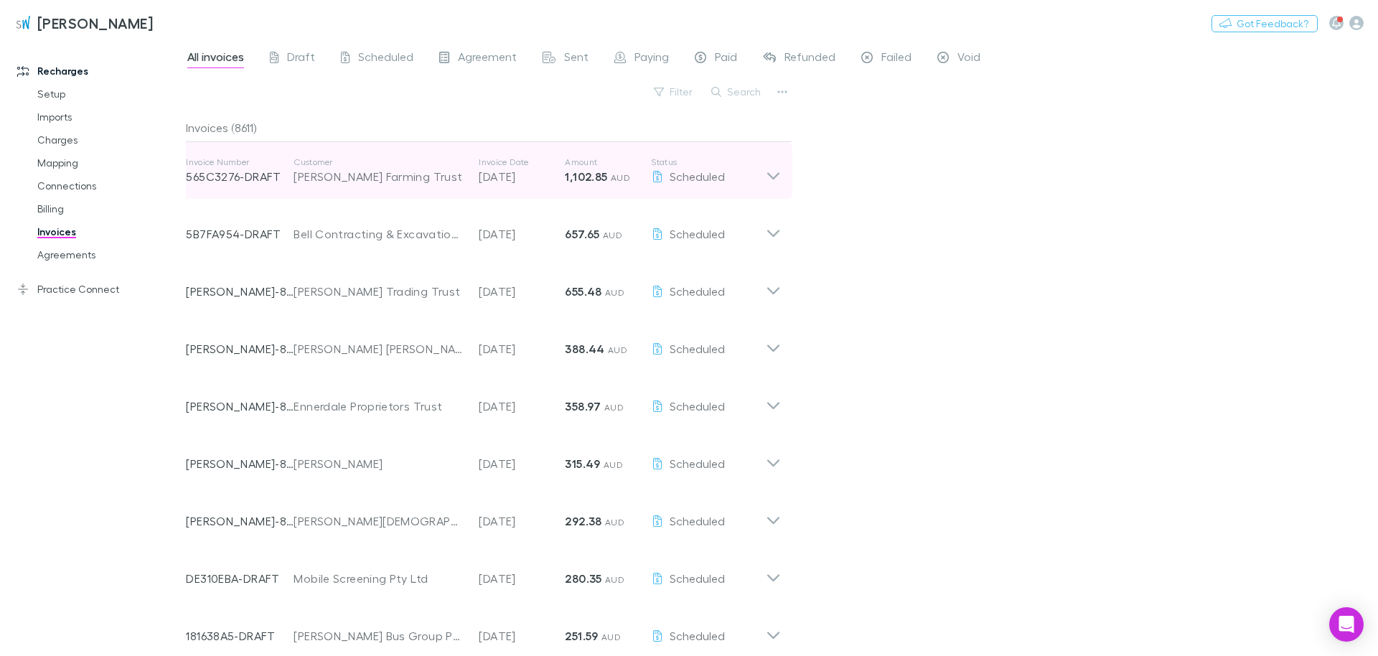
click at [687, 167] on icon at bounding box center [773, 170] width 15 height 29
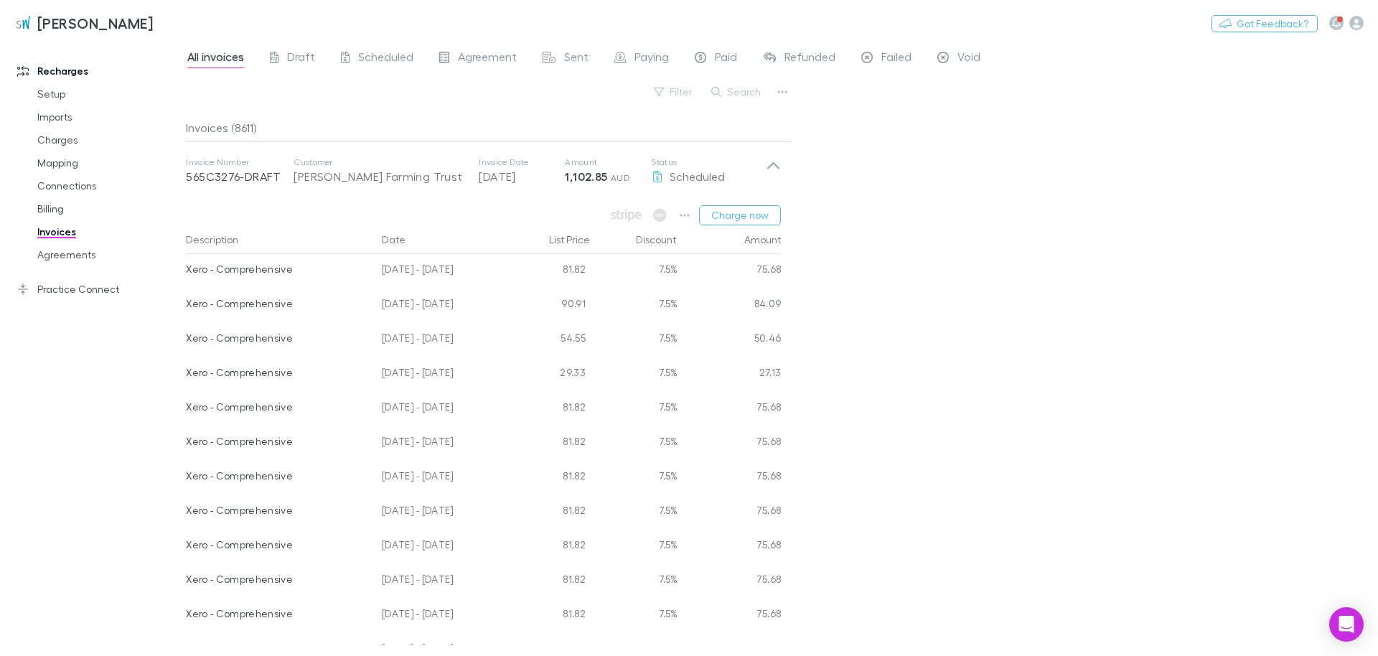
click at [626, 18] on div "[PERSON_NAME] Nothing Got Feedback?" at bounding box center [689, 23] width 1378 height 46
click at [537, 118] on div "Invoices (8611)" at bounding box center [489, 127] width 606 height 29
click at [687, 166] on icon at bounding box center [773, 170] width 15 height 29
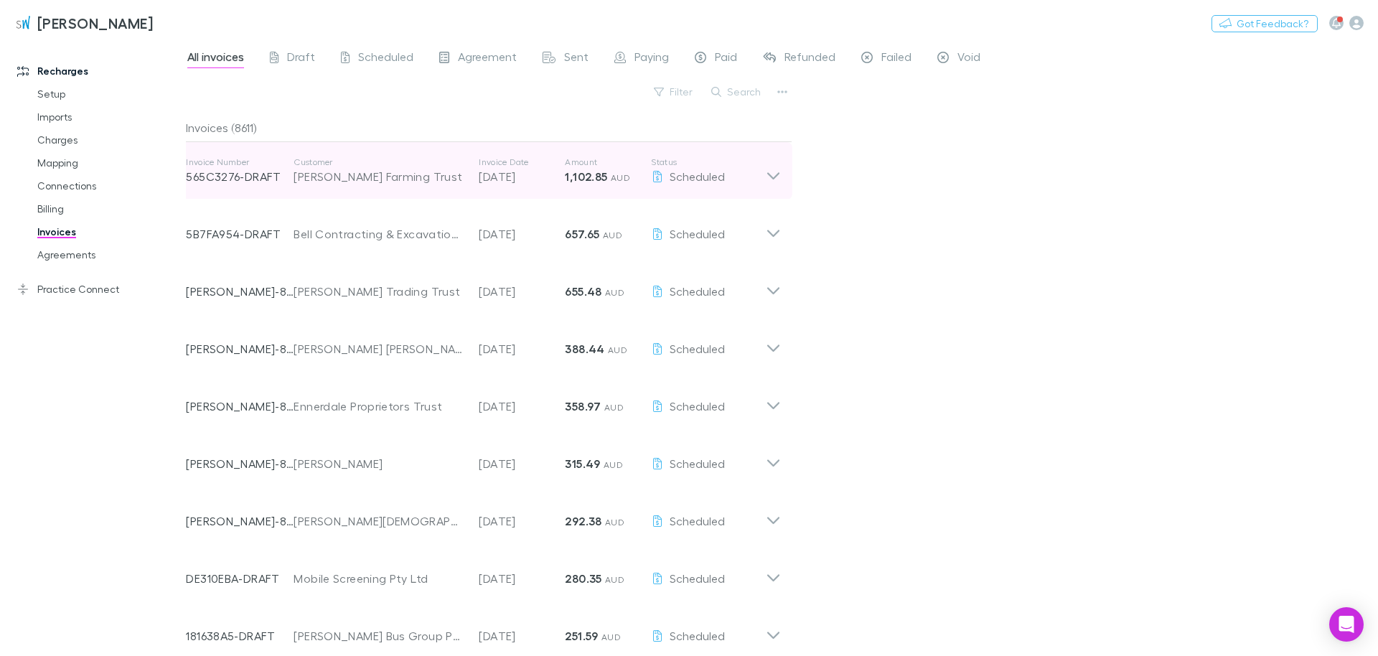
click at [687, 171] on icon at bounding box center [773, 170] width 15 height 29
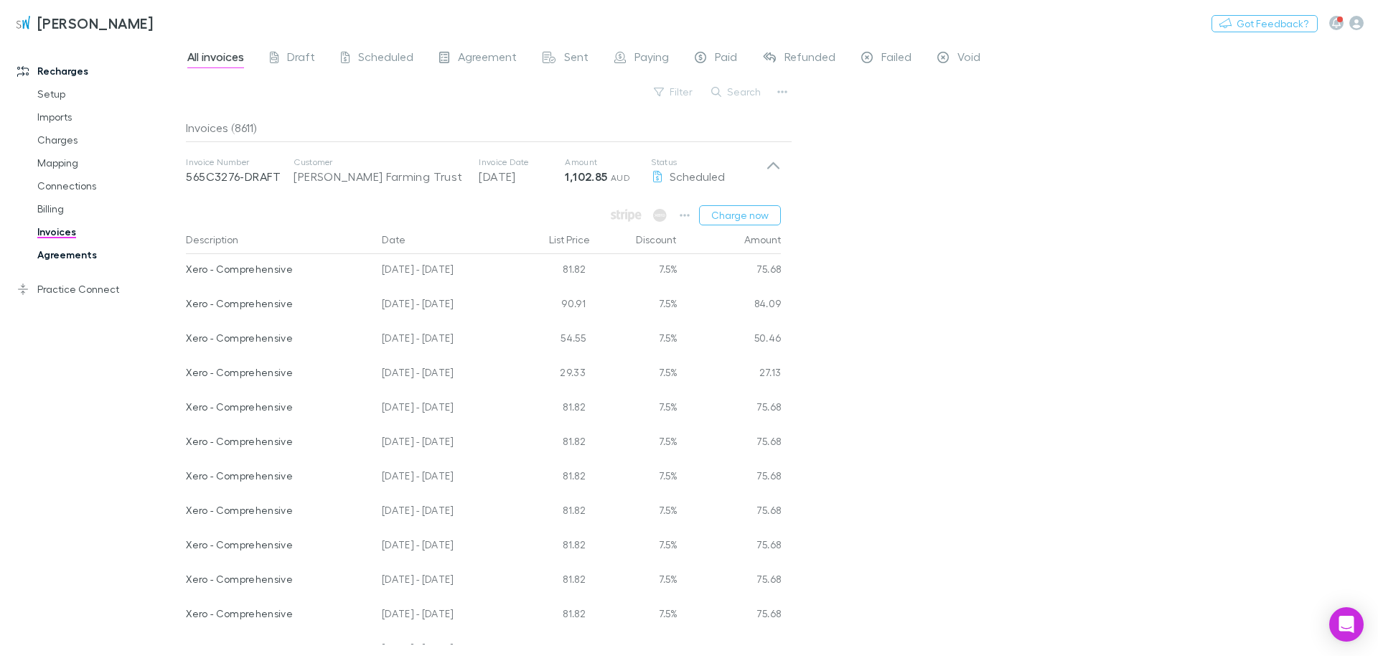
click at [66, 258] on link "Agreements" at bounding box center [103, 254] width 160 height 23
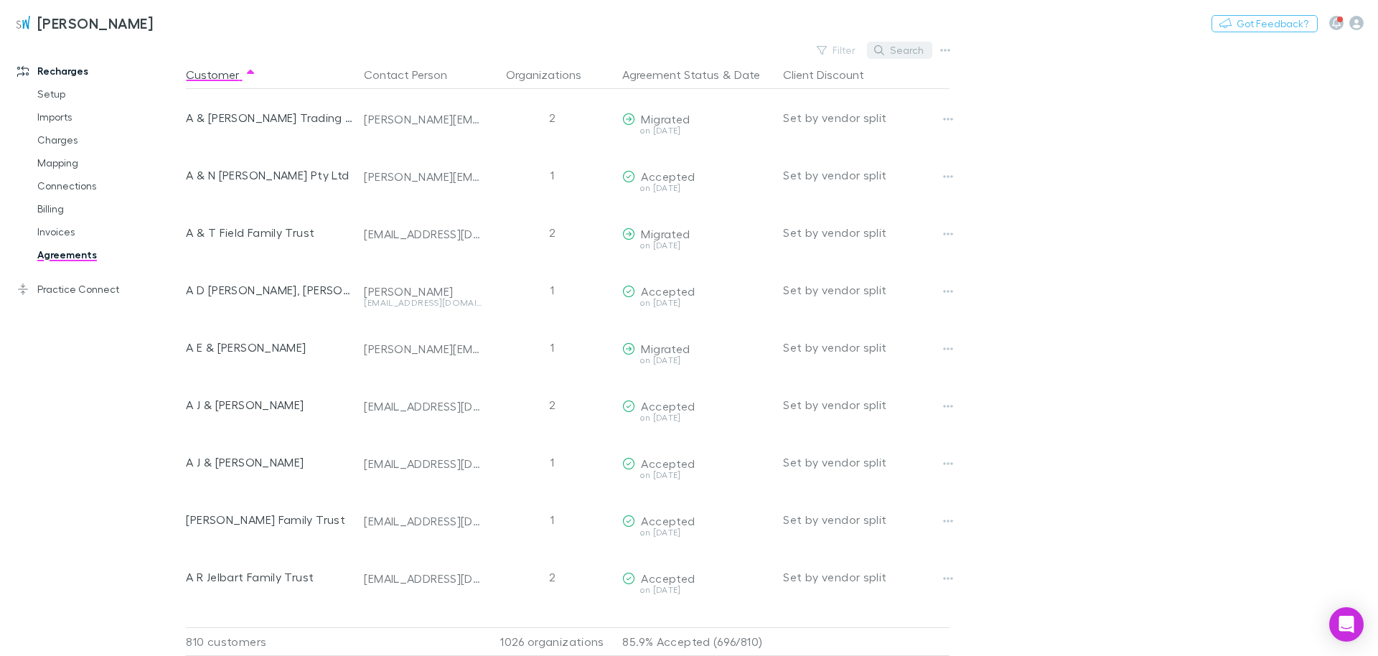
click at [687, 43] on button "Search" at bounding box center [899, 50] width 65 height 17
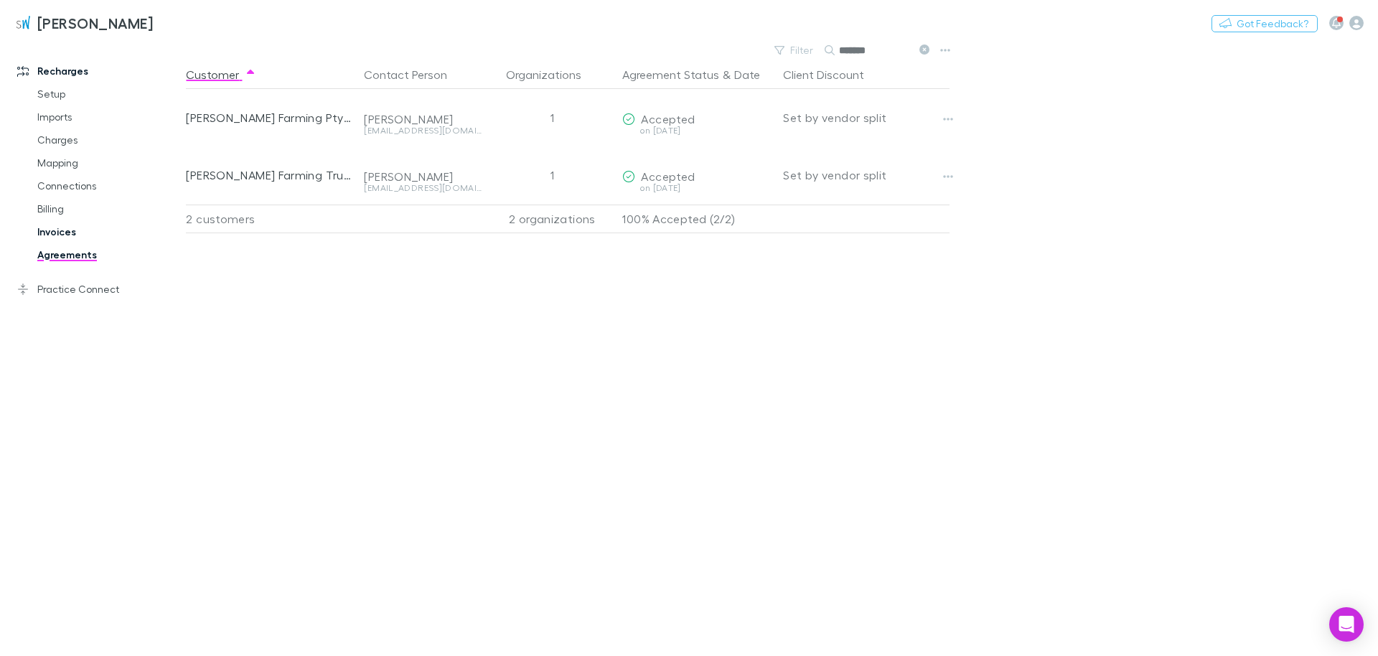
type input "******"
click at [57, 223] on link "Invoices" at bounding box center [103, 231] width 160 height 23
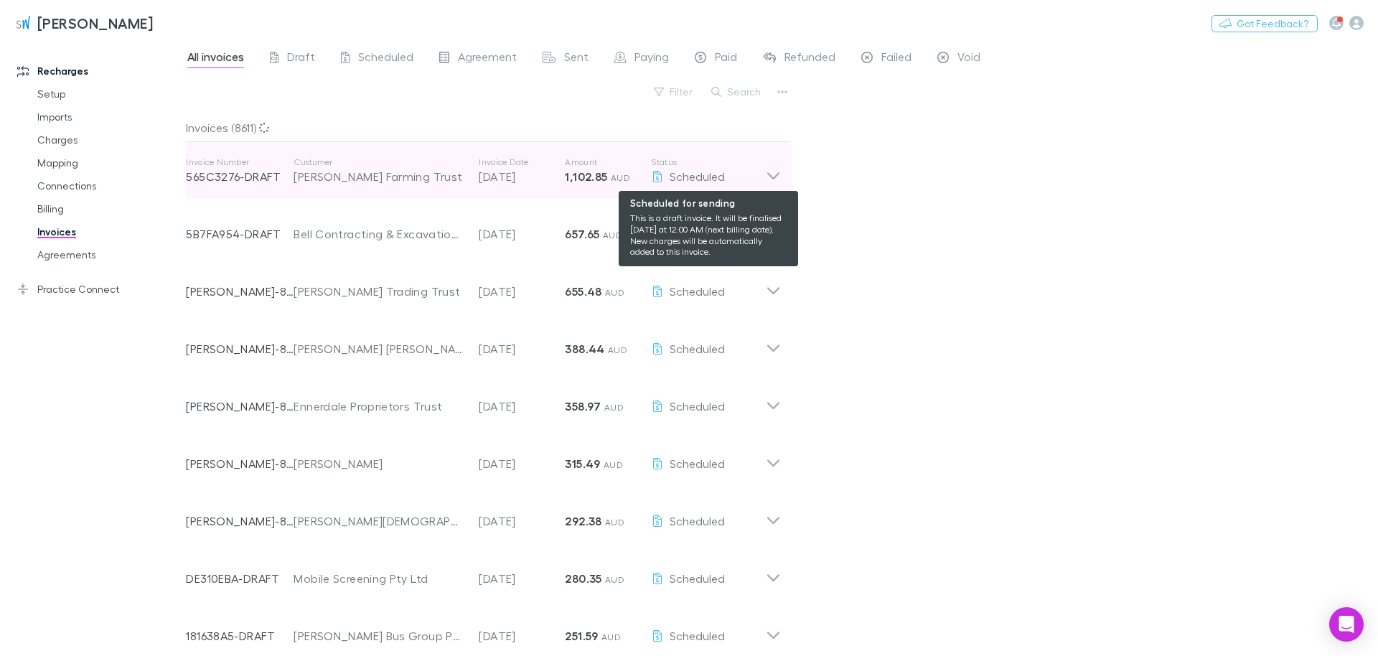
click at [687, 169] on icon at bounding box center [773, 170] width 15 height 29
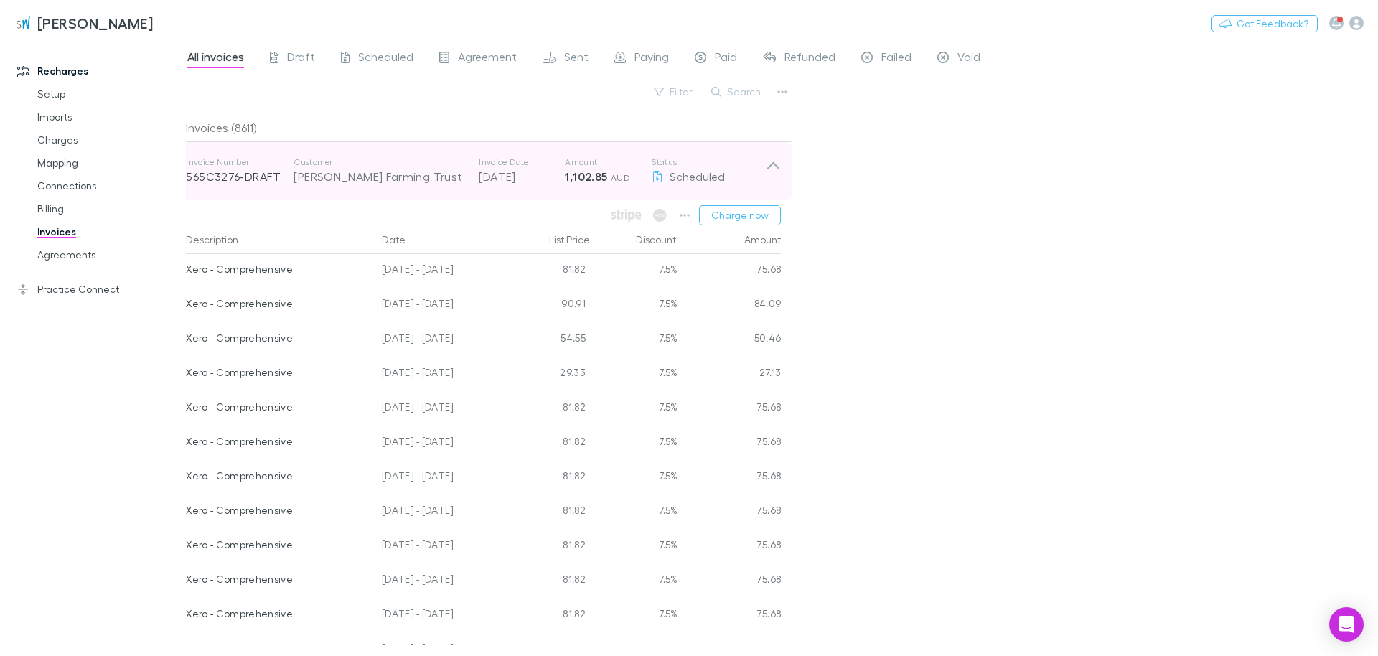
click at [687, 166] on icon at bounding box center [773, 165] width 12 height 7
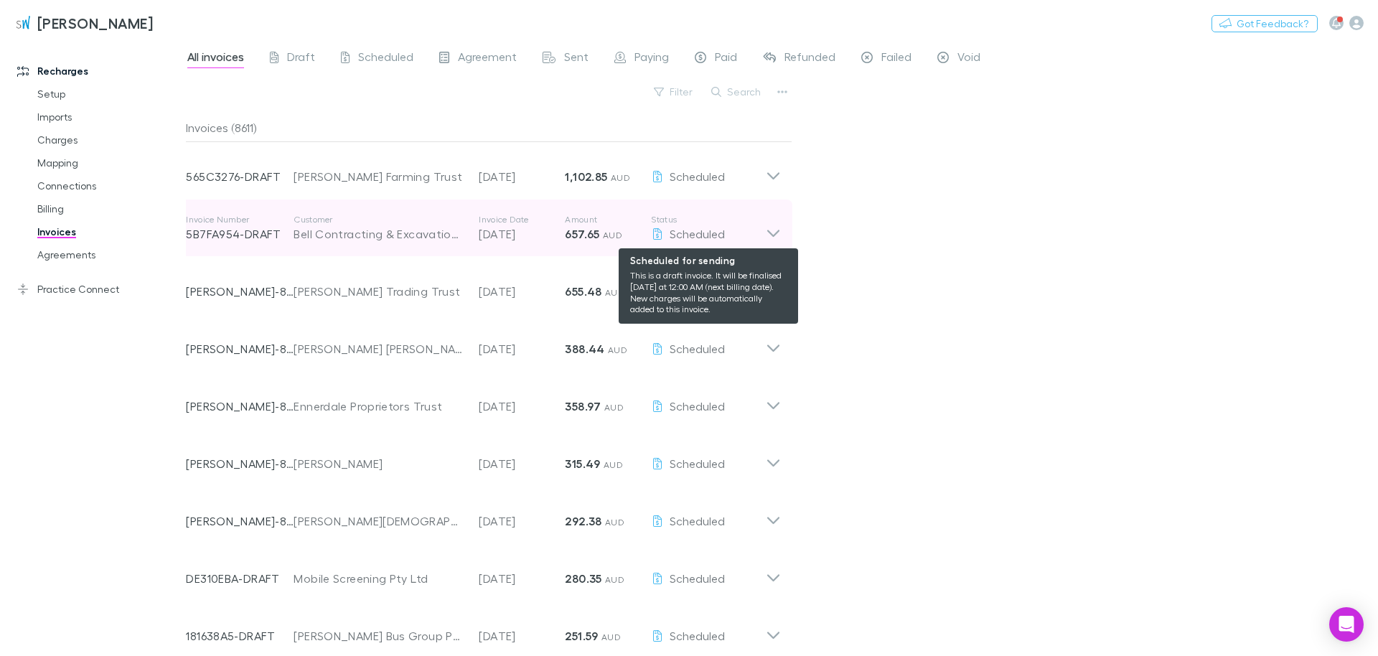
click at [687, 228] on icon at bounding box center [773, 228] width 15 height 29
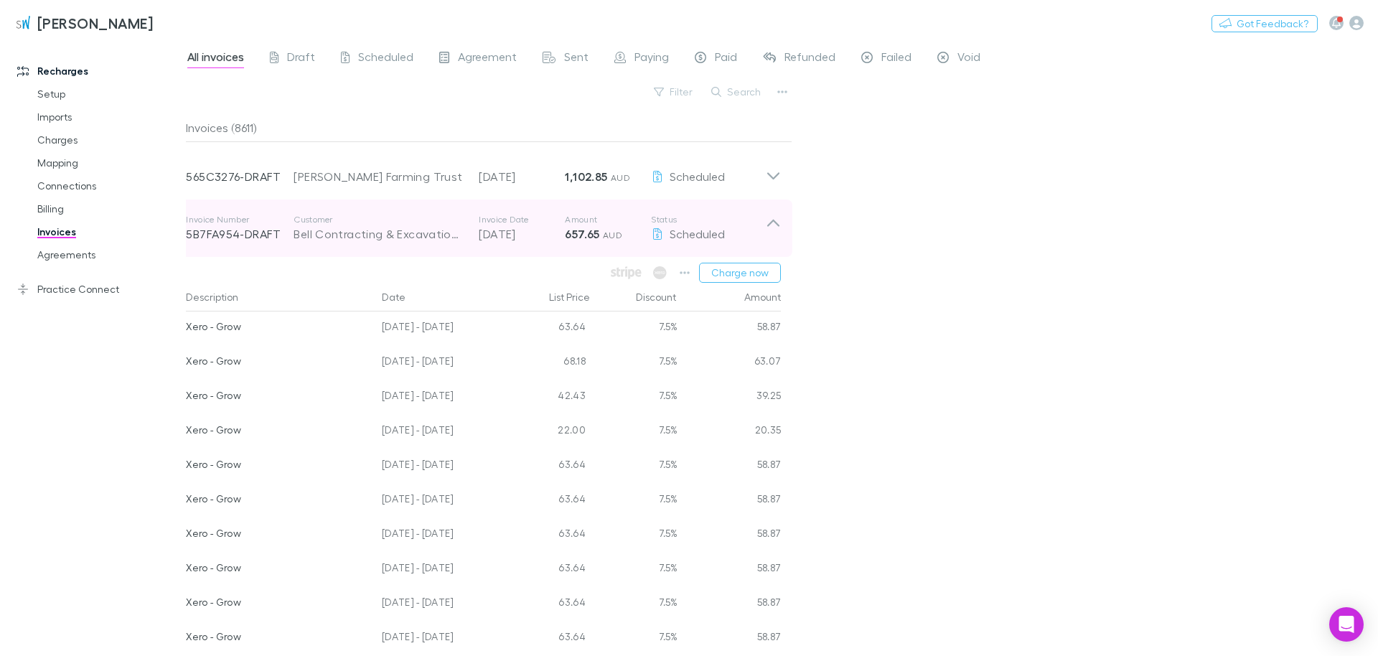
click at [687, 218] on icon at bounding box center [773, 228] width 15 height 29
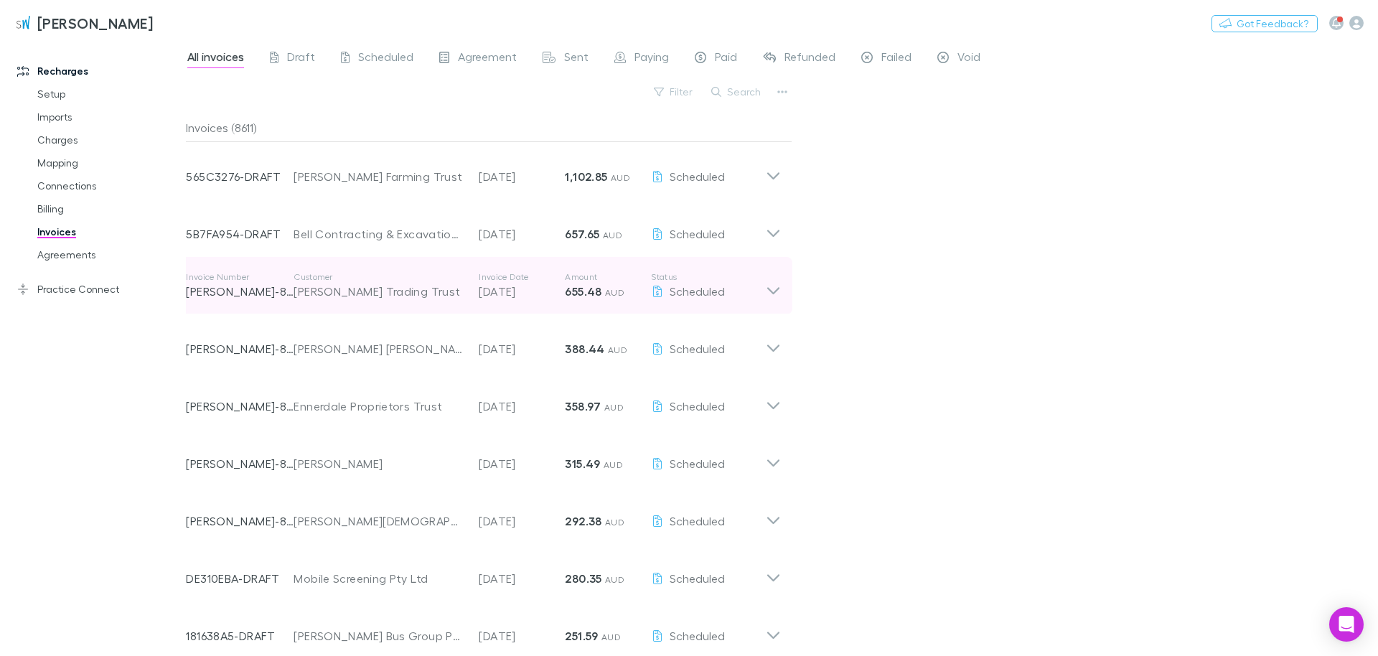
click at [687, 291] on icon at bounding box center [773, 290] width 12 height 7
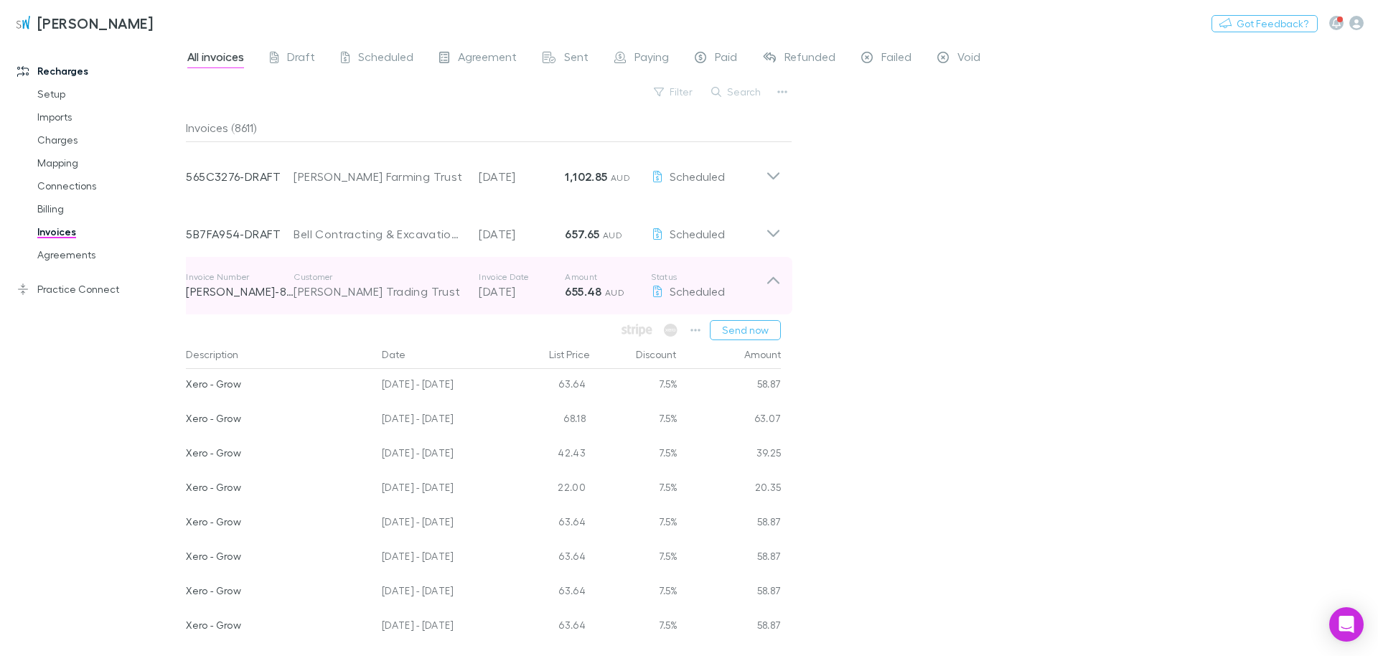
click at [687, 291] on icon at bounding box center [773, 285] width 15 height 29
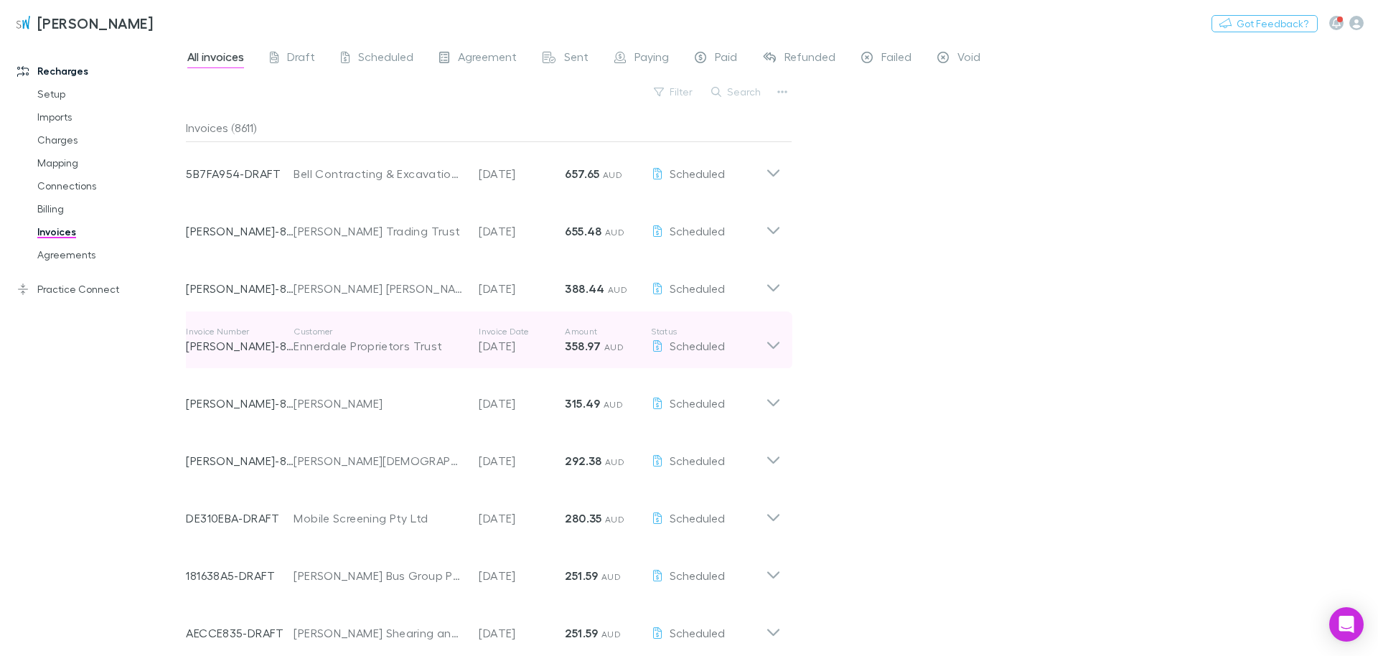
scroll to position [82, 0]
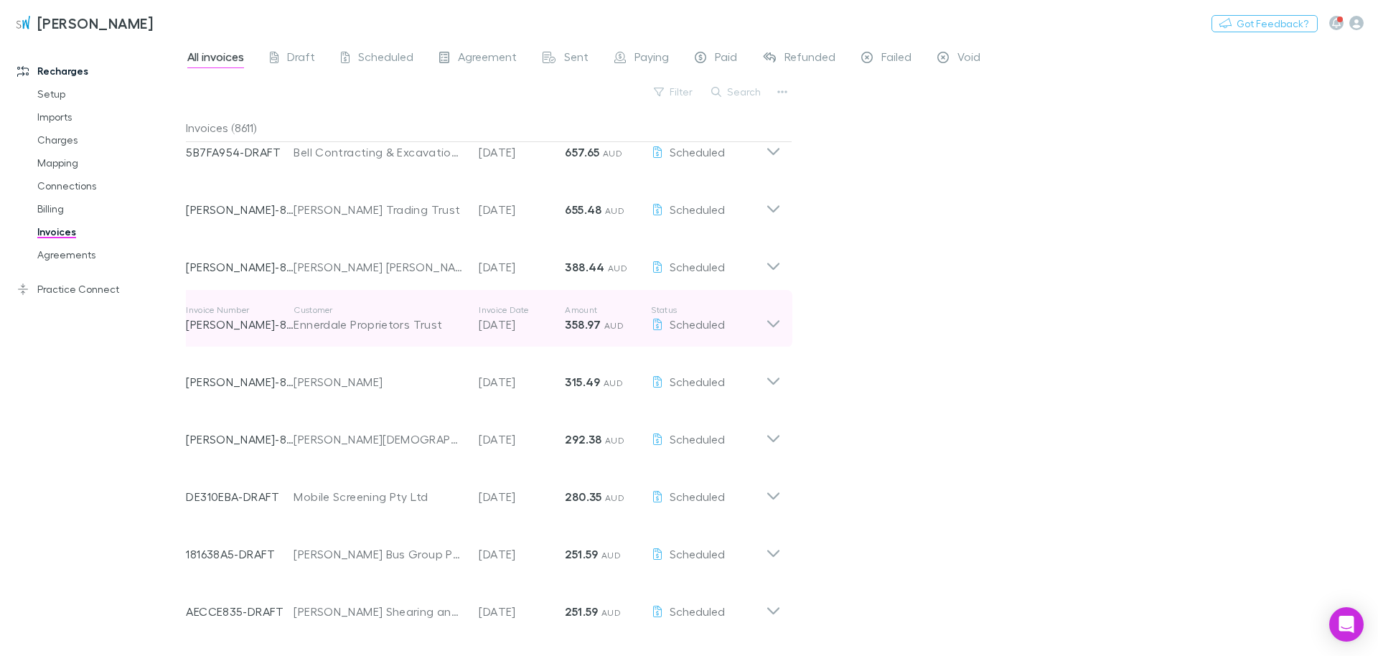
click at [687, 322] on icon at bounding box center [773, 318] width 15 height 29
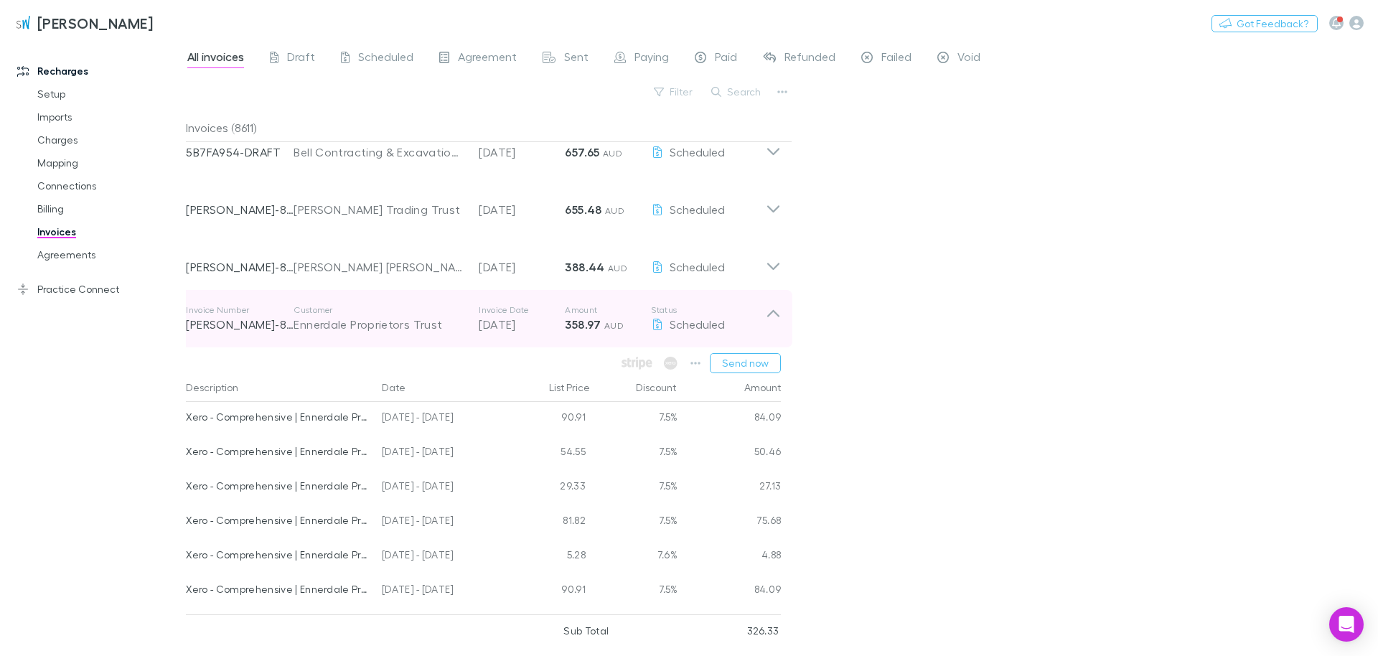
click at [687, 322] on icon at bounding box center [773, 318] width 15 height 29
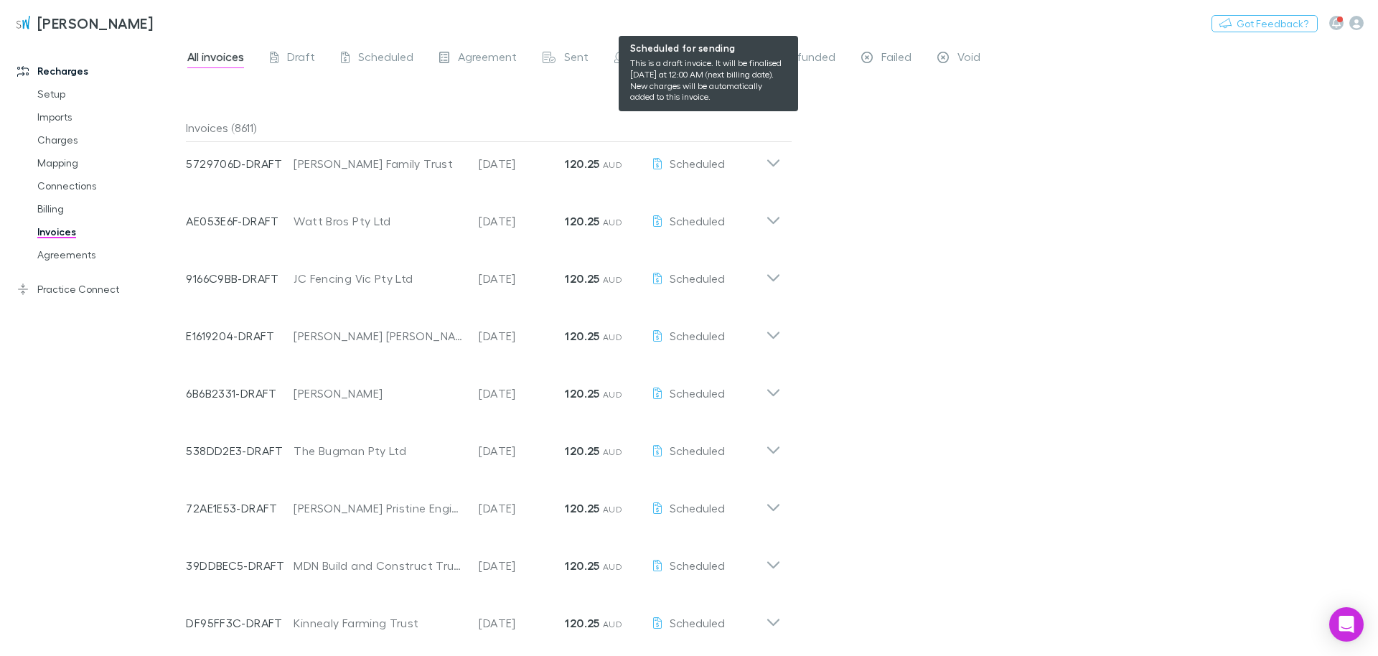
scroll to position [4717, 0]
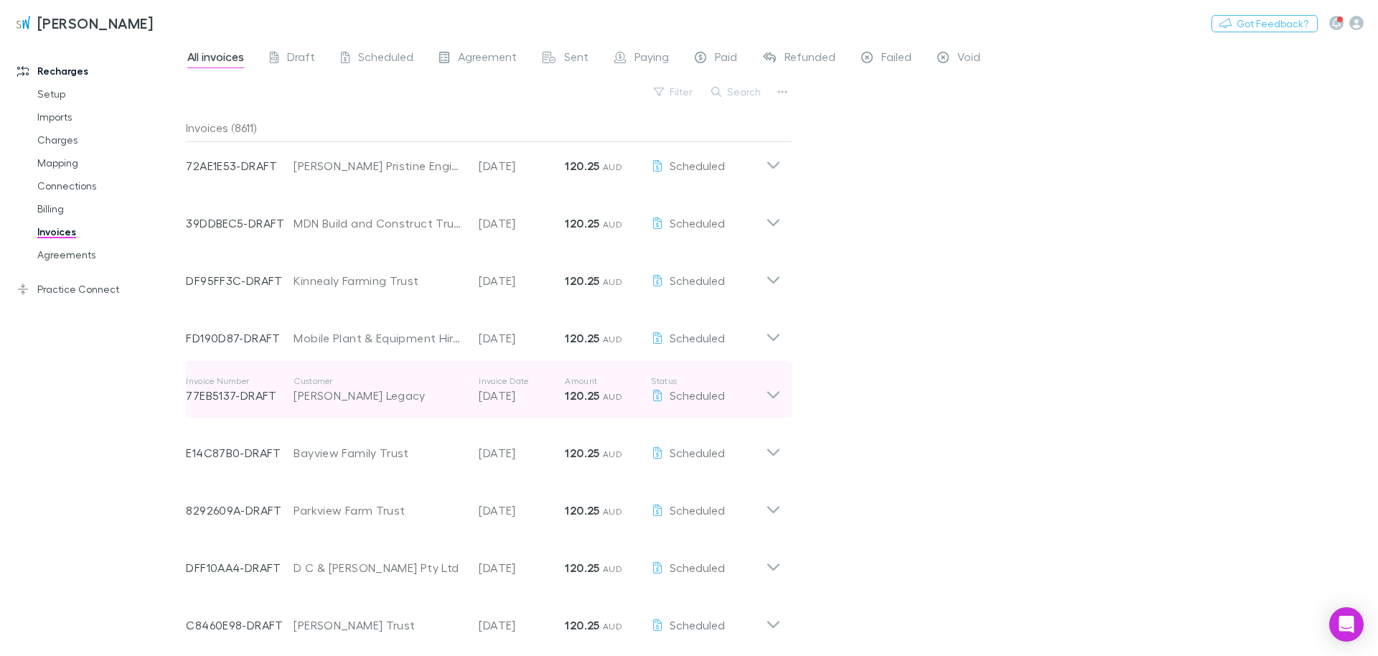
click at [687, 398] on icon at bounding box center [773, 394] width 12 height 7
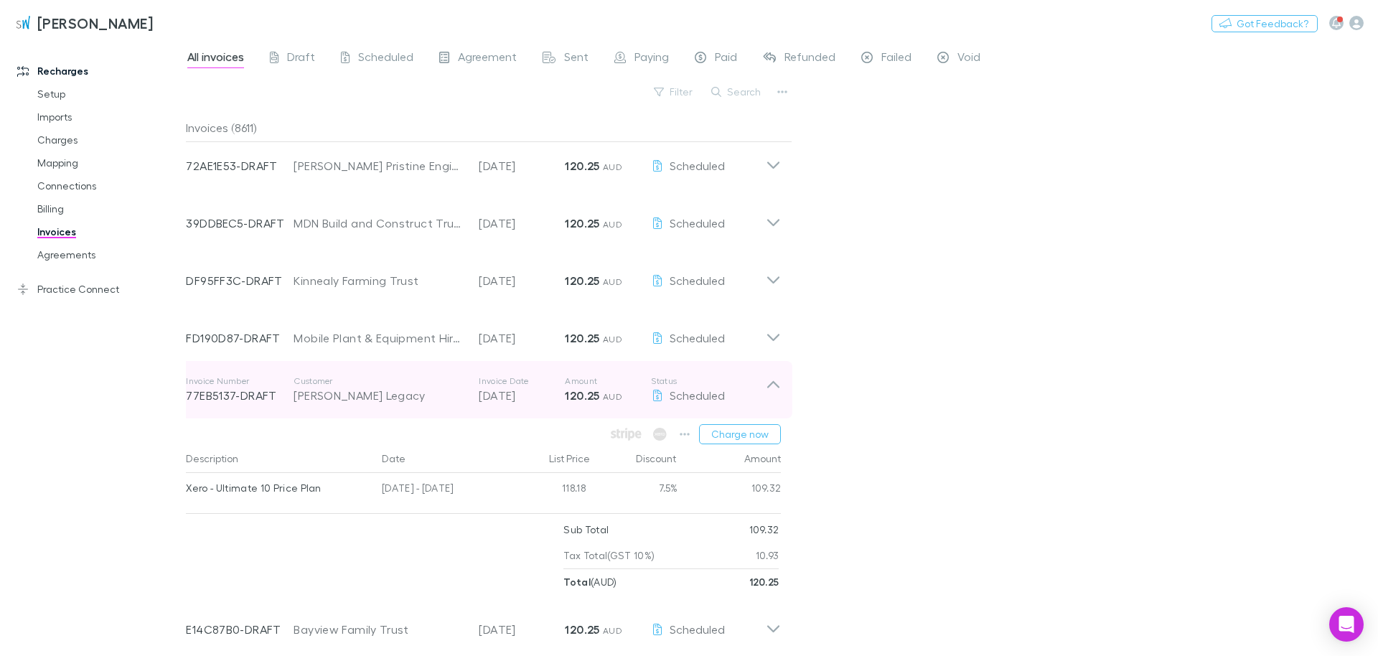
click at [687, 404] on icon at bounding box center [773, 389] width 15 height 29
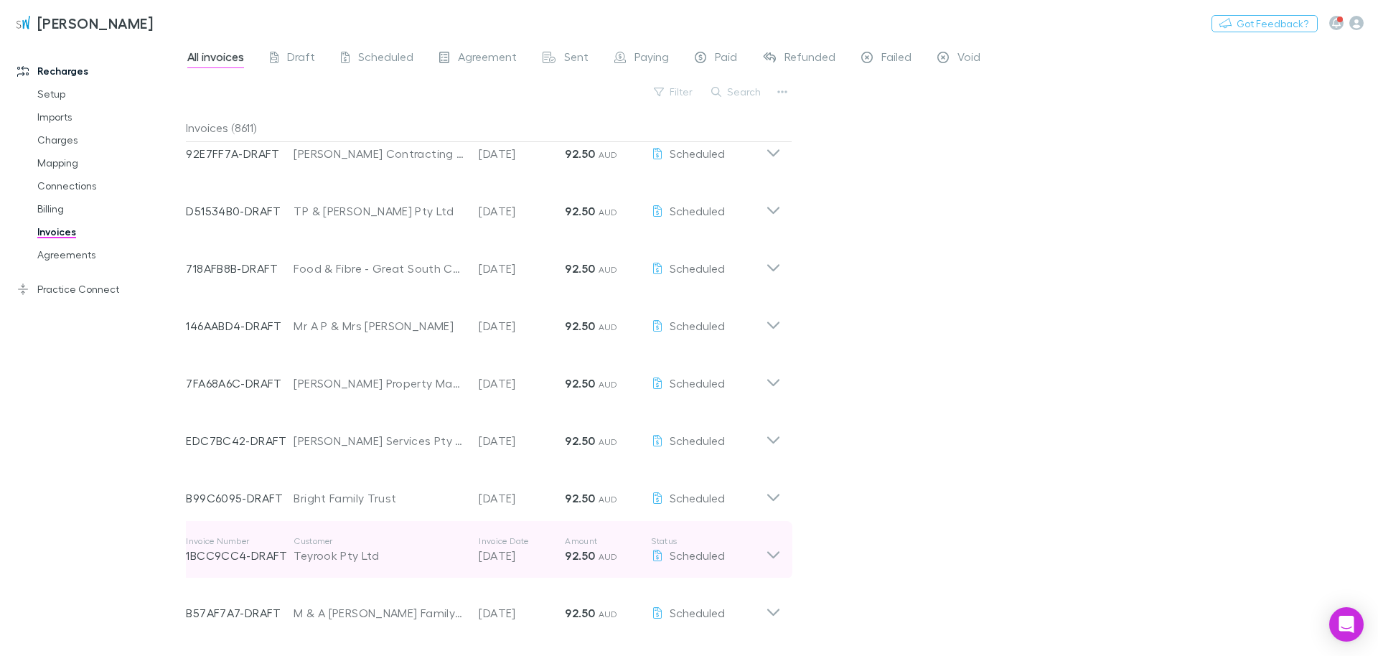
scroll to position [7759, 0]
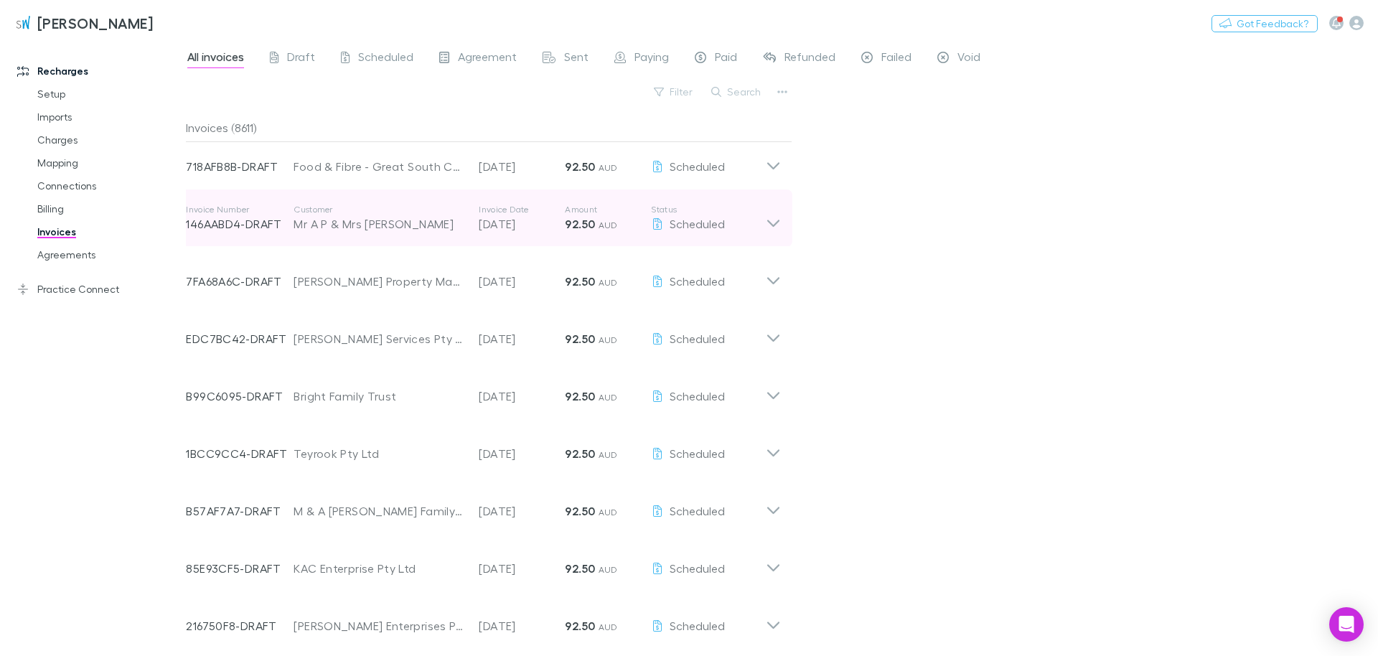
click at [687, 232] on icon at bounding box center [773, 218] width 15 height 29
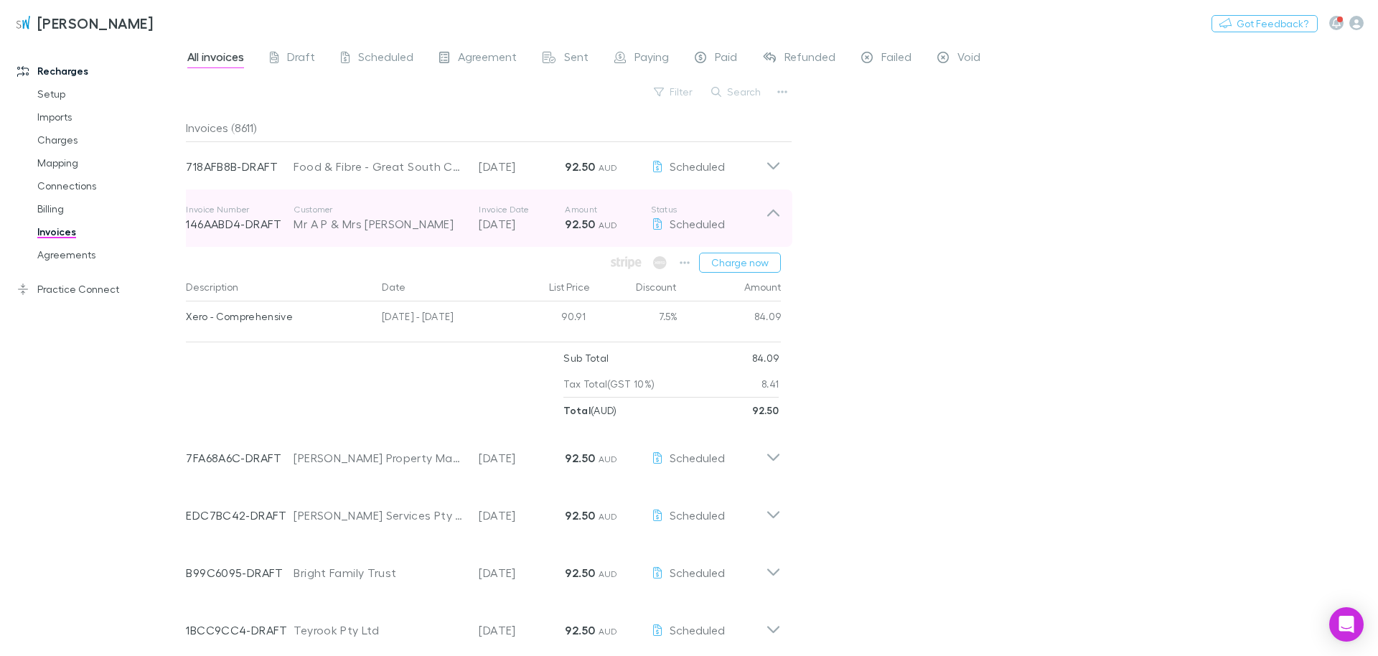
click at [687, 232] on icon at bounding box center [773, 218] width 15 height 29
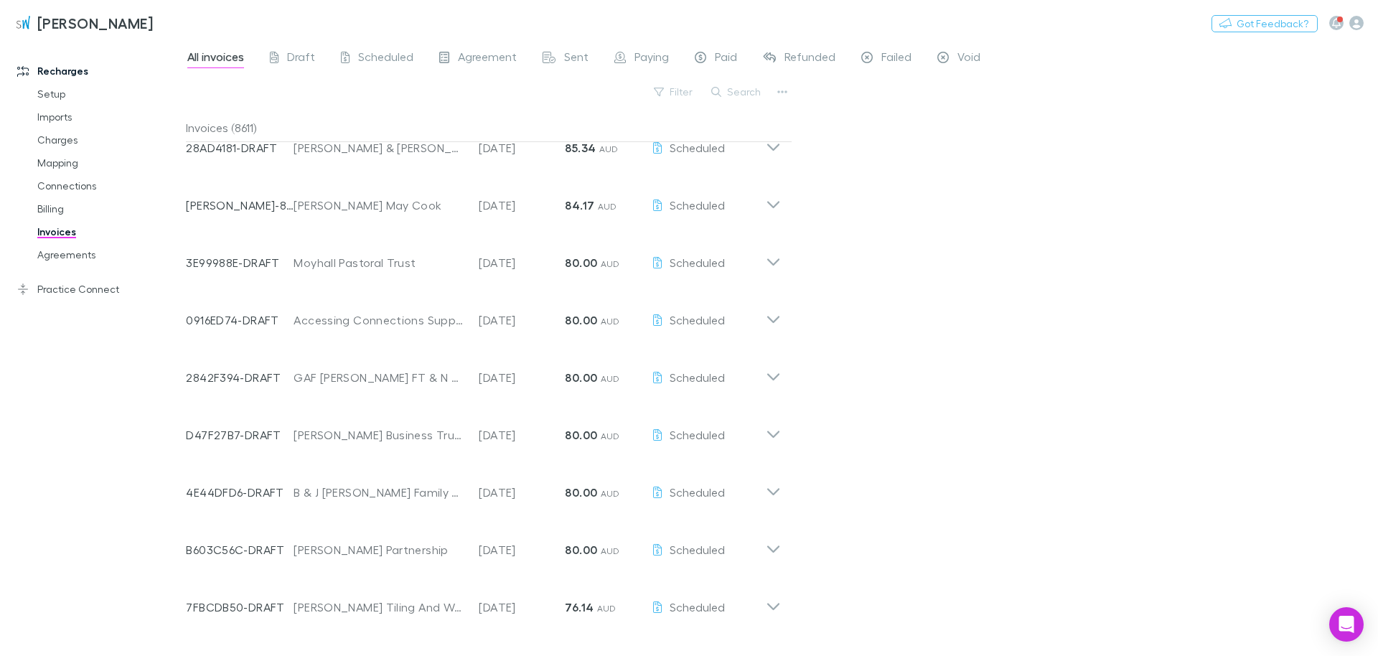
scroll to position [15077, 0]
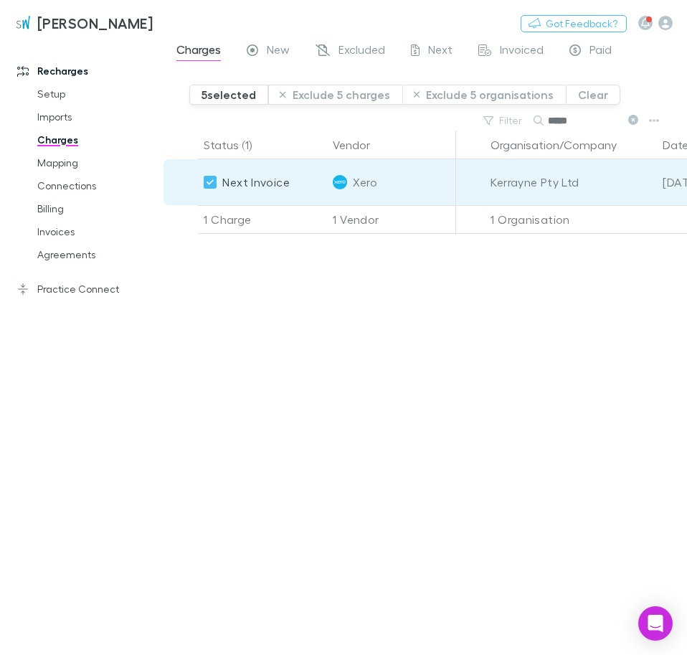
drag, startPoint x: 588, startPoint y: 123, endPoint x: 382, endPoint y: 83, distance: 209.8
click at [548, 110] on input "*****" at bounding box center [584, 120] width 72 height 20
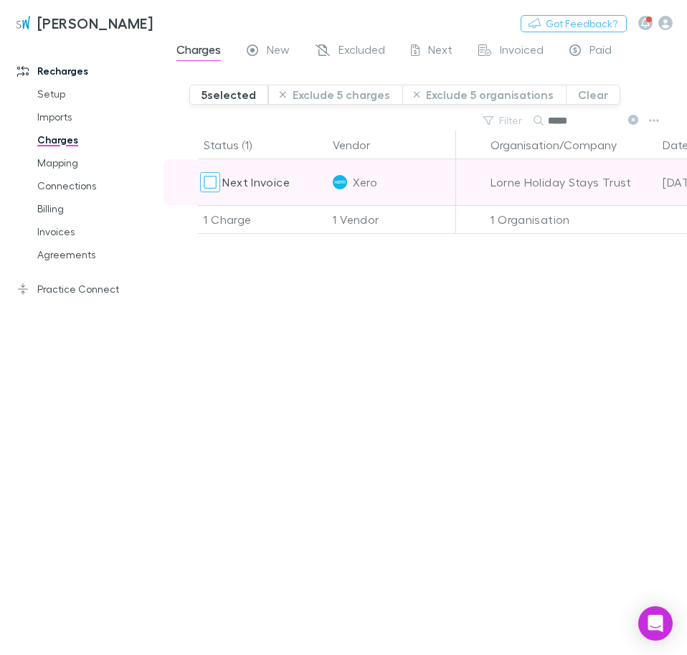
type input "*****"
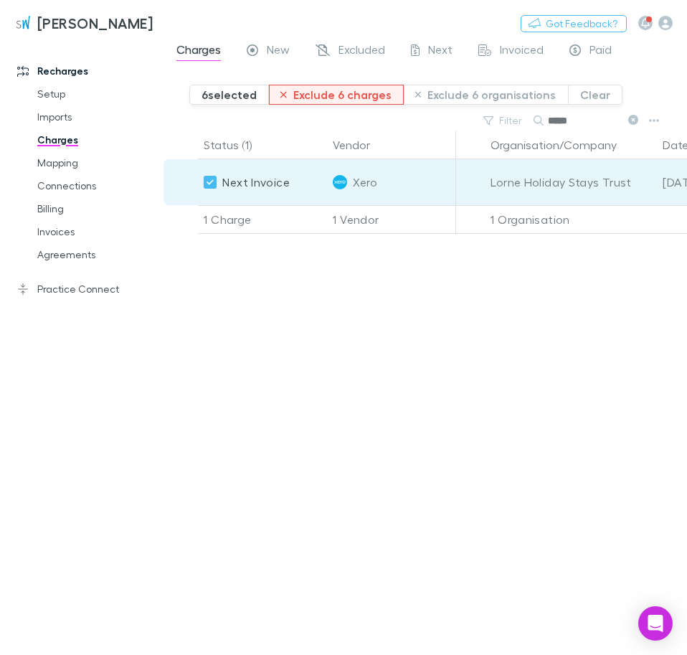
click at [333, 95] on button "Exclude 6 charges" at bounding box center [336, 95] width 135 height 20
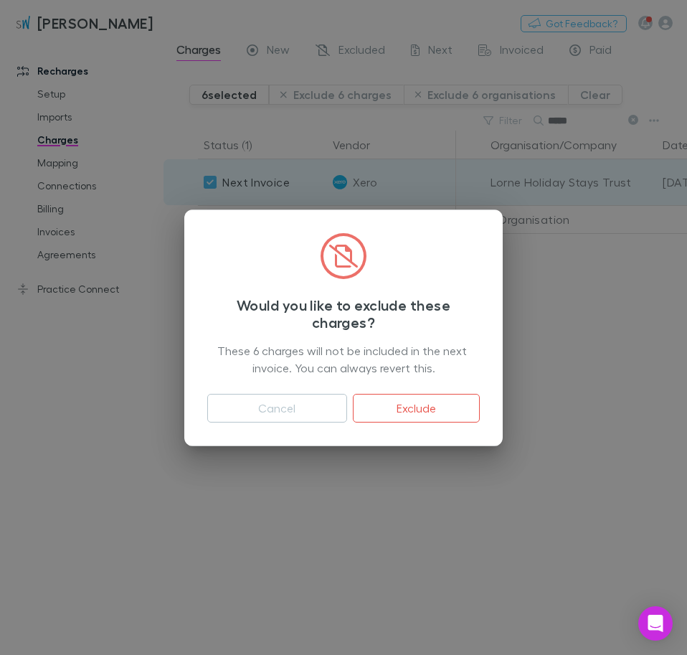
click at [425, 408] on button "Exclude" at bounding box center [416, 408] width 127 height 29
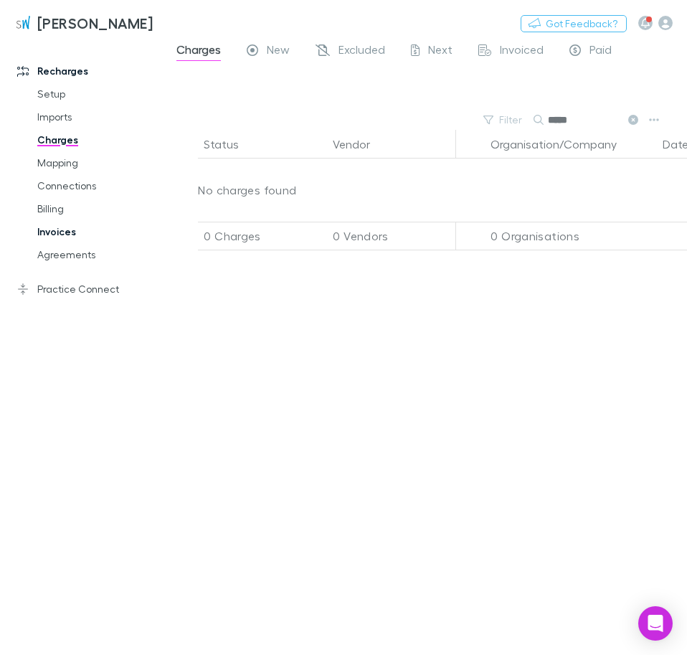
click at [631, 122] on icon at bounding box center [633, 120] width 10 height 10
click at [52, 233] on link "Invoices" at bounding box center [92, 231] width 138 height 23
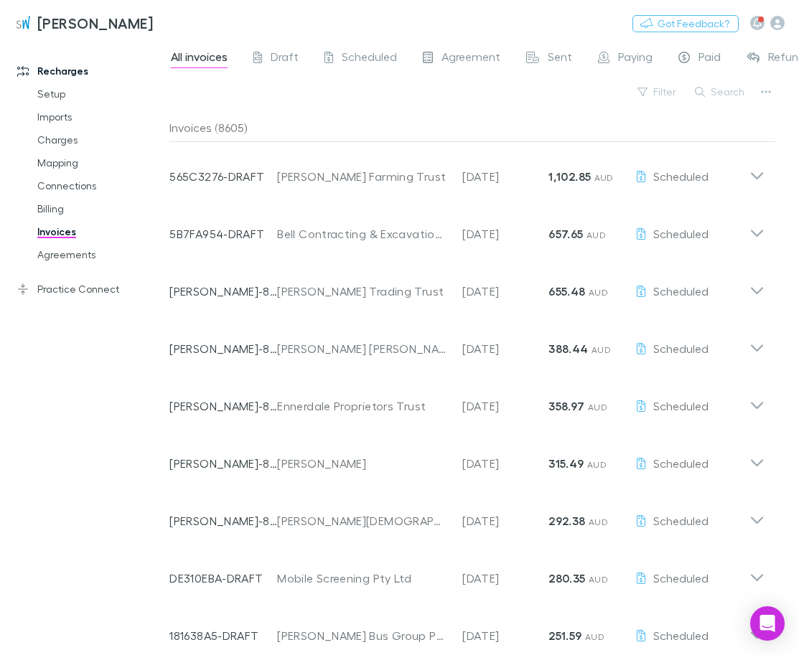
click at [581, 88] on div "Filter Search" at bounding box center [472, 98] width 606 height 32
